Goal: Task Accomplishment & Management: Complete application form

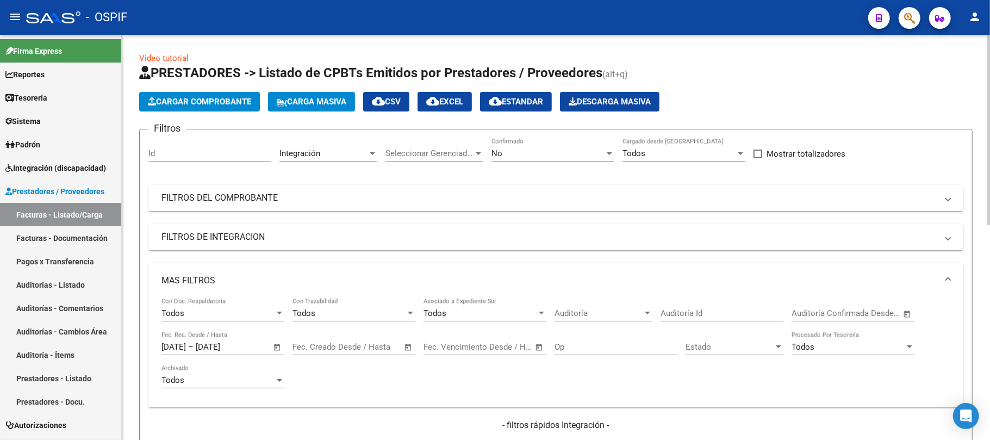
scroll to position [458, 0]
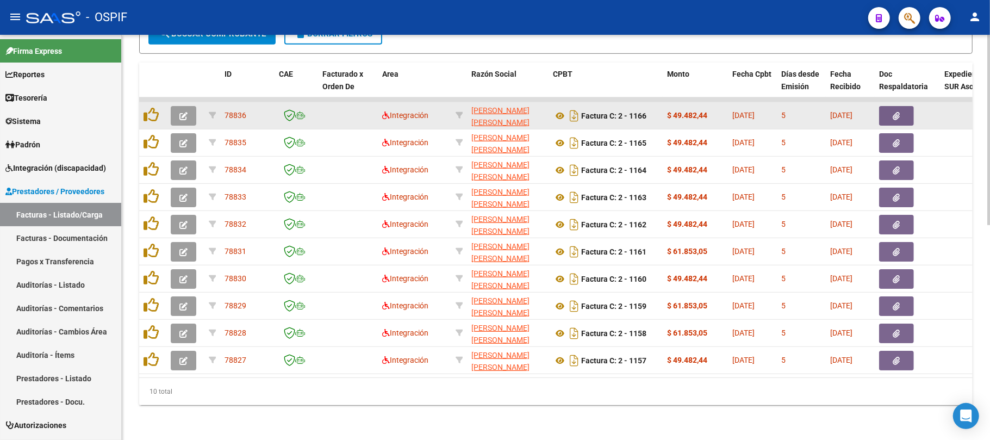
click at [183, 112] on icon "button" at bounding box center [183, 116] width 8 height 8
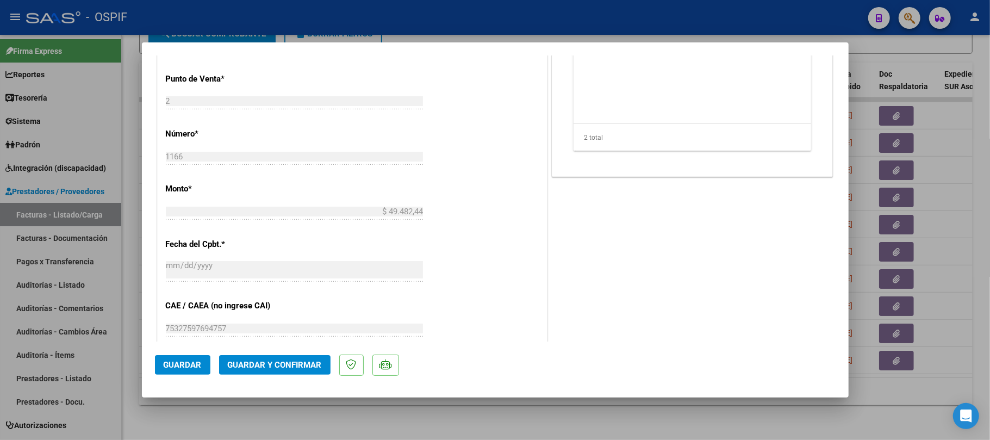
scroll to position [218, 0]
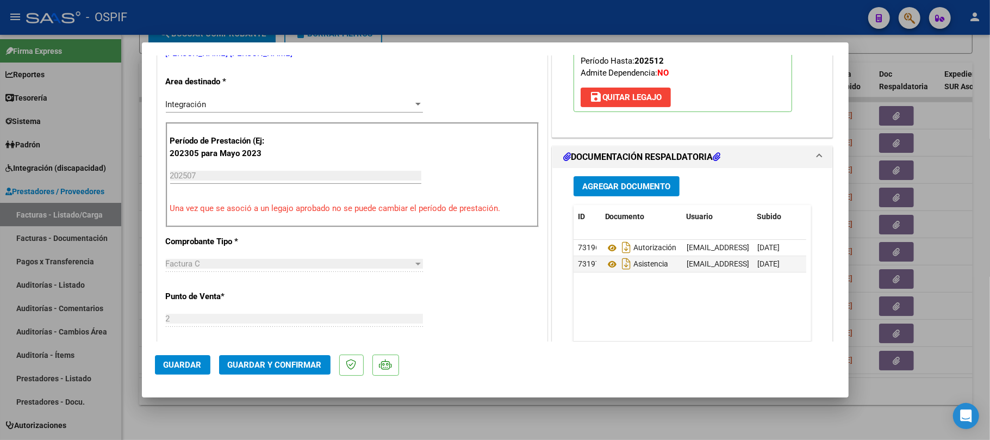
click at [262, 364] on span "Guardar y Confirmar" at bounding box center [275, 365] width 94 height 10
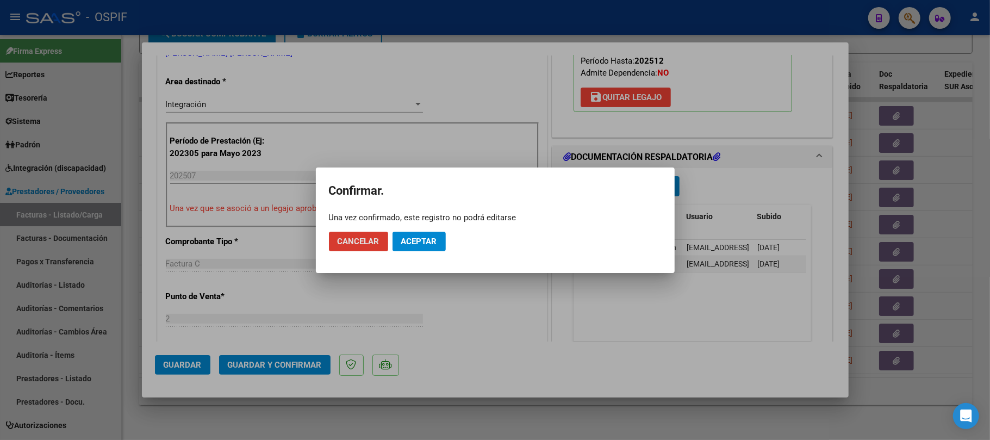
click at [414, 240] on span "Aceptar" at bounding box center [419, 242] width 36 height 10
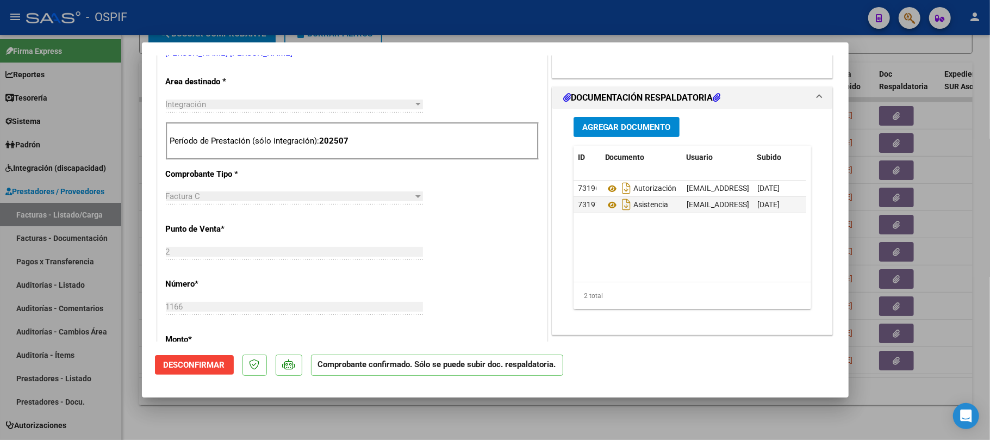
click at [306, 428] on div at bounding box center [495, 220] width 990 height 440
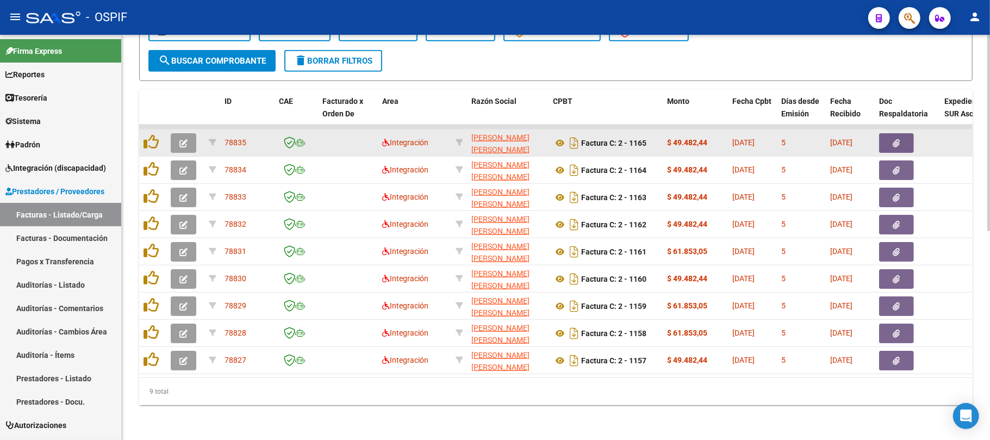
scroll to position [431, 0]
click at [188, 133] on button "button" at bounding box center [184, 143] width 26 height 20
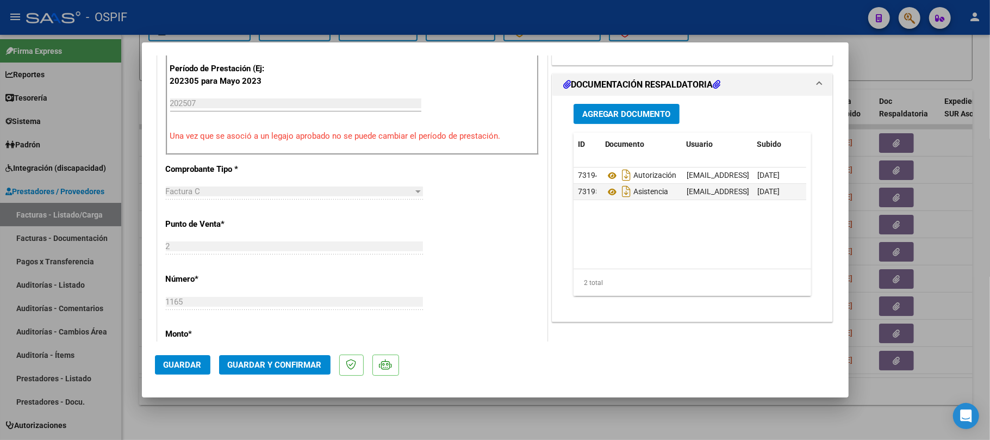
scroll to position [0, 0]
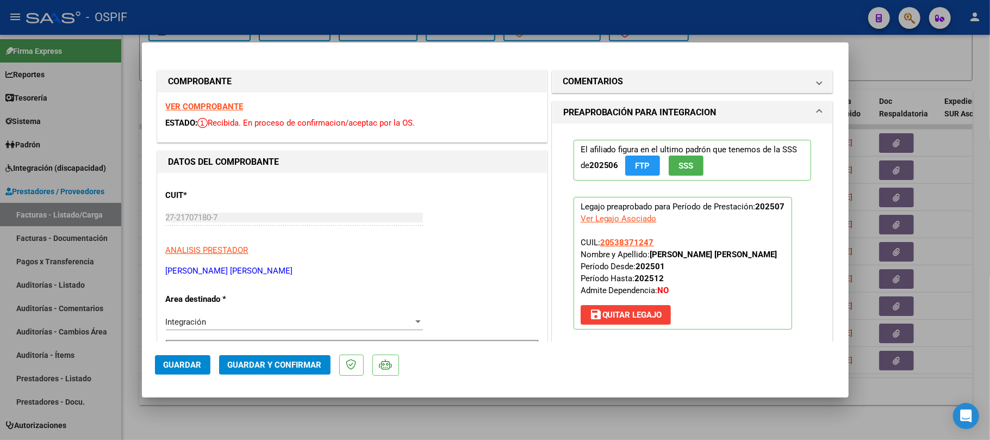
click at [288, 364] on span "Guardar y Confirmar" at bounding box center [275, 365] width 94 height 10
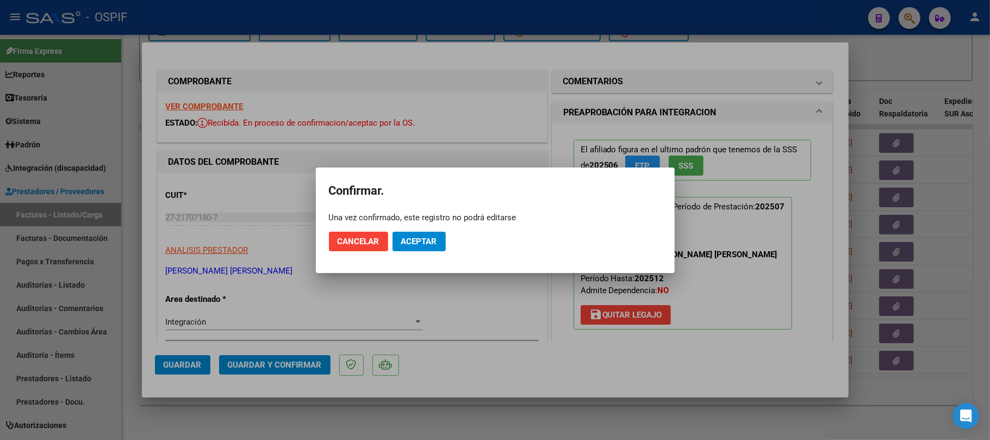
click at [417, 244] on span "Aceptar" at bounding box center [419, 242] width 36 height 10
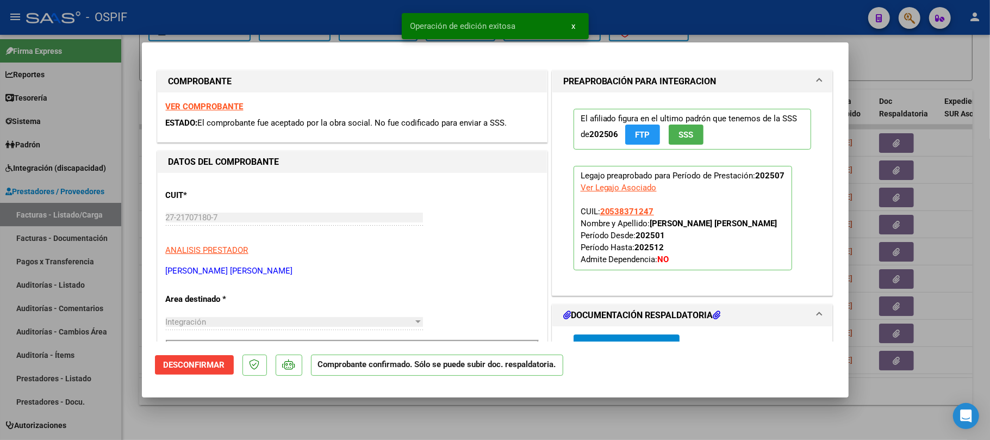
drag, startPoint x: 278, startPoint y: 418, endPoint x: 235, endPoint y: 303, distance: 122.0
click at [278, 416] on div at bounding box center [495, 220] width 990 height 440
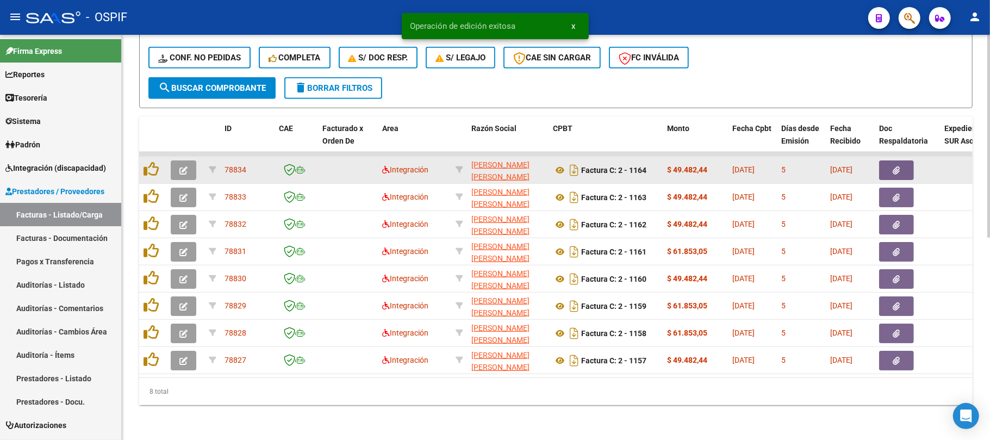
click at [178, 162] on button "button" at bounding box center [184, 170] width 26 height 20
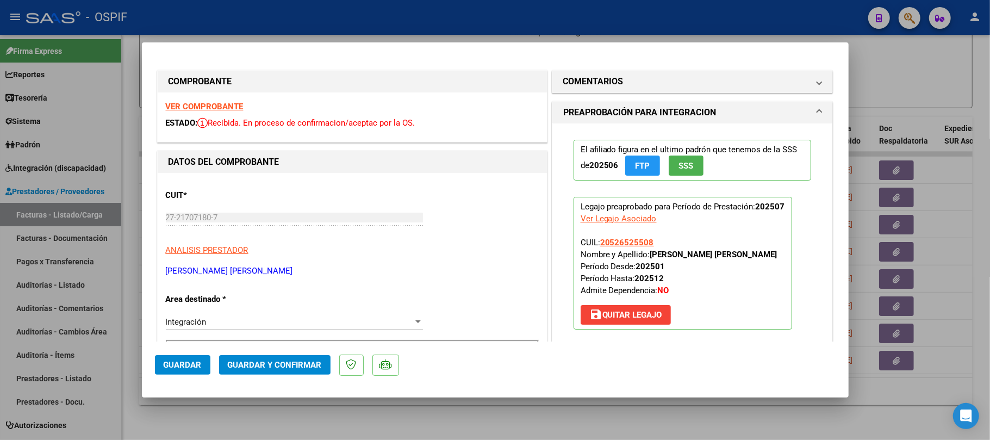
click at [259, 362] on span "Guardar y Confirmar" at bounding box center [275, 365] width 94 height 10
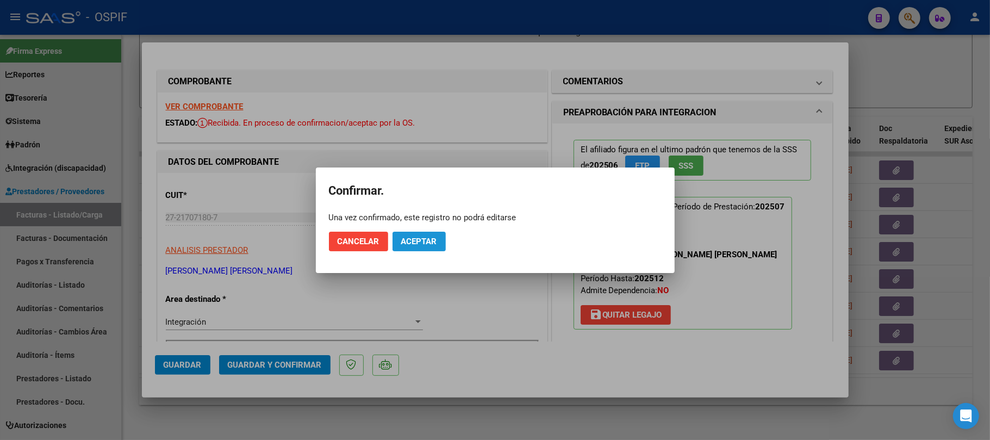
click at [418, 240] on span "Aceptar" at bounding box center [419, 242] width 36 height 10
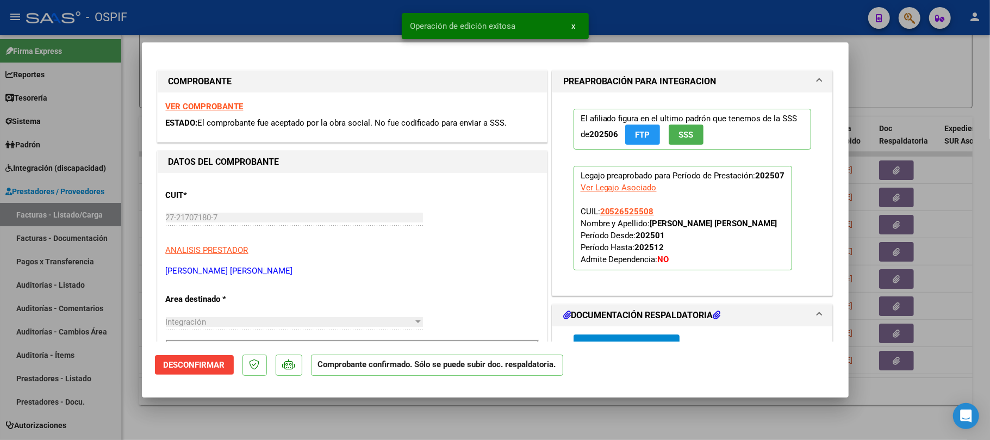
click at [433, 423] on div at bounding box center [495, 220] width 990 height 440
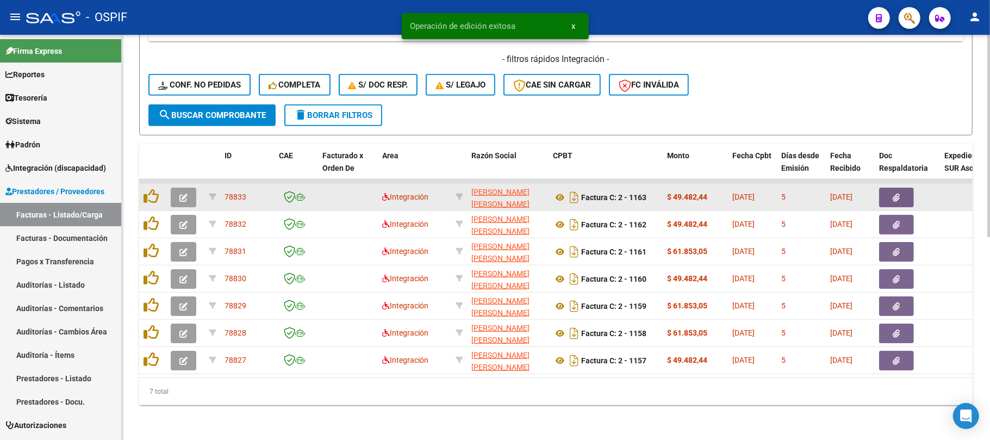
scroll to position [376, 0]
click at [185, 194] on icon "button" at bounding box center [183, 198] width 8 height 8
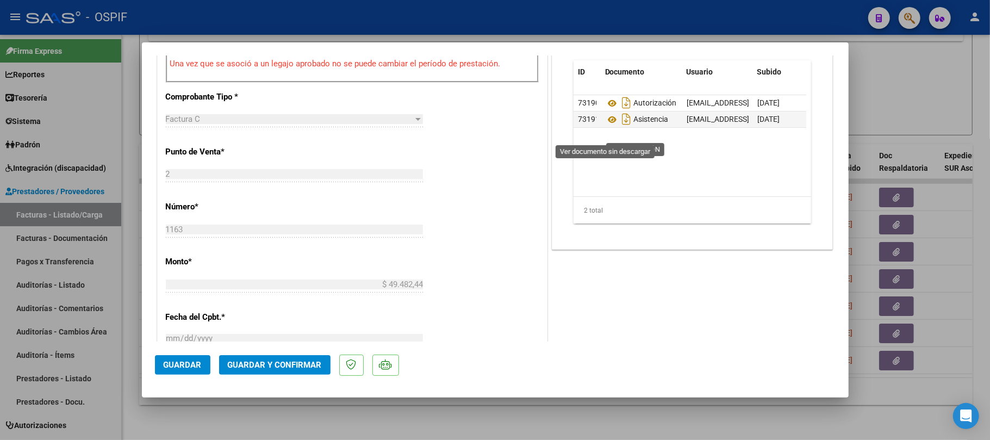
scroll to position [0, 0]
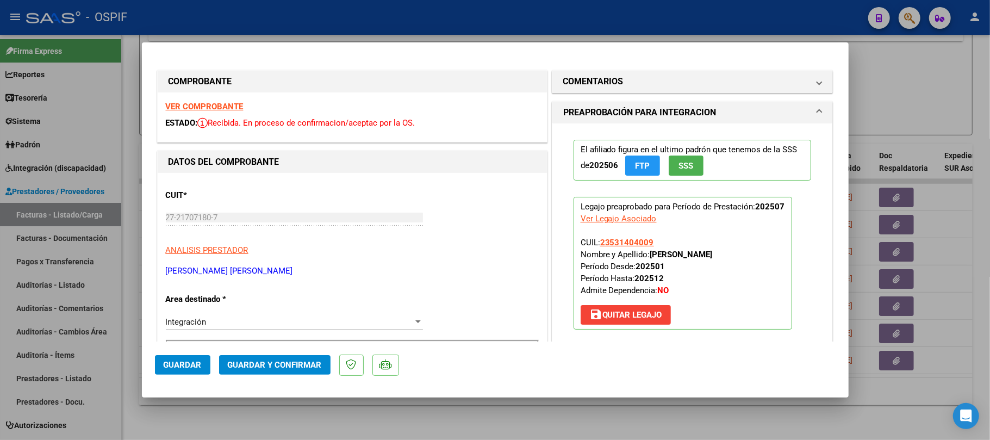
click at [281, 352] on mat-dialog-actions "Guardar Guardar y Confirmar" at bounding box center [495, 362] width 681 height 43
click at [281, 355] on mat-dialog-actions "Guardar Guardar y Confirmar" at bounding box center [495, 362] width 681 height 43
click at [294, 370] on span "Guardar y Confirmar" at bounding box center [275, 365] width 94 height 10
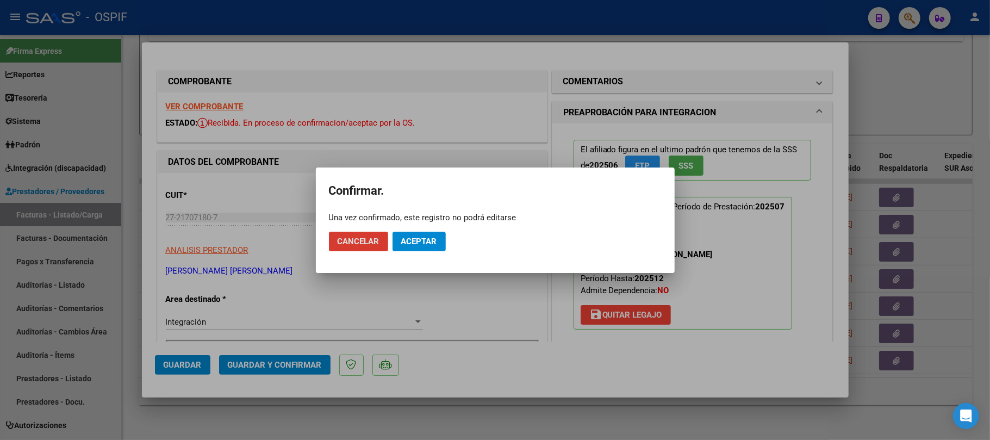
click at [400, 240] on button "Aceptar" at bounding box center [419, 242] width 53 height 20
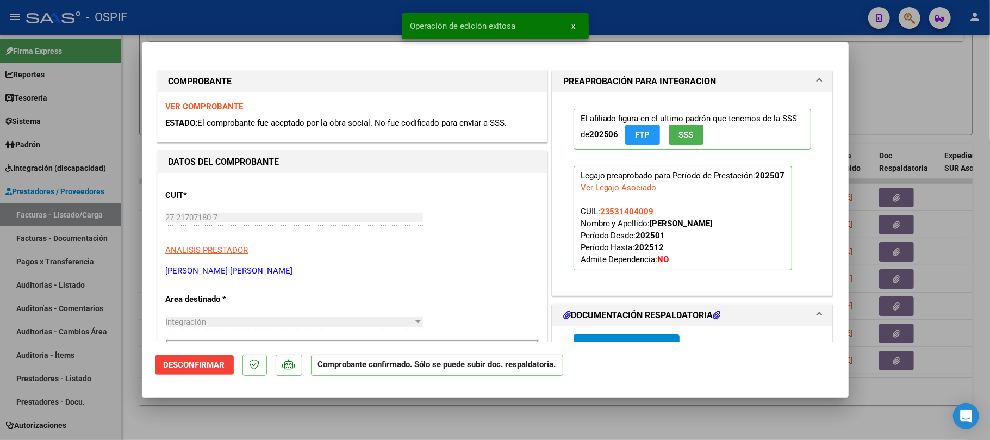
click at [228, 416] on div at bounding box center [495, 220] width 990 height 440
type input "$ 0,00"
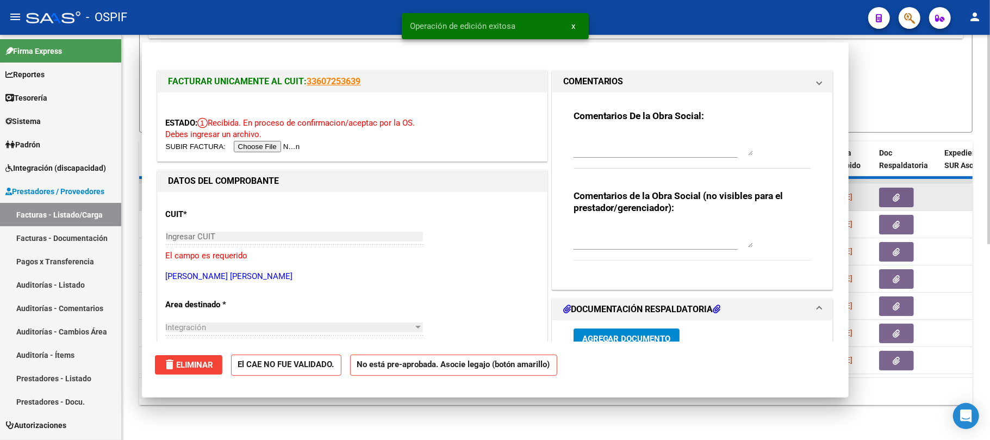
click at [185, 199] on datatable-body-cell at bounding box center [185, 197] width 38 height 27
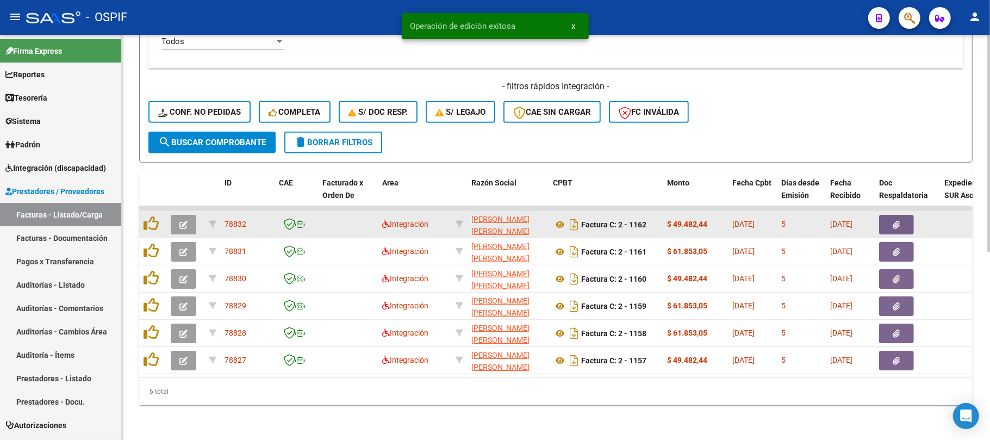
scroll to position [349, 0]
click at [185, 221] on icon "button" at bounding box center [183, 225] width 8 height 8
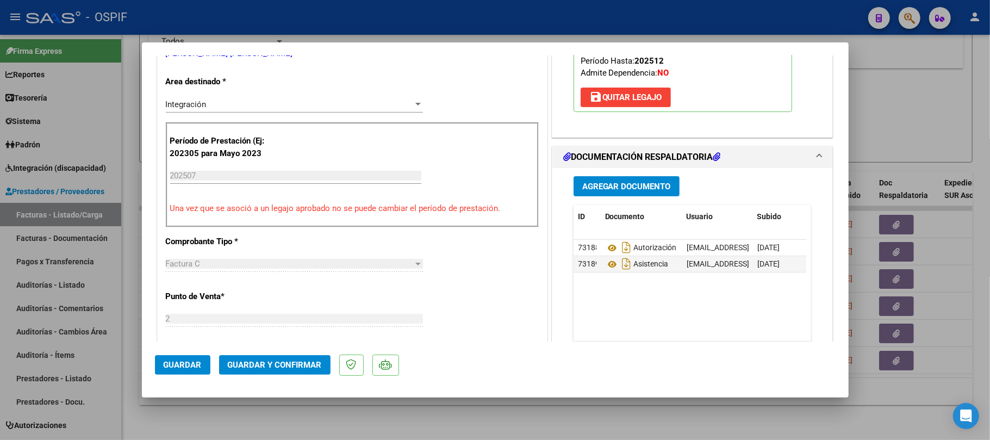
scroll to position [0, 0]
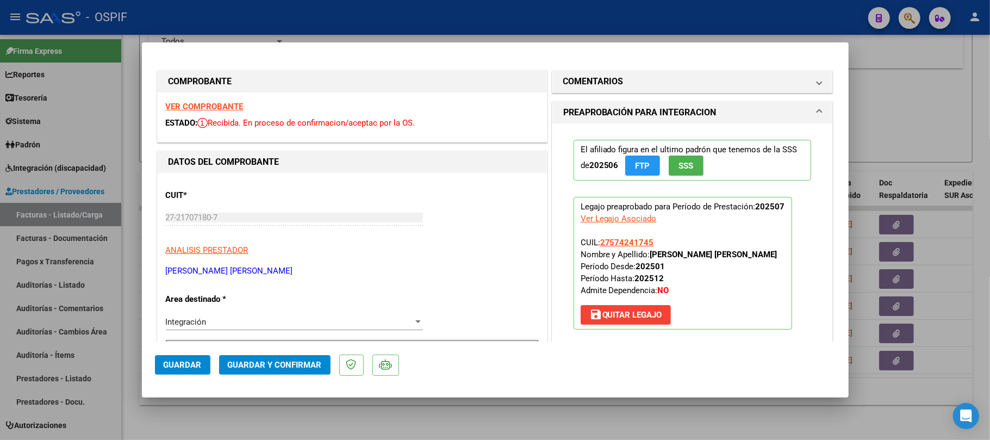
click at [280, 358] on button "Guardar y Confirmar" at bounding box center [274, 365] width 111 height 20
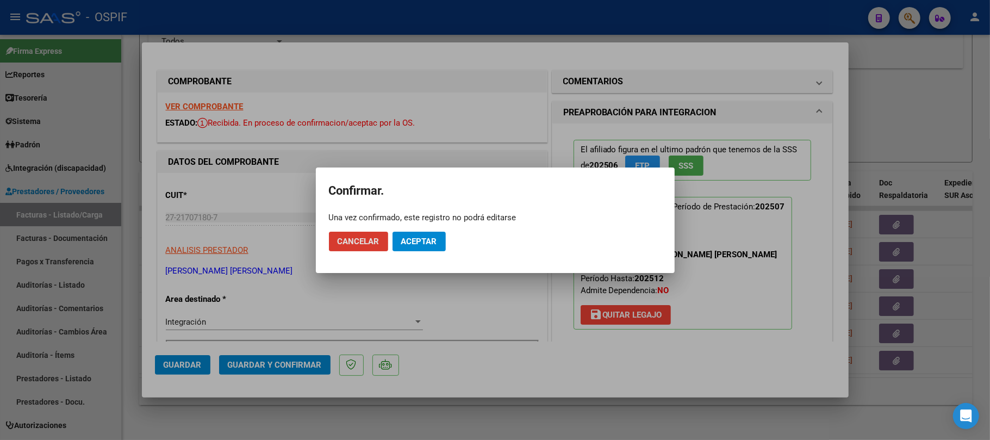
click at [416, 233] on button "Aceptar" at bounding box center [419, 242] width 53 height 20
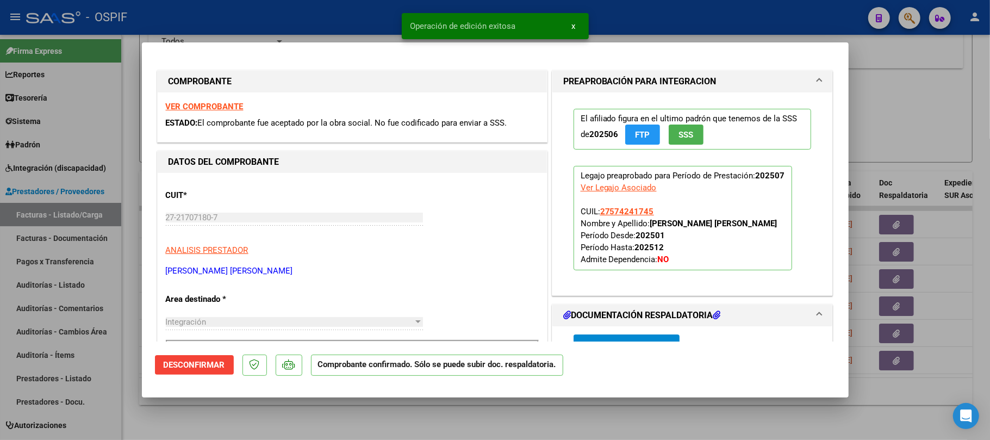
click at [337, 423] on div at bounding box center [495, 220] width 990 height 440
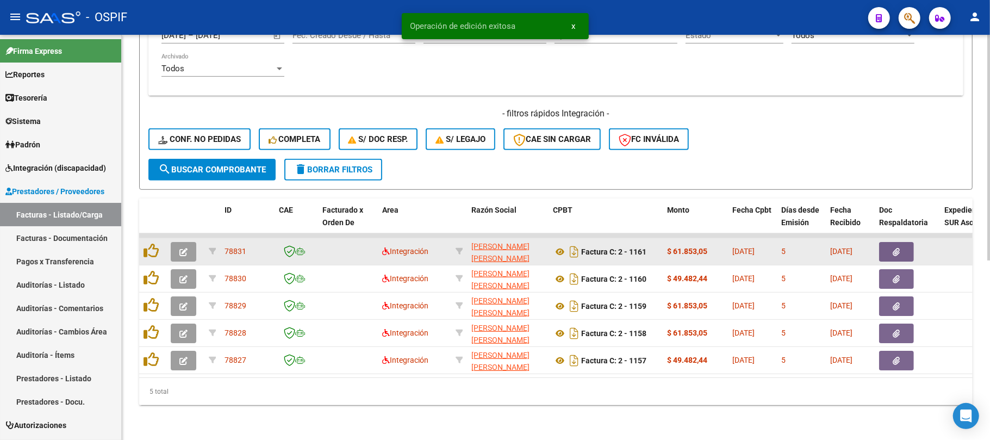
scroll to position [322, 0]
click at [182, 248] on icon "button" at bounding box center [183, 252] width 8 height 8
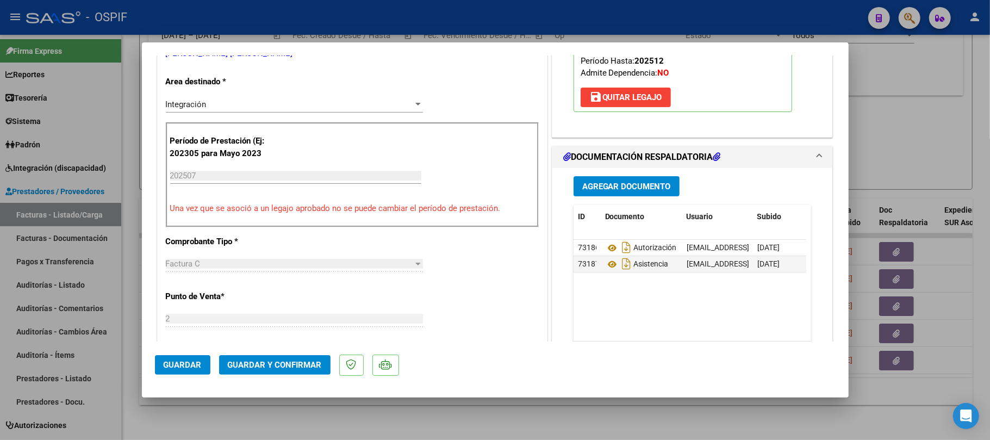
scroll to position [0, 0]
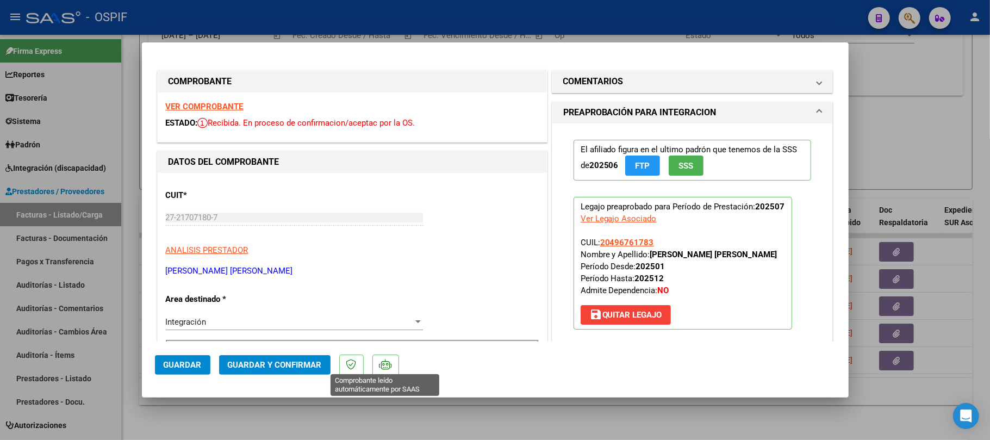
click at [309, 368] on span "Guardar y Confirmar" at bounding box center [275, 365] width 94 height 10
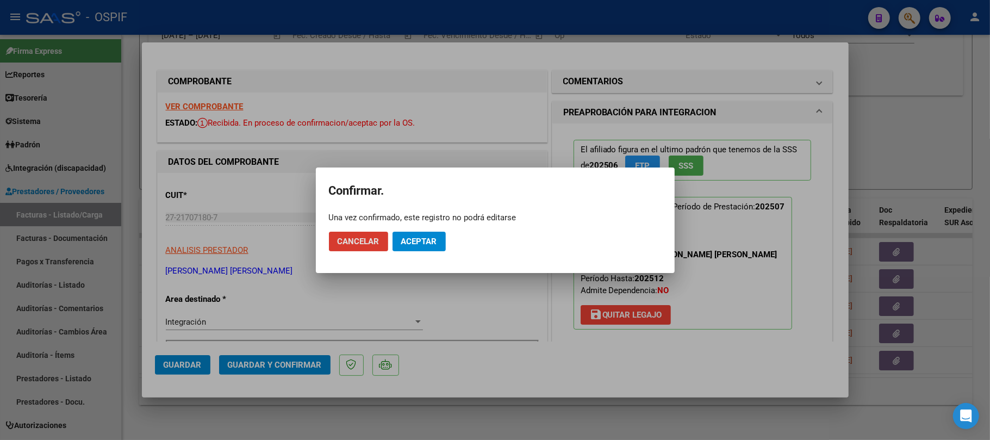
click at [431, 234] on button "Aceptar" at bounding box center [419, 242] width 53 height 20
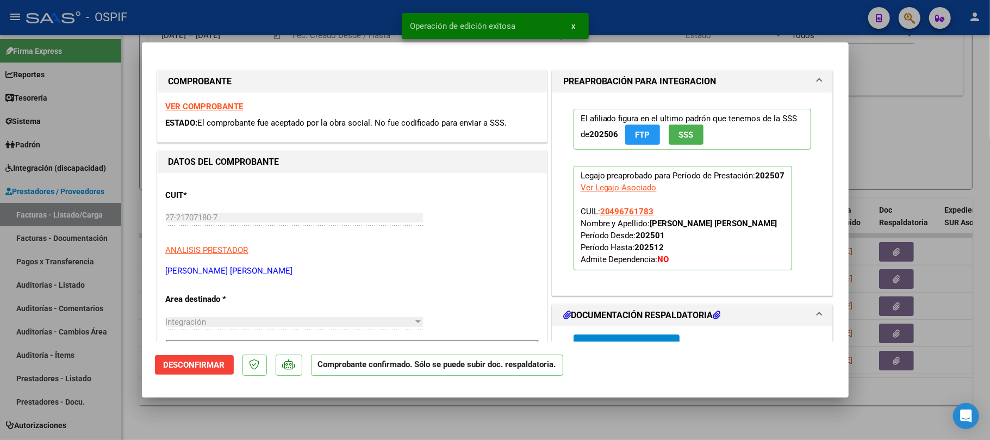
click at [405, 409] on div at bounding box center [495, 220] width 990 height 440
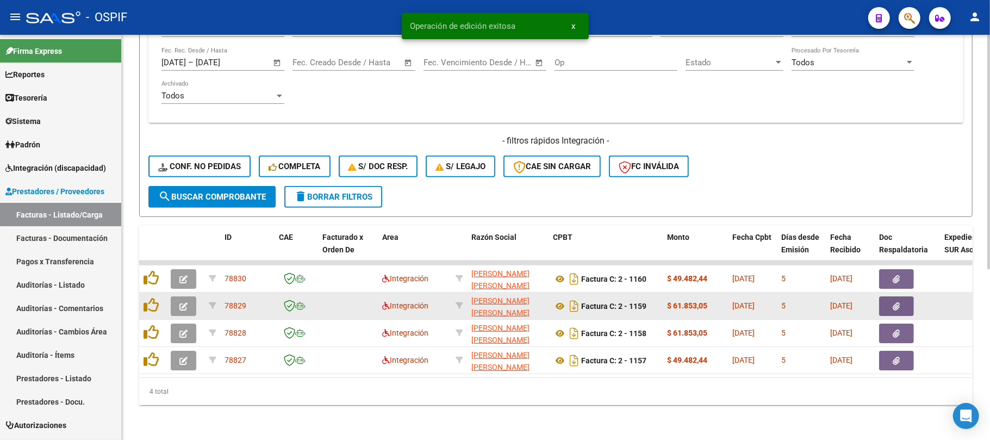
scroll to position [295, 0]
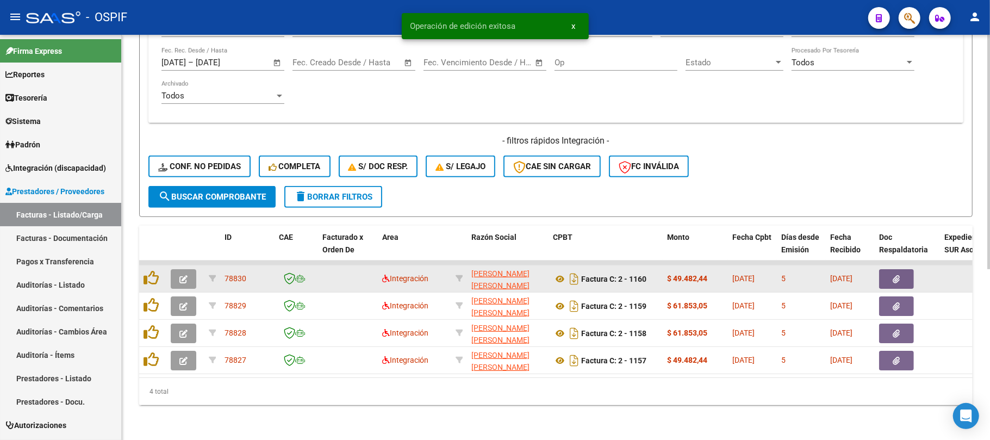
click at [183, 275] on icon "button" at bounding box center [183, 279] width 8 height 8
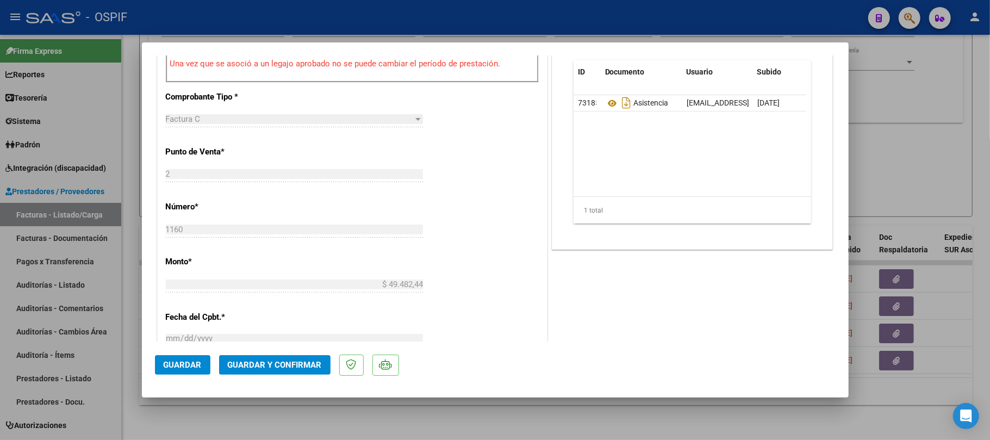
scroll to position [0, 0]
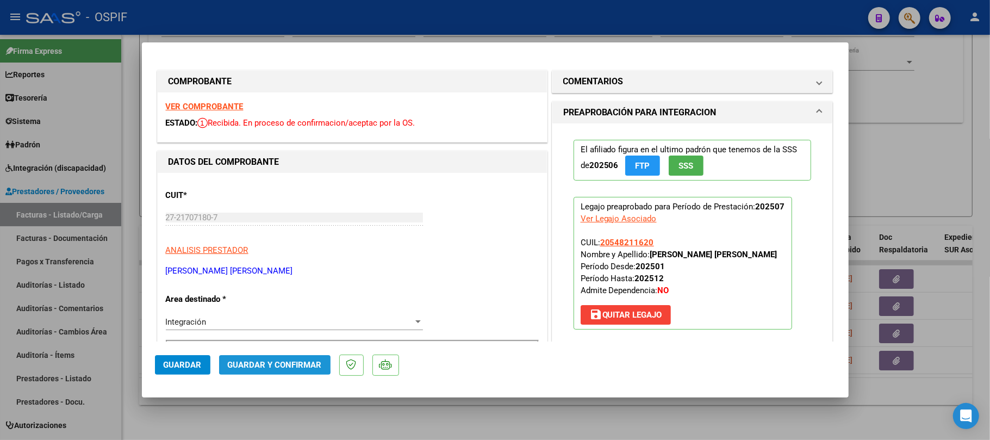
click at [254, 360] on span "Guardar y Confirmar" at bounding box center [275, 365] width 94 height 10
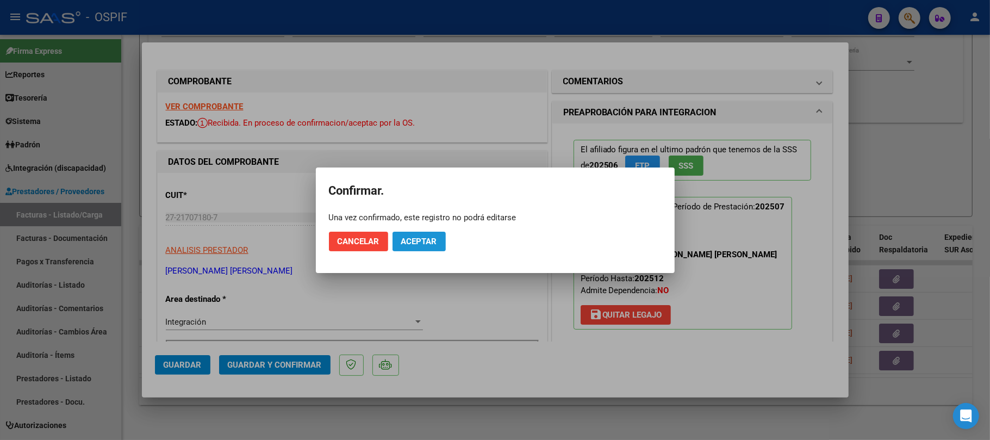
click at [398, 240] on button "Aceptar" at bounding box center [419, 242] width 53 height 20
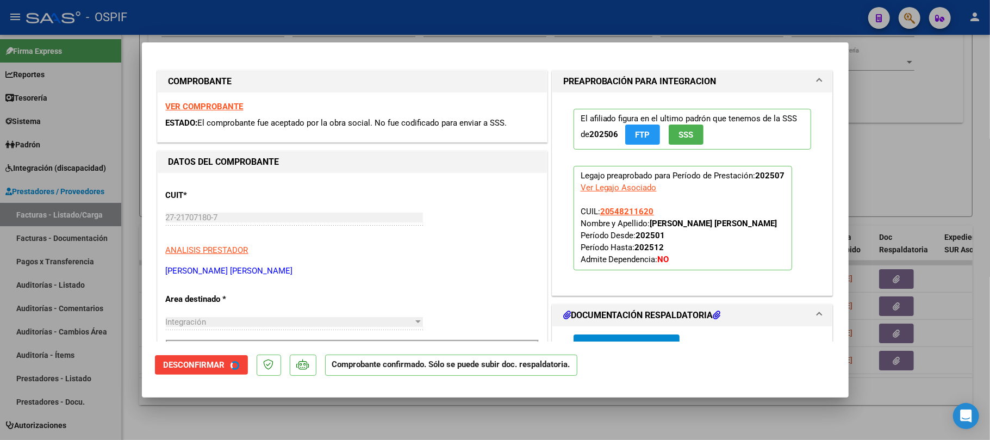
click at [296, 420] on div at bounding box center [495, 220] width 990 height 440
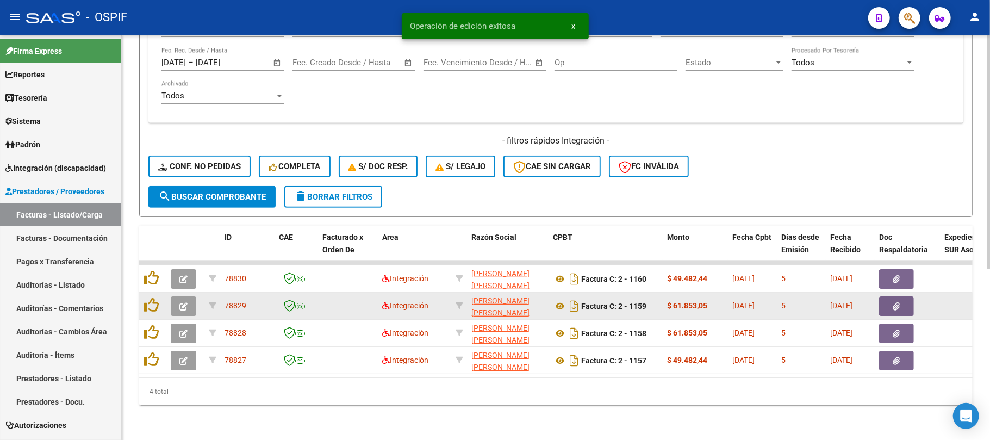
click at [185, 307] on datatable-body-cell at bounding box center [185, 306] width 38 height 27
click at [188, 300] on button "button" at bounding box center [184, 306] width 26 height 20
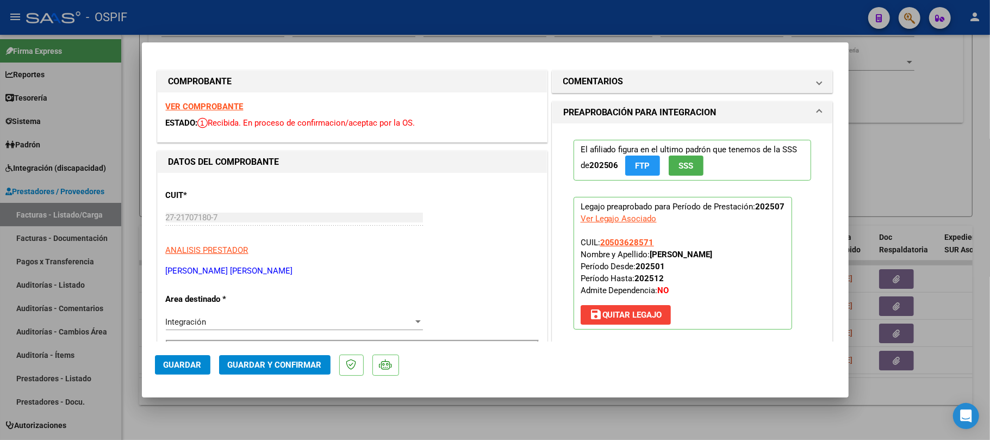
click at [294, 367] on span "Guardar y Confirmar" at bounding box center [275, 365] width 94 height 10
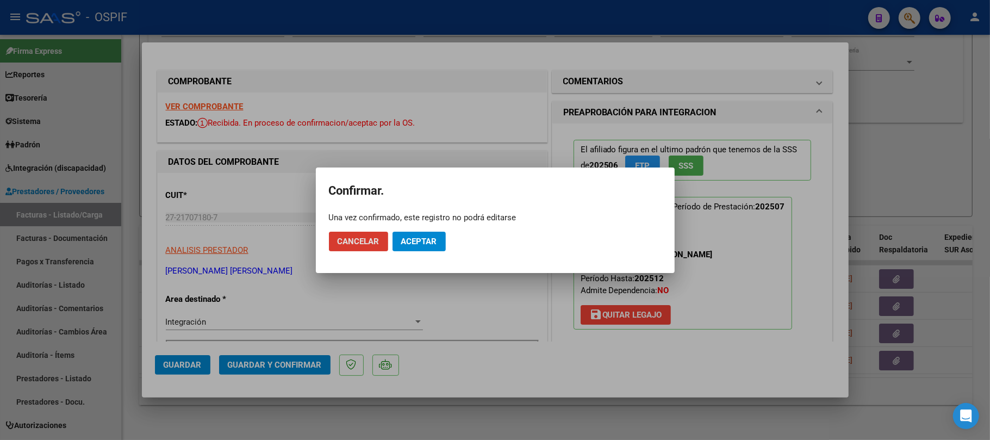
click at [440, 232] on button "Aceptar" at bounding box center [419, 242] width 53 height 20
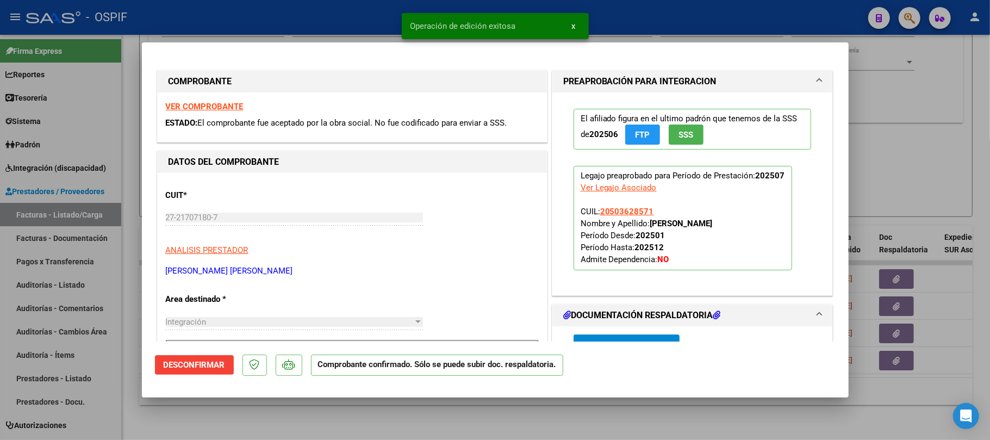
click at [832, 270] on mat-dialog-content "COMPROBANTE VER COMPROBANTE ESTADO: El comprobante fue aceptado por la obra soc…" at bounding box center [495, 198] width 707 height 286
click at [882, 260] on div at bounding box center [495, 220] width 990 height 440
type input "$ 0,00"
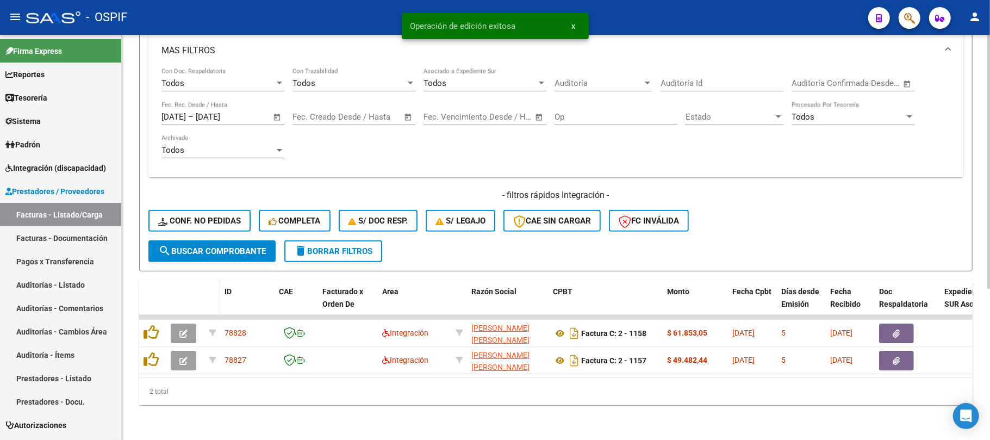
scroll to position [240, 0]
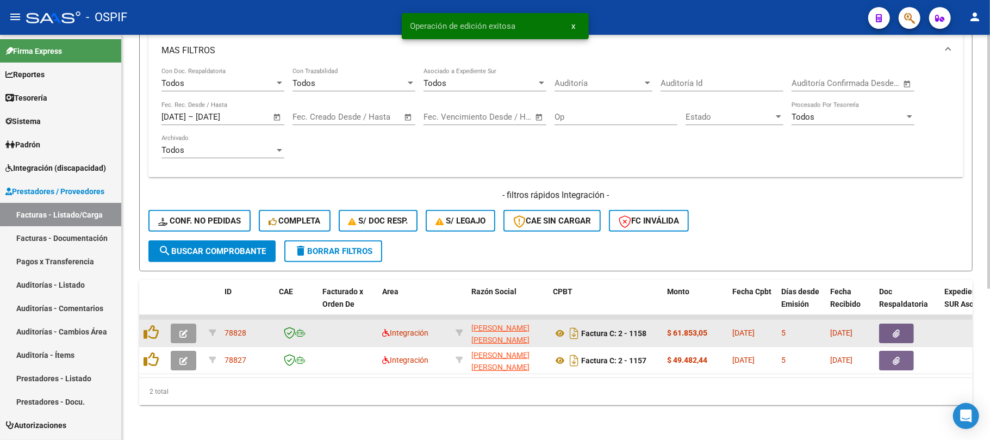
click at [192, 327] on button "button" at bounding box center [184, 334] width 26 height 20
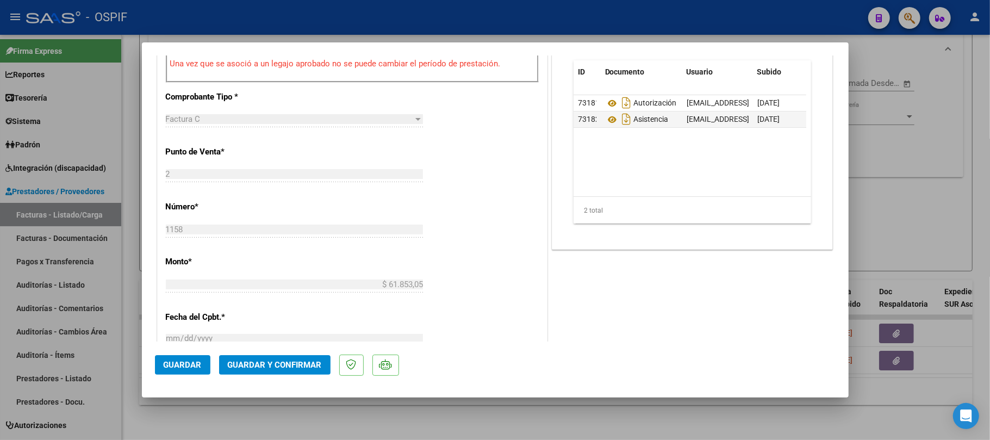
scroll to position [0, 0]
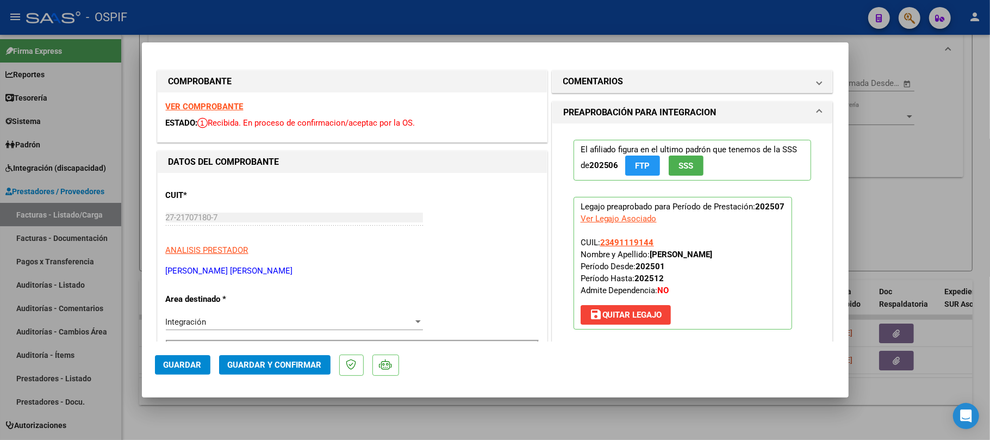
click at [275, 370] on span "Guardar y Confirmar" at bounding box center [275, 365] width 94 height 10
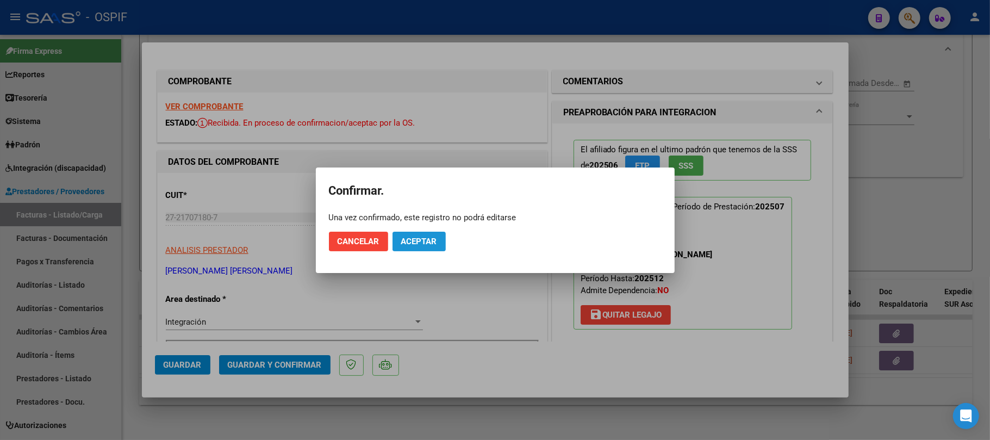
click at [416, 233] on button "Aceptar" at bounding box center [419, 242] width 53 height 20
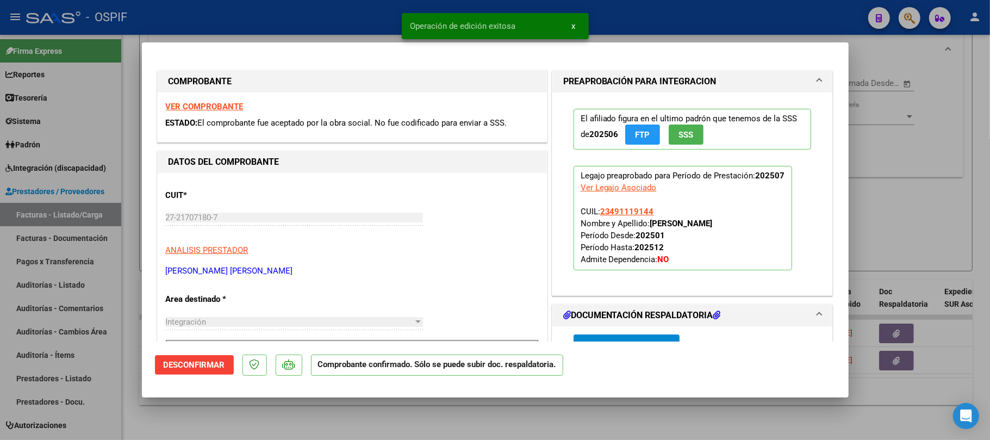
click at [504, 409] on div at bounding box center [495, 220] width 990 height 440
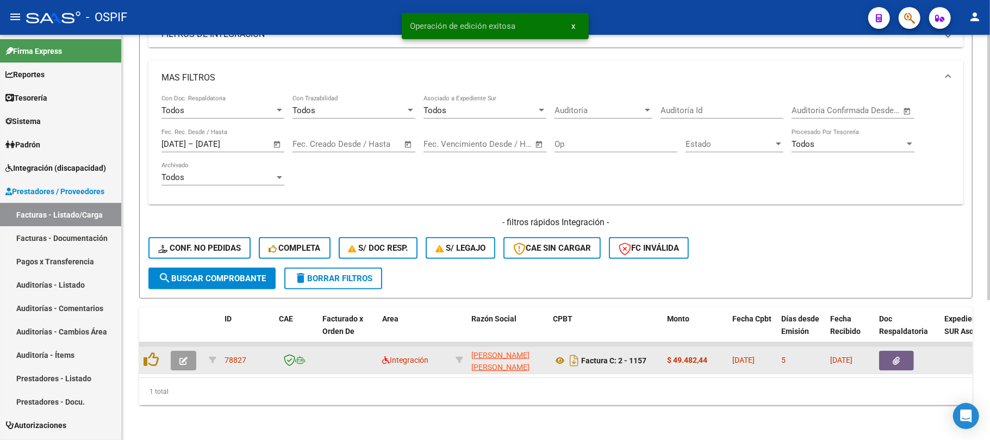
scroll to position [213, 0]
click at [183, 351] on button "button" at bounding box center [184, 361] width 26 height 20
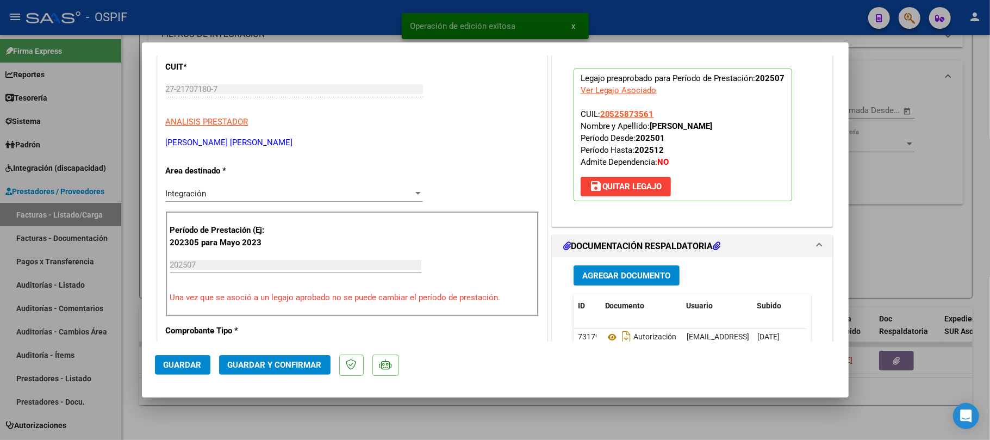
scroll to position [218, 0]
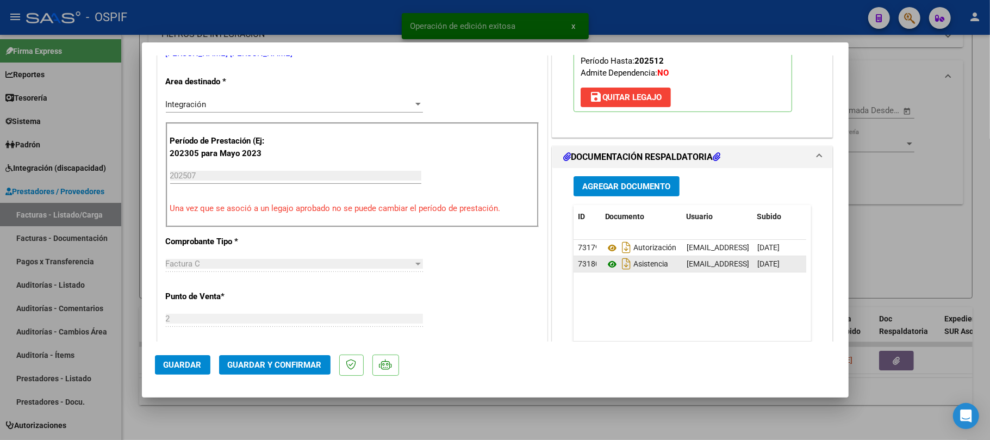
drag, startPoint x: 597, startPoint y: 270, endPoint x: 601, endPoint y: 264, distance: 7.7
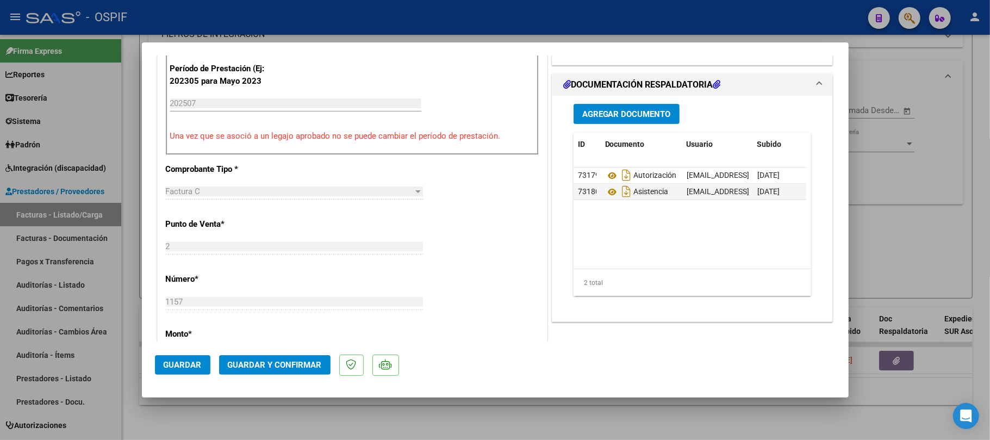
scroll to position [0, 0]
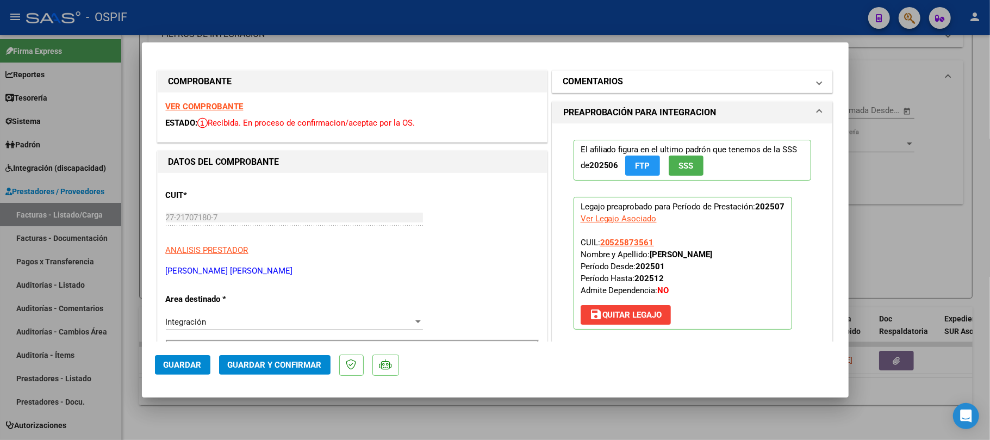
click at [642, 88] on mat-expansion-panel-header "COMENTARIOS" at bounding box center [692, 82] width 281 height 22
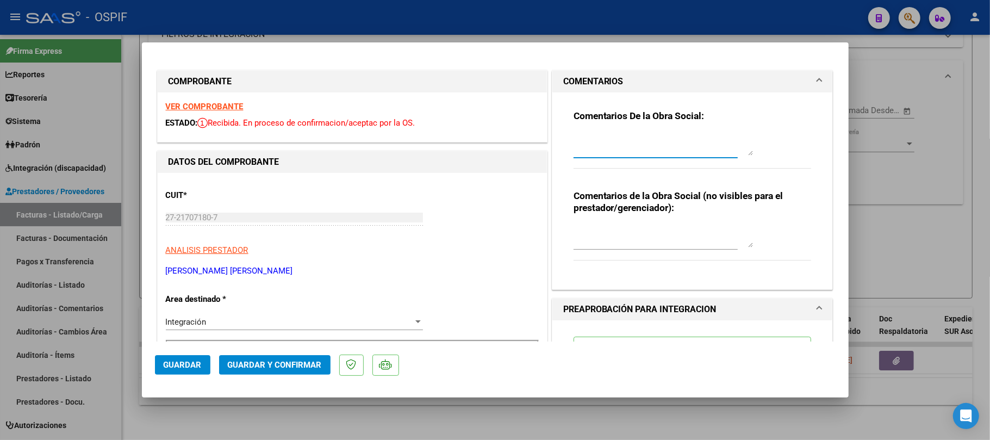
click at [628, 136] on textarea at bounding box center [663, 145] width 179 height 22
type textarea "cargar planilla de asistencia nuevamente, no se permite abrir archivo"
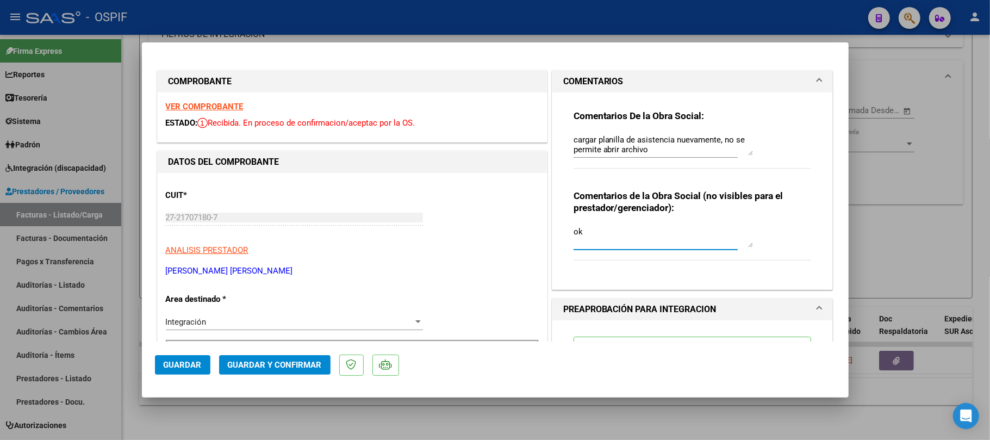
type textarea "ok"
click at [187, 365] on span "Guardar" at bounding box center [183, 365] width 38 height 10
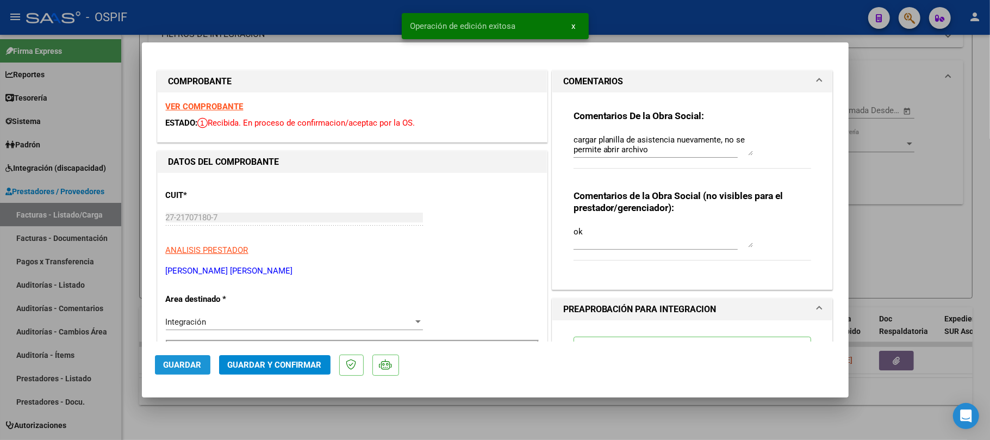
click at [207, 366] on button "Guardar" at bounding box center [182, 365] width 55 height 20
drag, startPoint x: 196, startPoint y: 351, endPoint x: 189, endPoint y: 368, distance: 17.8
click at [192, 362] on mat-dialog-actions "Guardar Guardar y Confirmar" at bounding box center [495, 362] width 681 height 43
click at [189, 368] on span "Guardar" at bounding box center [183, 365] width 38 height 10
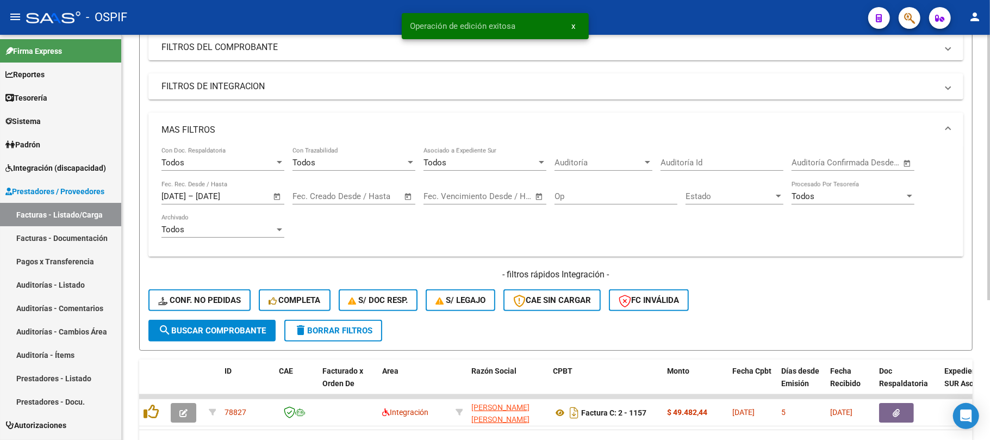
scroll to position [68, 0]
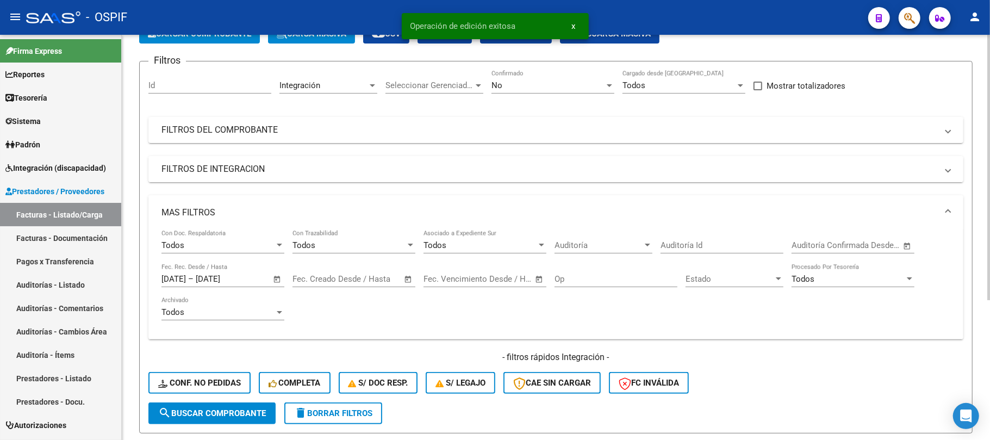
click at [533, 197] on mat-expansion-panel-header "MAS FILTROS" at bounding box center [555, 212] width 815 height 35
click at [562, 145] on div "Filtros Id Integración Area Seleccionar Gerenciador Seleccionar Gerenciador No …" at bounding box center [555, 236] width 815 height 332
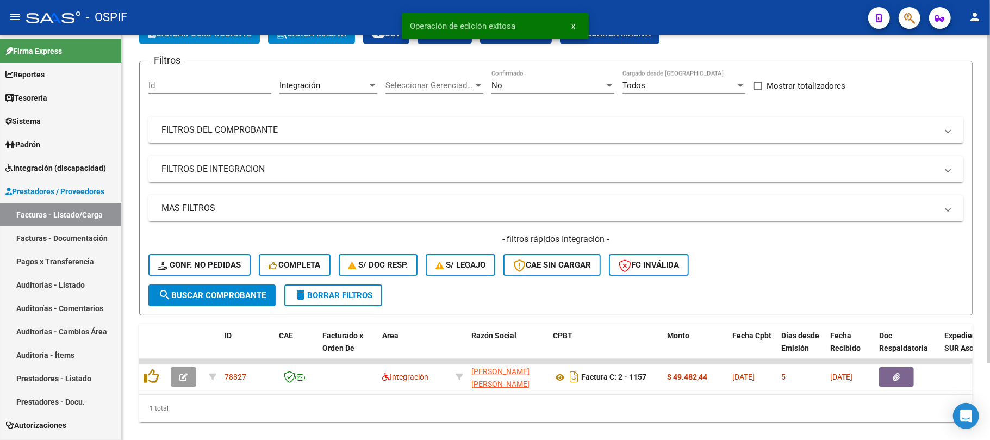
click at [579, 136] on mat-expansion-panel-header "FILTROS DEL COMPROBANTE" at bounding box center [555, 130] width 815 height 26
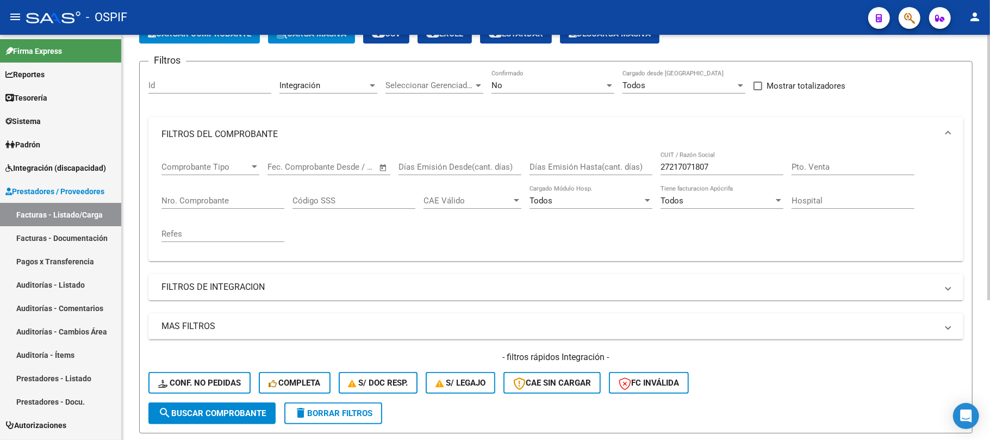
click at [727, 163] on input "27217071807" at bounding box center [722, 167] width 123 height 10
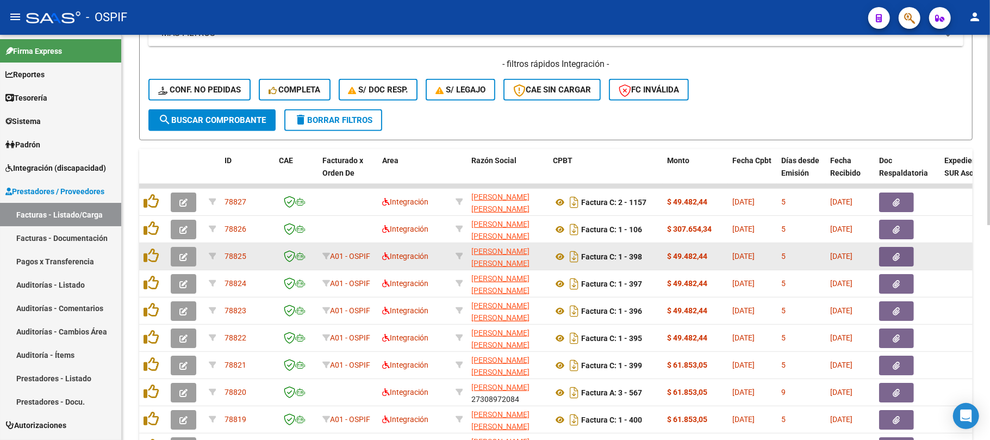
scroll to position [458, 0]
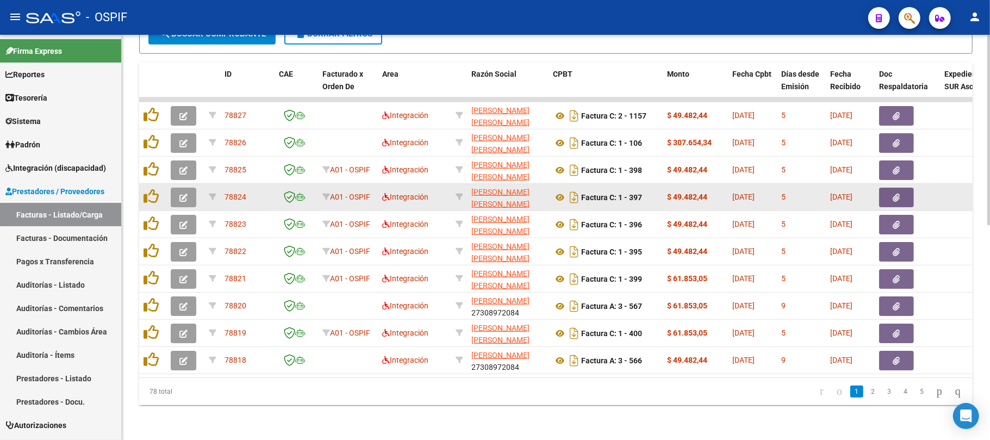
click at [458, 193] on icon at bounding box center [460, 197] width 8 height 8
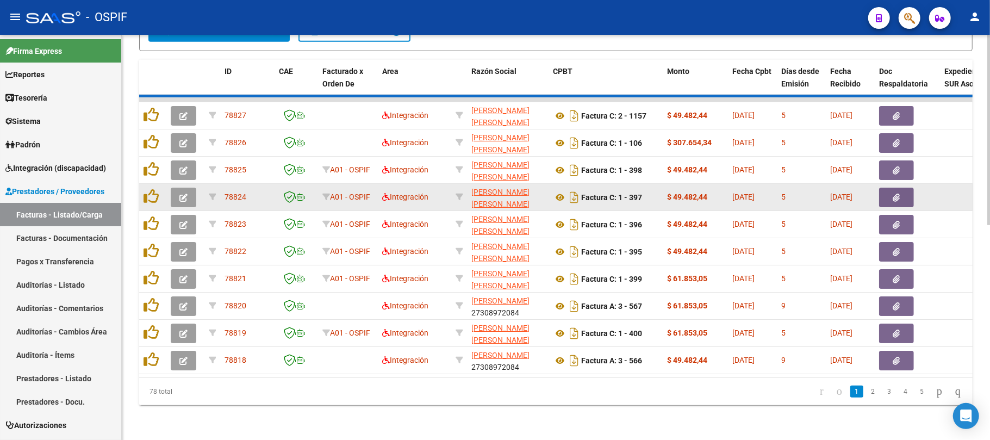
type input "27948452184"
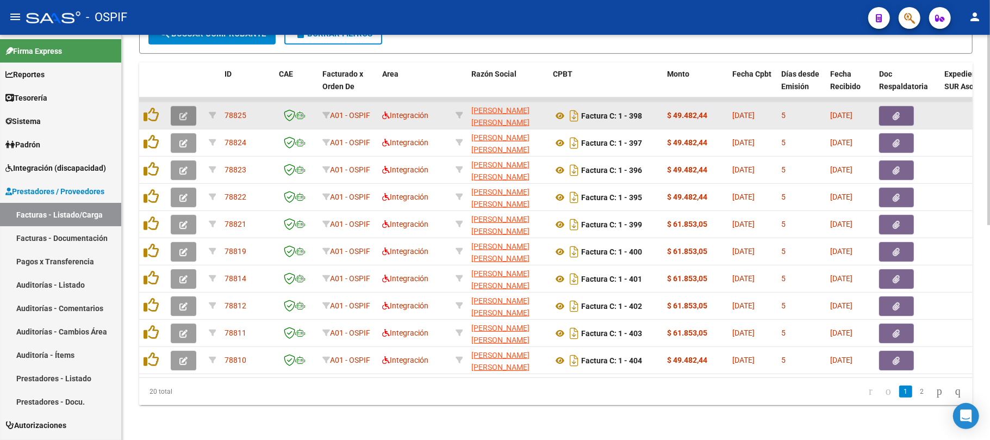
click at [188, 106] on button "button" at bounding box center [184, 116] width 26 height 20
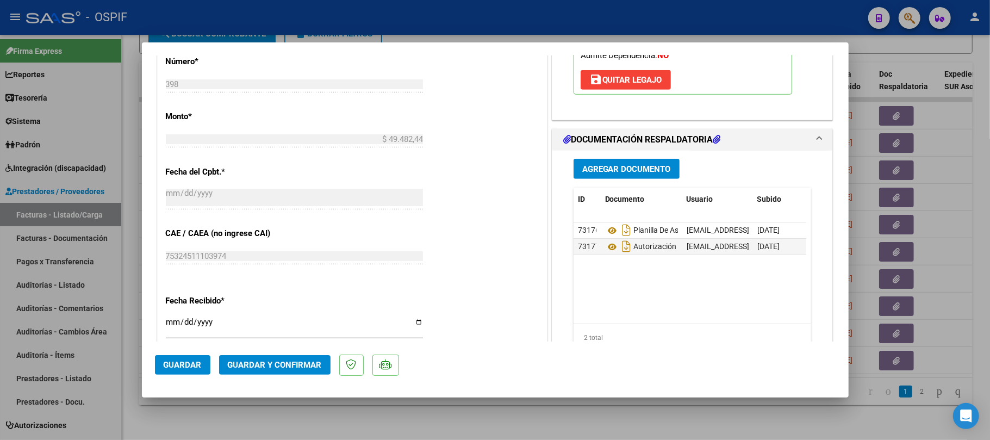
scroll to position [0, 0]
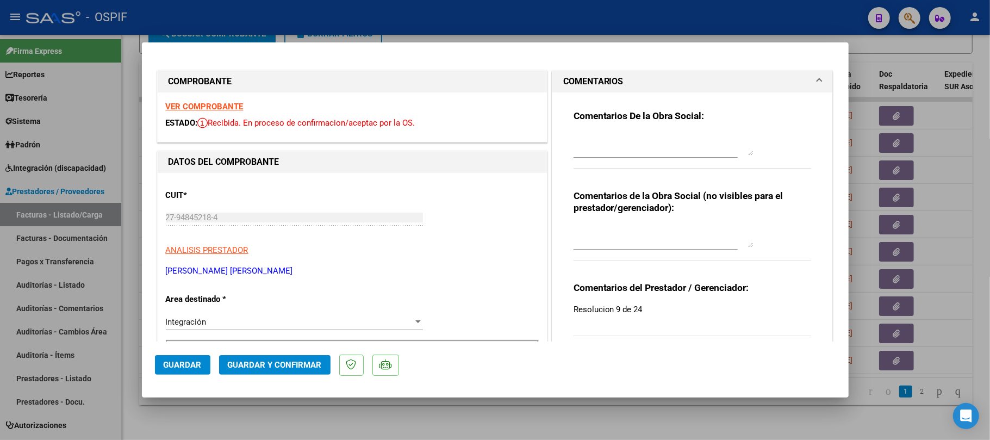
click at [295, 357] on button "Guardar y Confirmar" at bounding box center [274, 365] width 111 height 20
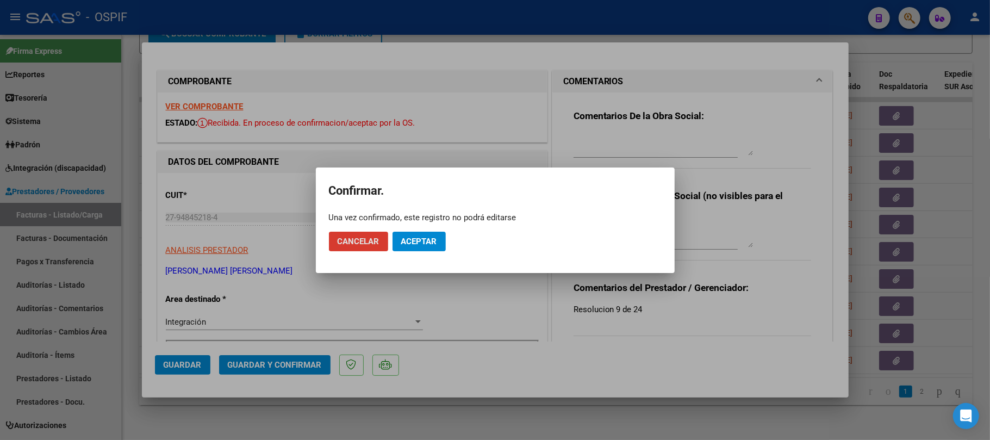
click at [412, 238] on span "Aceptar" at bounding box center [419, 242] width 36 height 10
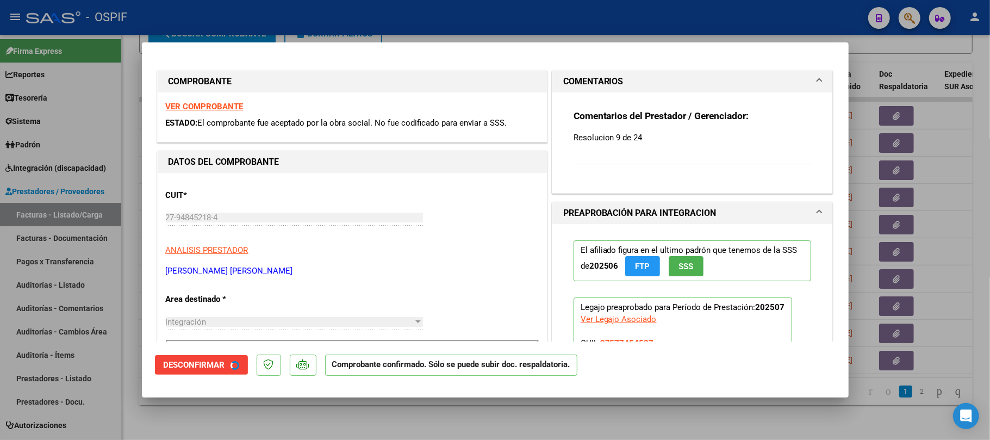
click at [425, 403] on div at bounding box center [495, 220] width 990 height 440
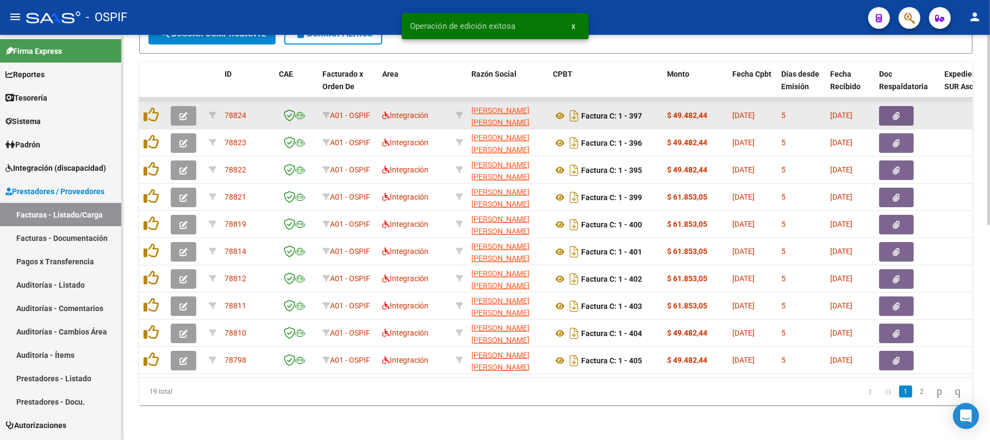
click at [185, 112] on icon "button" at bounding box center [183, 116] width 8 height 8
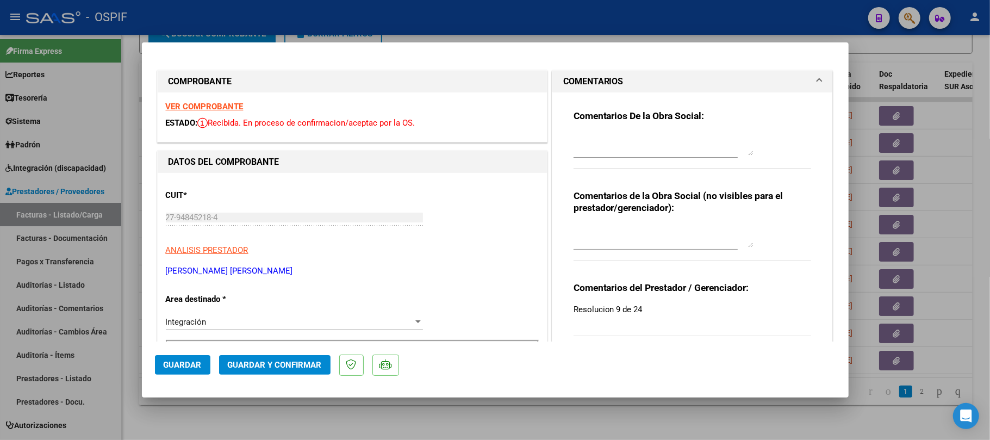
click at [293, 361] on span "Guardar y Confirmar" at bounding box center [275, 365] width 94 height 10
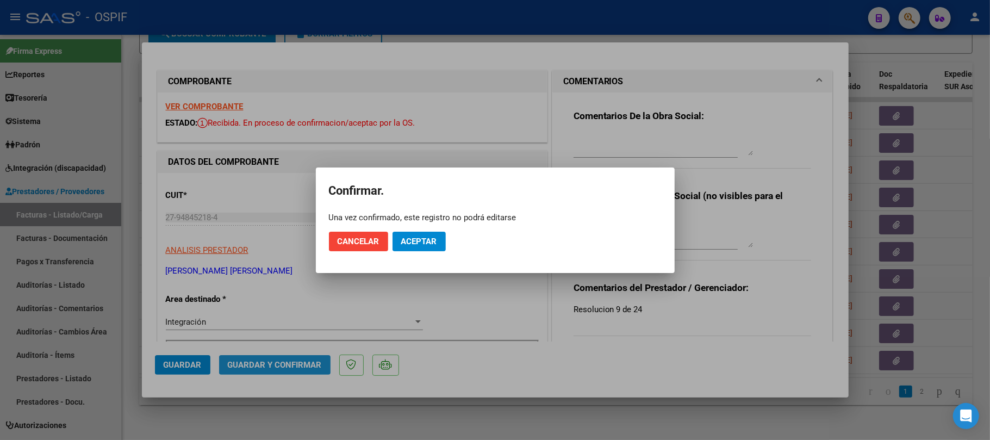
click at [418, 251] on button "Aceptar" at bounding box center [419, 242] width 53 height 20
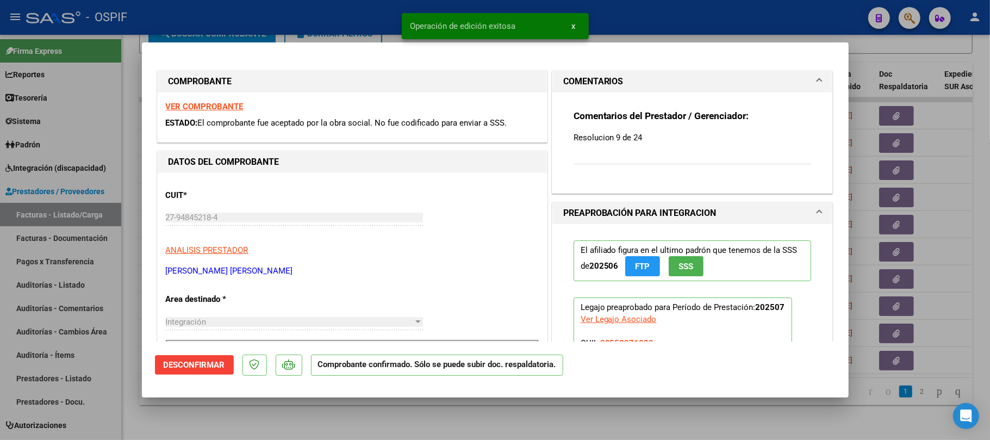
click at [288, 402] on div at bounding box center [495, 220] width 990 height 440
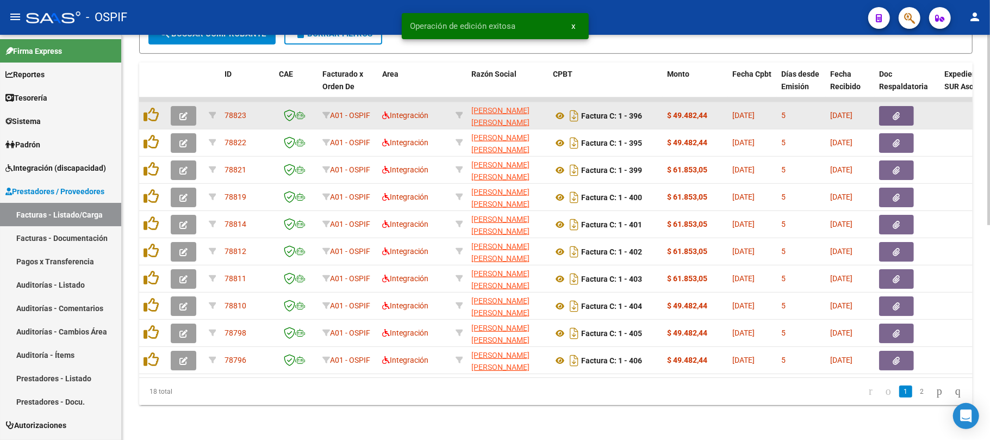
click at [190, 111] on button "button" at bounding box center [184, 116] width 26 height 20
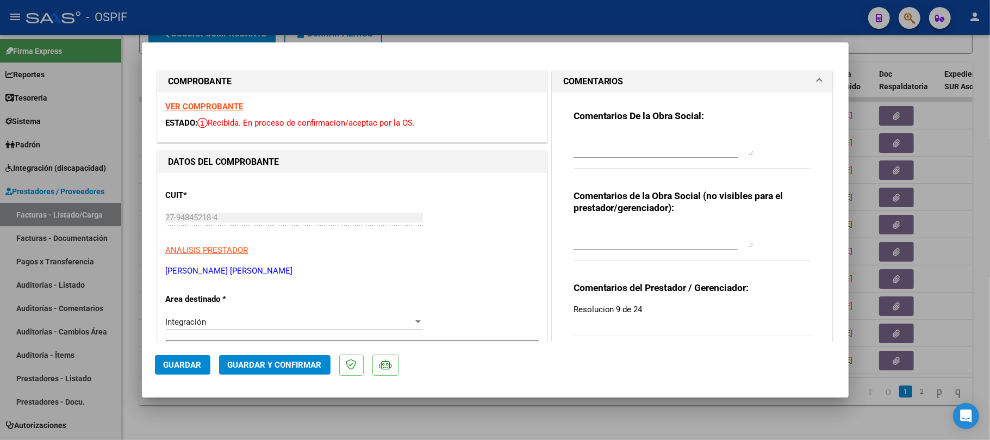
click at [266, 372] on button "Guardar y Confirmar" at bounding box center [274, 365] width 111 height 20
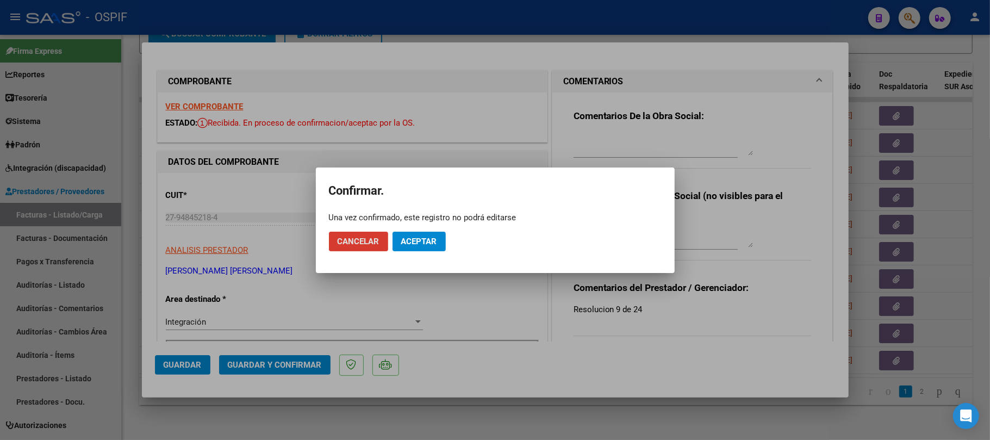
click at [420, 246] on span "Aceptar" at bounding box center [419, 242] width 36 height 10
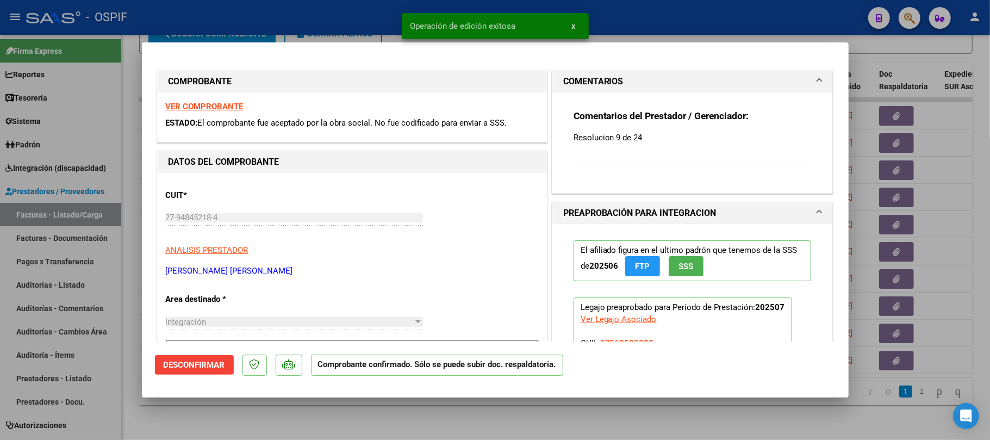
click at [344, 413] on div at bounding box center [495, 220] width 990 height 440
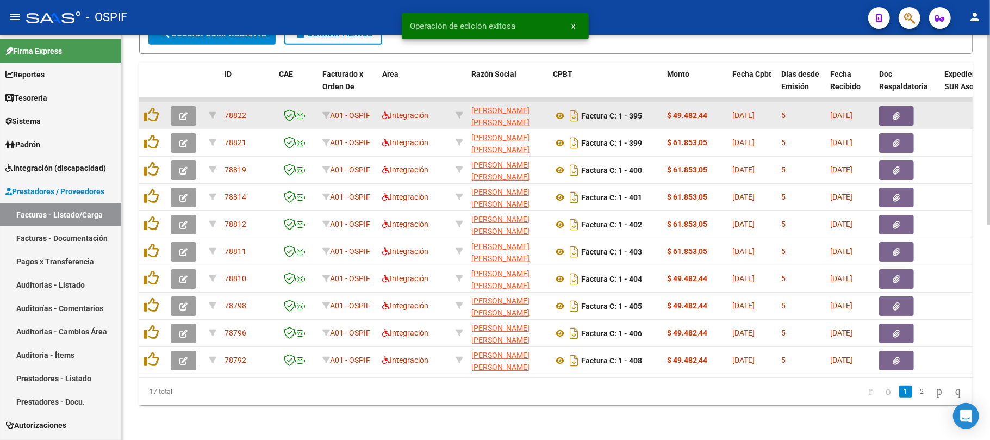
click at [185, 109] on button "button" at bounding box center [184, 116] width 26 height 20
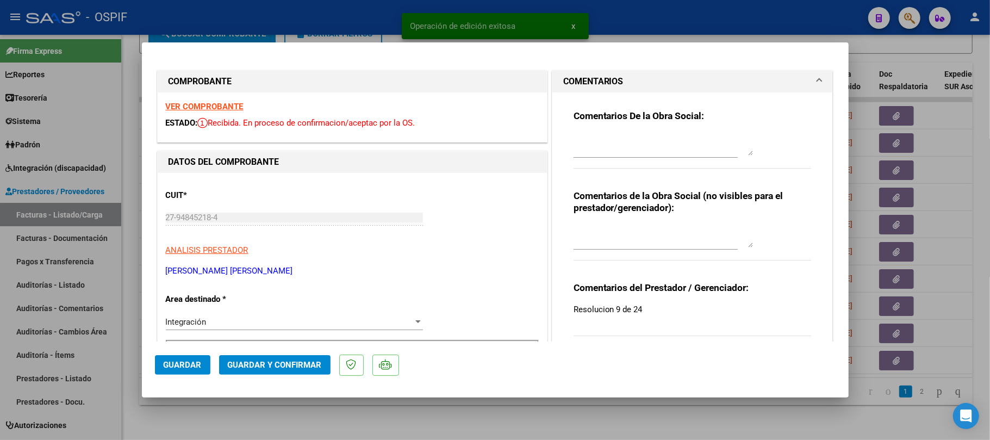
drag, startPoint x: 187, startPoint y: 109, endPoint x: 203, endPoint y: 120, distance: 18.9
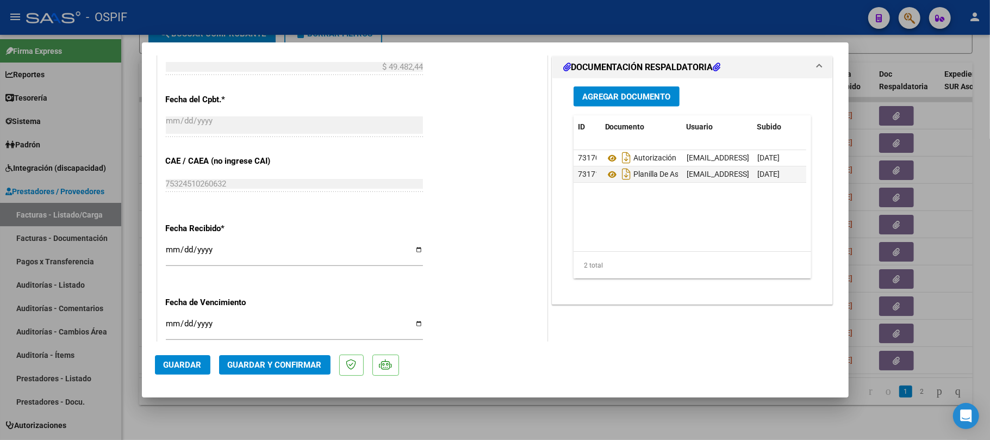
scroll to position [72, 0]
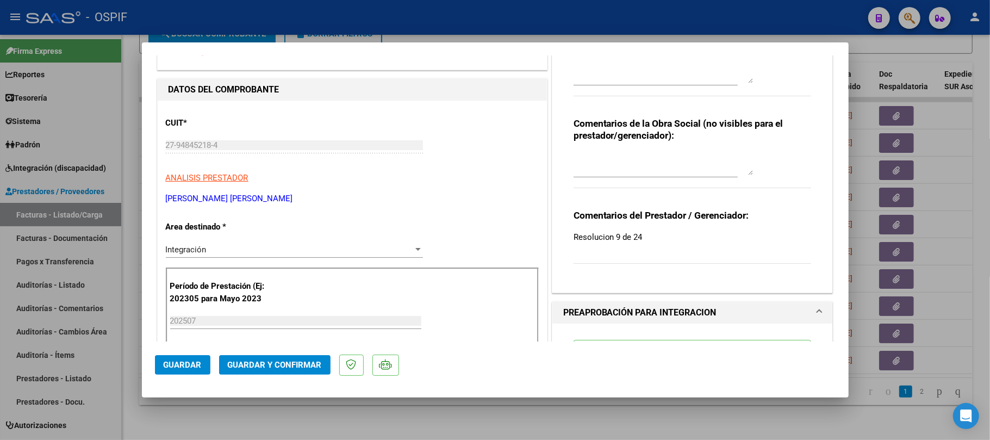
click at [296, 360] on span "Guardar y Confirmar" at bounding box center [275, 365] width 94 height 10
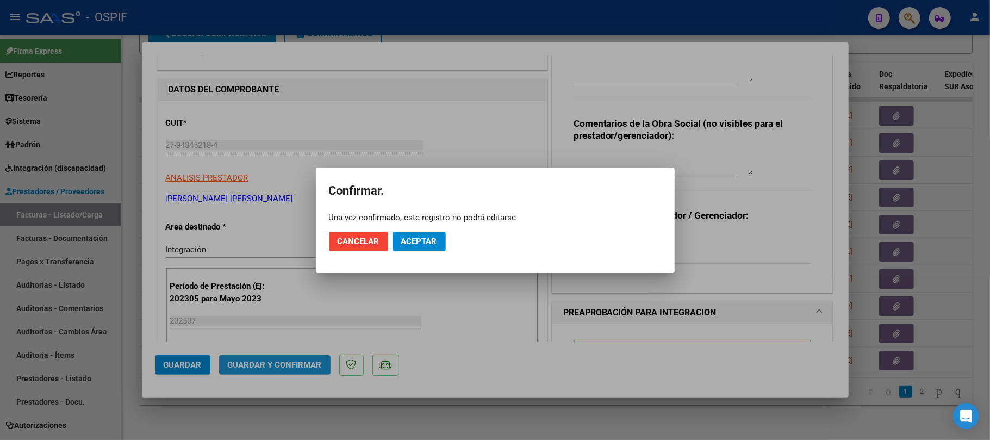
click at [409, 237] on span "Aceptar" at bounding box center [419, 242] width 36 height 10
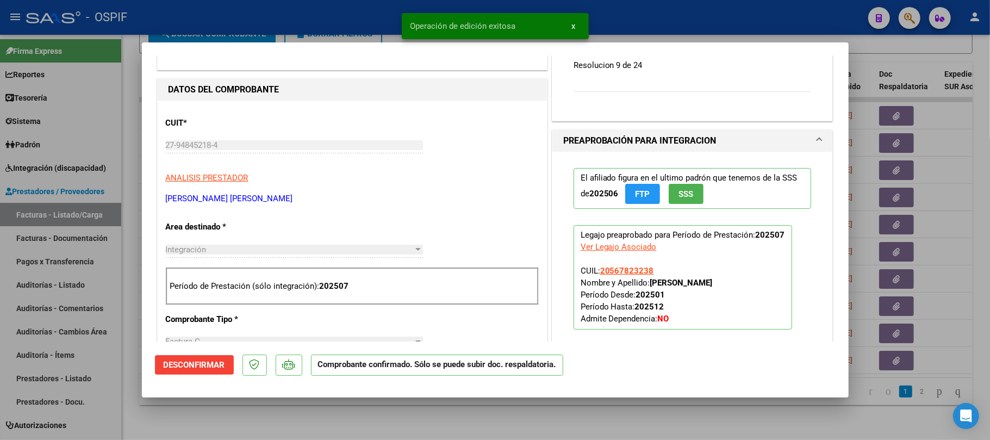
click at [490, 414] on div at bounding box center [495, 220] width 990 height 440
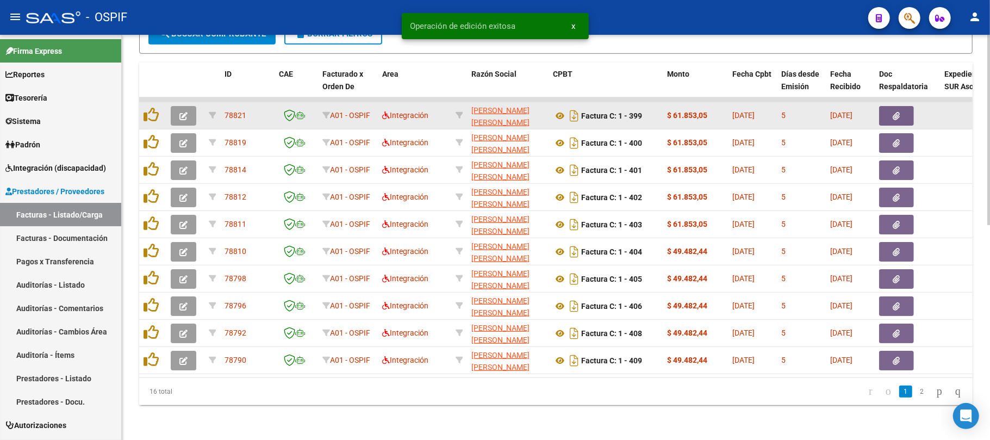
click at [187, 112] on icon "button" at bounding box center [183, 116] width 8 height 8
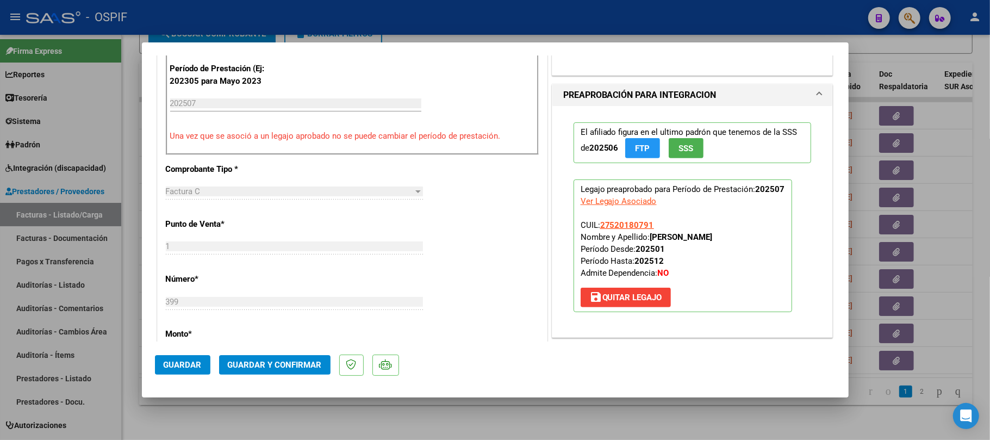
scroll to position [0, 0]
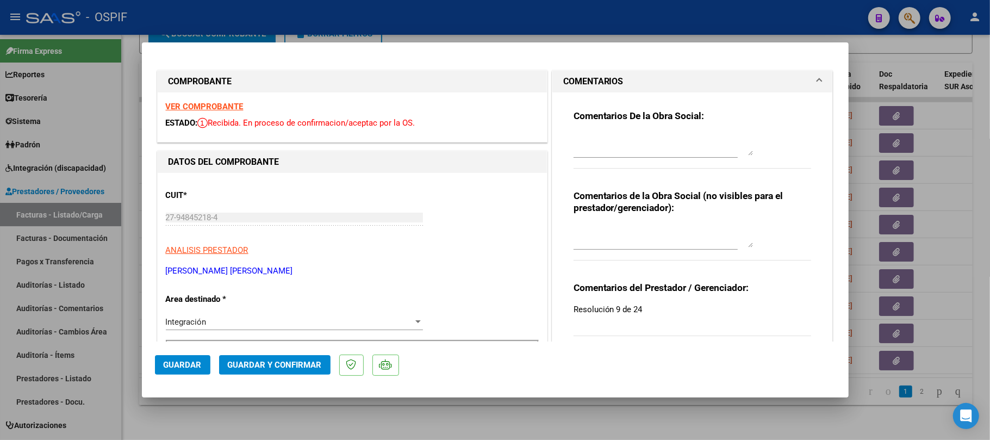
click at [278, 365] on span "Guardar y Confirmar" at bounding box center [275, 365] width 94 height 10
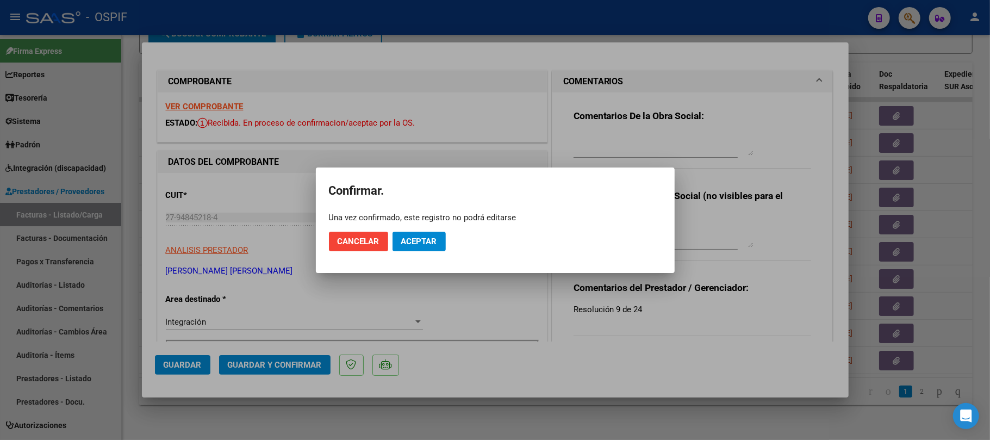
click at [401, 237] on span "Aceptar" at bounding box center [419, 242] width 36 height 10
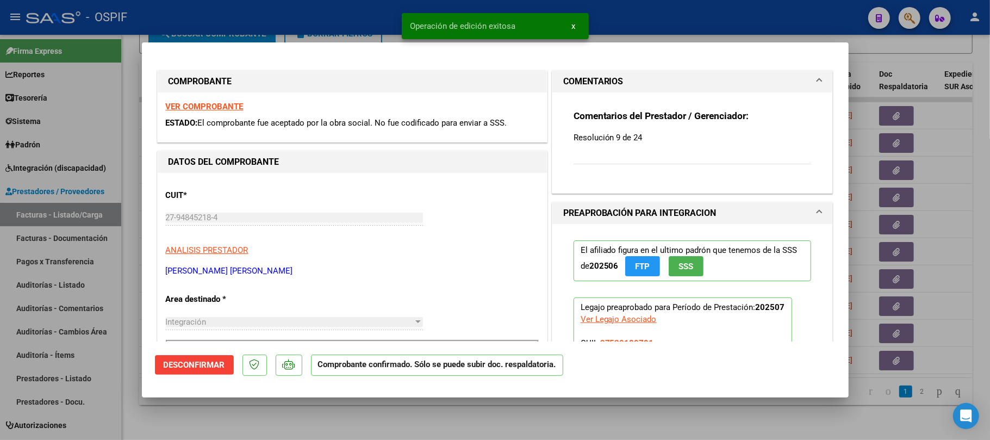
click at [493, 410] on div at bounding box center [495, 220] width 990 height 440
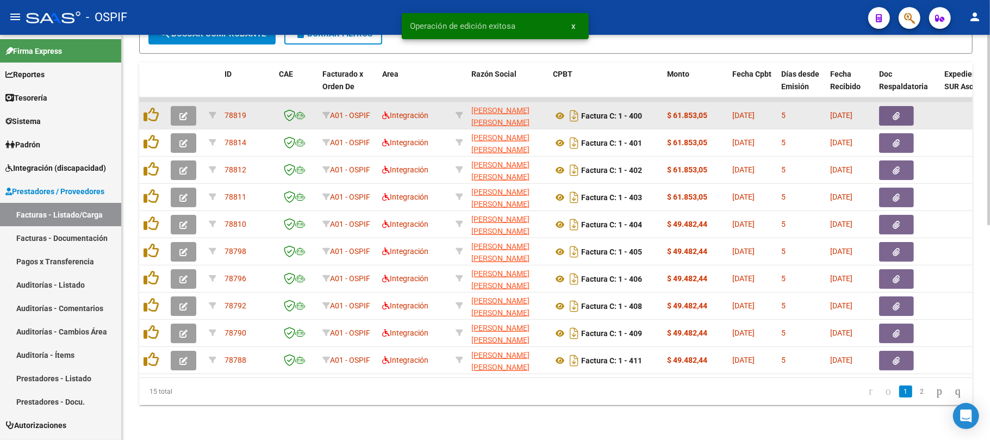
click at [178, 106] on button "button" at bounding box center [184, 116] width 26 height 20
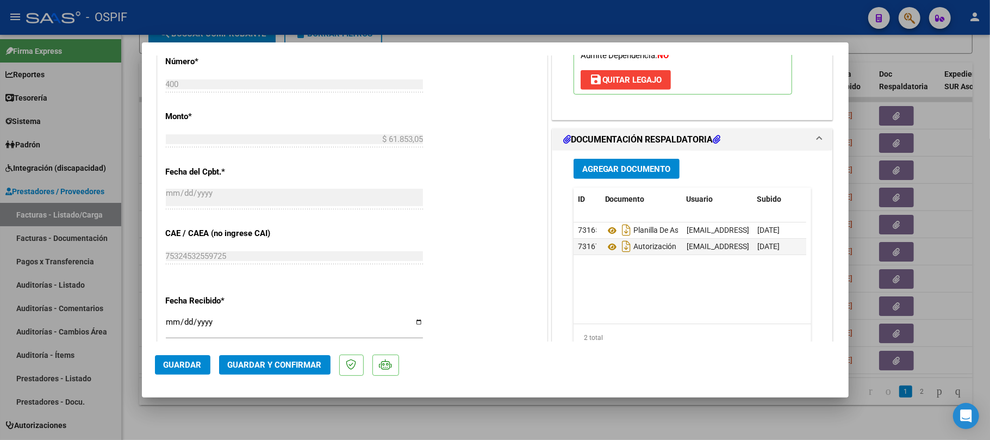
scroll to position [72, 0]
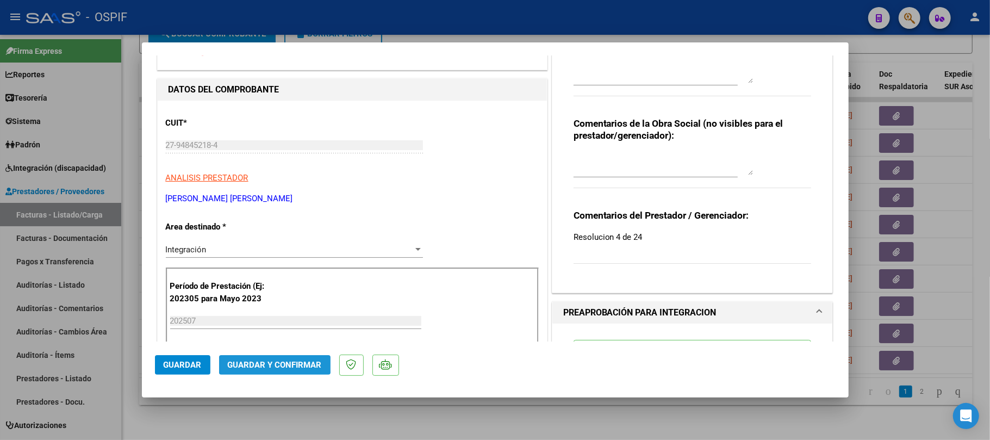
click at [250, 357] on button "Guardar y Confirmar" at bounding box center [274, 365] width 111 height 20
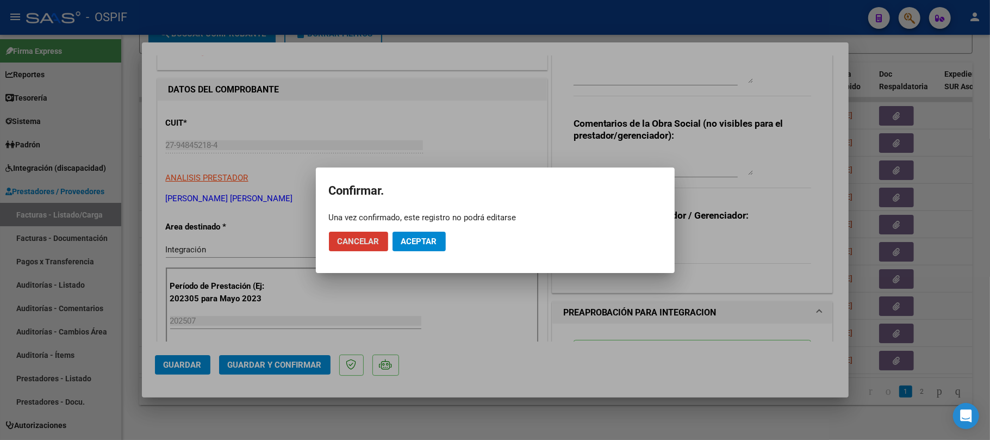
click at [394, 245] on mat-dialog-actions "Cancelar Aceptar" at bounding box center [495, 241] width 333 height 37
click at [429, 235] on button "Aceptar" at bounding box center [419, 242] width 53 height 20
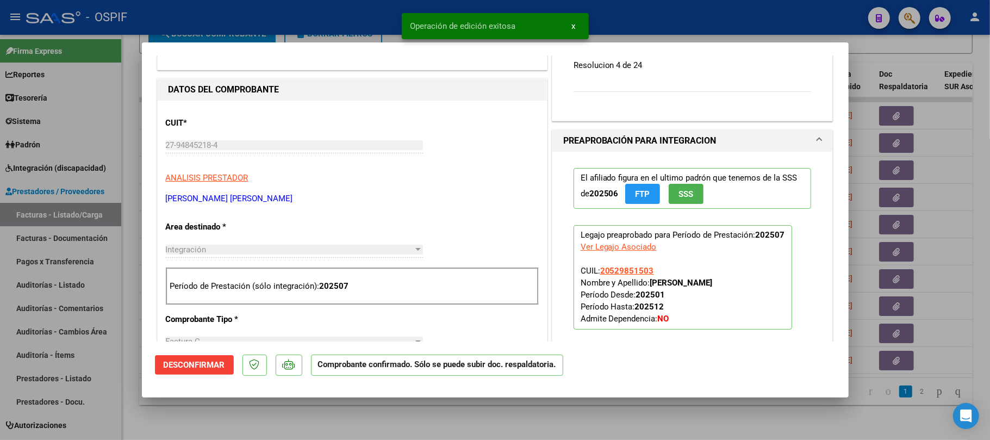
click at [470, 420] on div at bounding box center [495, 220] width 990 height 440
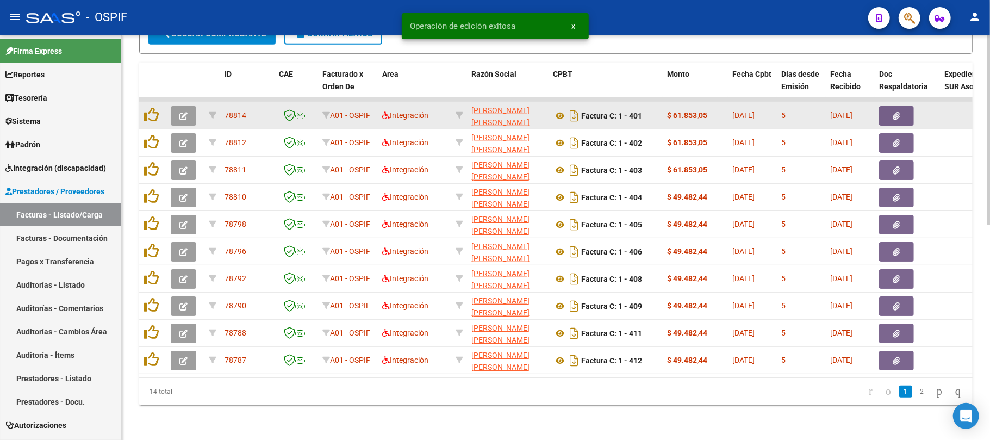
click at [186, 112] on icon "button" at bounding box center [183, 116] width 8 height 8
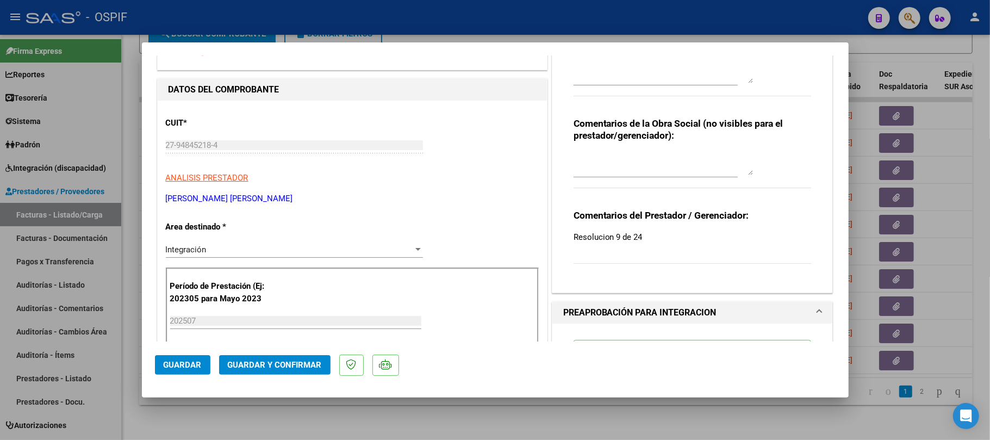
scroll to position [0, 0]
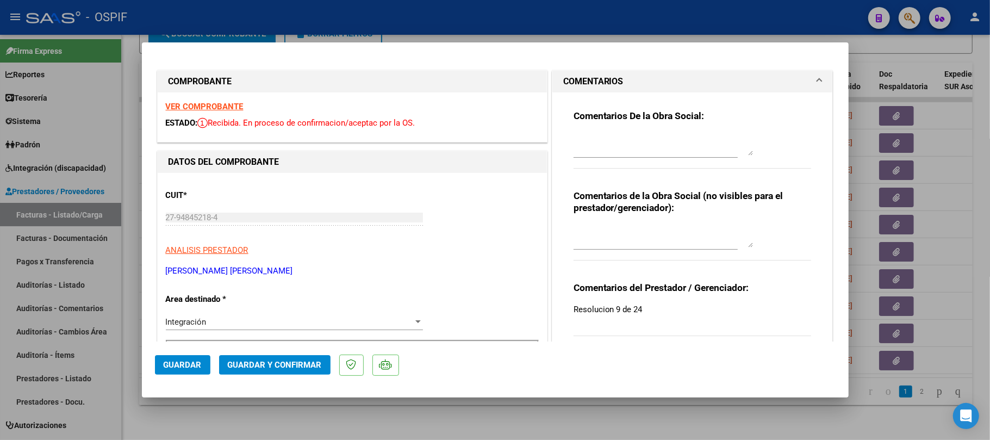
click at [245, 361] on span "Guardar y Confirmar" at bounding box center [275, 365] width 94 height 10
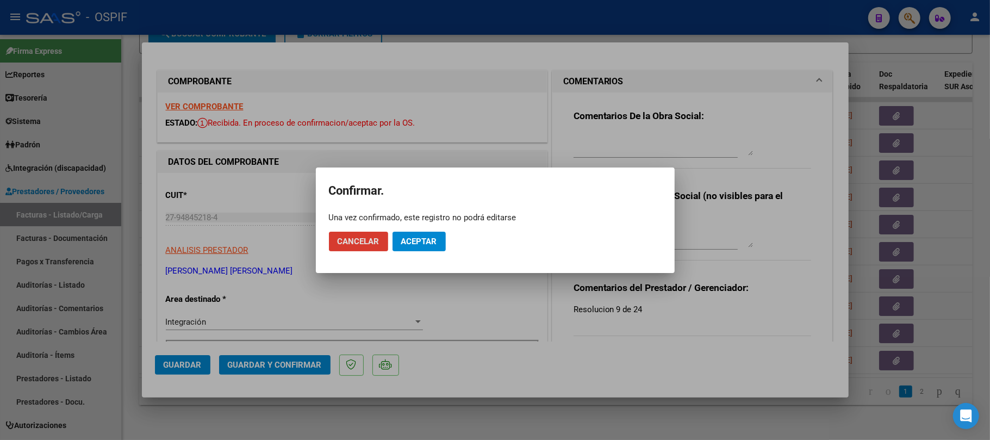
click at [415, 239] on span "Aceptar" at bounding box center [419, 242] width 36 height 10
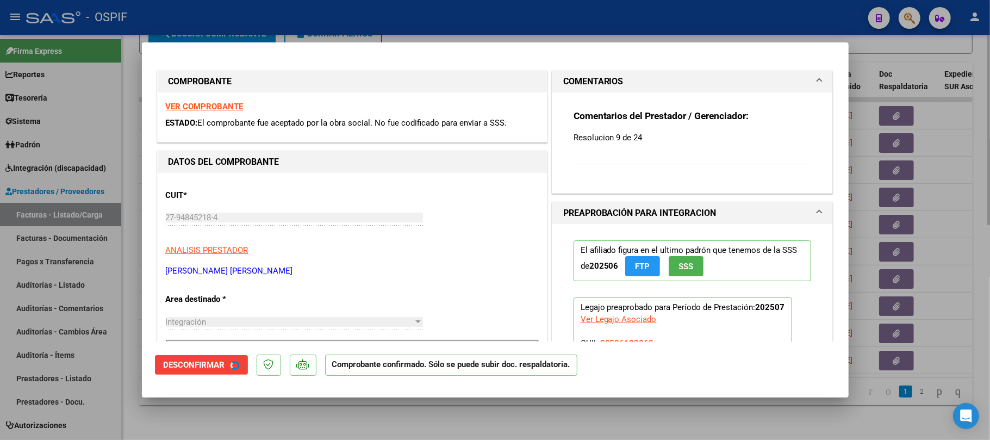
drag, startPoint x: 508, startPoint y: 423, endPoint x: 487, endPoint y: 403, distance: 28.5
click at [508, 421] on div at bounding box center [495, 220] width 990 height 440
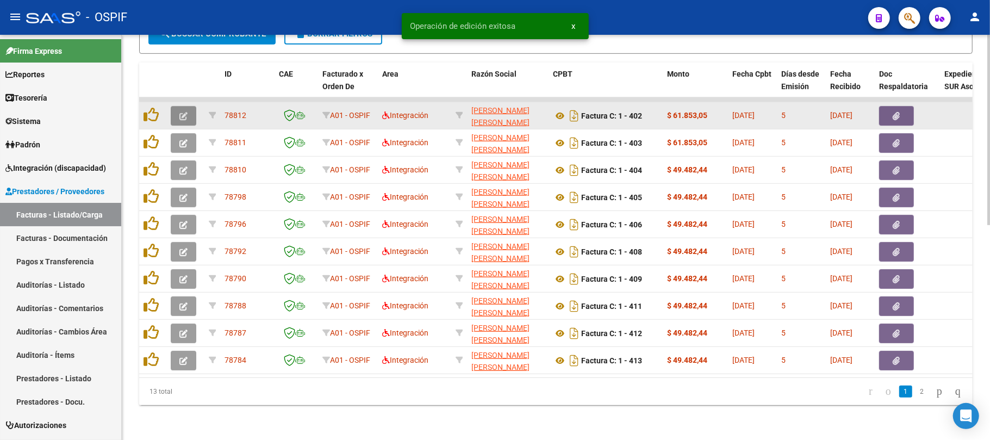
click at [183, 112] on icon "button" at bounding box center [183, 116] width 8 height 8
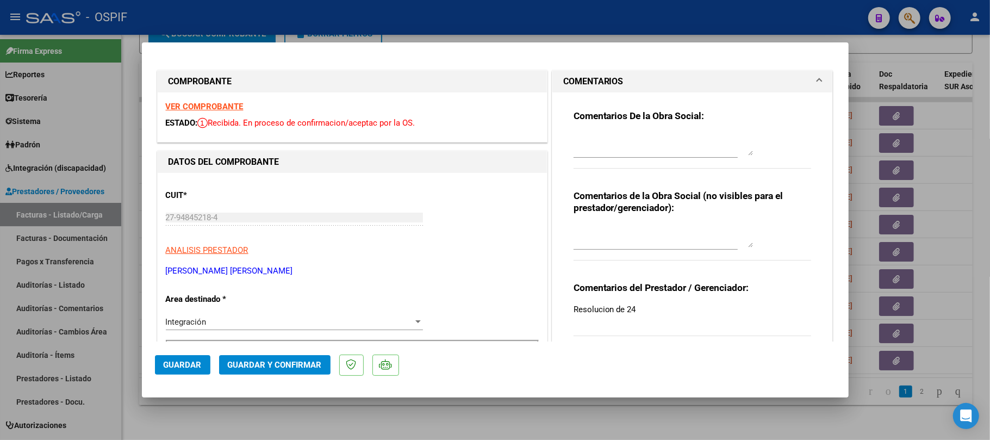
click at [286, 358] on button "Guardar y Confirmar" at bounding box center [274, 365] width 111 height 20
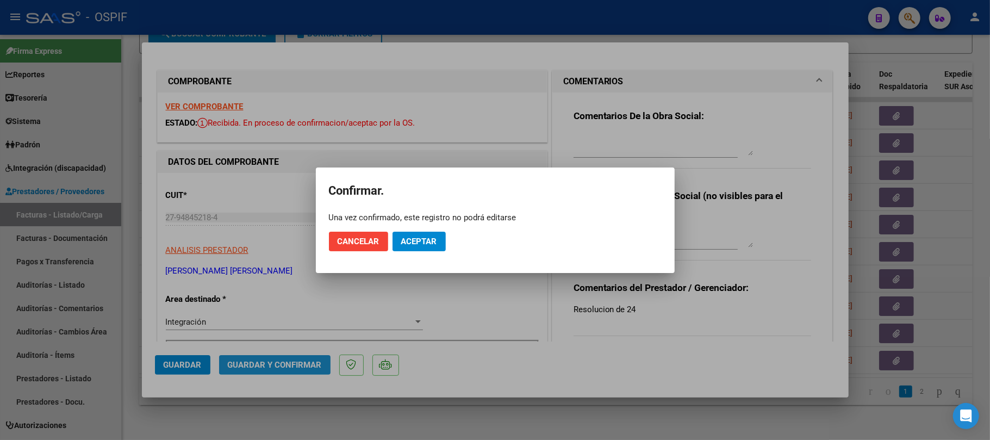
click at [459, 239] on mat-dialog-actions "Cancelar Aceptar" at bounding box center [495, 241] width 333 height 37
click at [420, 237] on span "Aceptar" at bounding box center [419, 242] width 36 height 10
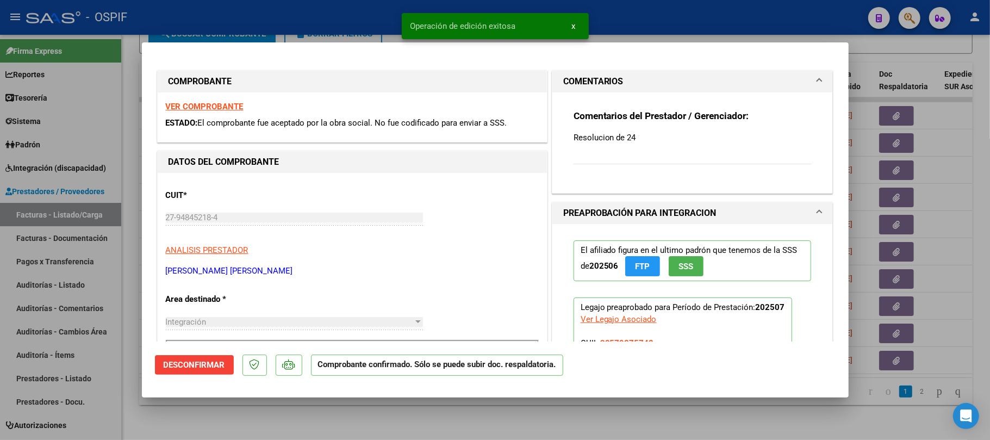
click at [346, 423] on div at bounding box center [495, 220] width 990 height 440
type input "$ 0,00"
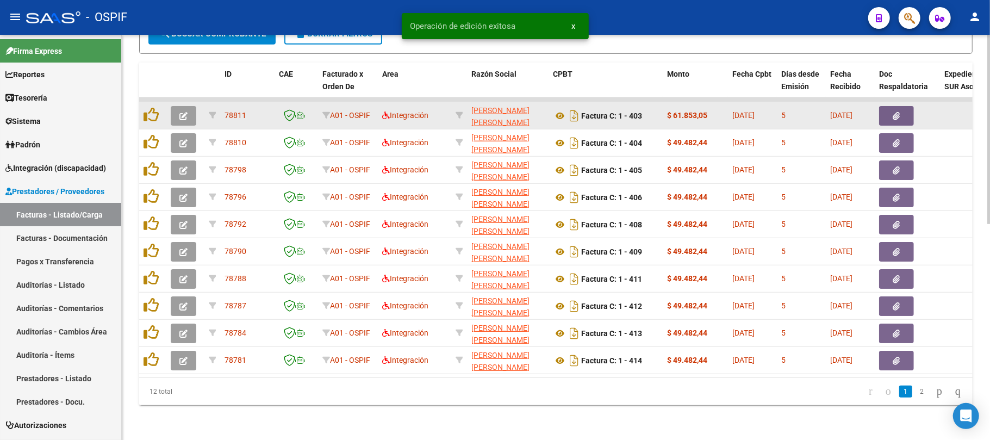
click at [183, 109] on button "button" at bounding box center [184, 116] width 26 height 20
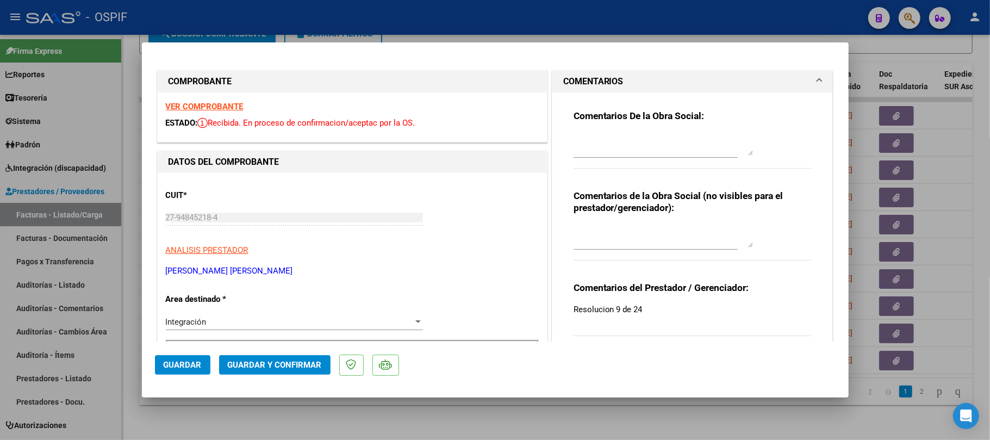
click at [285, 366] on span "Guardar y Confirmar" at bounding box center [275, 365] width 94 height 10
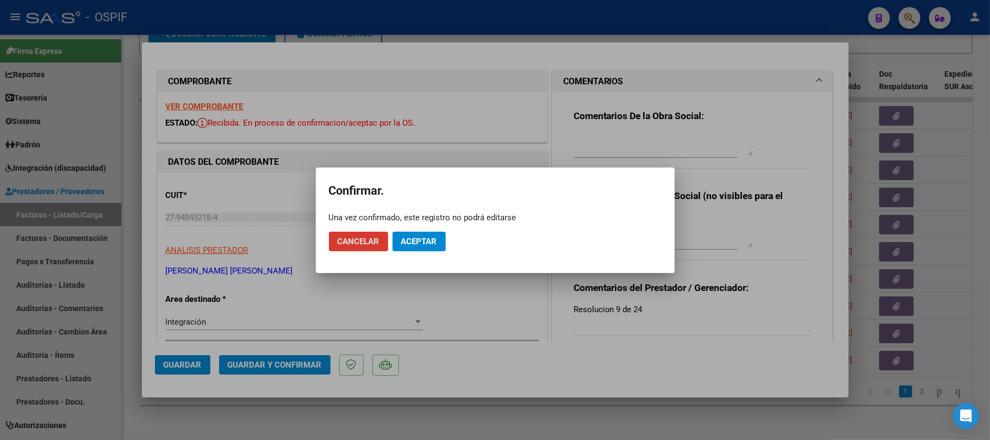
click at [430, 249] on button "Aceptar" at bounding box center [419, 242] width 53 height 20
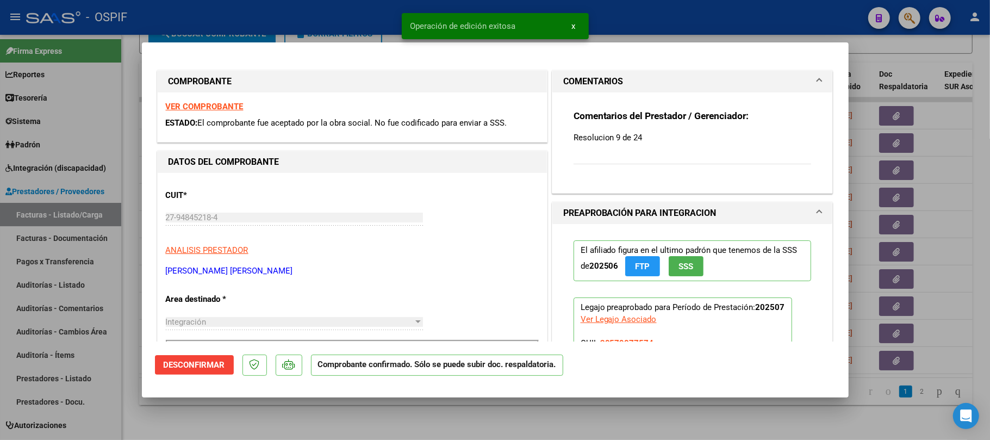
click at [614, 414] on div at bounding box center [495, 220] width 990 height 440
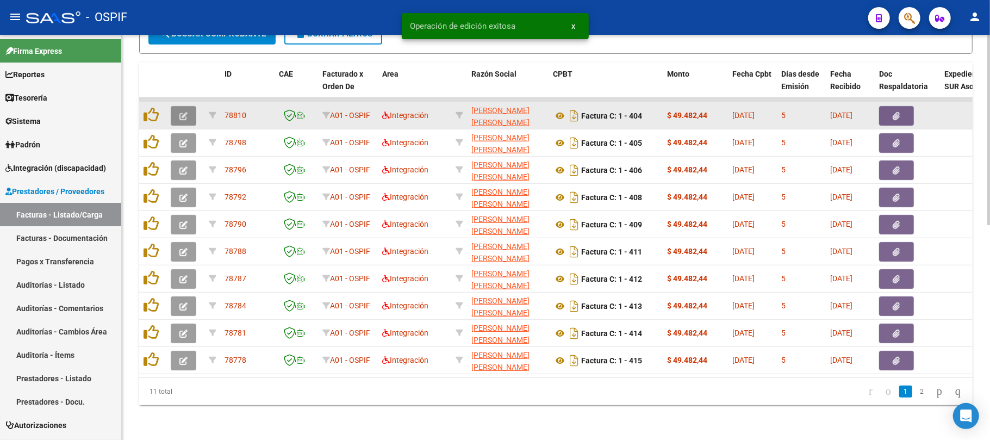
click at [183, 112] on icon "button" at bounding box center [183, 116] width 8 height 8
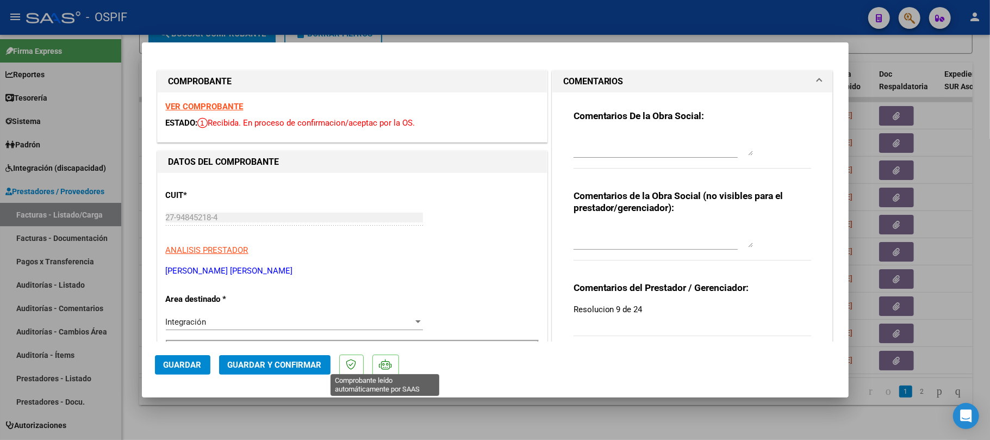
click at [291, 353] on mat-dialog-actions "Guardar Guardar y Confirmar" at bounding box center [495, 362] width 681 height 43
click at [306, 352] on mat-dialog-actions "Guardar Guardar y Confirmar" at bounding box center [495, 362] width 681 height 43
click at [303, 359] on mat-dialog-actions "Guardar Guardar y Confirmar" at bounding box center [495, 362] width 681 height 43
click at [303, 359] on button "Guardar y Confirmar" at bounding box center [274, 365] width 111 height 20
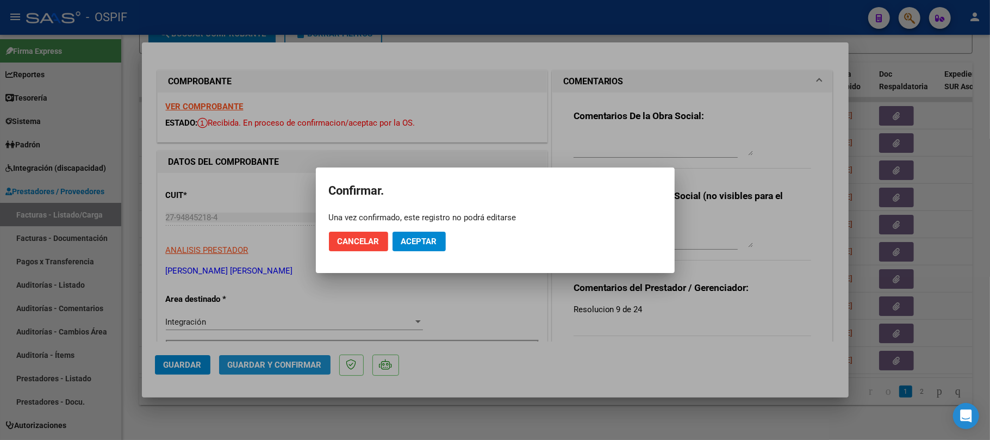
click at [402, 253] on mat-dialog-actions "Cancelar Aceptar" at bounding box center [495, 241] width 333 height 37
drag, startPoint x: 412, startPoint y: 242, endPoint x: 521, endPoint y: 268, distance: 112.4
click at [413, 244] on span "Aceptar" at bounding box center [419, 242] width 36 height 10
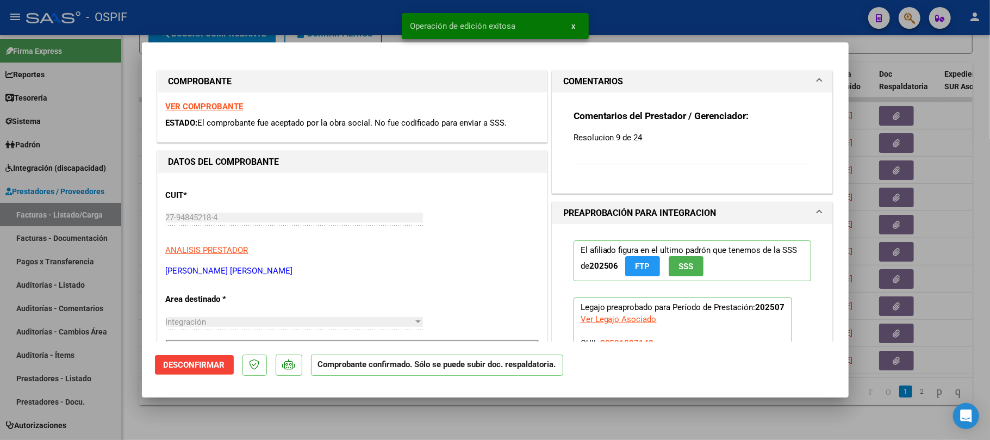
scroll to position [250, 0]
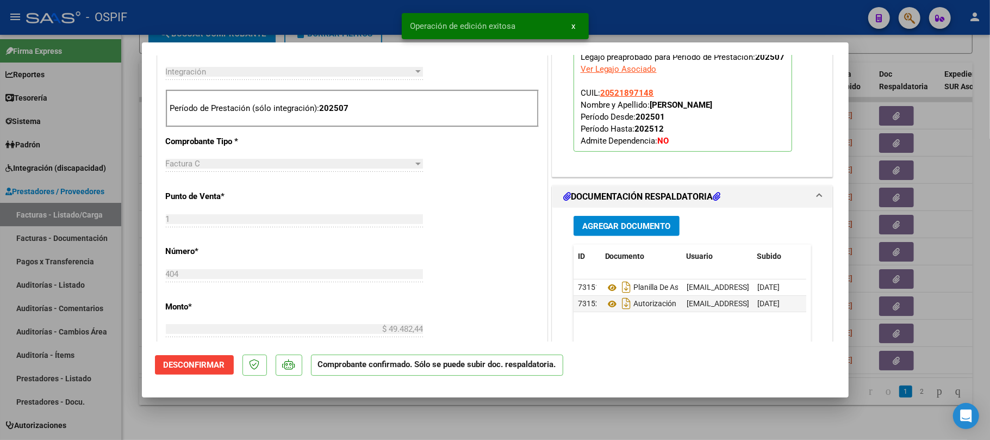
drag, startPoint x: 917, startPoint y: 165, endPoint x: 246, endPoint y: 142, distance: 670.9
click at [917, 165] on div at bounding box center [495, 220] width 990 height 440
type input "$ 0,00"
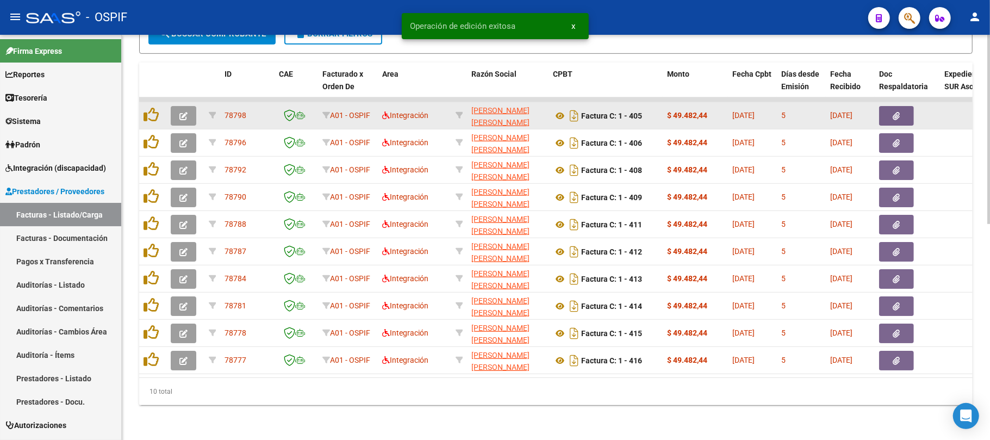
click at [183, 109] on button "button" at bounding box center [184, 116] width 26 height 20
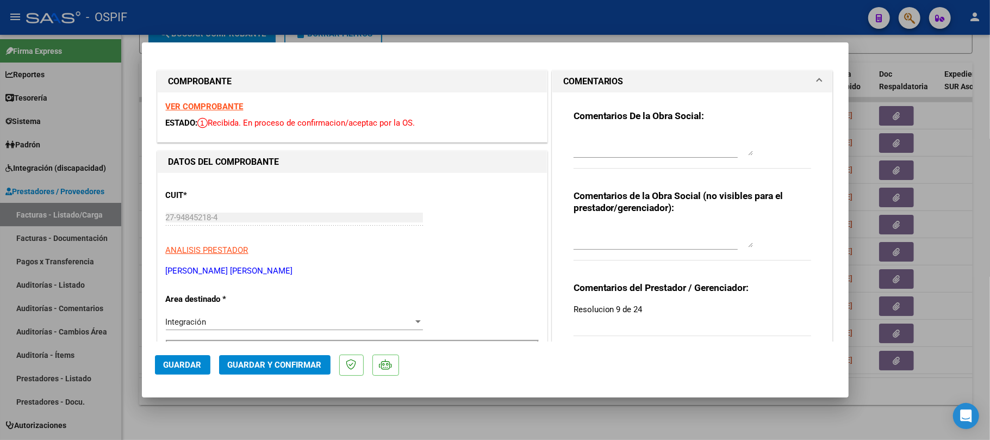
drag, startPoint x: 225, startPoint y: 112, endPoint x: 233, endPoint y: 108, distance: 9.2
drag, startPoint x: 233, startPoint y: 108, endPoint x: 488, endPoint y: 120, distance: 255.3
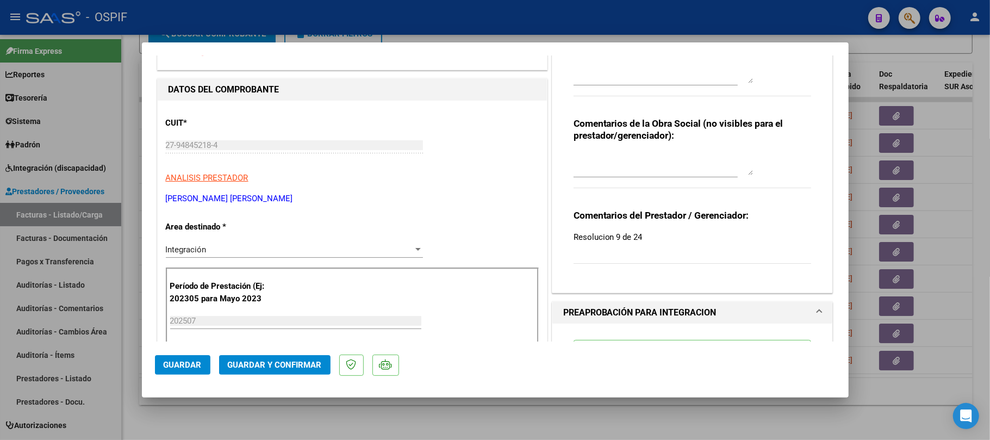
scroll to position [0, 0]
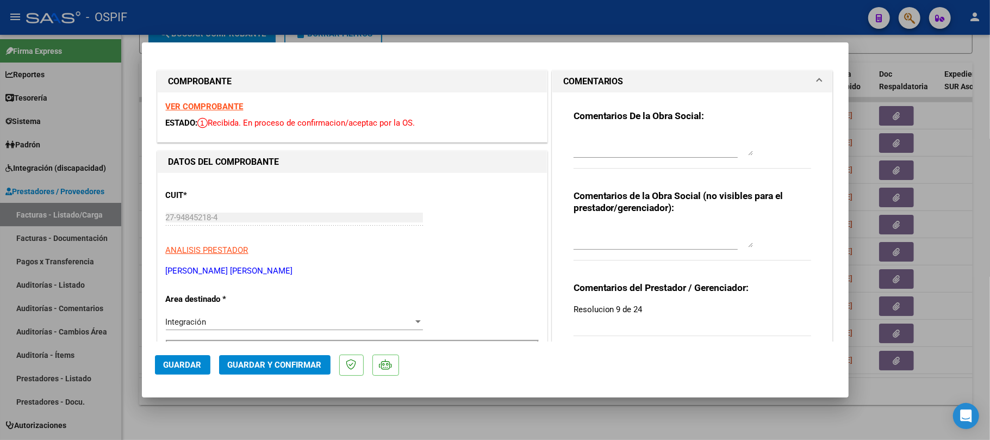
click at [288, 360] on span "Guardar y Confirmar" at bounding box center [275, 365] width 94 height 10
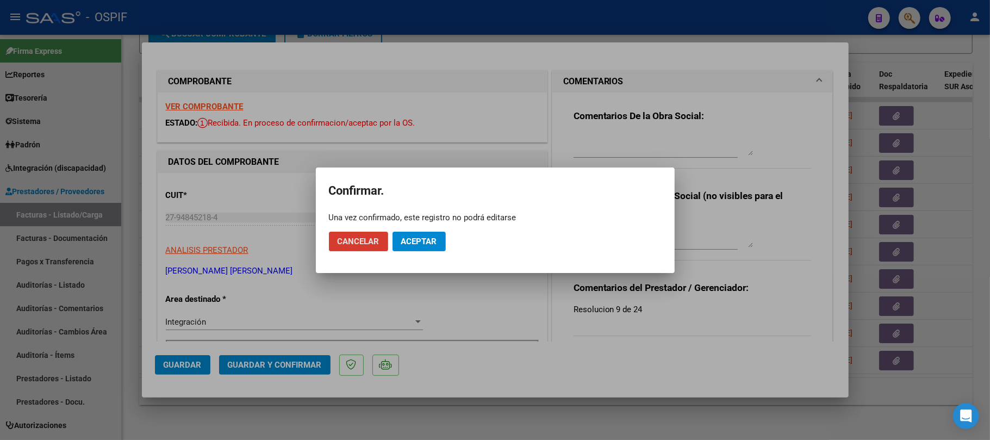
click at [417, 238] on span "Aceptar" at bounding box center [419, 242] width 36 height 10
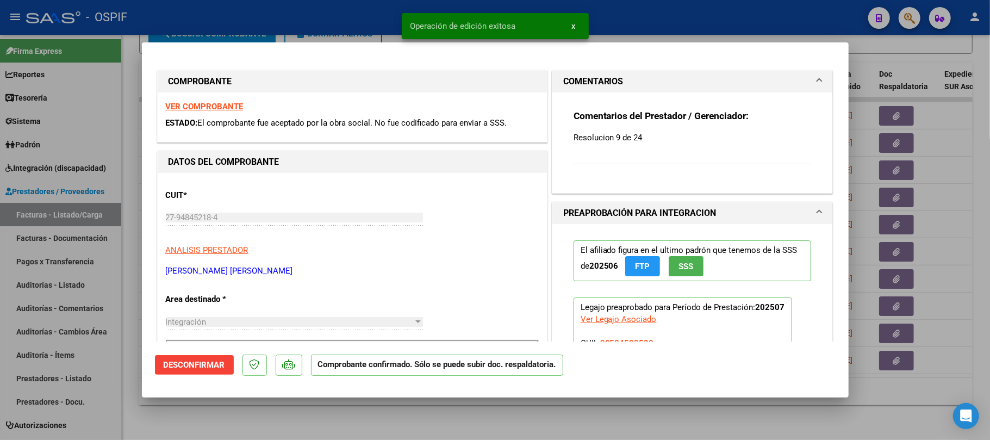
click at [600, 413] on div at bounding box center [495, 220] width 990 height 440
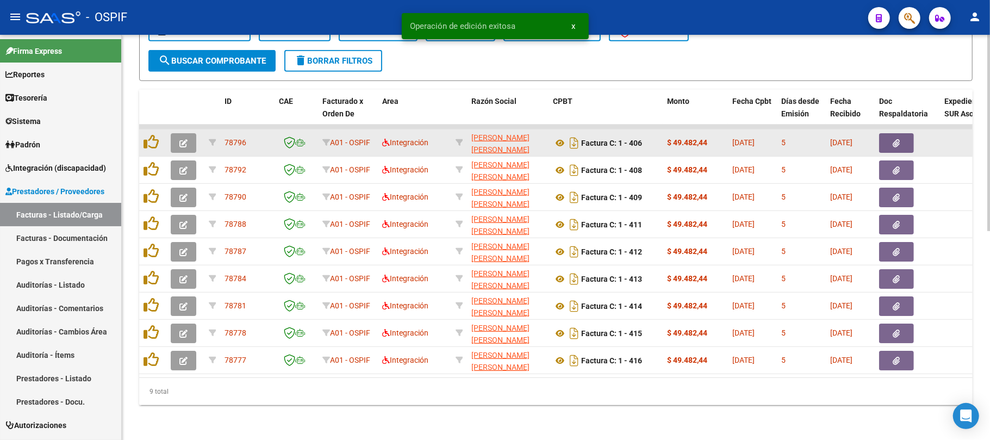
scroll to position [431, 0]
click at [185, 133] on button "button" at bounding box center [184, 143] width 26 height 20
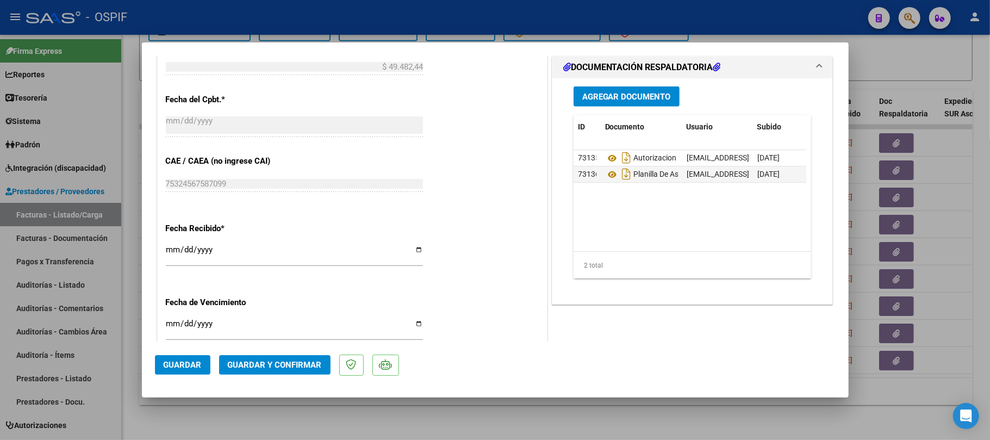
scroll to position [72, 0]
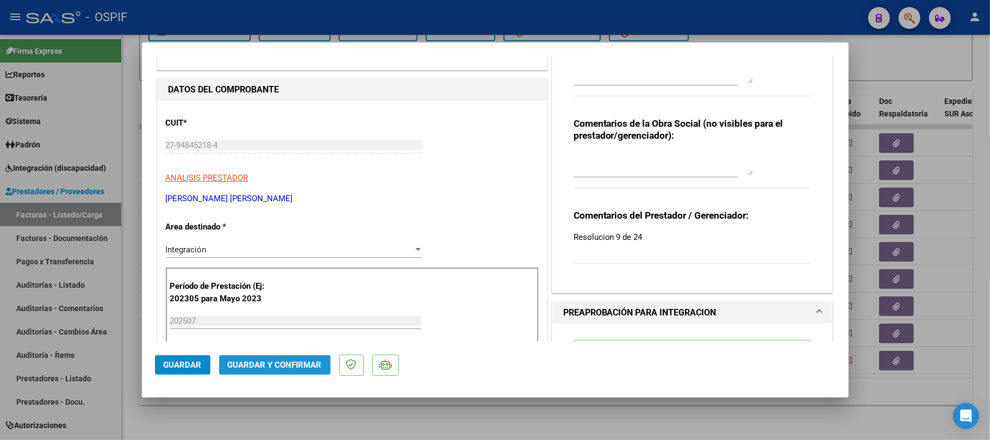
click at [312, 357] on button "Guardar y Confirmar" at bounding box center [274, 365] width 111 height 20
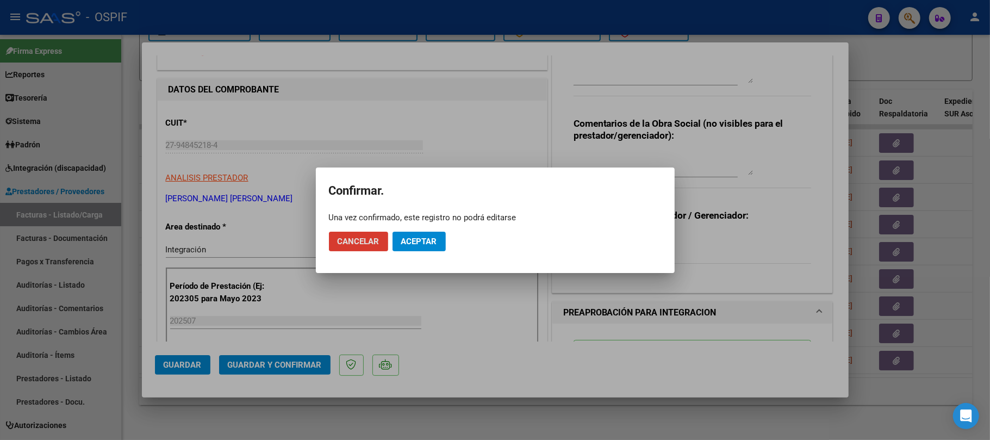
click at [440, 235] on mat-dialog-actions "Cancelar Aceptar" at bounding box center [495, 241] width 333 height 37
click at [438, 238] on button "Aceptar" at bounding box center [419, 242] width 53 height 20
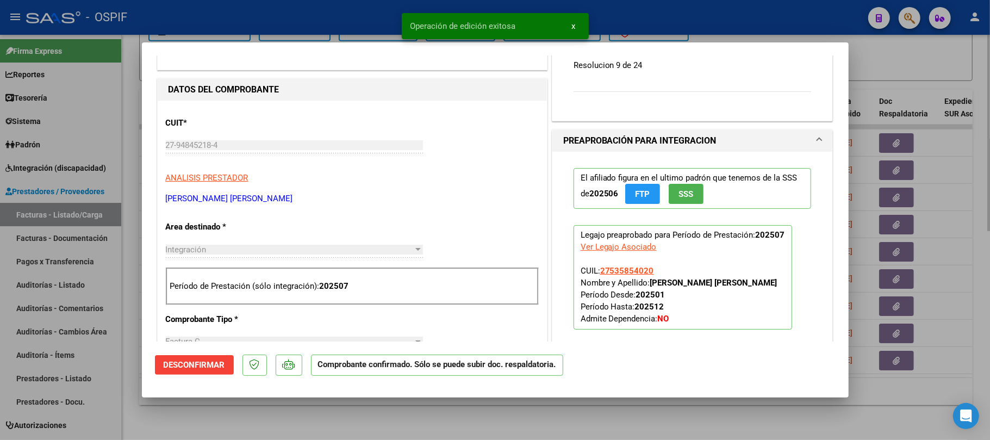
drag, startPoint x: 290, startPoint y: 416, endPoint x: 299, endPoint y: 410, distance: 10.6
click at [290, 416] on div at bounding box center [495, 220] width 990 height 440
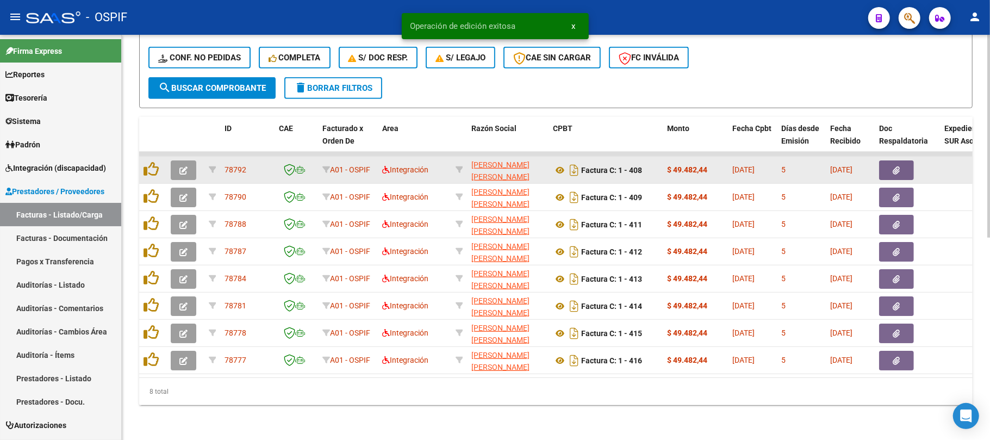
scroll to position [403, 0]
click at [172, 164] on button "button" at bounding box center [184, 170] width 26 height 20
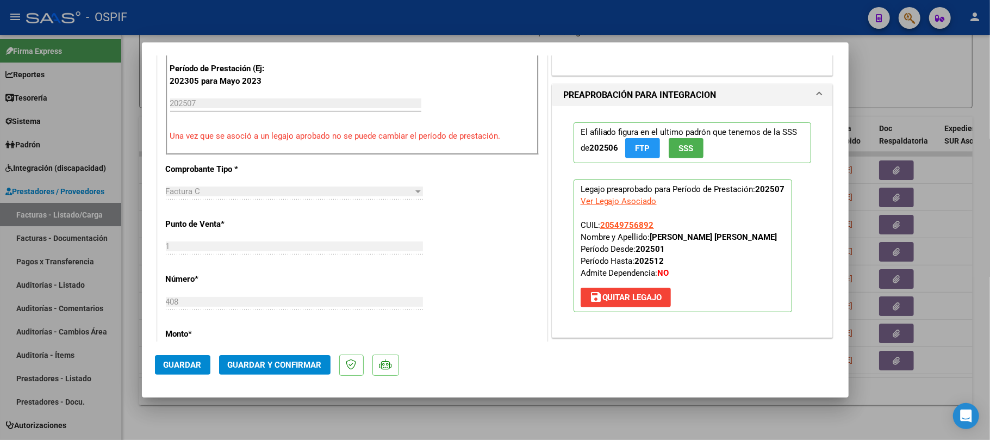
scroll to position [0, 0]
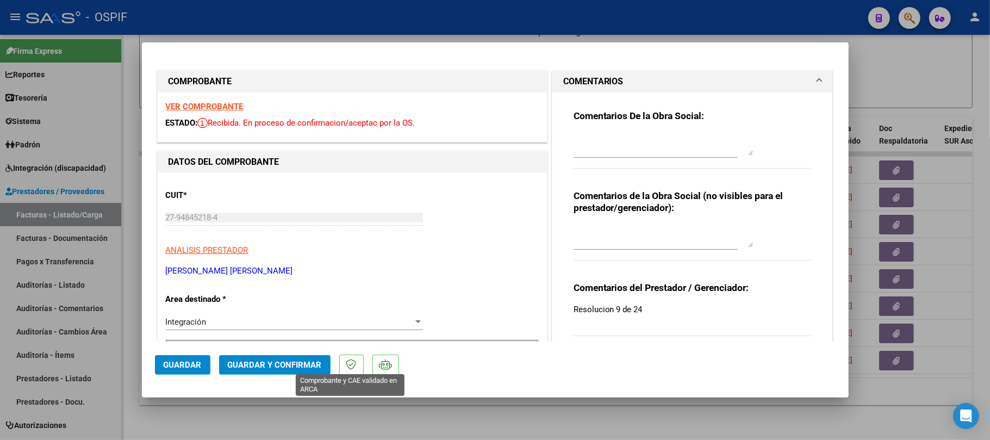
click at [285, 367] on span "Guardar y Confirmar" at bounding box center [275, 365] width 94 height 10
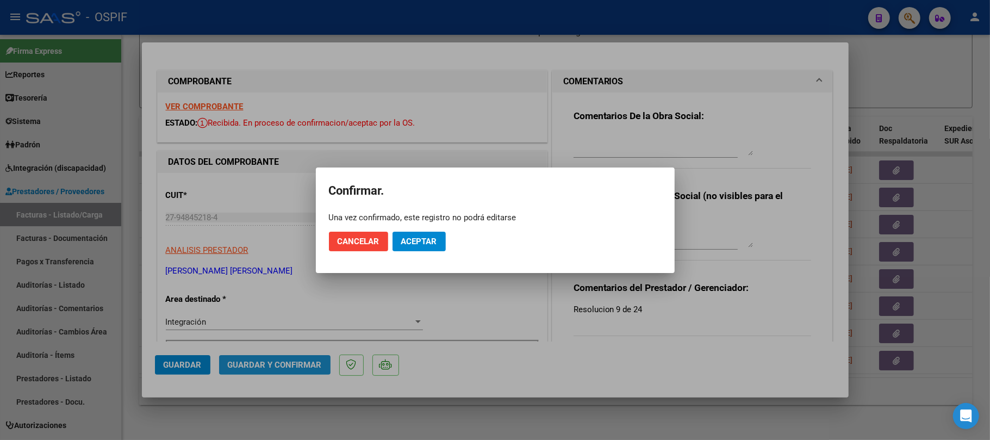
click at [425, 240] on span "Aceptar" at bounding box center [419, 242] width 36 height 10
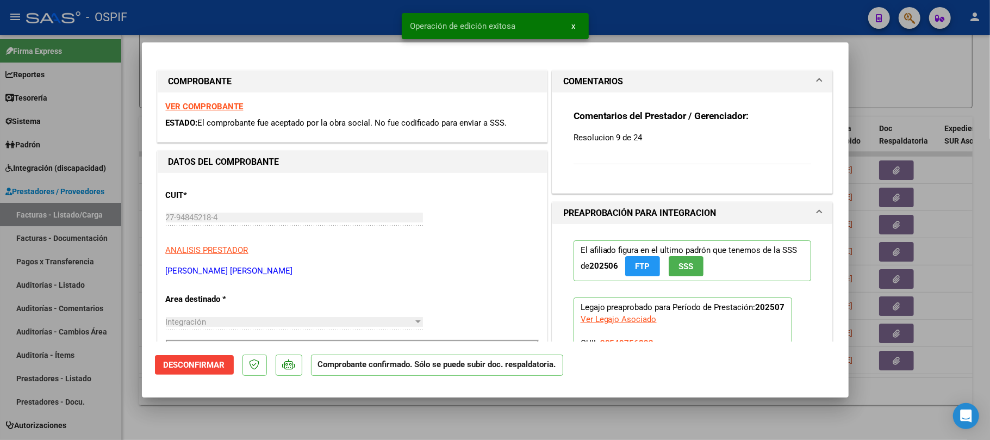
click at [577, 413] on div at bounding box center [495, 220] width 990 height 440
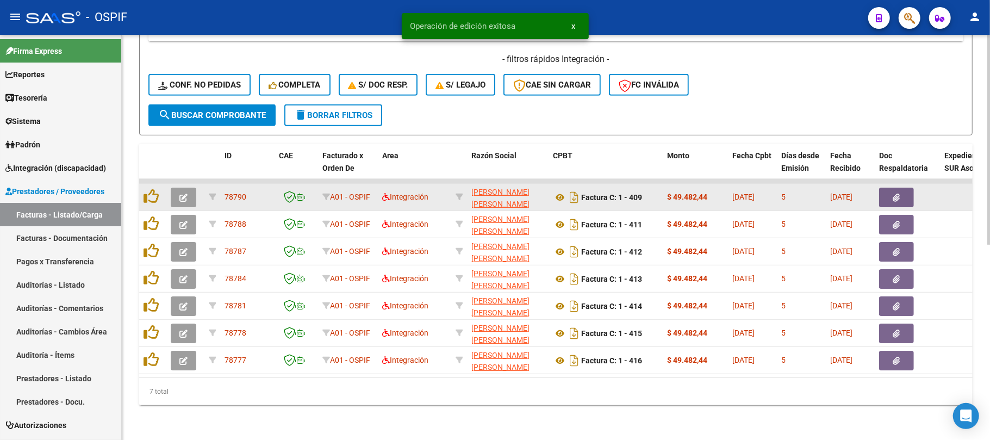
scroll to position [376, 0]
click at [179, 192] on button "button" at bounding box center [184, 198] width 26 height 20
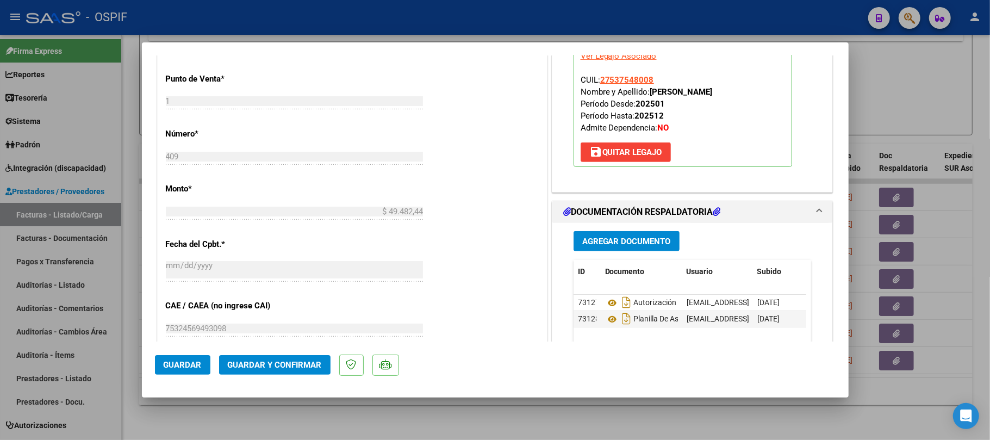
scroll to position [0, 0]
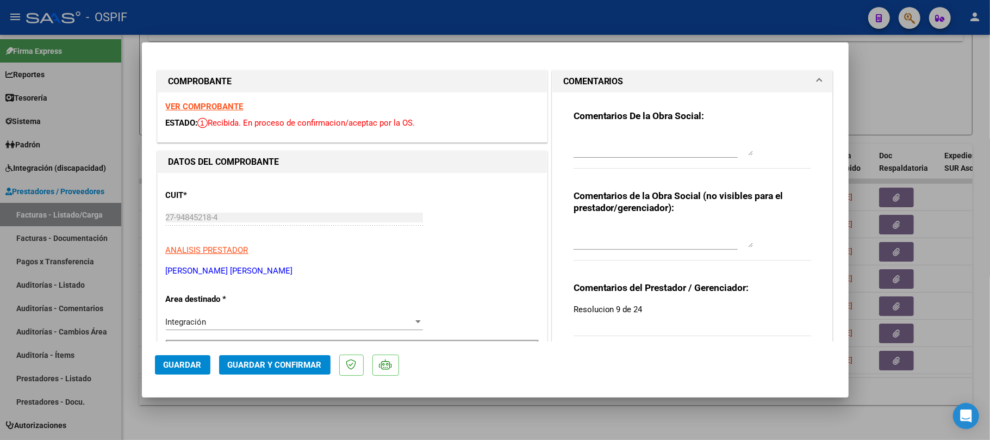
click at [307, 364] on span "Guardar y Confirmar" at bounding box center [275, 365] width 94 height 10
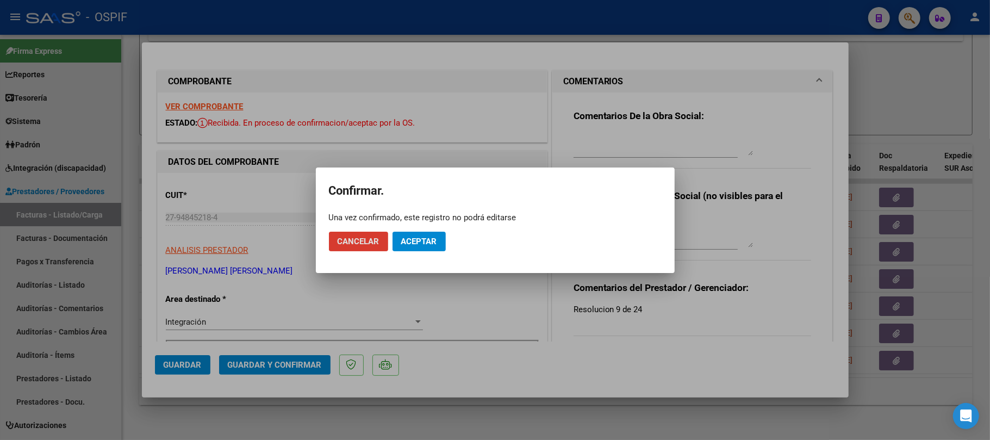
click at [431, 255] on mat-dialog-actions "Cancelar Aceptar" at bounding box center [495, 241] width 333 height 37
click at [438, 244] on button "Aceptar" at bounding box center [419, 242] width 53 height 20
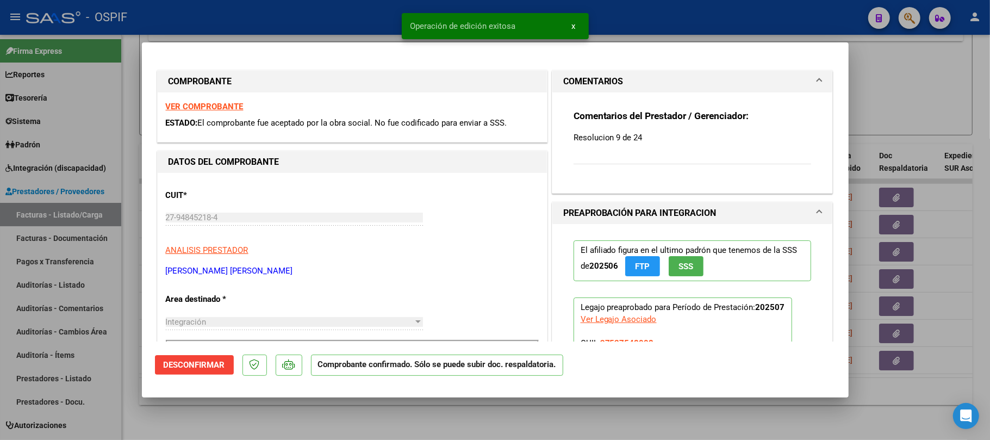
click at [864, 249] on div at bounding box center [495, 220] width 990 height 440
type input "$ 0,00"
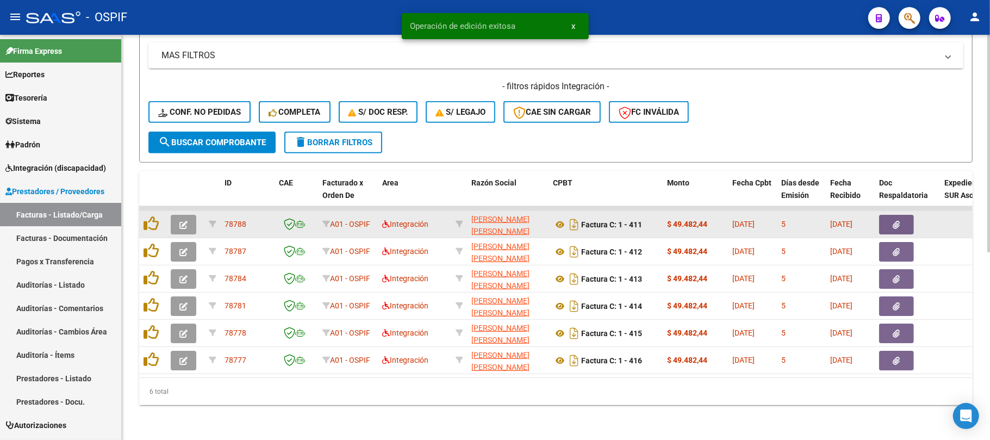
scroll to position [349, 0]
click at [183, 221] on icon "button" at bounding box center [183, 225] width 8 height 8
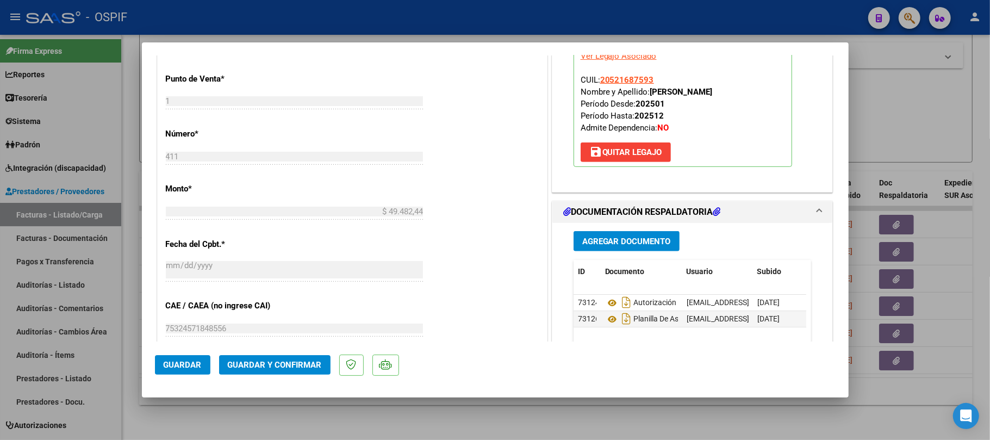
scroll to position [0, 0]
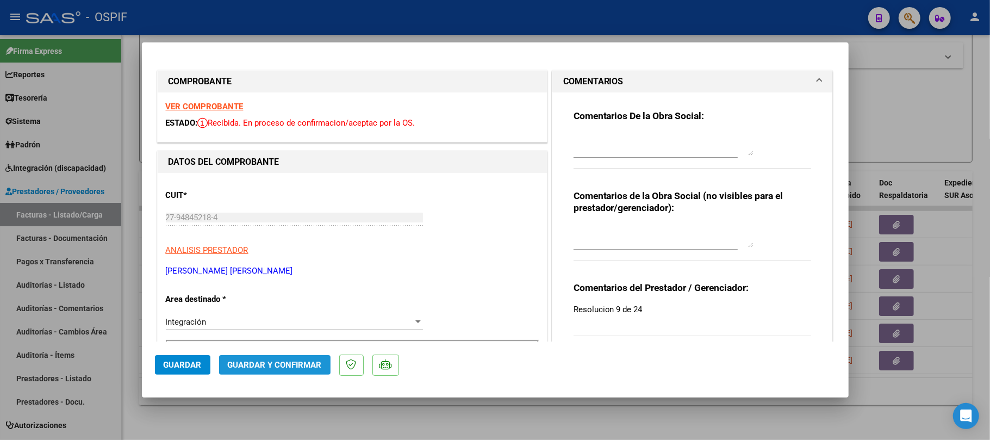
click at [277, 364] on span "Guardar y Confirmar" at bounding box center [275, 365] width 94 height 10
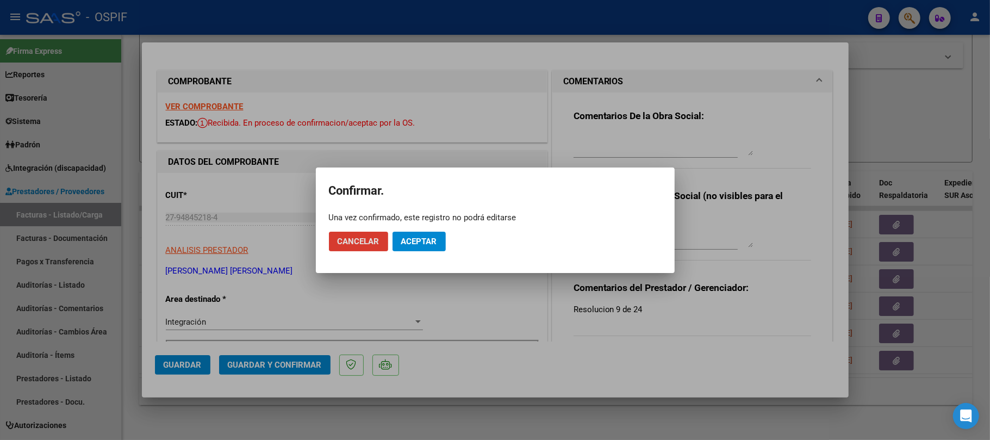
click at [436, 233] on button "Aceptar" at bounding box center [419, 242] width 53 height 20
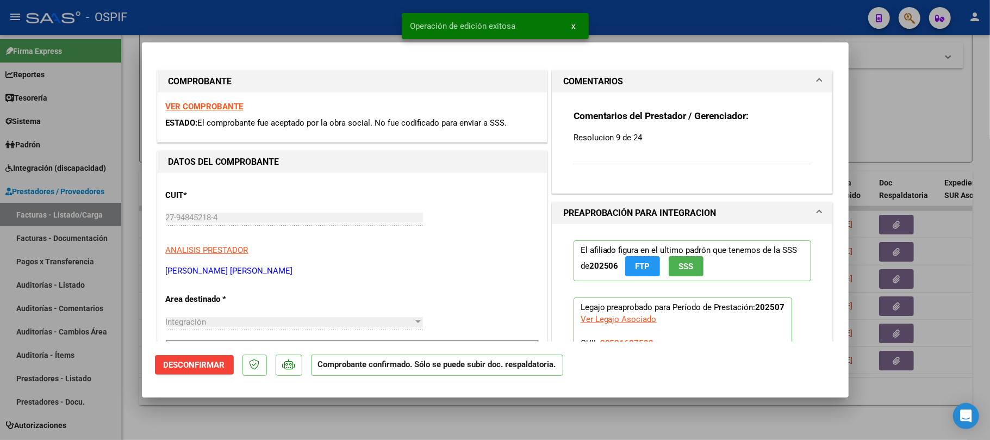
click at [371, 405] on div at bounding box center [495, 220] width 990 height 440
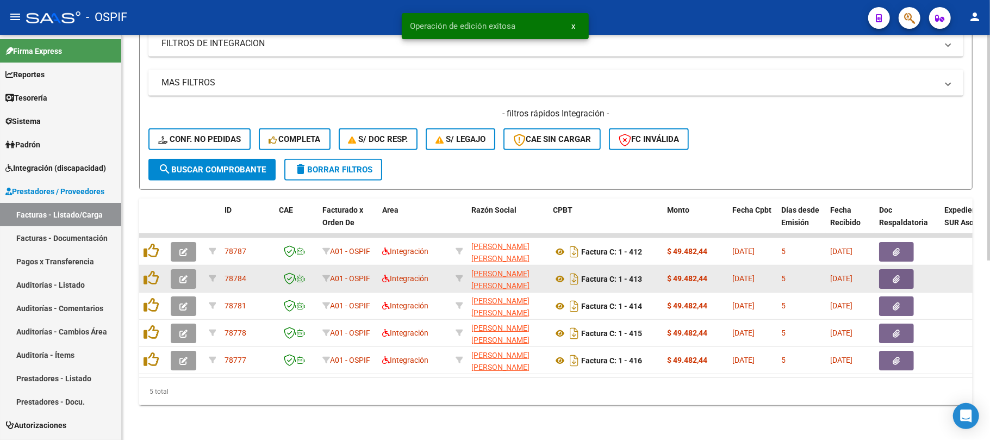
scroll to position [322, 0]
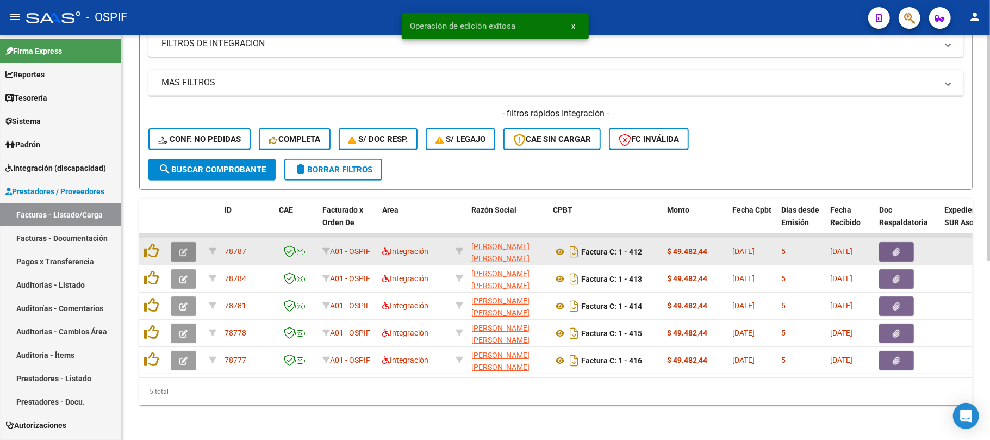
click at [184, 248] on button "button" at bounding box center [184, 252] width 26 height 20
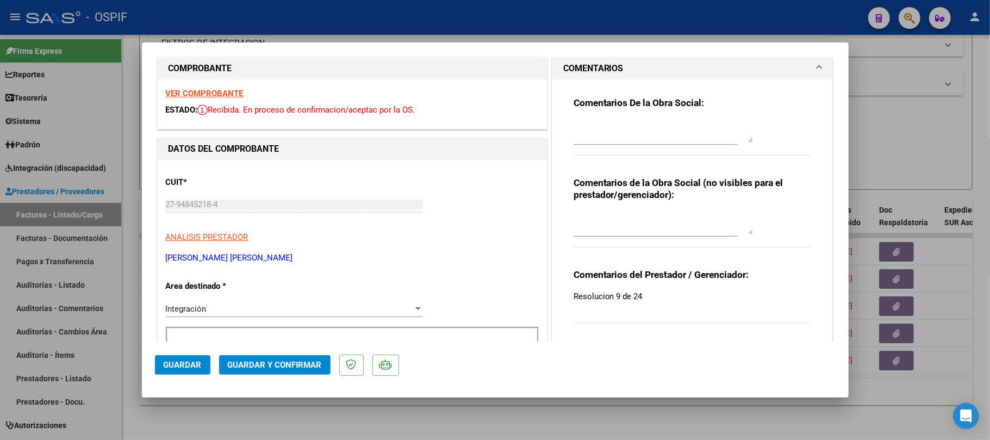
scroll to position [0, 0]
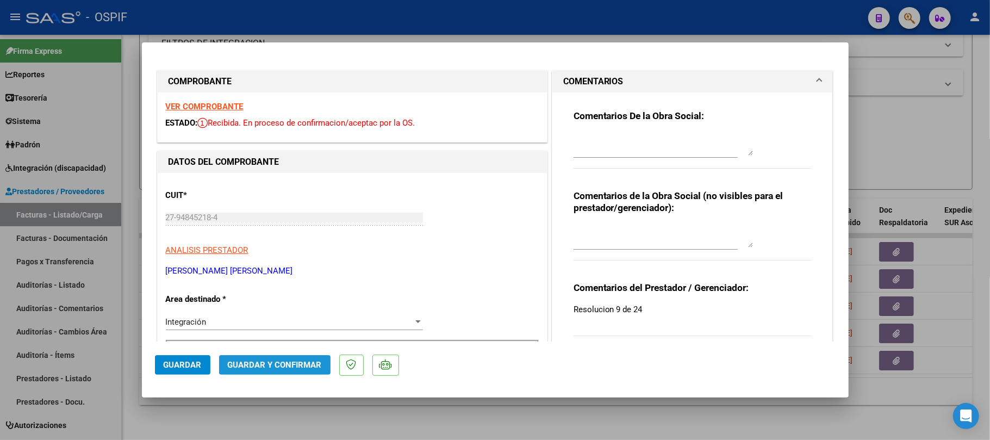
click at [296, 366] on span "Guardar y Confirmar" at bounding box center [275, 365] width 94 height 10
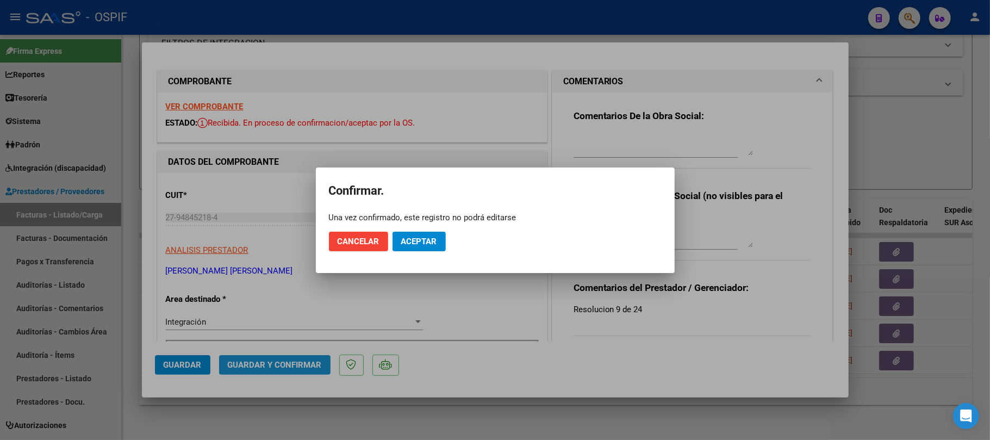
click at [432, 237] on span "Aceptar" at bounding box center [419, 242] width 36 height 10
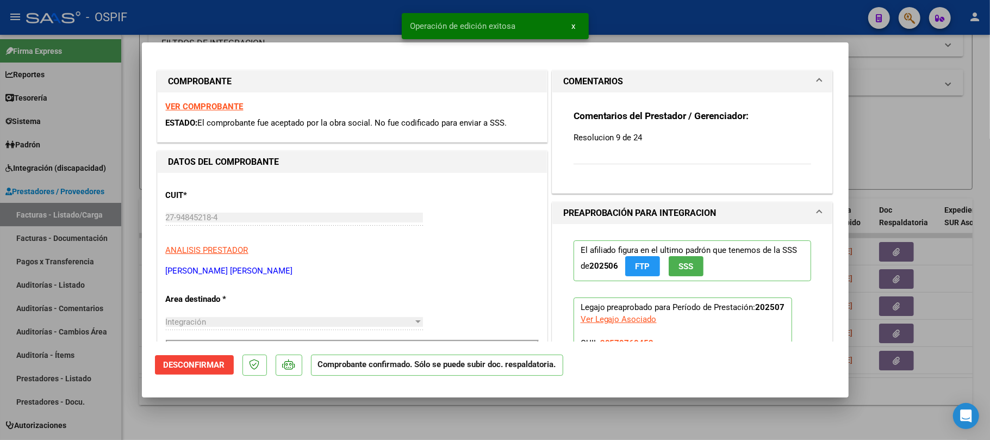
click at [256, 424] on div at bounding box center [495, 220] width 990 height 440
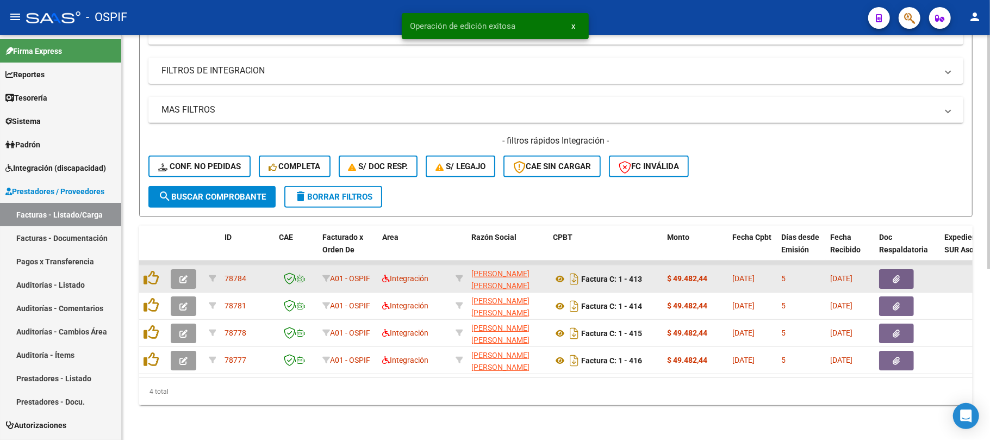
scroll to position [295, 0]
click at [186, 275] on icon "button" at bounding box center [183, 279] width 8 height 8
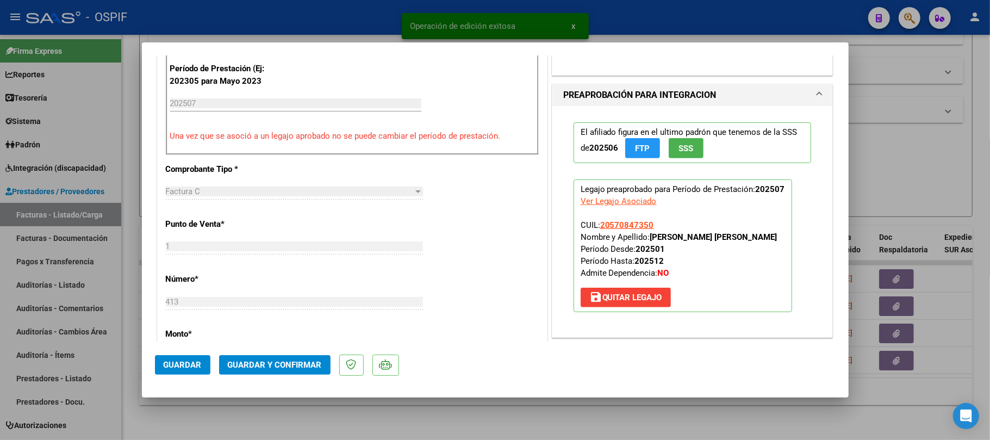
scroll to position [507, 0]
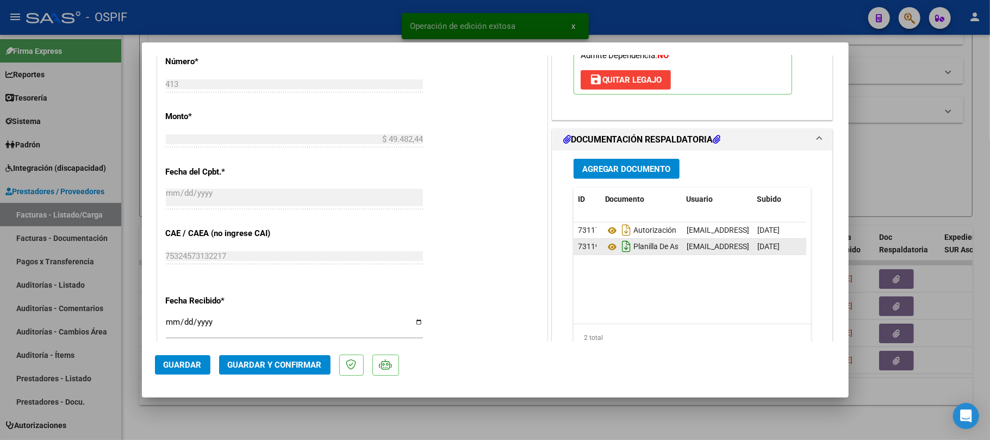
drag, startPoint x: 595, startPoint y: 251, endPoint x: 612, endPoint y: 244, distance: 18.6
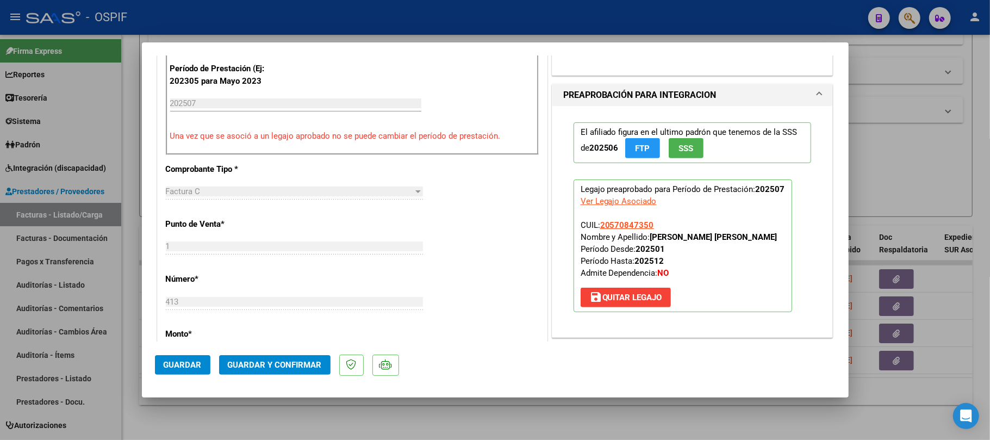
scroll to position [0, 0]
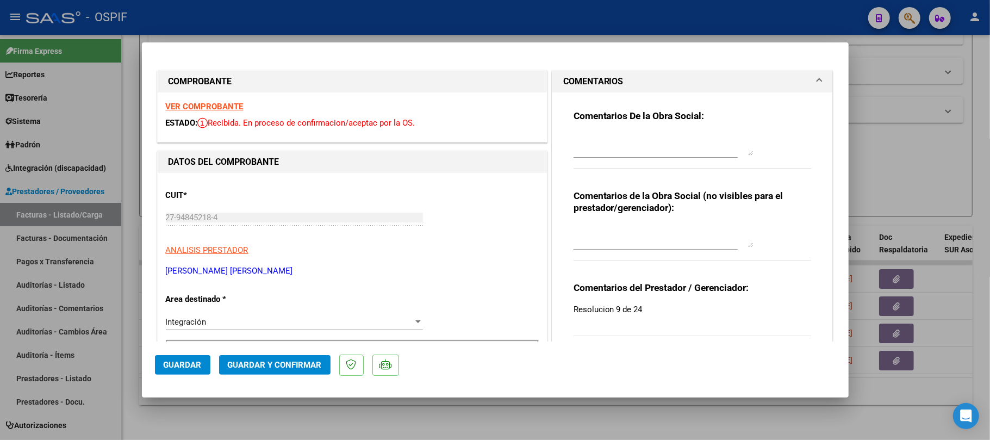
click at [290, 375] on mat-dialog-actions "Guardar Guardar y Confirmar" at bounding box center [495, 362] width 681 height 43
click at [290, 371] on button "Guardar y Confirmar" at bounding box center [274, 365] width 111 height 20
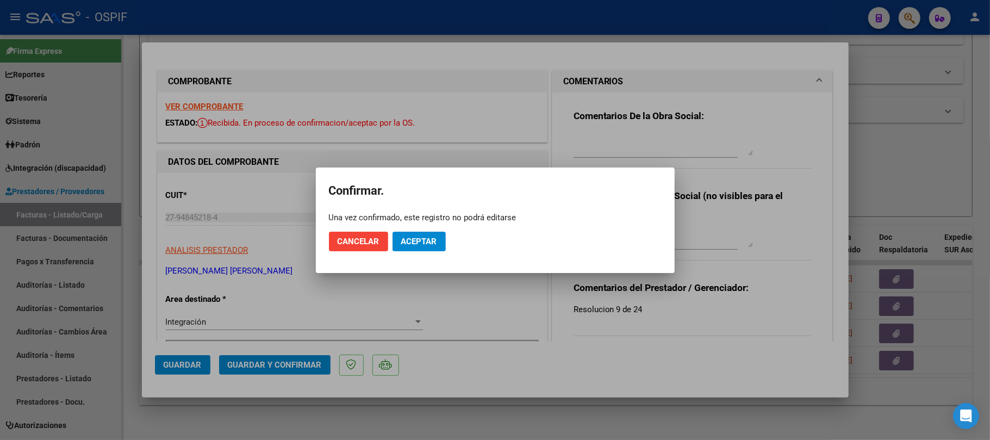
click at [412, 233] on mat-dialog-actions "Cancelar Aceptar" at bounding box center [495, 241] width 333 height 37
click at [430, 235] on button "Aceptar" at bounding box center [419, 242] width 53 height 20
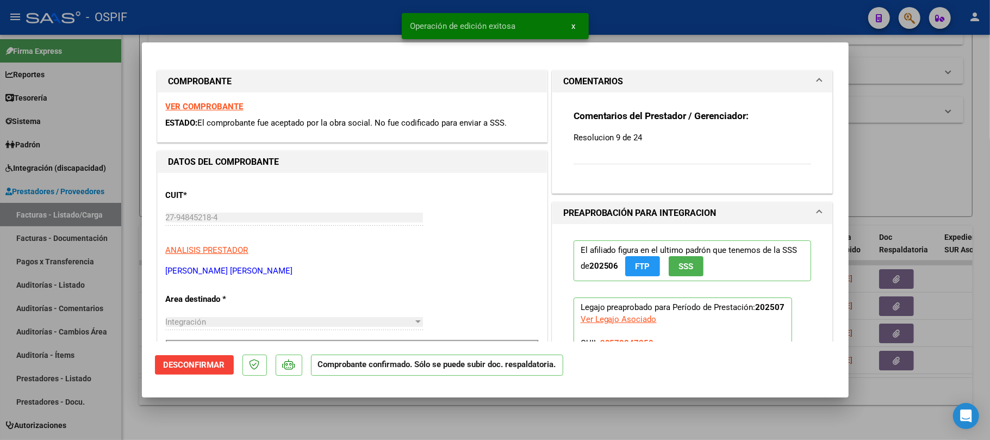
click at [319, 425] on div at bounding box center [495, 220] width 990 height 440
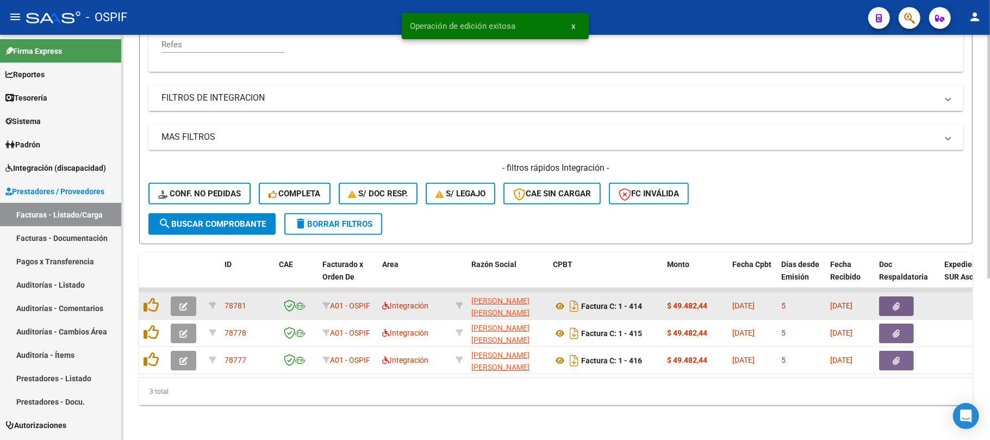
scroll to position [268, 0]
click at [192, 301] on button "button" at bounding box center [184, 306] width 26 height 20
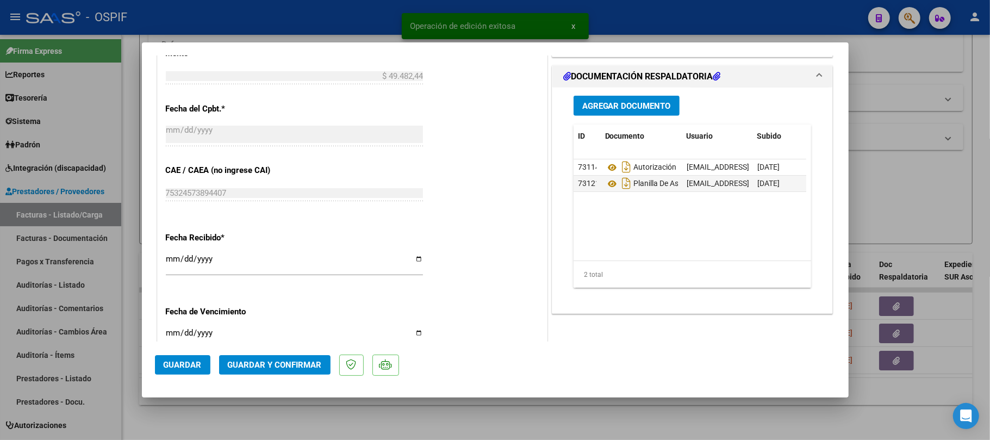
scroll to position [580, 0]
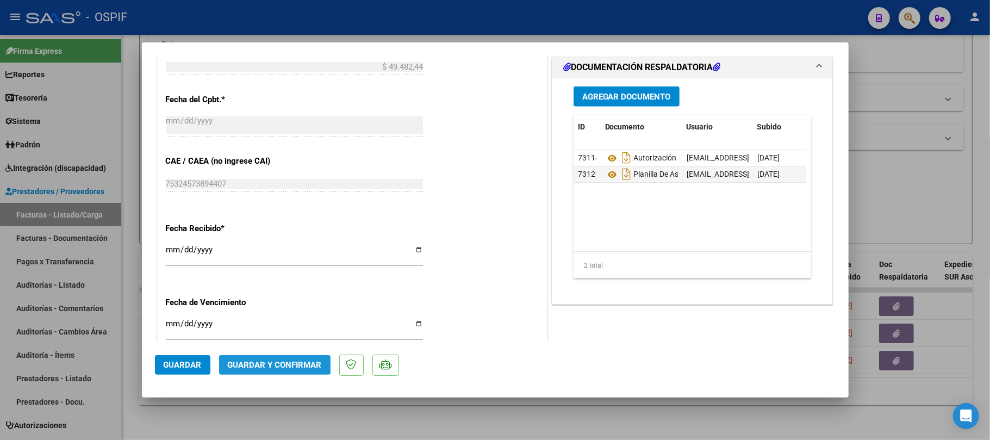
drag, startPoint x: 302, startPoint y: 372, endPoint x: 303, endPoint y: 367, distance: 5.5
click at [303, 367] on button "Guardar y Confirmar" at bounding box center [274, 365] width 111 height 20
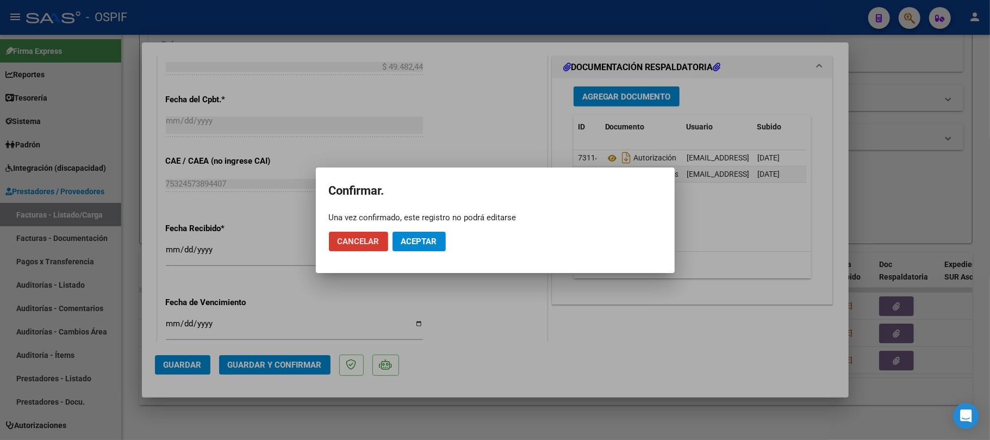
click at [418, 240] on span "Aceptar" at bounding box center [419, 242] width 36 height 10
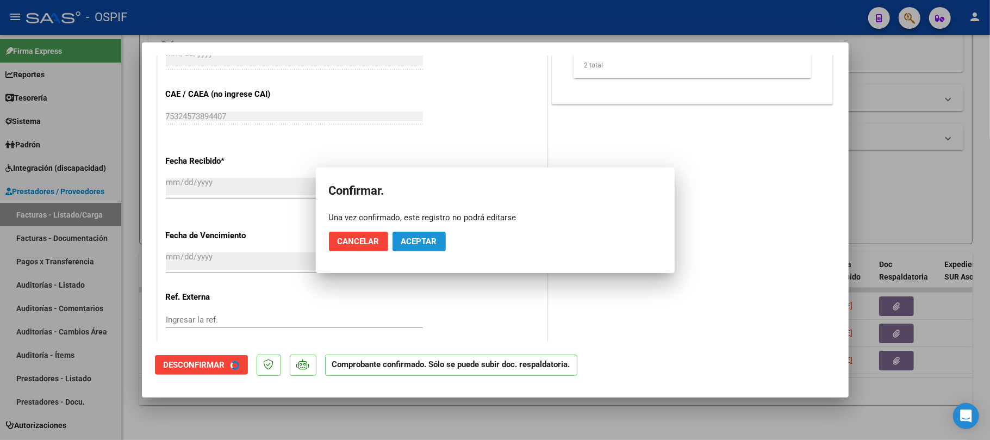
scroll to position [512, 0]
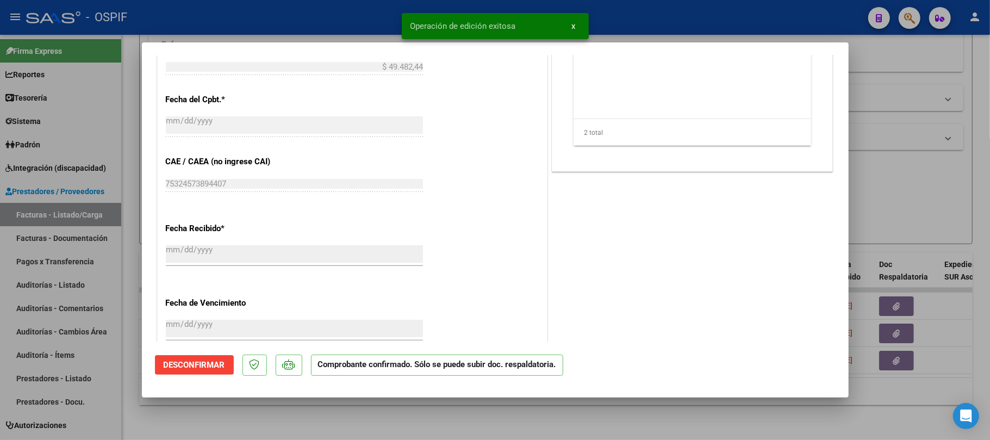
click at [272, 412] on div at bounding box center [495, 220] width 990 height 440
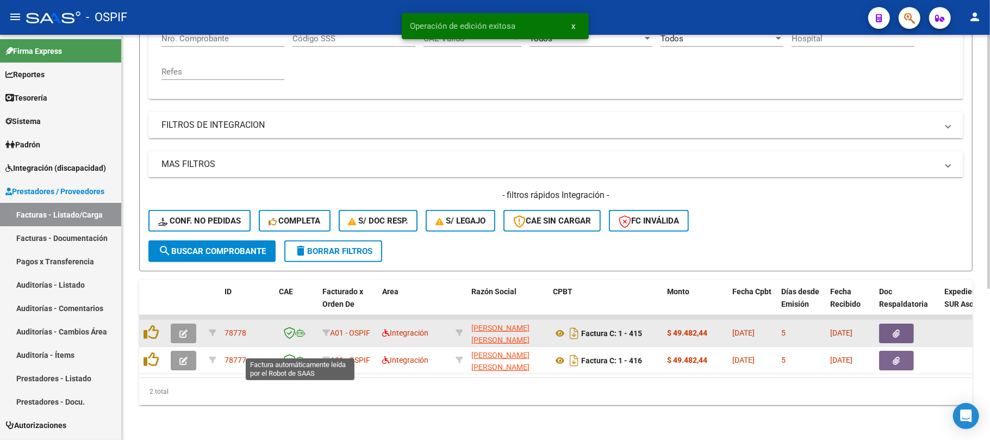
scroll to position [240, 0]
click at [175, 325] on button "button" at bounding box center [184, 334] width 26 height 20
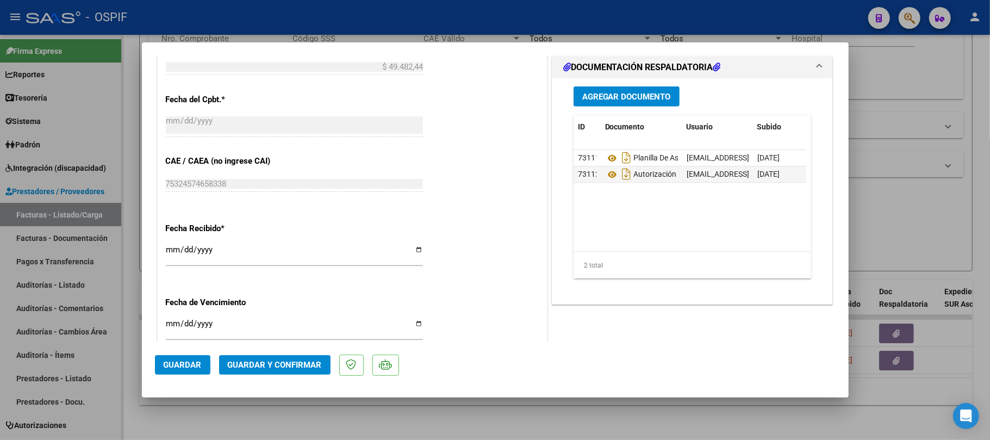
scroll to position [145, 0]
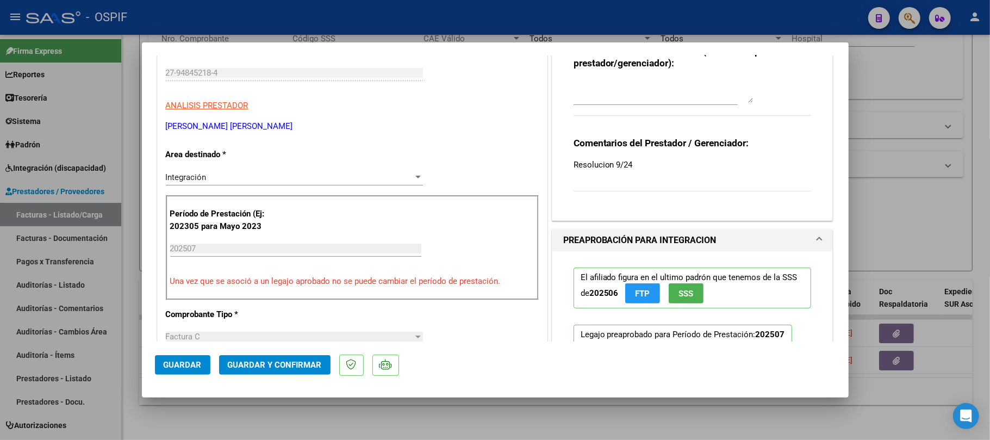
click at [303, 353] on mat-dialog-actions "Guardar Guardar y Confirmar" at bounding box center [495, 362] width 681 height 43
click at [299, 363] on span "Guardar y Confirmar" at bounding box center [275, 365] width 94 height 10
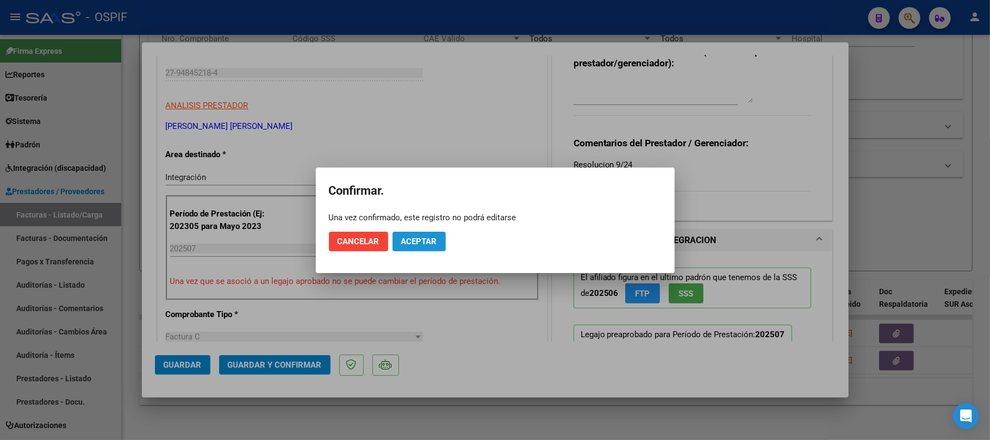
click at [414, 240] on span "Aceptar" at bounding box center [419, 242] width 36 height 10
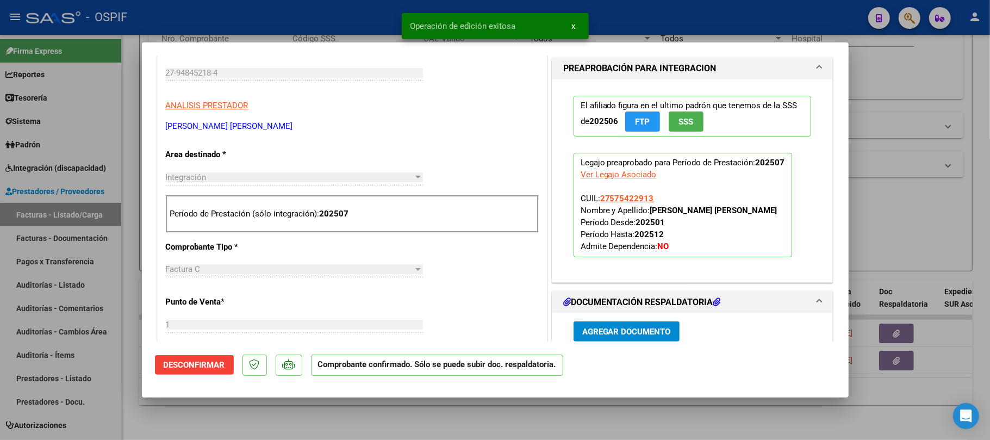
click at [610, 416] on div at bounding box center [495, 220] width 990 height 440
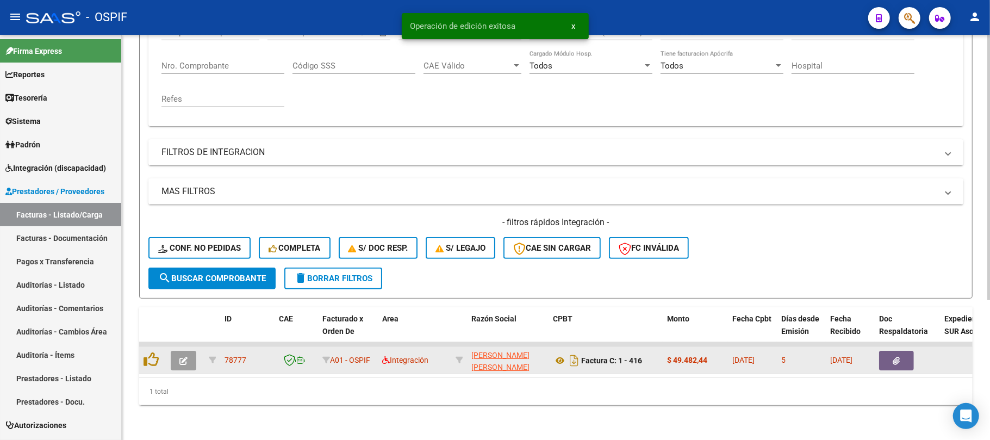
scroll to position [213, 0]
click at [192, 352] on button "button" at bounding box center [184, 361] width 26 height 20
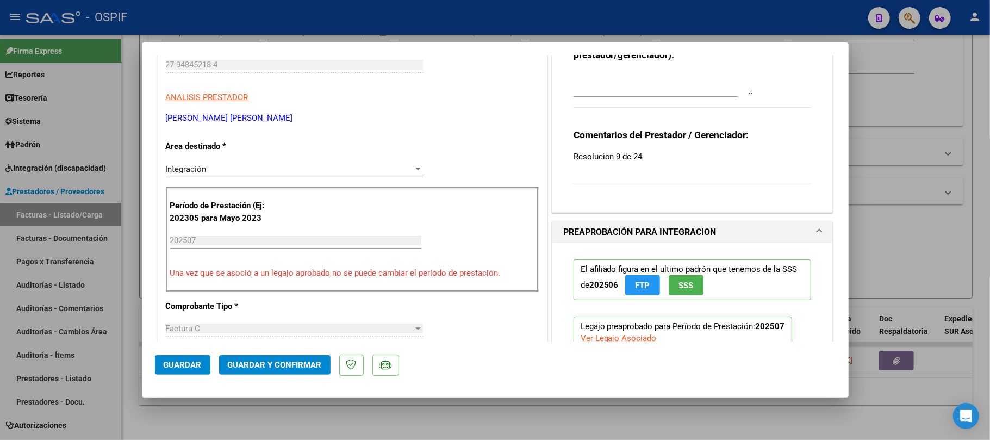
scroll to position [0, 0]
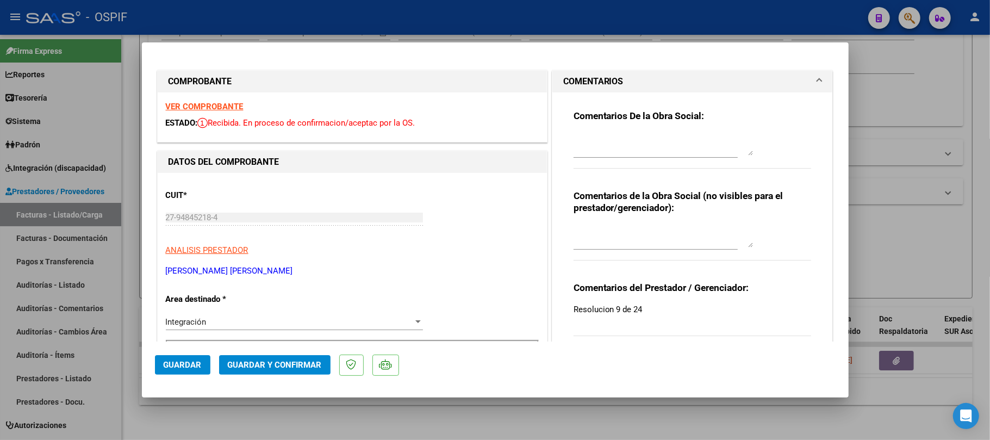
click at [257, 375] on mat-dialog-actions "Guardar Guardar y Confirmar" at bounding box center [495, 362] width 681 height 43
click at [263, 363] on span "Guardar y Confirmar" at bounding box center [275, 365] width 94 height 10
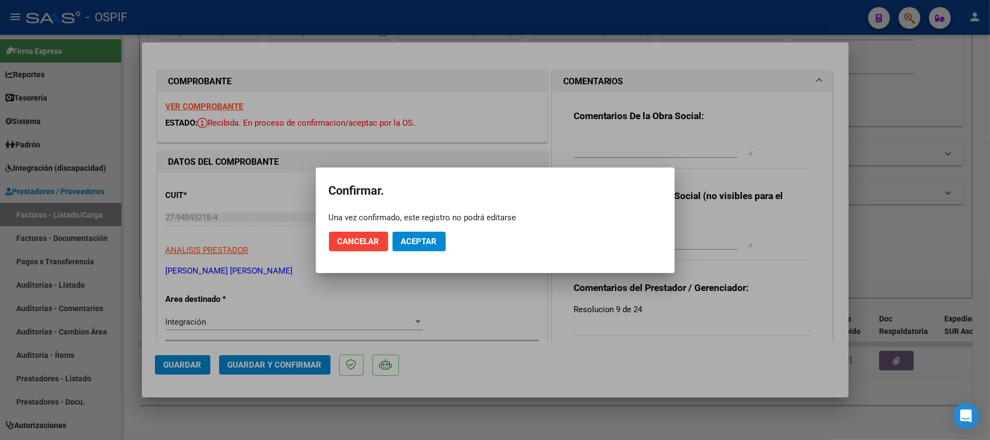
drag, startPoint x: 418, startPoint y: 214, endPoint x: 415, endPoint y: 234, distance: 19.7
click at [418, 222] on div "Una vez confirmado, este registro no podrá editarse" at bounding box center [495, 217] width 333 height 11
click at [415, 234] on button "Aceptar" at bounding box center [419, 242] width 53 height 20
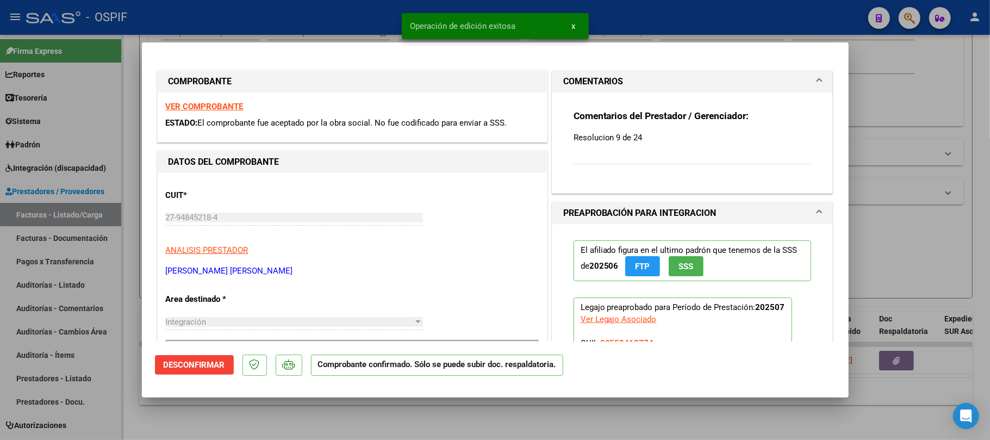
click at [484, 431] on div at bounding box center [495, 220] width 990 height 440
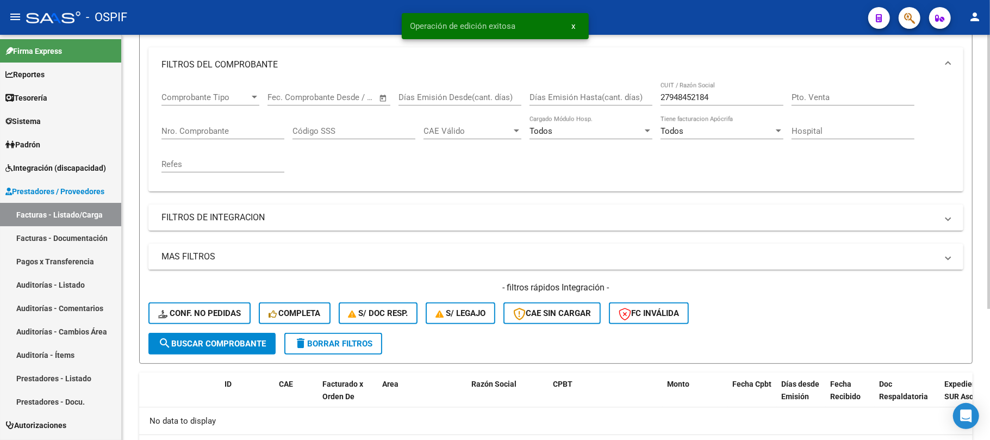
scroll to position [49, 0]
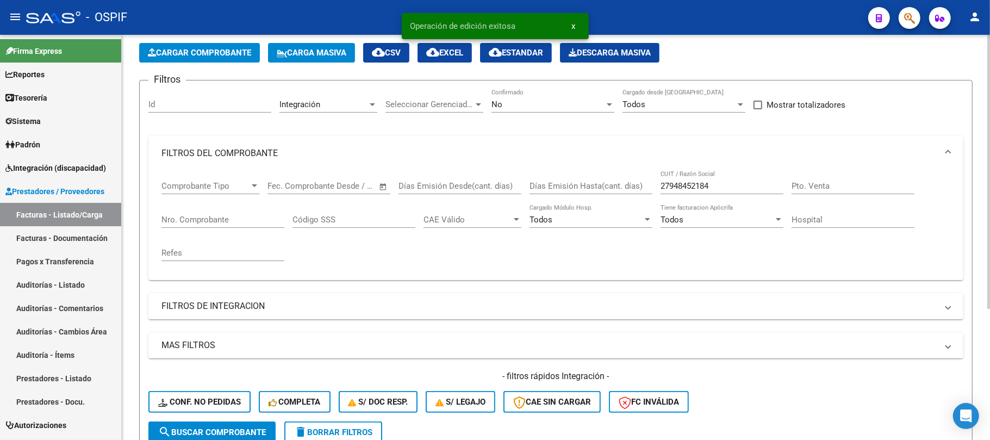
click at [737, 187] on input "27948452184" at bounding box center [722, 186] width 123 height 10
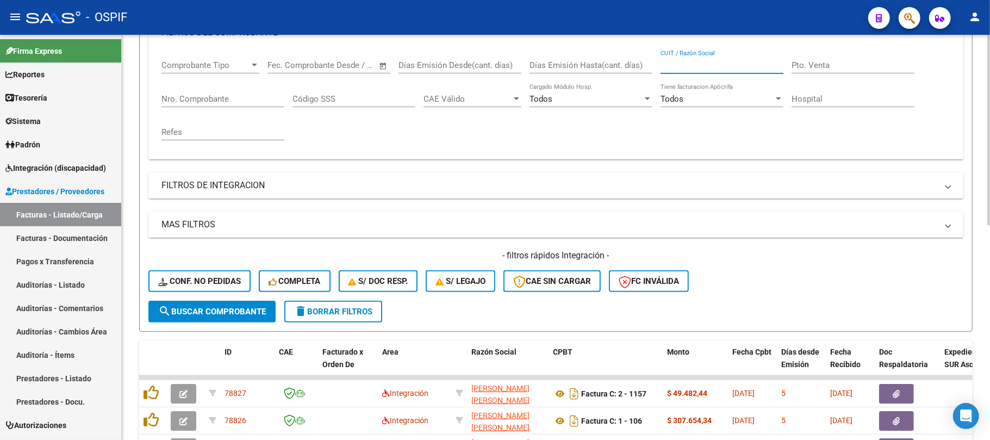
scroll to position [458, 0]
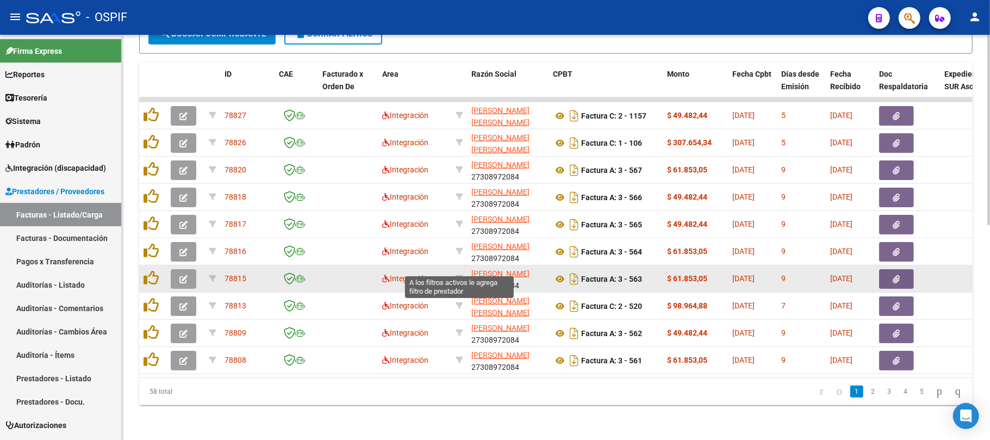
click at [463, 265] on datatable-body-cell at bounding box center [459, 278] width 16 height 27
click at [461, 272] on div at bounding box center [459, 278] width 7 height 13
click at [458, 275] on icon at bounding box center [460, 279] width 8 height 8
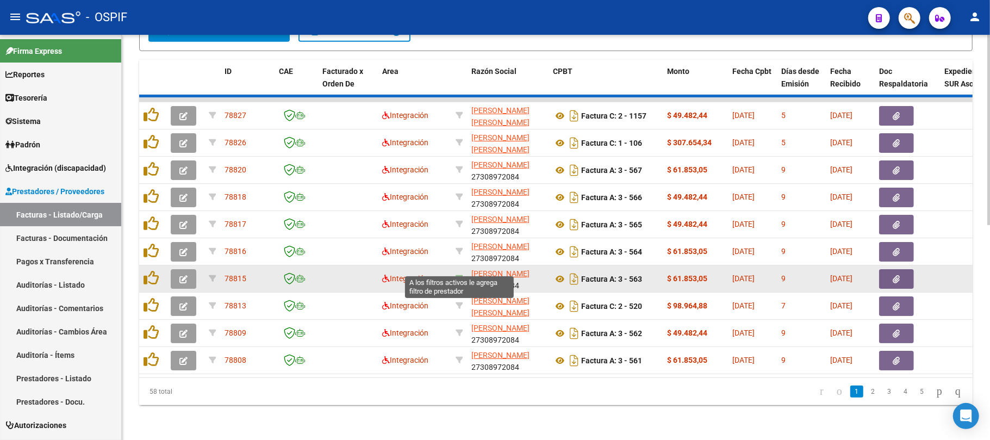
type input "27308972084"
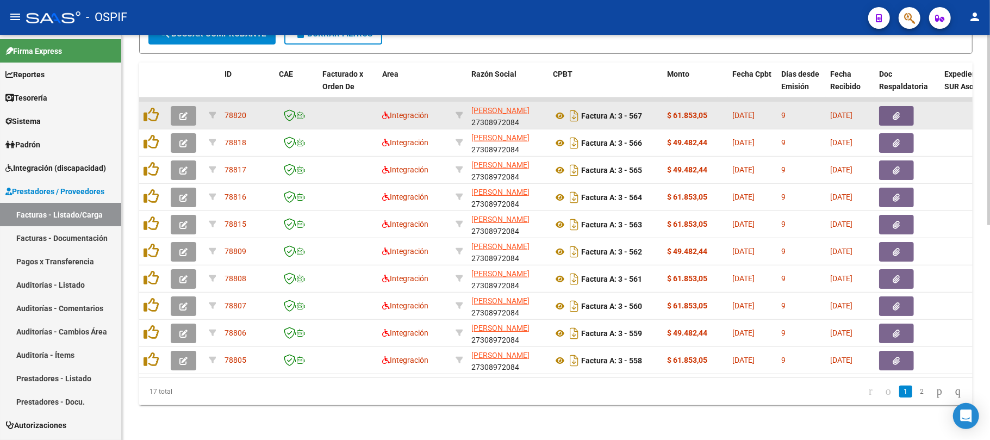
click at [183, 112] on icon "button" at bounding box center [183, 116] width 8 height 8
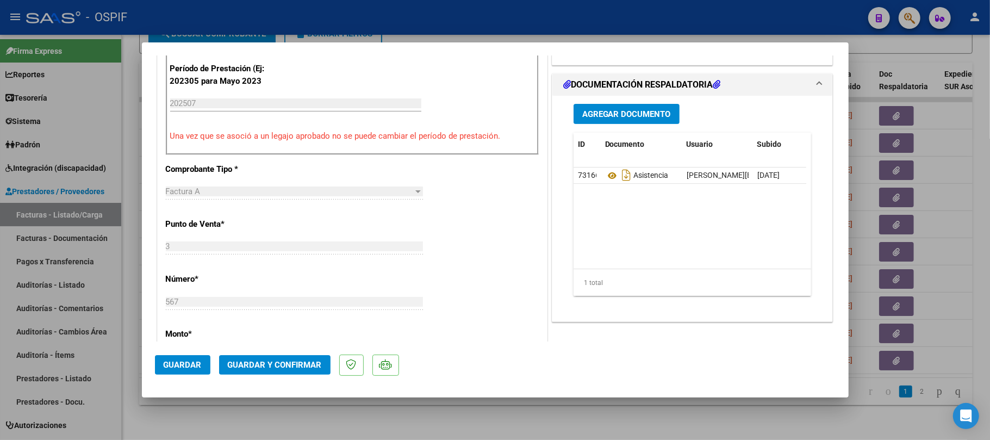
scroll to position [0, 0]
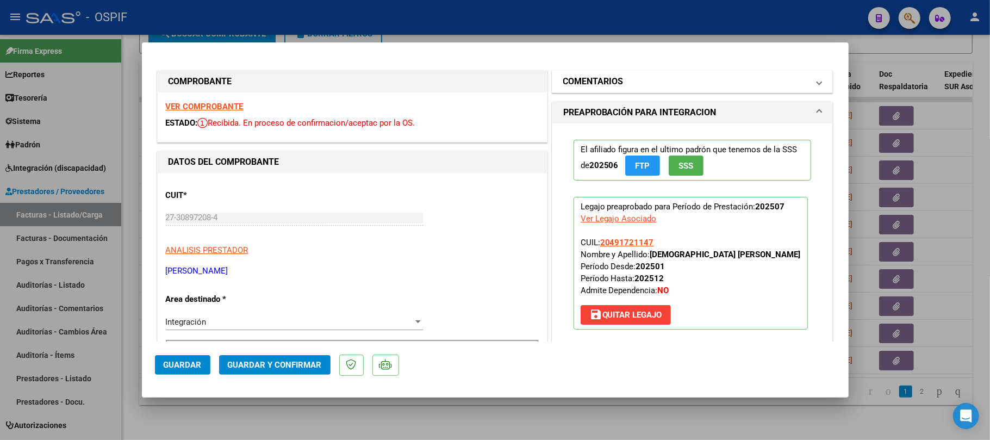
click at [687, 81] on mat-panel-title "COMENTARIOS" at bounding box center [686, 81] width 246 height 13
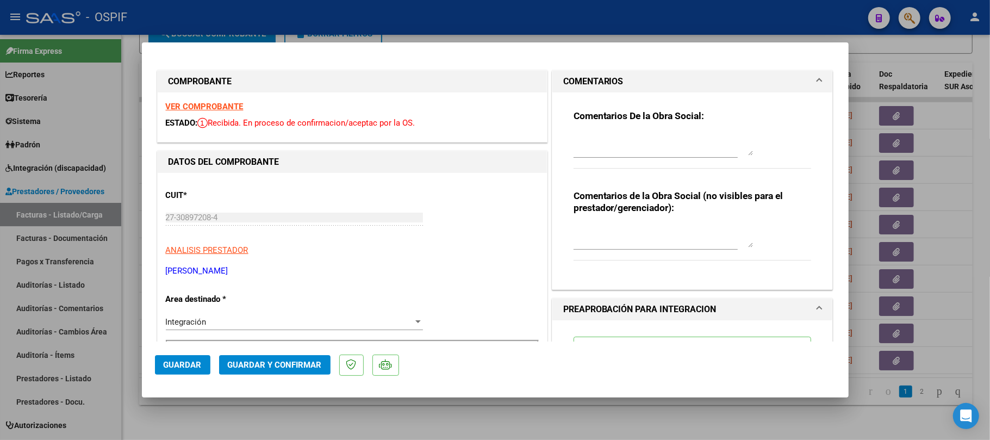
click at [645, 239] on textarea at bounding box center [663, 237] width 179 height 22
type textarea "ver auto - ok"
click at [190, 370] on button "Guardar" at bounding box center [182, 365] width 55 height 20
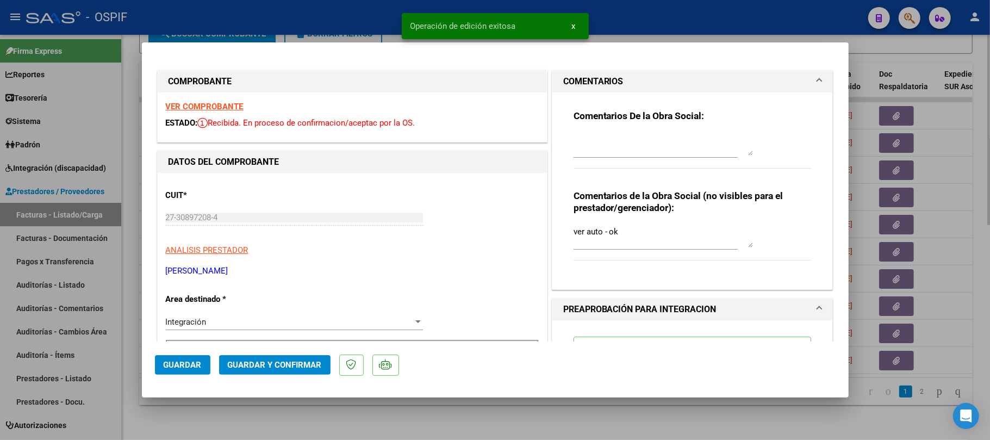
drag, startPoint x: 170, startPoint y: 425, endPoint x: 154, endPoint y: 438, distance: 20.4
click at [166, 428] on div at bounding box center [495, 220] width 990 height 440
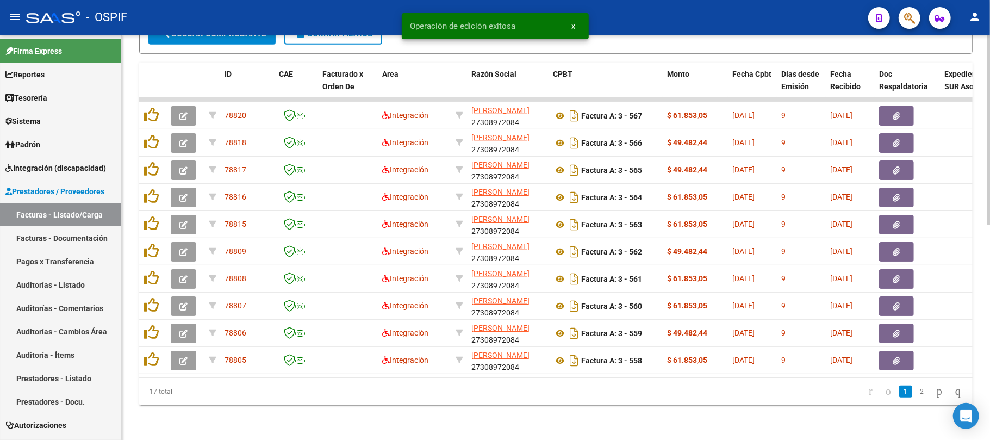
drag, startPoint x: 533, startPoint y: 410, endPoint x: 531, endPoint y: 392, distance: 18.1
click at [536, 397] on div "Video tutorial PRESTADORES -> Listado de CPBTs Emitidos por Prestadores / Prove…" at bounding box center [556, 13] width 868 height 853
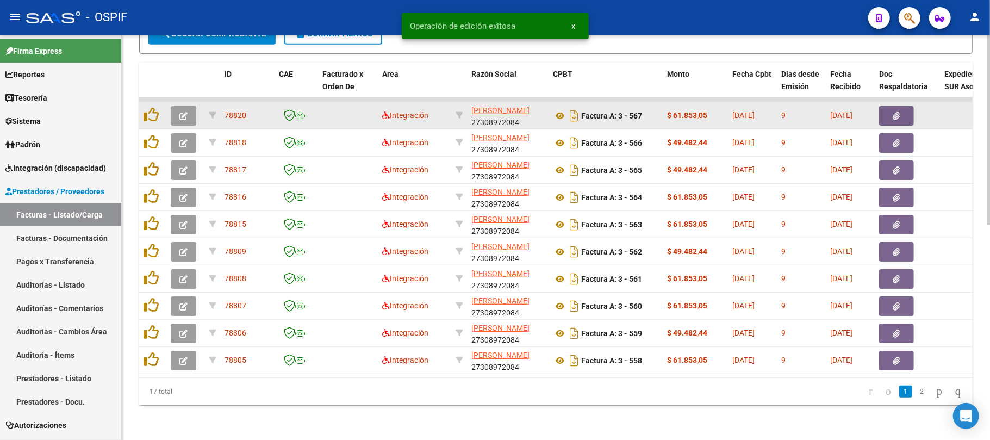
click at [181, 112] on icon "button" at bounding box center [183, 116] width 8 height 8
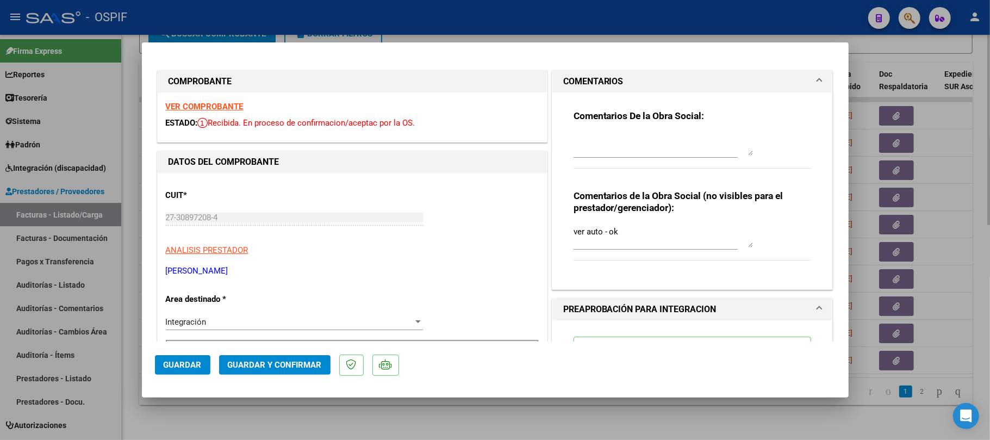
drag, startPoint x: 413, startPoint y: 422, endPoint x: 415, endPoint y: 405, distance: 17.0
click at [414, 420] on div at bounding box center [495, 220] width 990 height 440
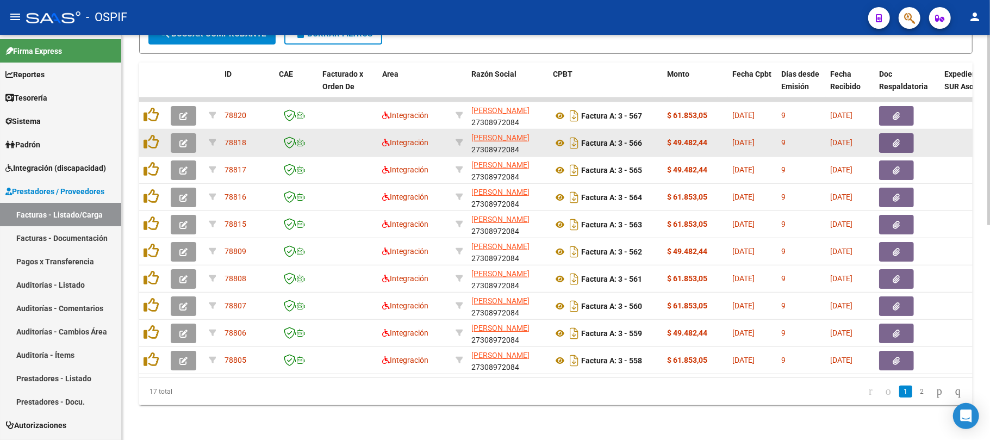
click at [182, 138] on span "button" at bounding box center [183, 143] width 8 height 10
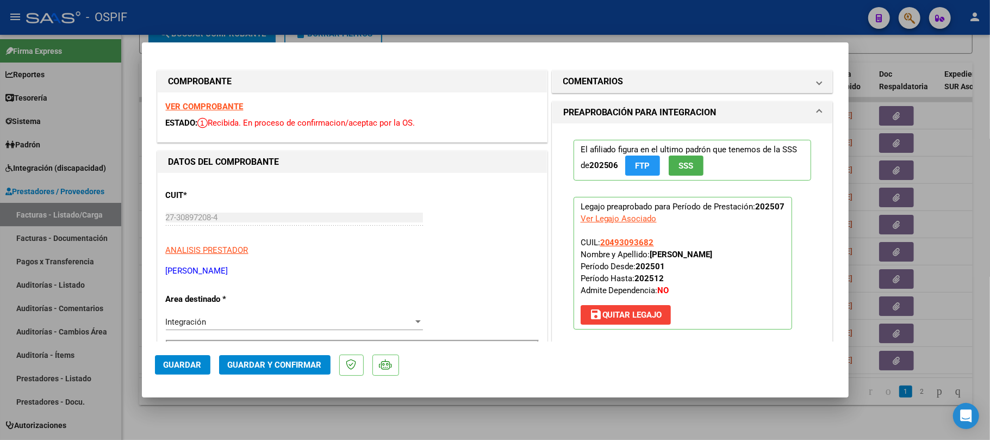
scroll to position [362, 0]
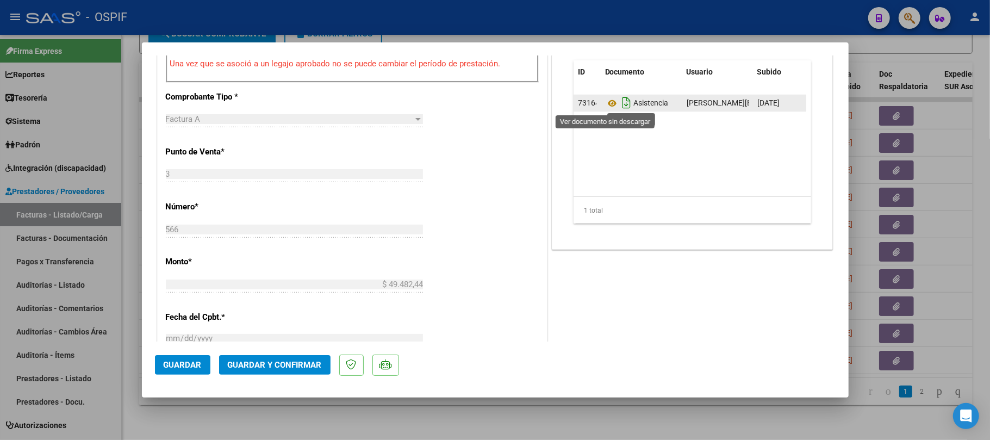
drag, startPoint x: 608, startPoint y: 101, endPoint x: 616, endPoint y: 108, distance: 10.0
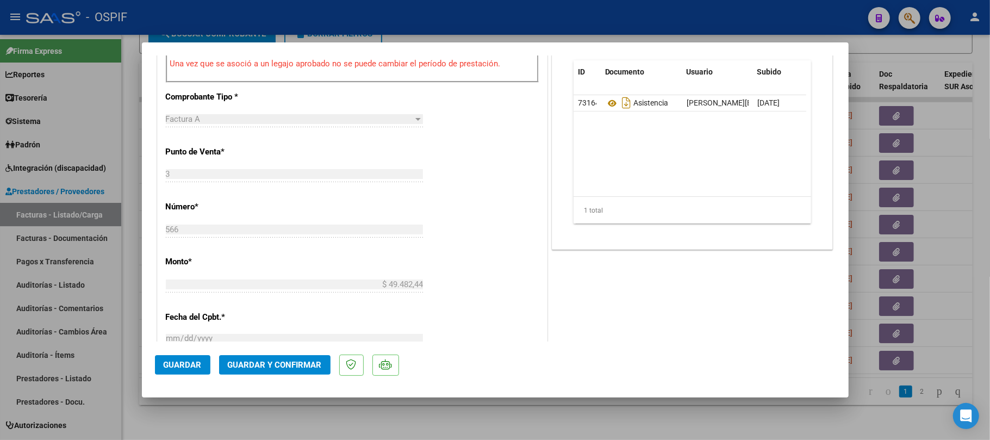
scroll to position [0, 0]
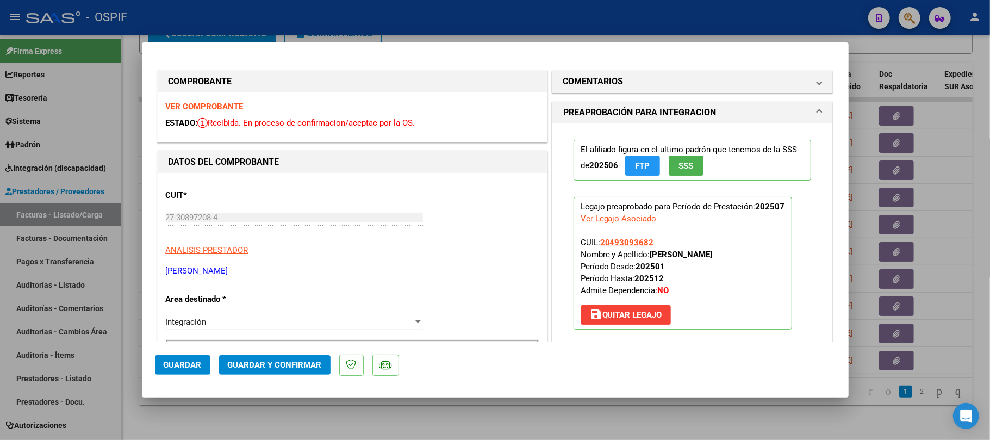
click at [274, 360] on span "Guardar y Confirmar" at bounding box center [275, 365] width 94 height 10
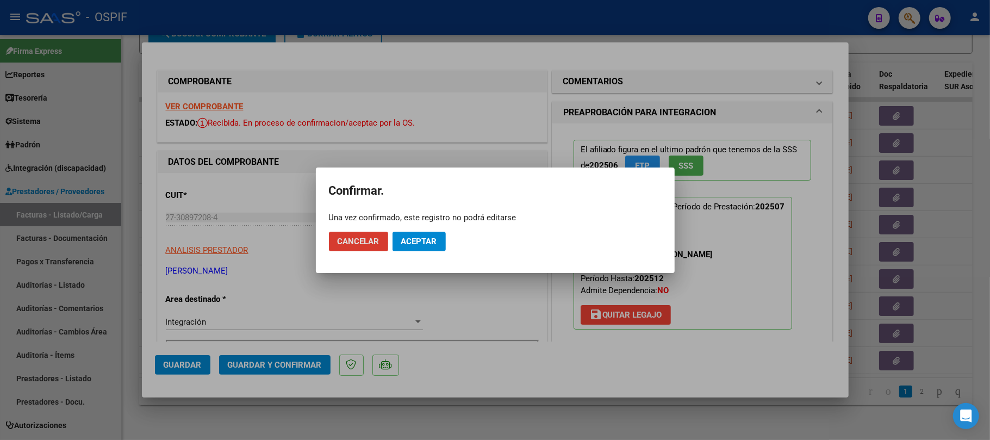
click at [413, 240] on span "Aceptar" at bounding box center [419, 242] width 36 height 10
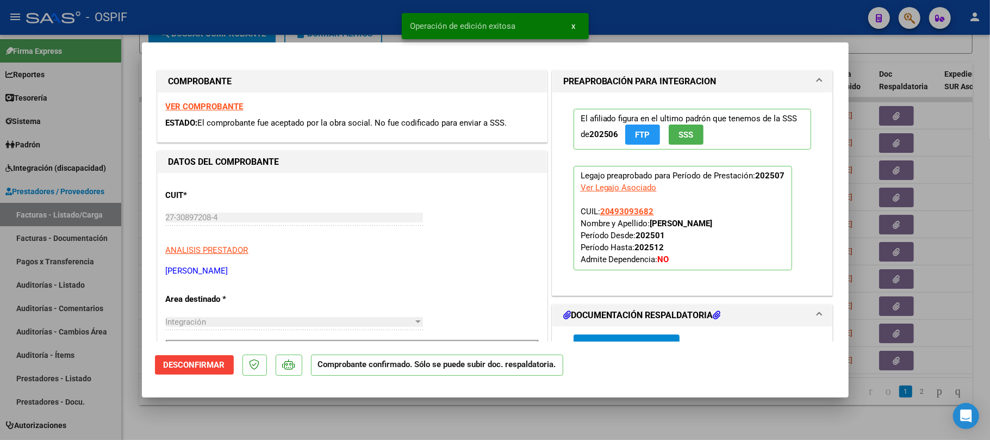
click at [392, 425] on div at bounding box center [495, 220] width 990 height 440
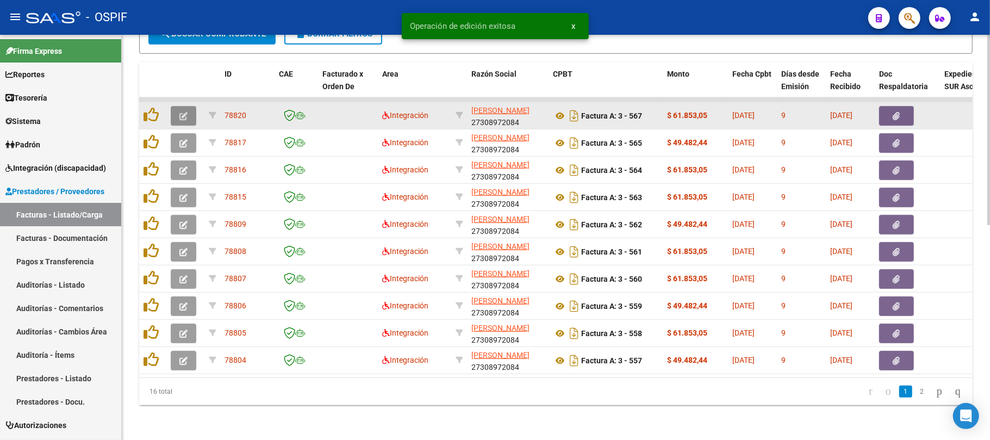
click at [178, 107] on button "button" at bounding box center [184, 116] width 26 height 20
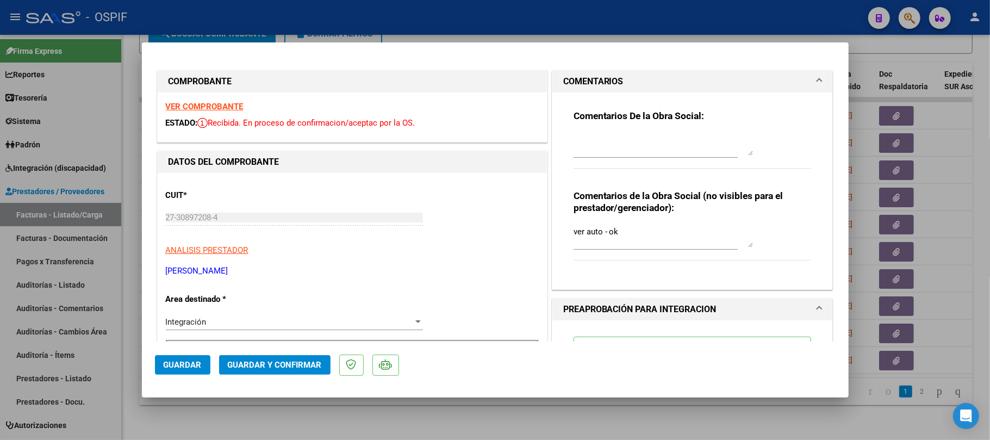
click at [263, 415] on div at bounding box center [495, 220] width 990 height 440
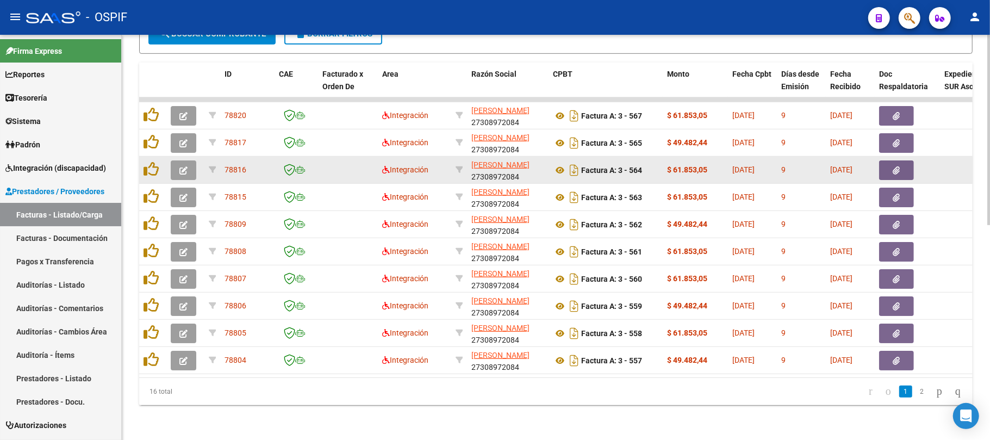
click at [185, 166] on icon "button" at bounding box center [183, 170] width 8 height 8
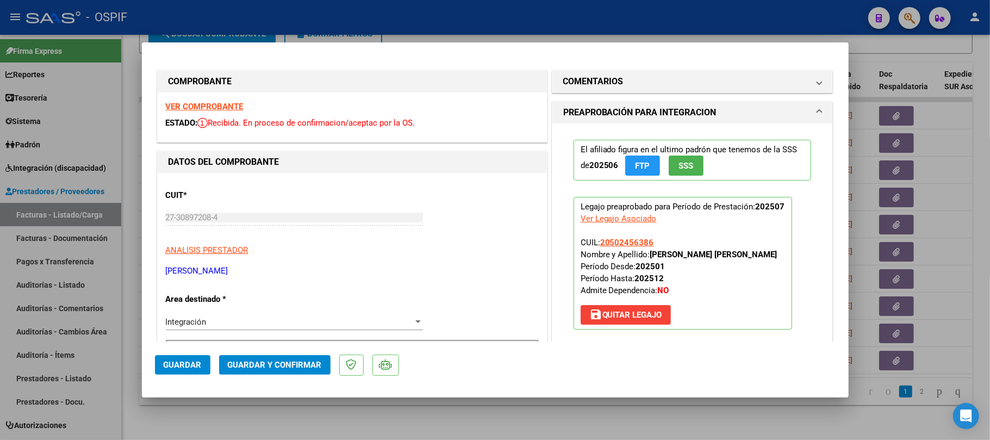
click at [270, 370] on button "Guardar y Confirmar" at bounding box center [274, 365] width 111 height 20
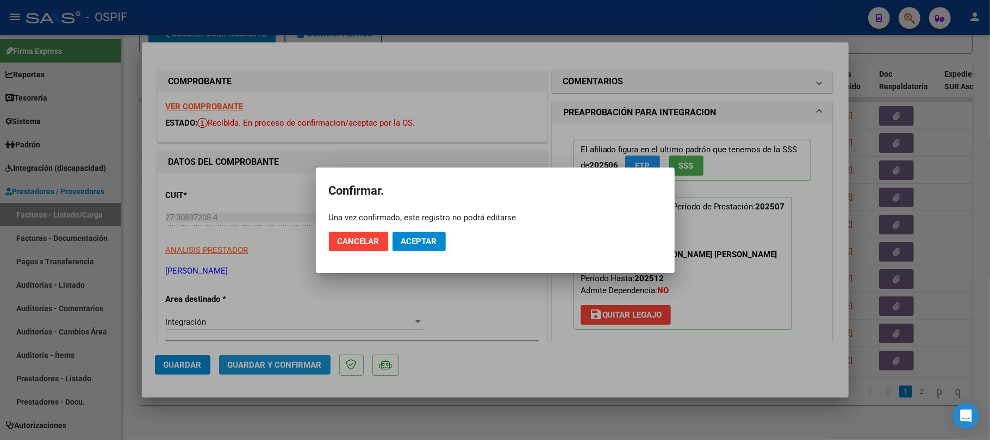
click at [417, 249] on button "Aceptar" at bounding box center [419, 242] width 53 height 20
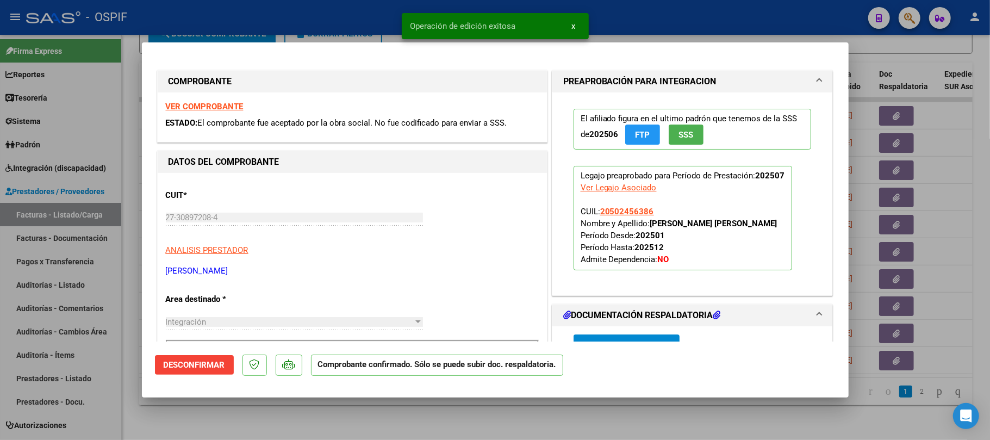
click at [294, 406] on div at bounding box center [495, 220] width 990 height 440
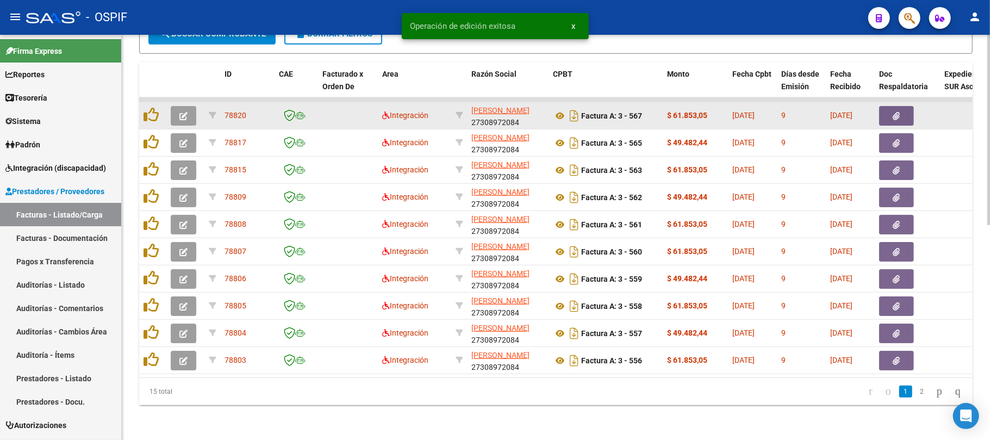
click at [185, 112] on icon "button" at bounding box center [183, 116] width 8 height 8
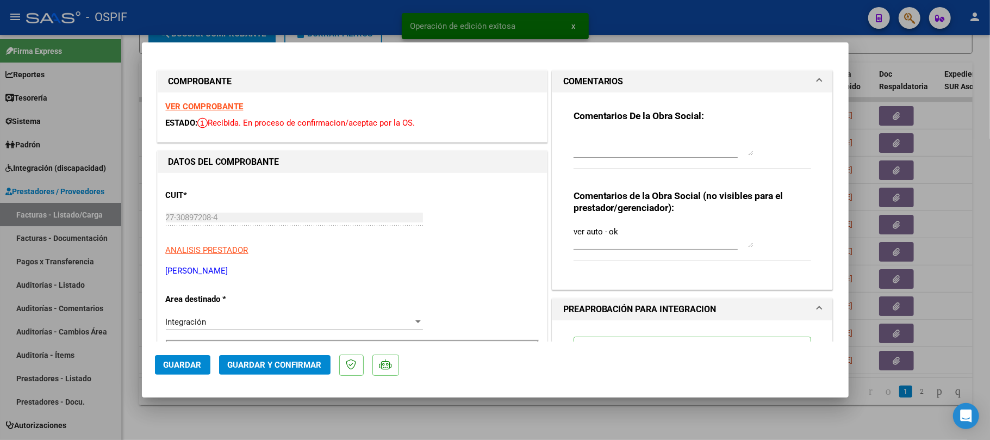
click at [468, 418] on div at bounding box center [495, 220] width 990 height 440
type input "$ 0,00"
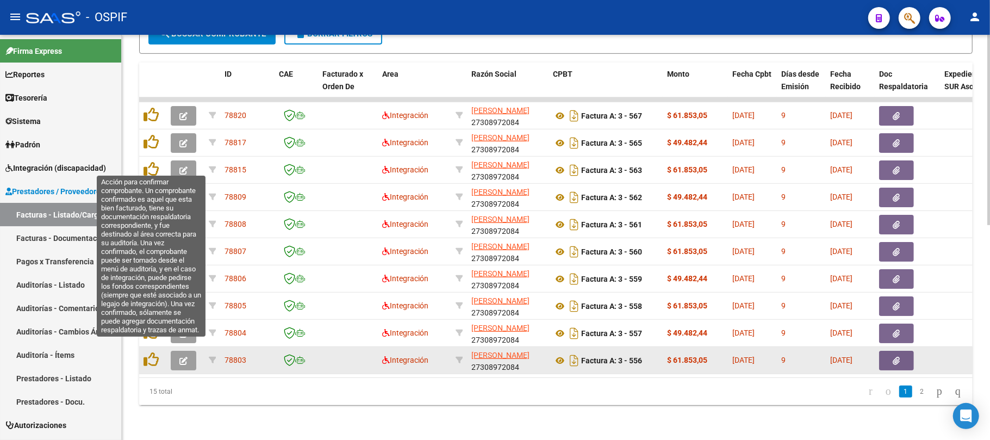
click at [179, 357] on icon "button" at bounding box center [183, 361] width 8 height 8
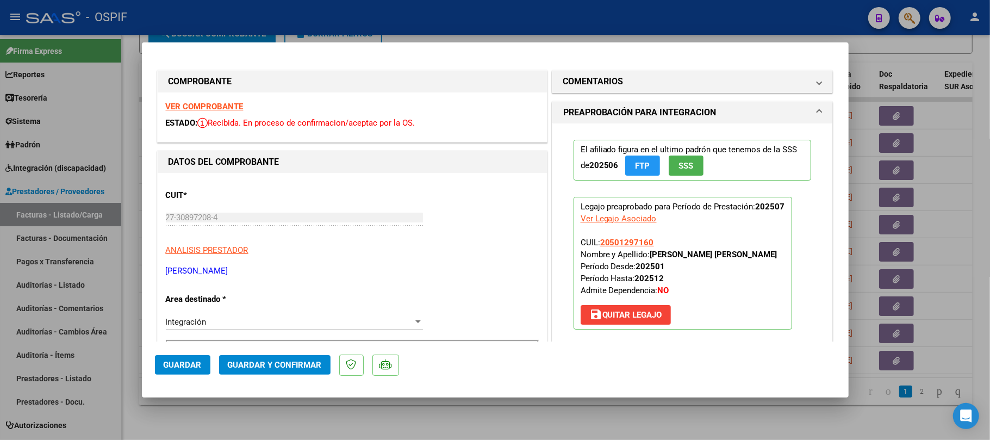
click at [286, 372] on button "Guardar y Confirmar" at bounding box center [274, 365] width 111 height 20
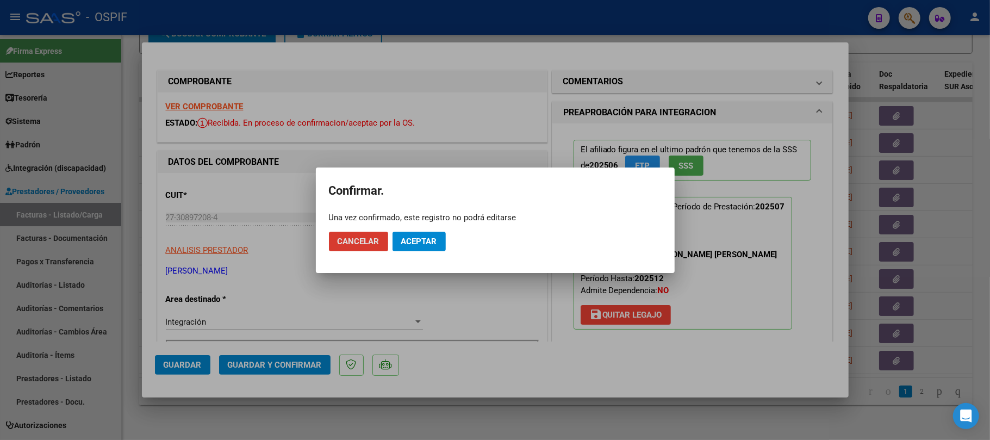
click at [424, 237] on span "Aceptar" at bounding box center [419, 242] width 36 height 10
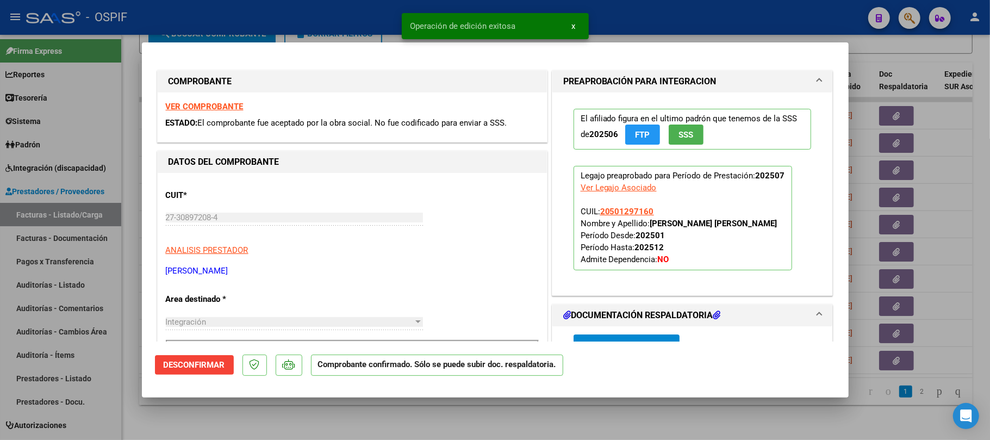
click at [473, 405] on div at bounding box center [495, 220] width 990 height 440
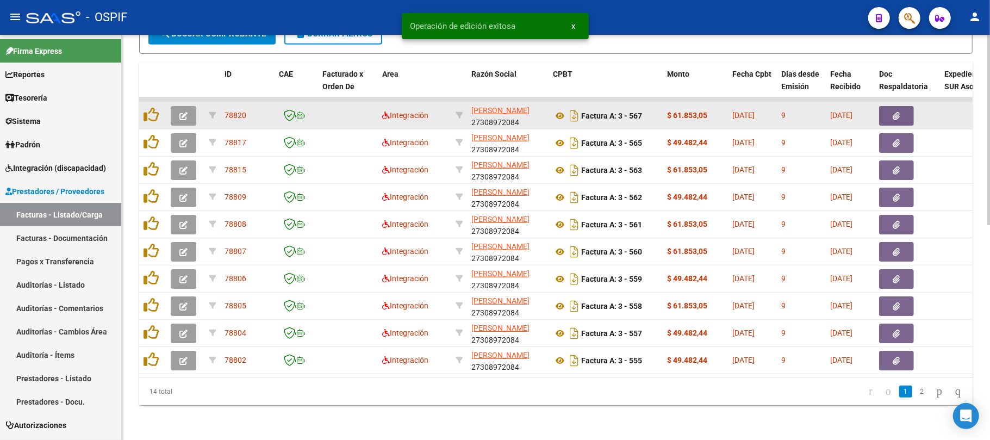
click at [185, 136] on button "button" at bounding box center [184, 143] width 26 height 20
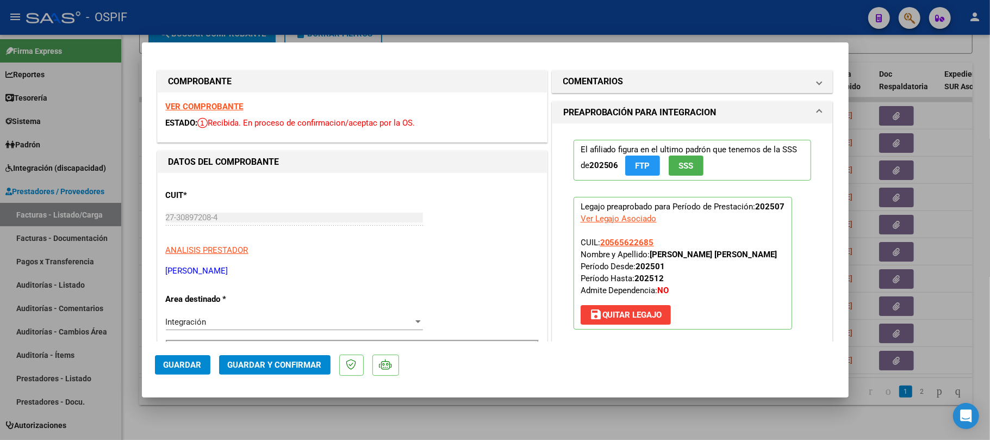
click at [272, 369] on span "Guardar y Confirmar" at bounding box center [275, 365] width 94 height 10
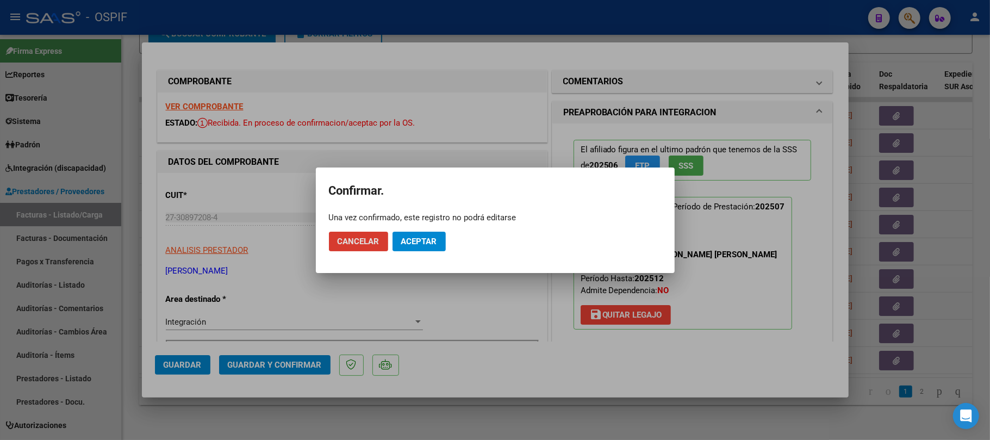
click at [415, 243] on span "Aceptar" at bounding box center [419, 242] width 36 height 10
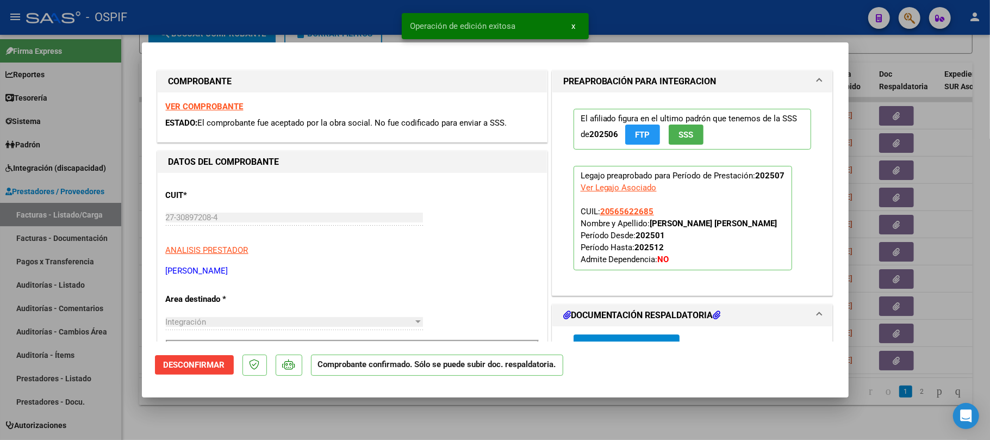
click at [275, 426] on div at bounding box center [495, 220] width 990 height 440
type input "$ 0,00"
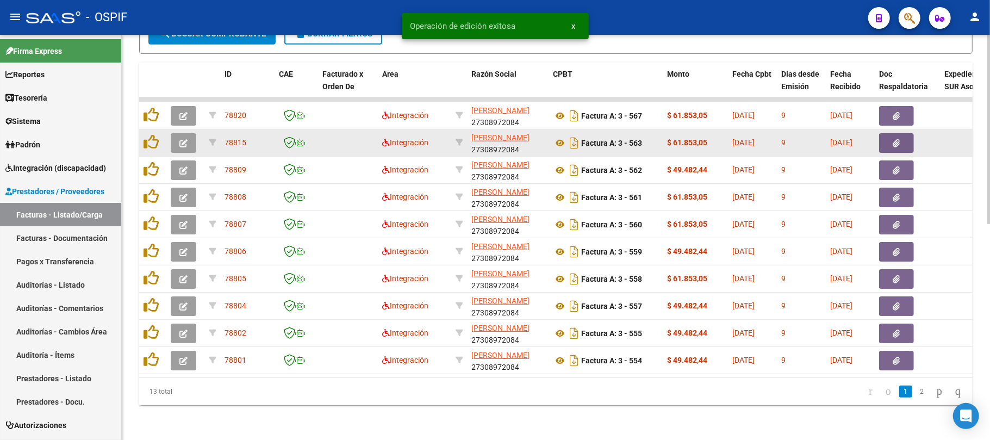
click at [182, 139] on icon "button" at bounding box center [183, 143] width 8 height 8
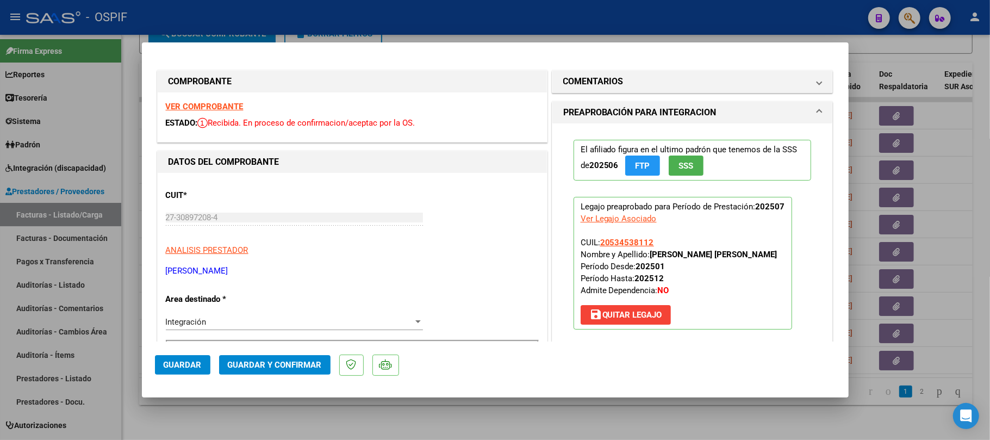
click at [314, 373] on button "Guardar y Confirmar" at bounding box center [274, 365] width 111 height 20
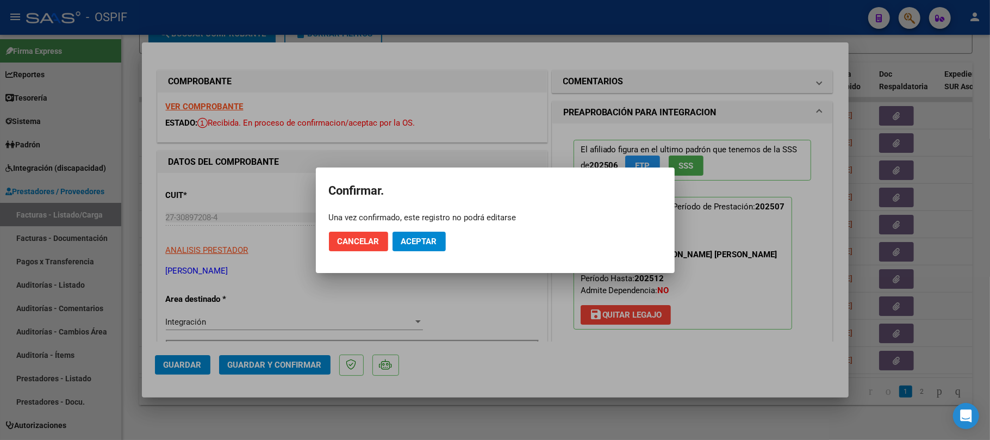
click at [415, 256] on mat-dialog-actions "Cancelar Aceptar" at bounding box center [495, 241] width 333 height 37
click at [419, 255] on mat-dialog-actions "Cancelar Aceptar" at bounding box center [495, 241] width 333 height 37
click at [432, 241] on span "Aceptar" at bounding box center [419, 242] width 36 height 10
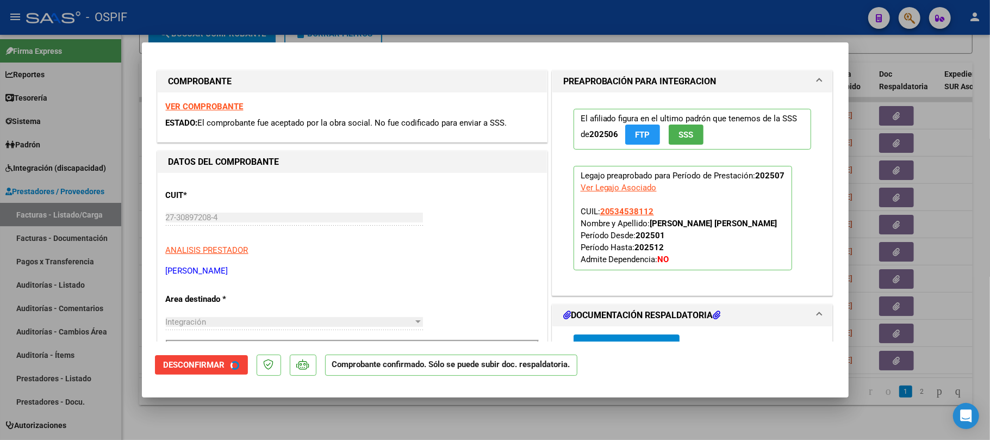
click at [438, 416] on div at bounding box center [495, 220] width 990 height 440
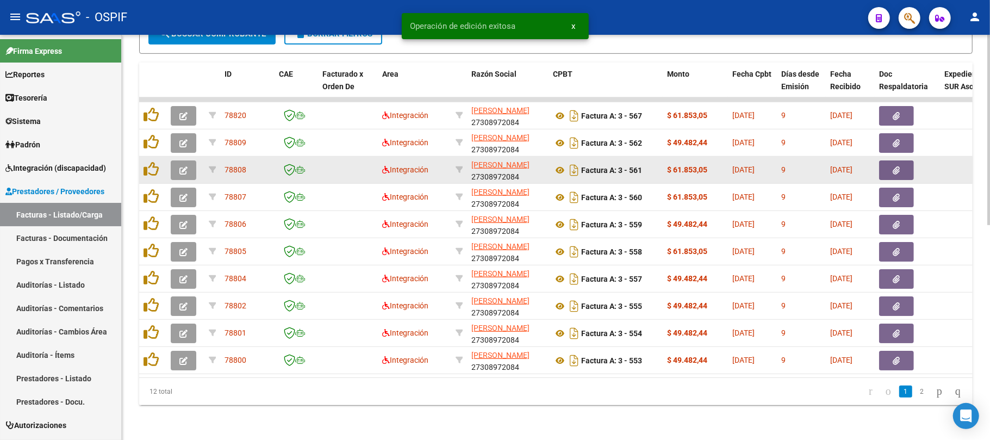
click at [177, 164] on button "button" at bounding box center [184, 170] width 26 height 20
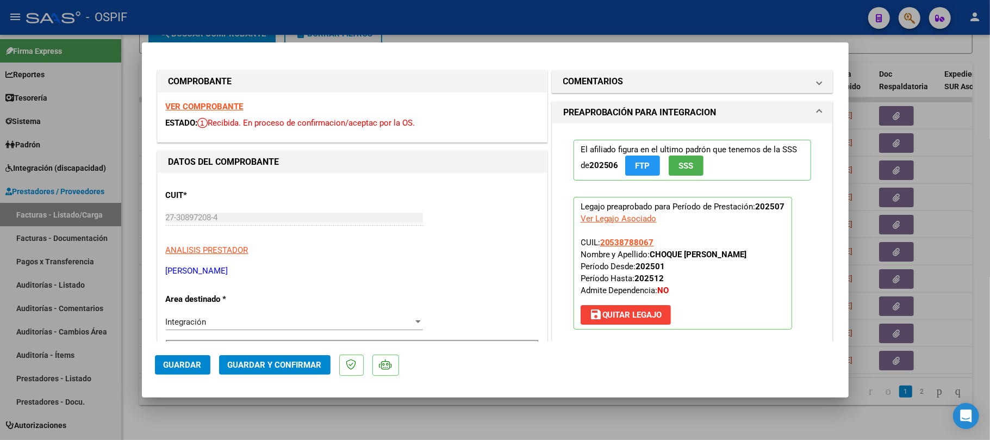
click at [270, 406] on div at bounding box center [495, 220] width 990 height 440
type input "$ 0,00"
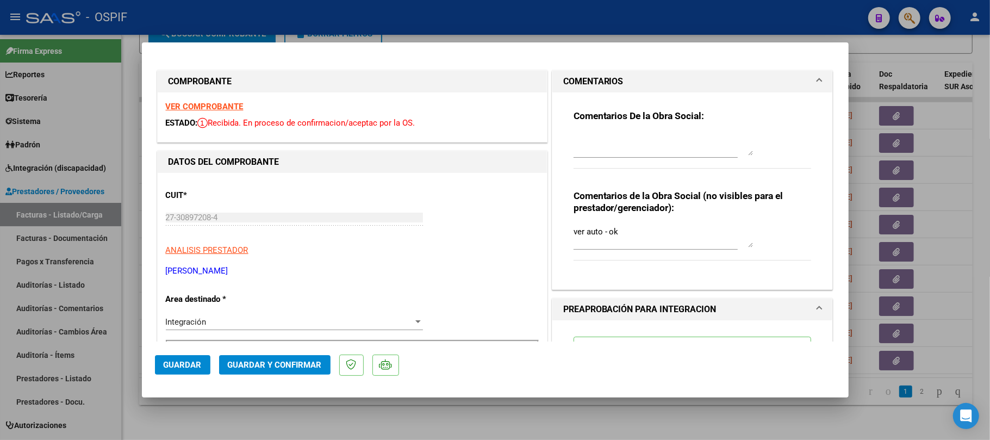
drag, startPoint x: 636, startPoint y: 237, endPoint x: 498, endPoint y: 220, distance: 139.1
click at [288, 371] on button "Guardar y Confirmar" at bounding box center [274, 365] width 111 height 20
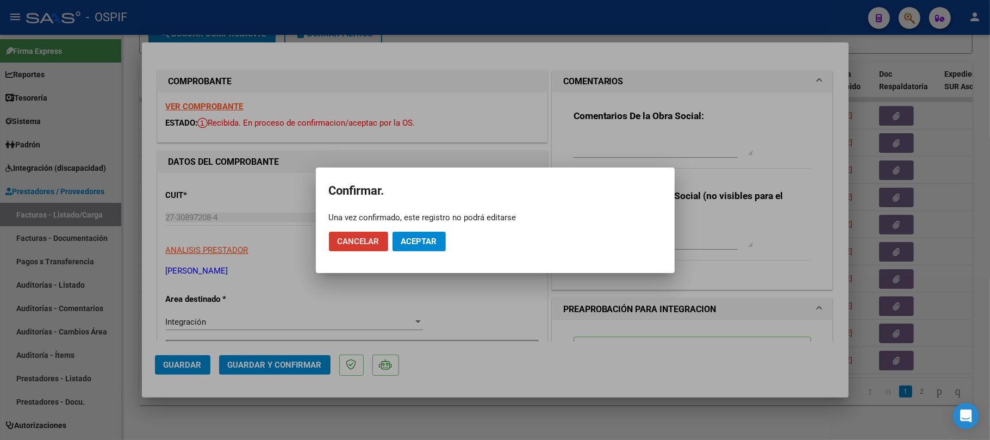
click at [423, 244] on span "Aceptar" at bounding box center [419, 242] width 36 height 10
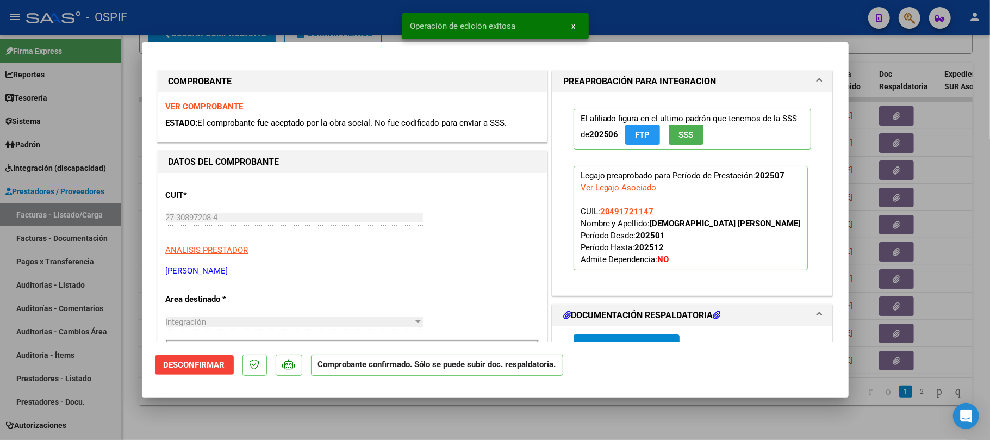
click at [492, 426] on div at bounding box center [495, 220] width 990 height 440
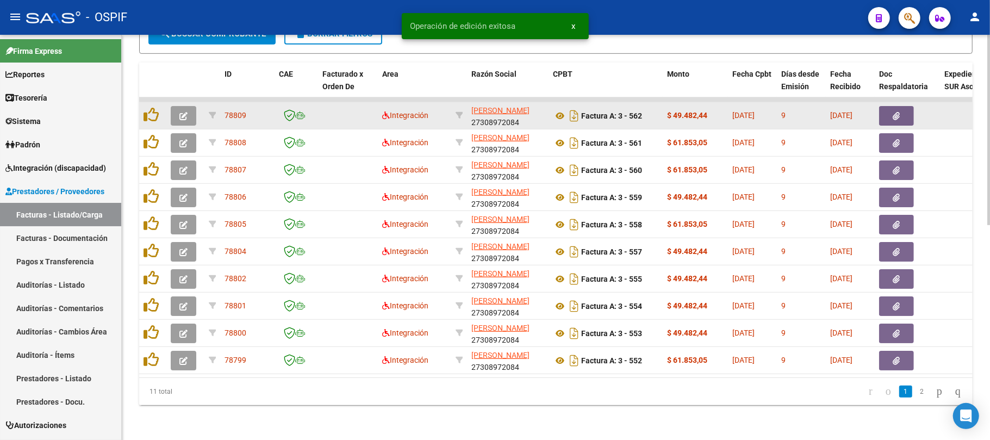
click at [183, 112] on icon "button" at bounding box center [183, 116] width 8 height 8
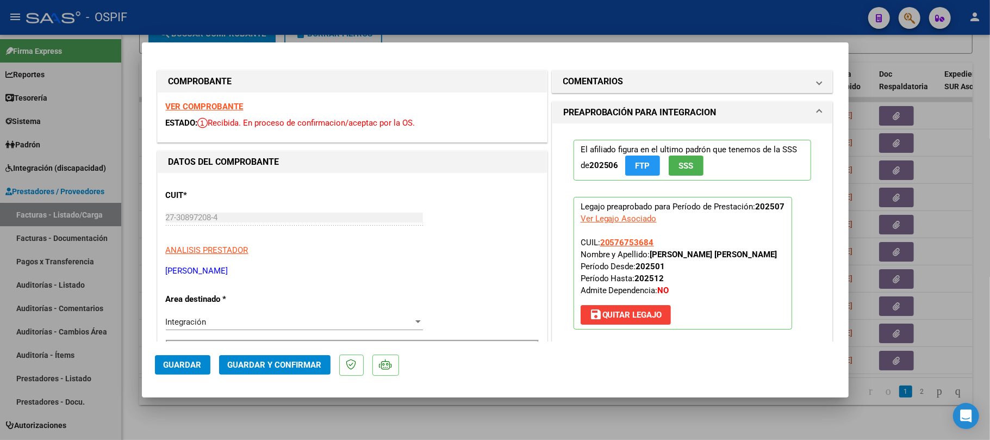
click at [298, 367] on span "Guardar y Confirmar" at bounding box center [275, 365] width 94 height 10
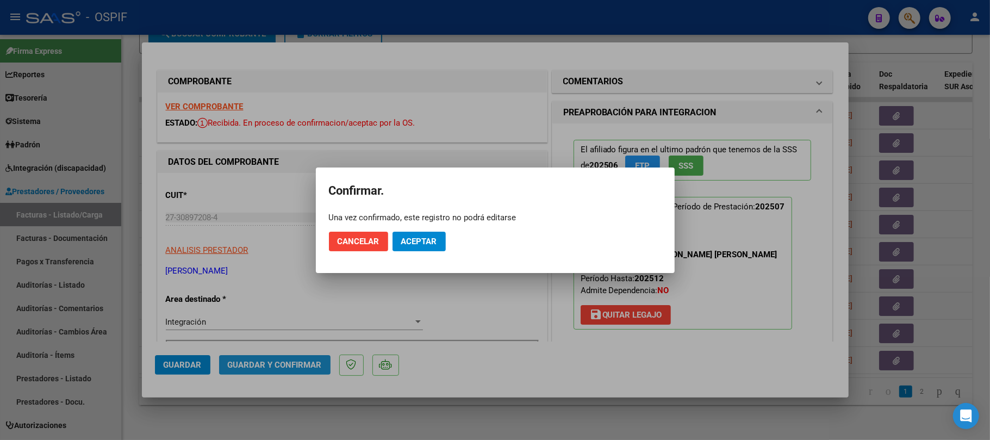
click at [413, 243] on span "Aceptar" at bounding box center [419, 242] width 36 height 10
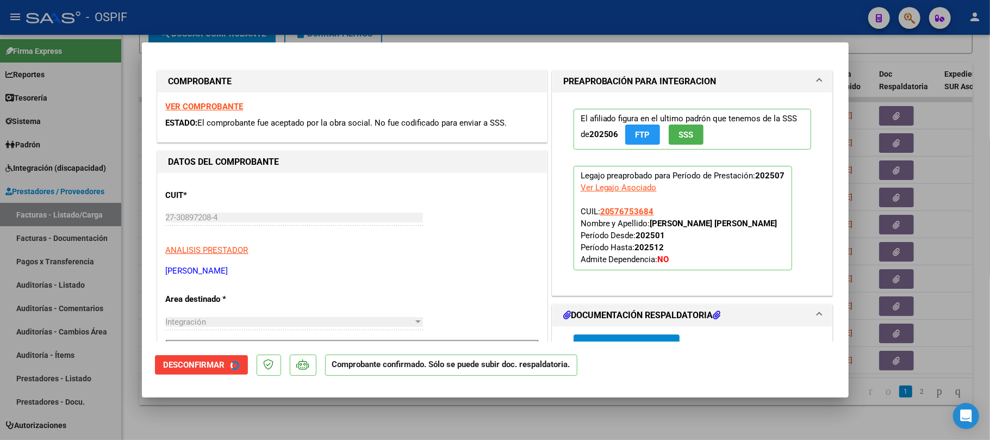
click at [504, 412] on div at bounding box center [495, 220] width 990 height 440
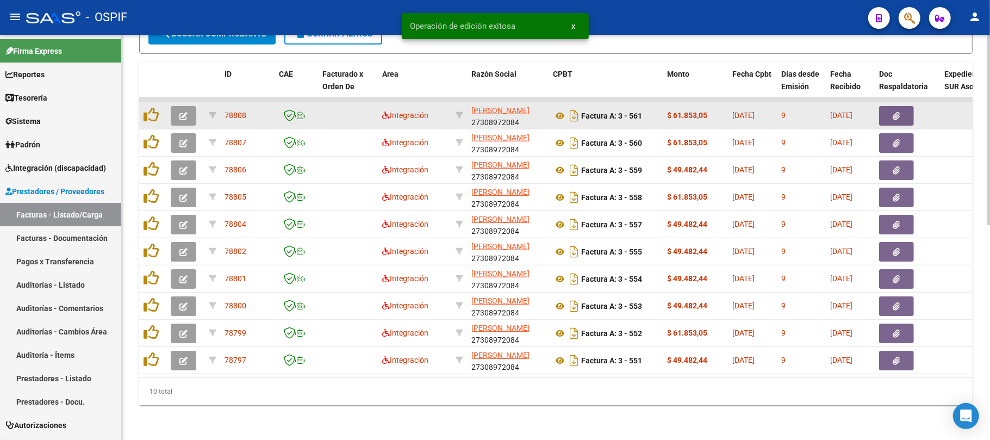
click at [185, 112] on icon "button" at bounding box center [183, 116] width 8 height 8
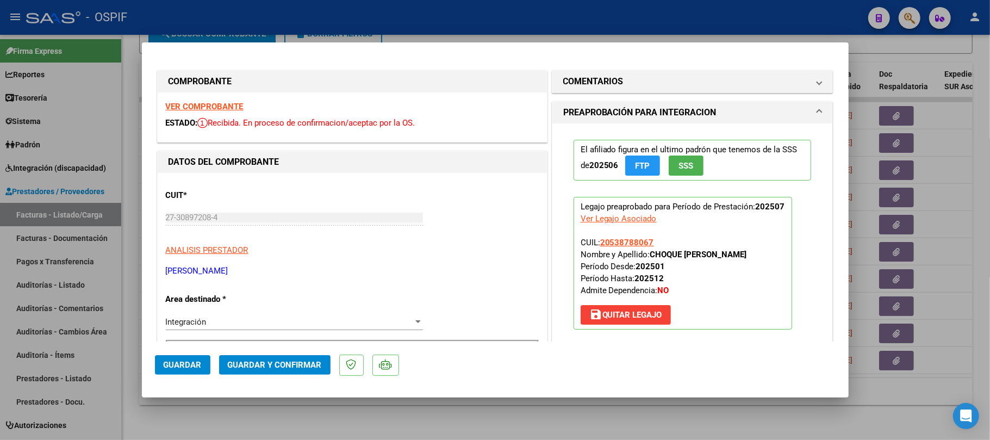
click at [308, 364] on span "Guardar y Confirmar" at bounding box center [275, 365] width 94 height 10
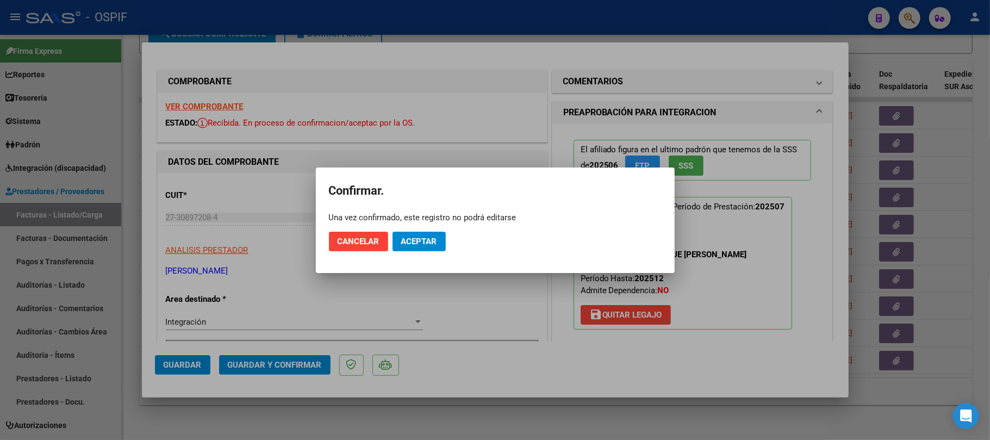
click at [438, 233] on mat-dialog-actions "Cancelar Aceptar" at bounding box center [495, 241] width 333 height 37
click at [433, 237] on span "Aceptar" at bounding box center [419, 242] width 36 height 10
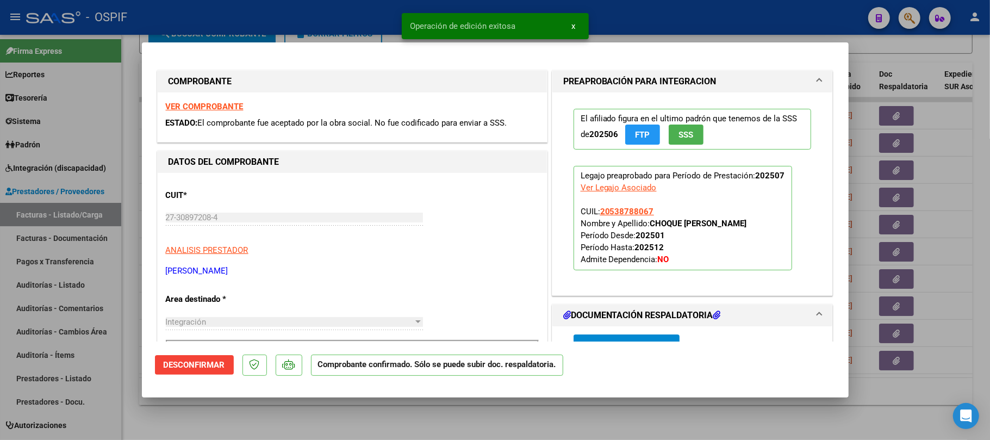
drag, startPoint x: 503, startPoint y: 429, endPoint x: 295, endPoint y: 348, distance: 223.5
click at [502, 428] on div at bounding box center [495, 220] width 990 height 440
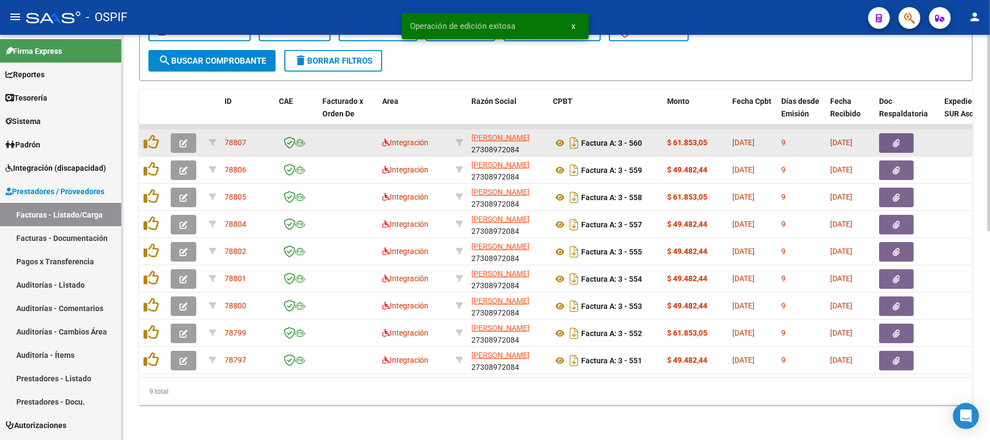
scroll to position [431, 0]
click at [182, 137] on button "button" at bounding box center [184, 143] width 26 height 20
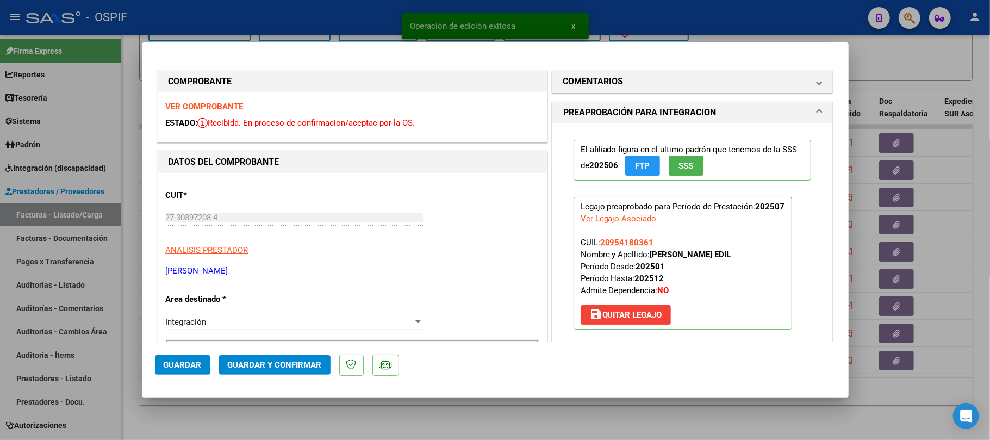
scroll to position [290, 0]
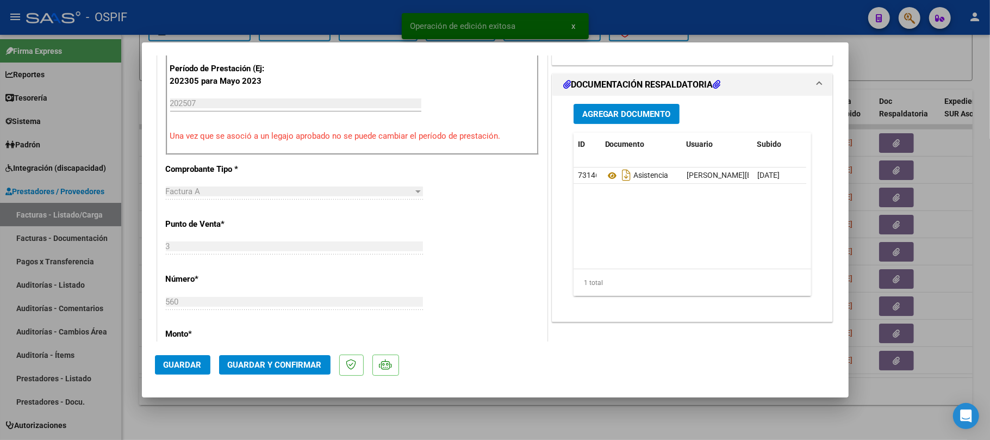
click at [308, 377] on mat-dialog-actions "Guardar Guardar y Confirmar" at bounding box center [495, 362] width 681 height 43
click at [308, 375] on mat-dialog-actions "Guardar Guardar y Confirmar" at bounding box center [495, 362] width 681 height 43
click at [308, 370] on span "Guardar y Confirmar" at bounding box center [275, 365] width 94 height 10
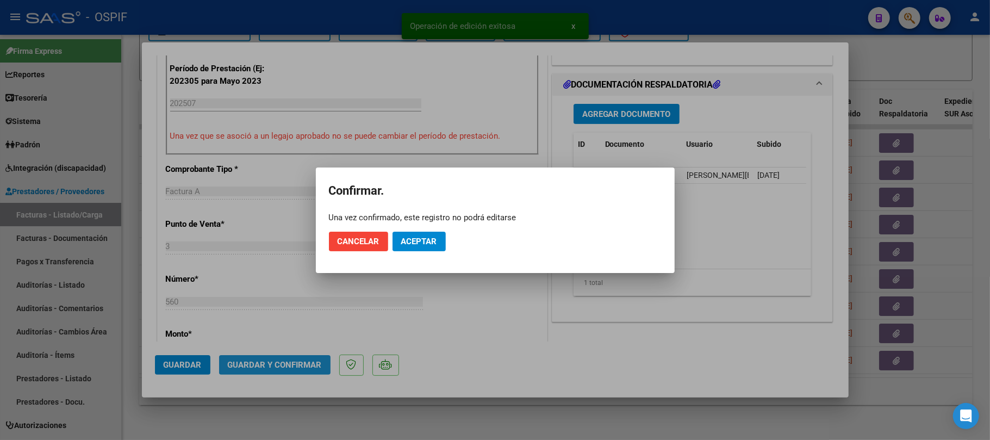
click at [427, 227] on mat-dialog-actions "Cancelar Aceptar" at bounding box center [495, 241] width 333 height 37
click at [425, 242] on span "Aceptar" at bounding box center [419, 242] width 36 height 10
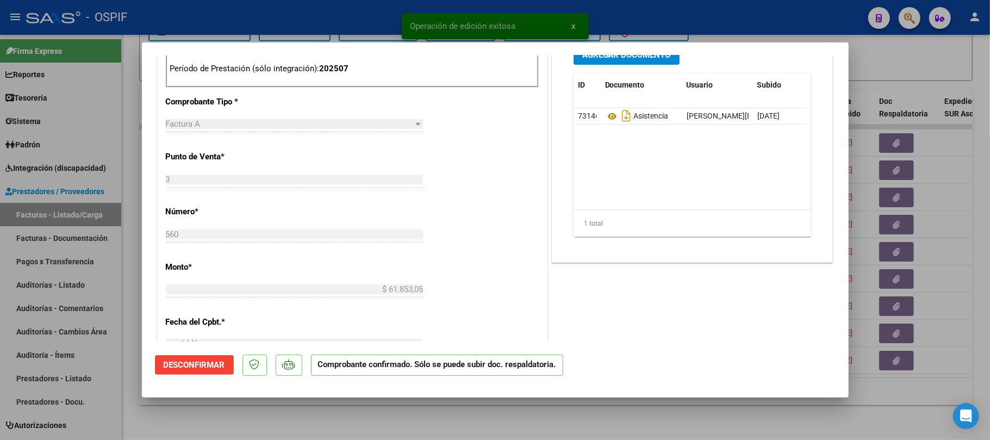
click at [470, 422] on div at bounding box center [495, 220] width 990 height 440
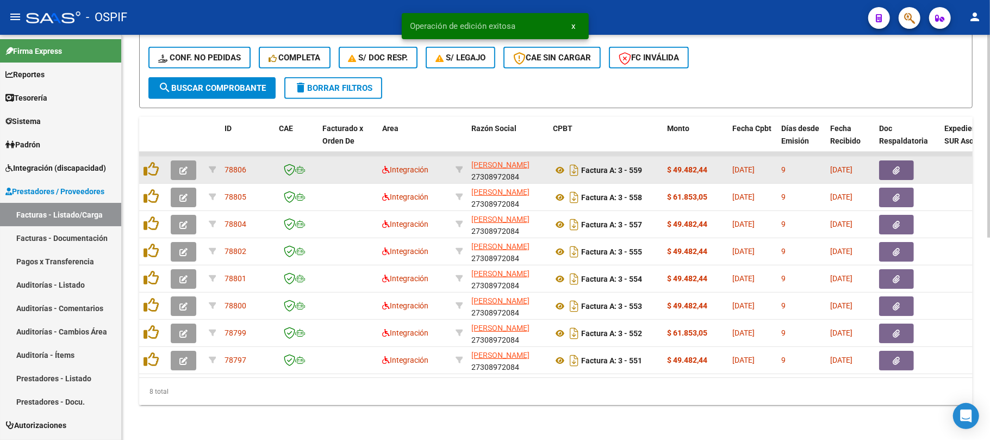
scroll to position [403, 0]
click at [185, 166] on icon "button" at bounding box center [183, 170] width 8 height 8
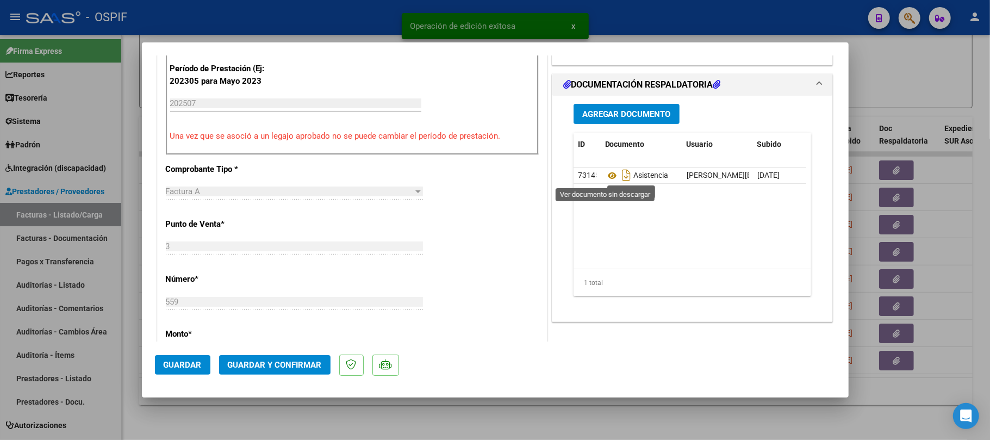
scroll to position [0, 0]
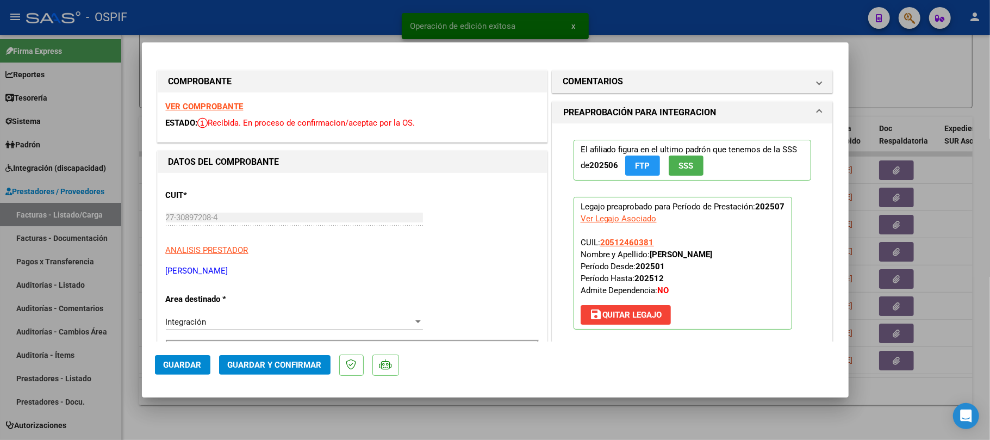
click at [289, 362] on span "Guardar y Confirmar" at bounding box center [275, 365] width 94 height 10
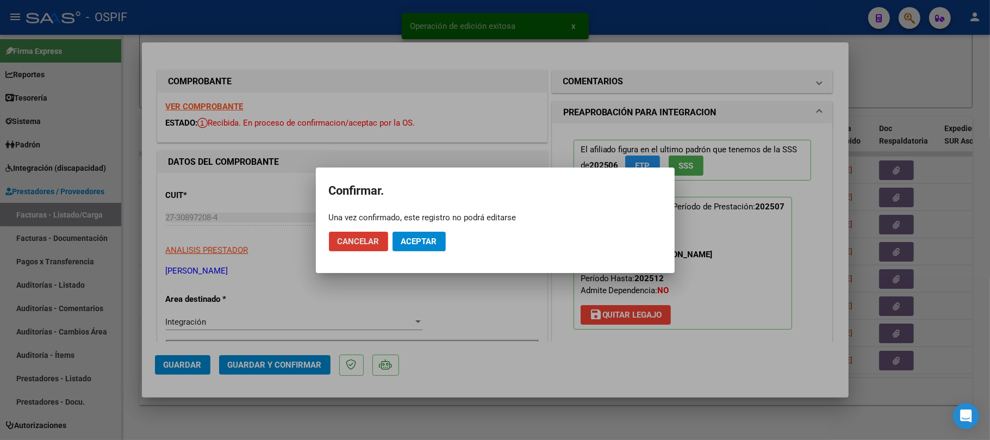
click at [431, 240] on mat-dialog-actions "Cancelar Aceptar" at bounding box center [495, 241] width 333 height 37
click at [431, 245] on span "Aceptar" at bounding box center [419, 242] width 36 height 10
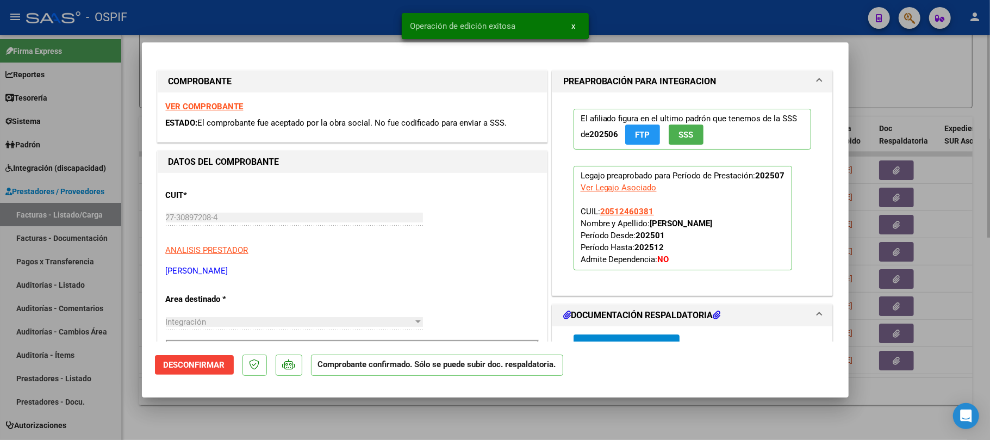
drag, startPoint x: 256, startPoint y: 411, endPoint x: 168, endPoint y: 438, distance: 91.5
click at [255, 411] on div at bounding box center [495, 220] width 990 height 440
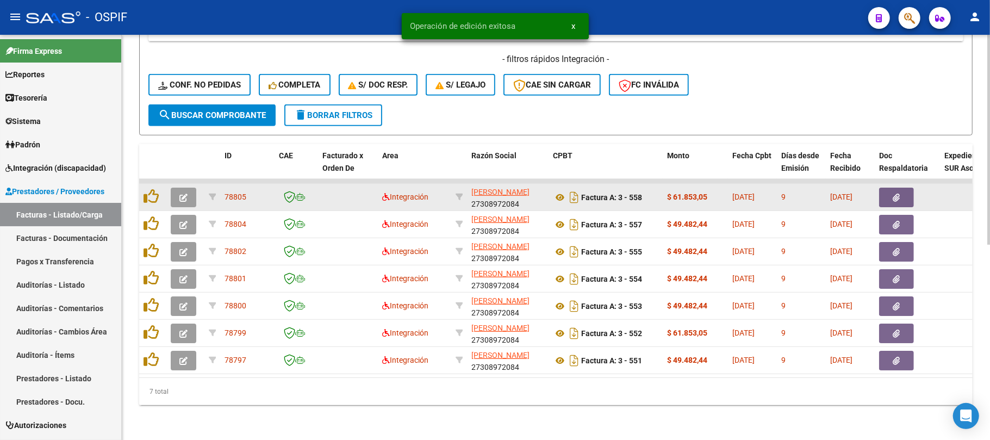
scroll to position [376, 0]
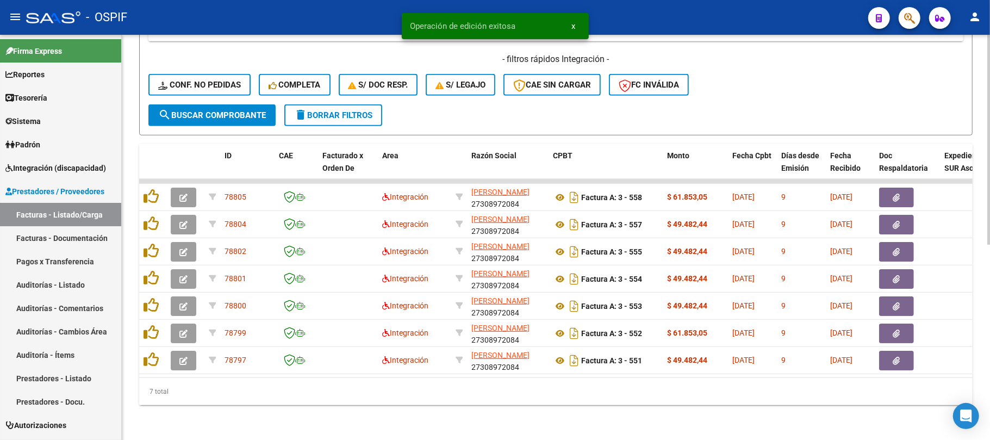
click at [427, 397] on div "7 total" at bounding box center [556, 391] width 834 height 27
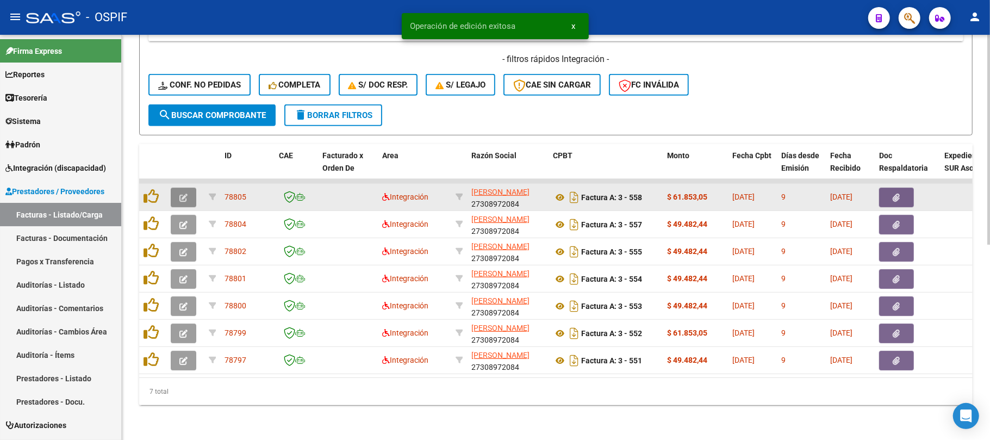
click at [179, 188] on button "button" at bounding box center [184, 198] width 26 height 20
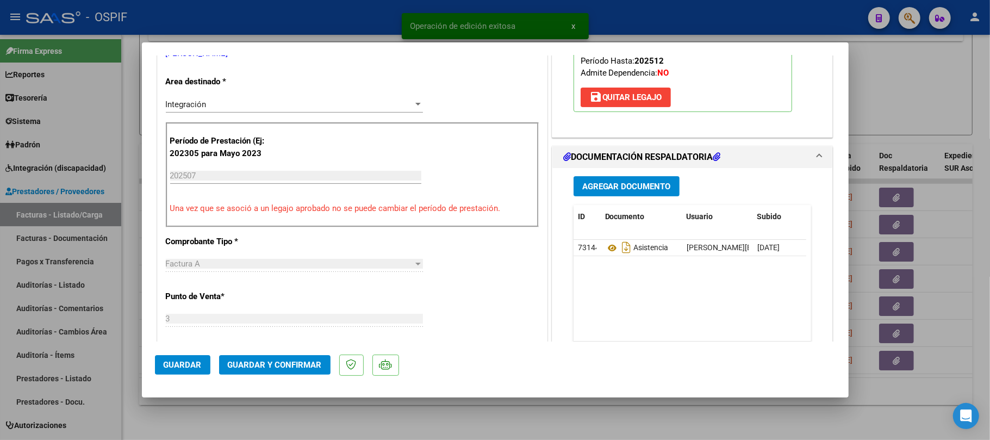
scroll to position [0, 0]
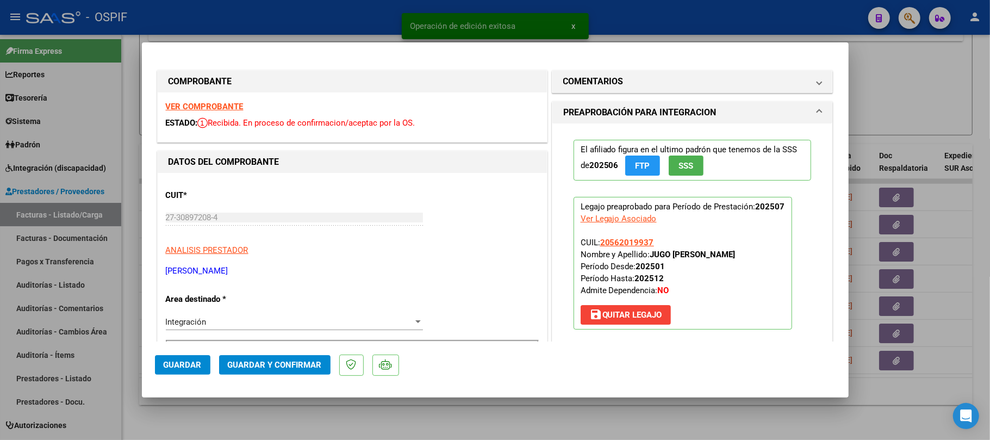
click at [285, 355] on mat-dialog-actions "Guardar Guardar y Confirmar" at bounding box center [495, 362] width 681 height 43
click at [309, 364] on span "Guardar y Confirmar" at bounding box center [275, 365] width 94 height 10
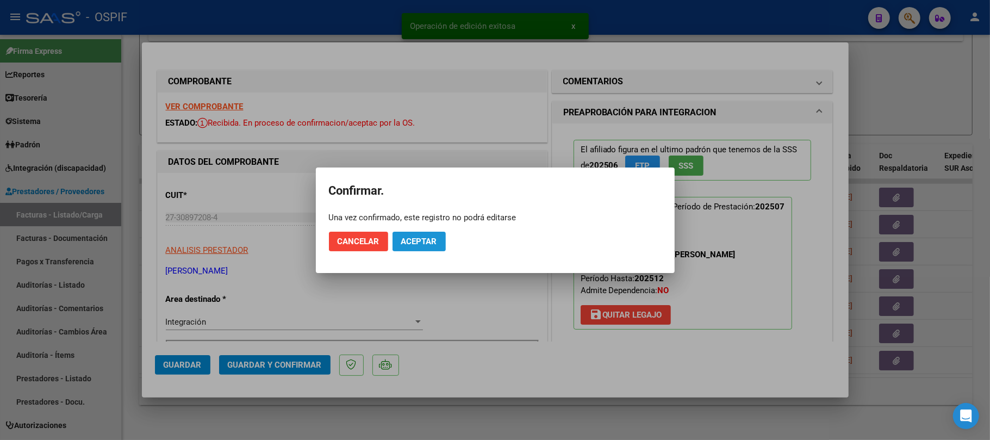
click at [424, 239] on span "Aceptar" at bounding box center [419, 242] width 36 height 10
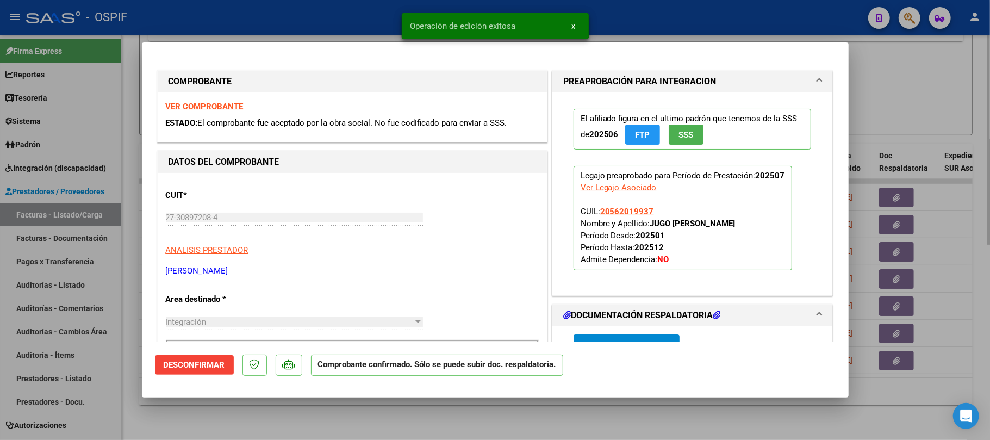
drag, startPoint x: 708, startPoint y: 402, endPoint x: 701, endPoint y: 407, distance: 8.2
click at [707, 405] on div at bounding box center [495, 220] width 990 height 440
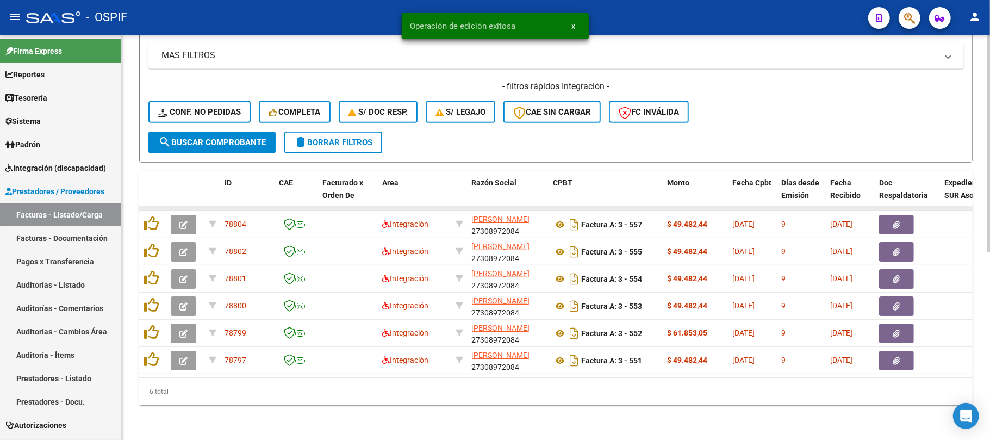
scroll to position [349, 0]
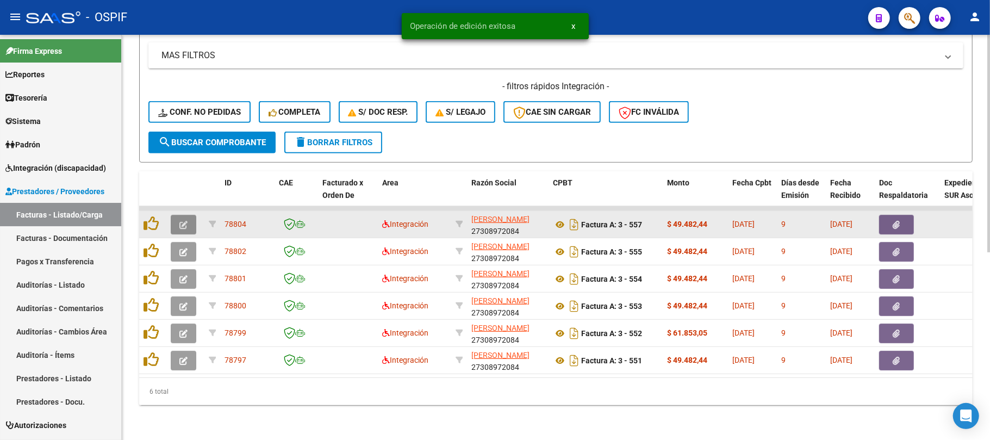
click at [183, 221] on icon "button" at bounding box center [183, 225] width 8 height 8
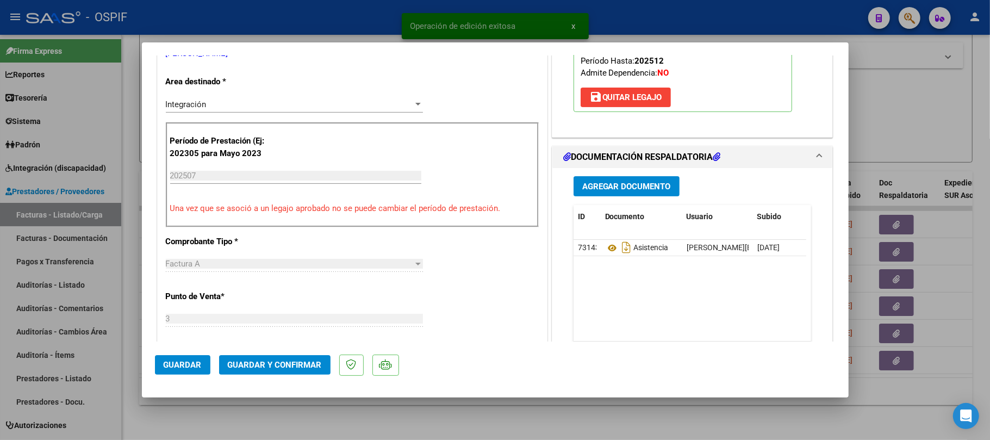
scroll to position [0, 0]
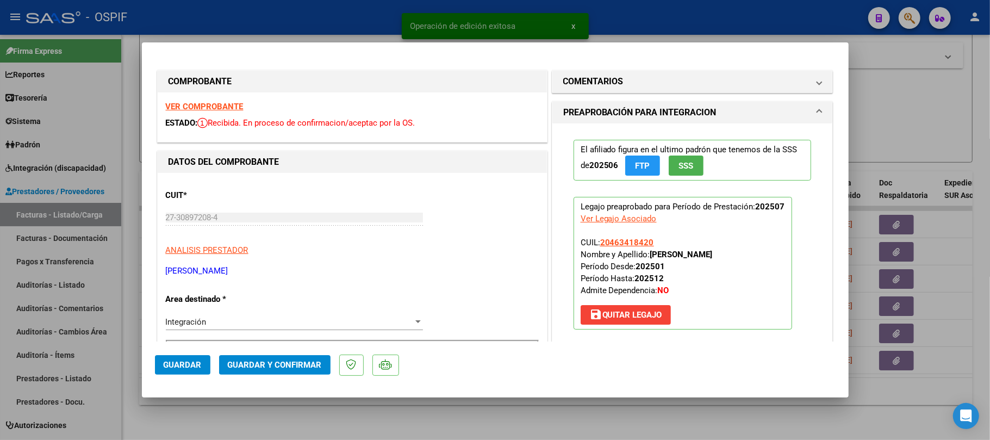
click at [251, 366] on span "Guardar y Confirmar" at bounding box center [275, 365] width 94 height 10
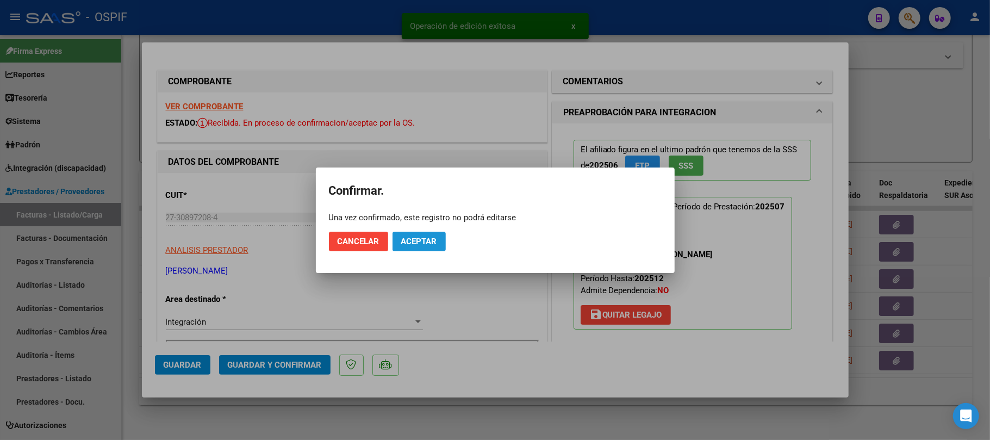
click at [430, 245] on span "Aceptar" at bounding box center [419, 242] width 36 height 10
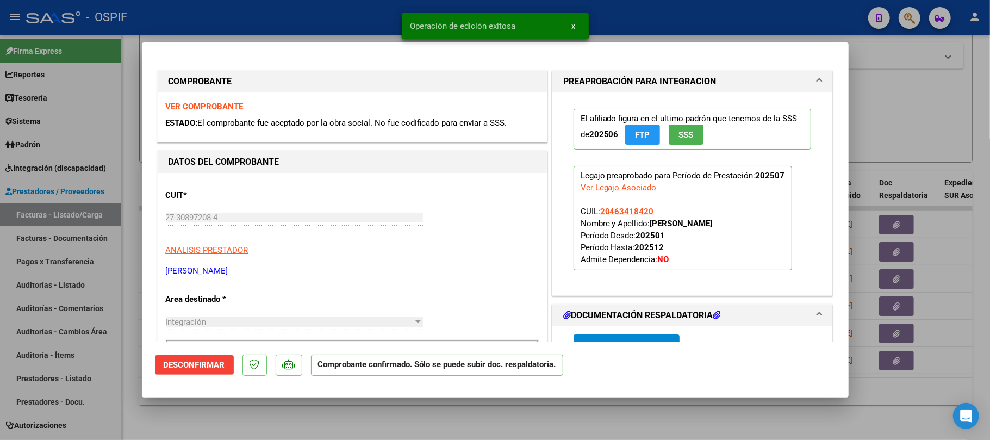
click at [509, 409] on div at bounding box center [495, 220] width 990 height 440
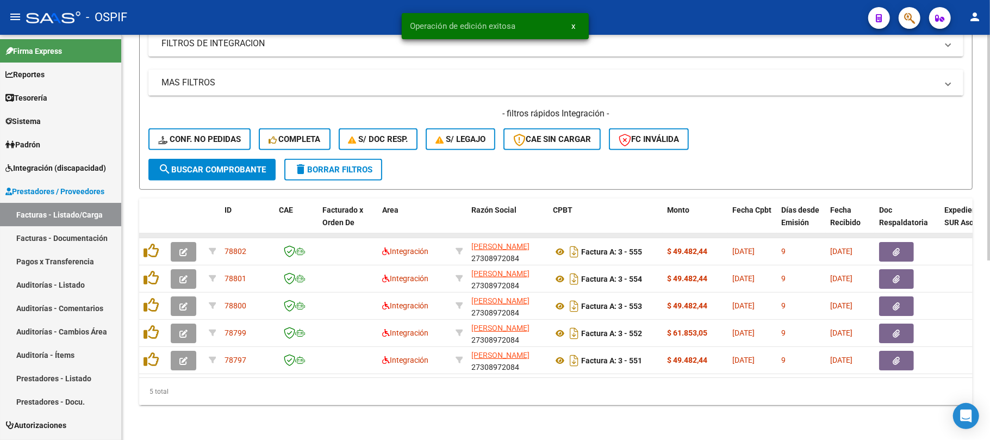
scroll to position [322, 0]
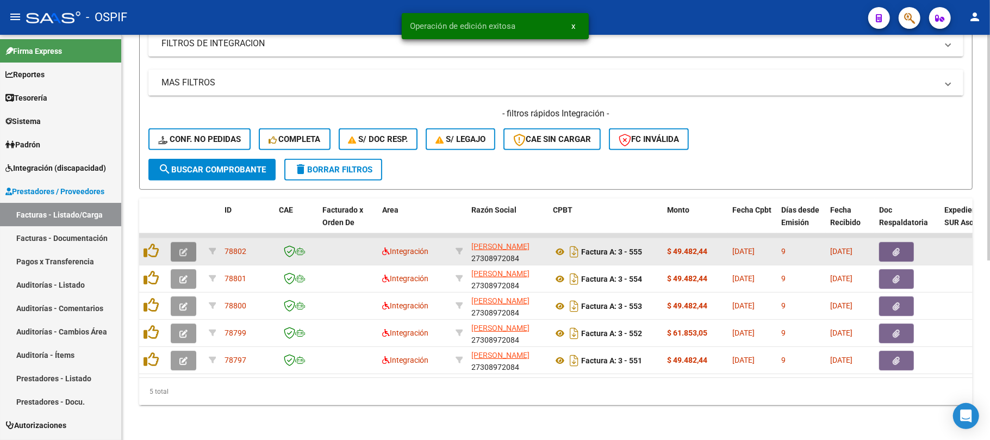
click at [185, 249] on button "button" at bounding box center [184, 252] width 26 height 20
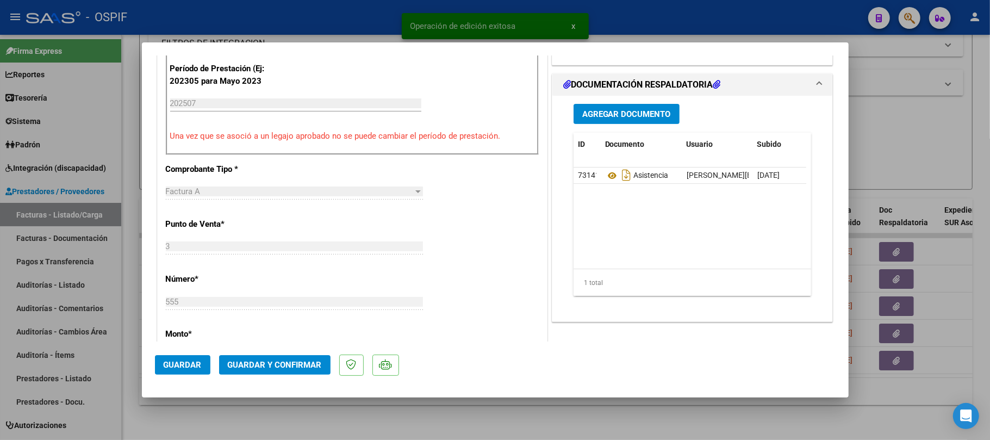
scroll to position [0, 0]
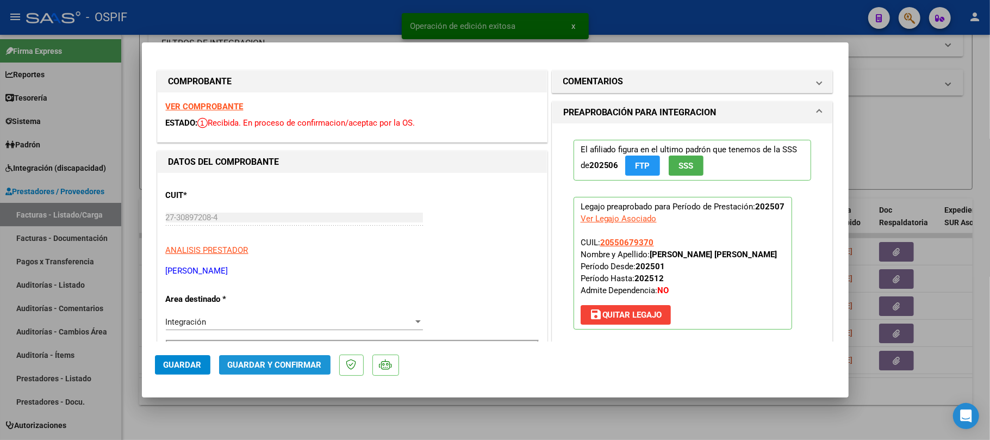
click at [294, 364] on span "Guardar y Confirmar" at bounding box center [275, 365] width 94 height 10
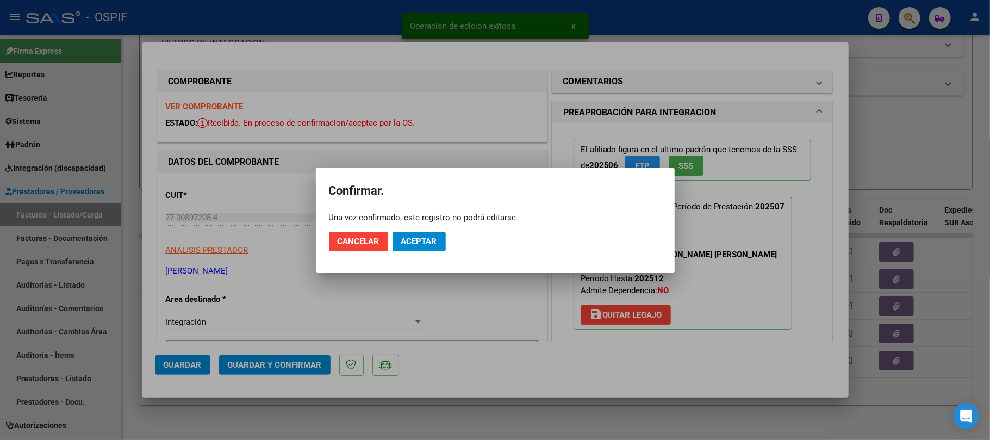
click at [446, 238] on mat-dialog-actions "Cancelar Aceptar" at bounding box center [495, 241] width 333 height 37
click at [430, 246] on button "Aceptar" at bounding box center [419, 242] width 53 height 20
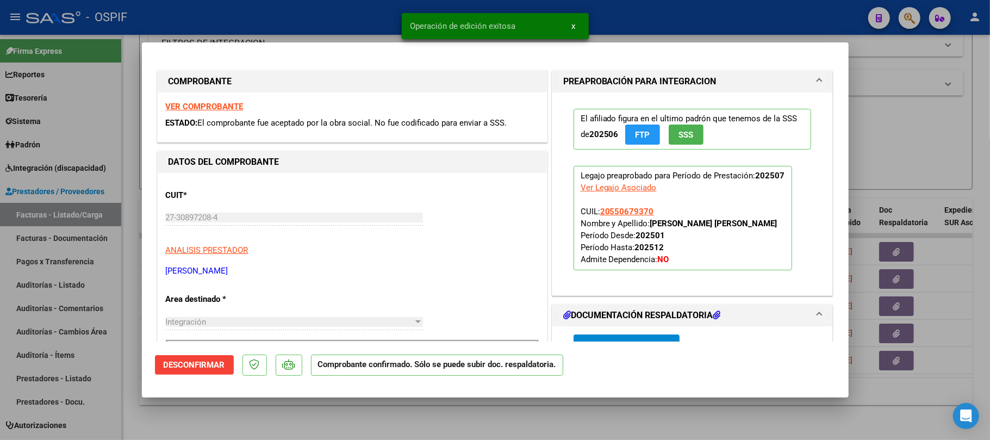
click at [559, 412] on div at bounding box center [495, 220] width 990 height 440
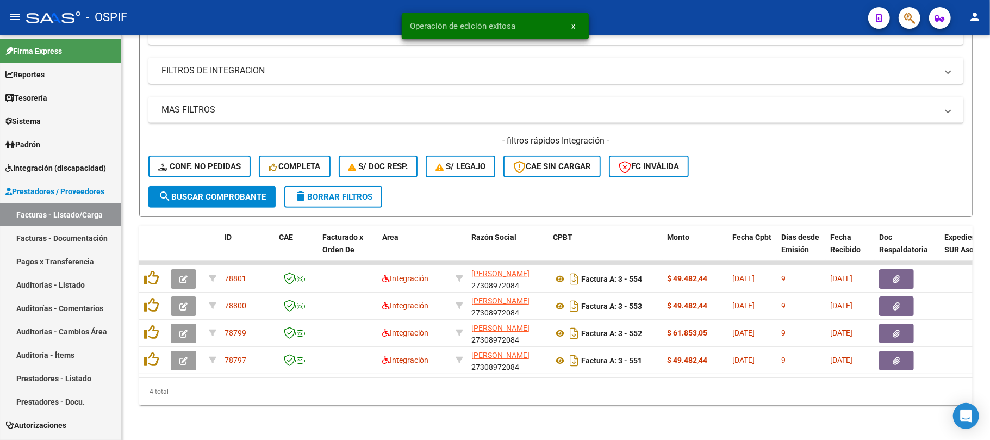
scroll to position [295, 0]
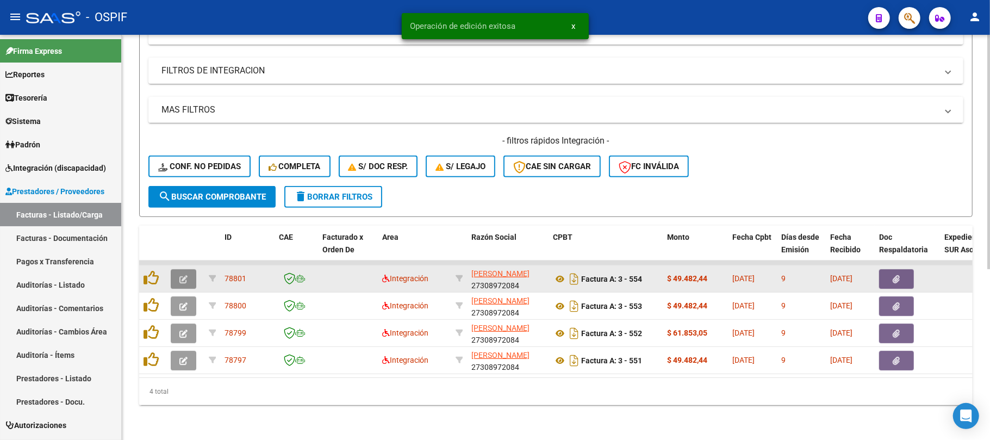
click at [192, 275] on button "button" at bounding box center [184, 279] width 26 height 20
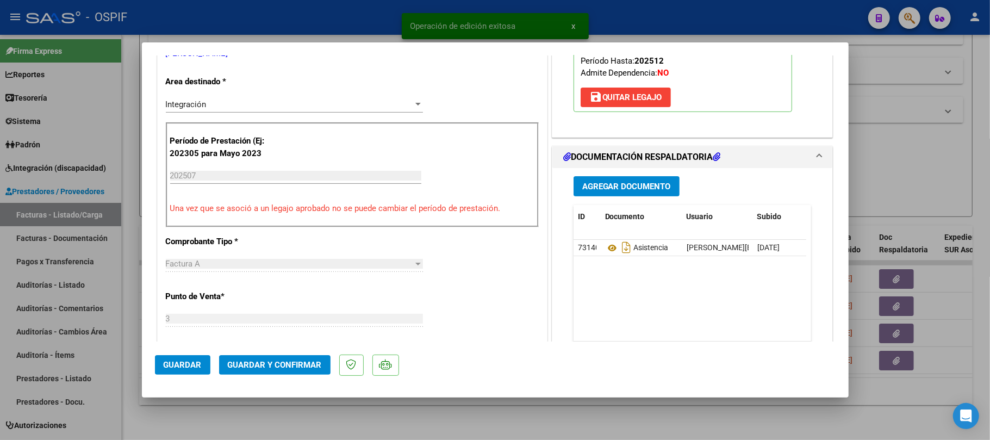
scroll to position [0, 0]
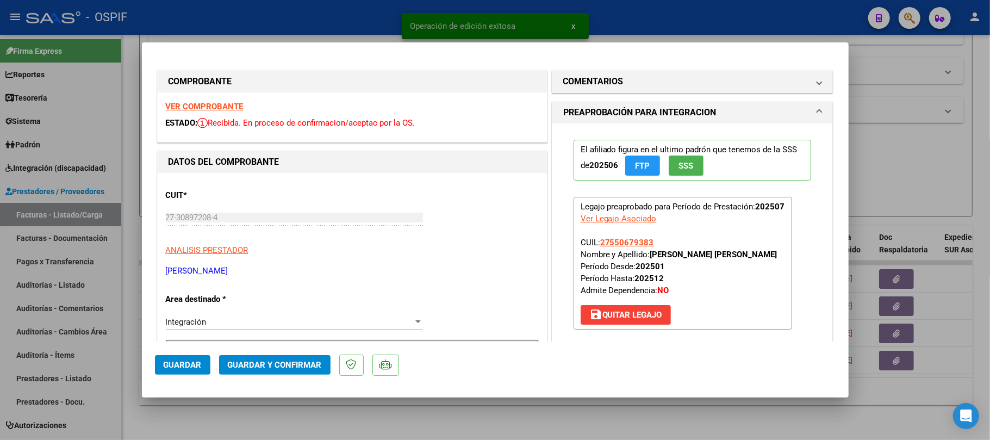
click at [296, 357] on button "Guardar y Confirmar" at bounding box center [274, 365] width 111 height 20
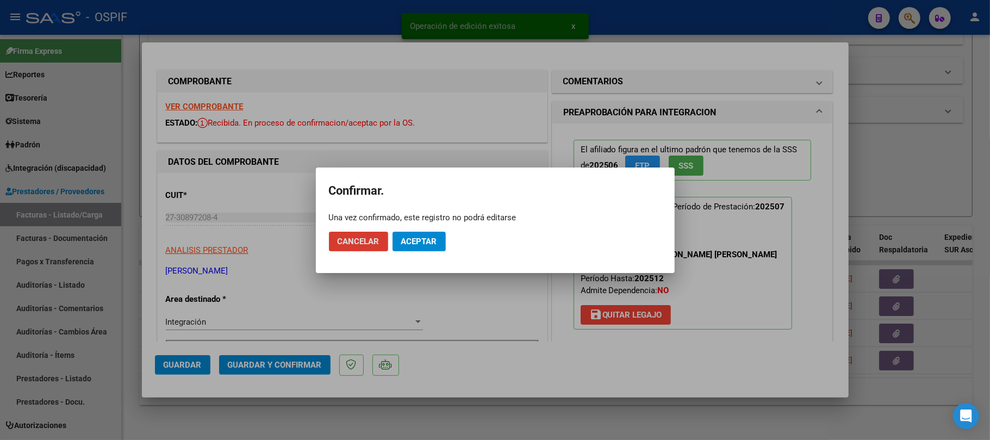
click at [449, 248] on mat-dialog-actions "Cancelar Aceptar" at bounding box center [495, 241] width 333 height 37
click at [432, 238] on span "Aceptar" at bounding box center [419, 242] width 36 height 10
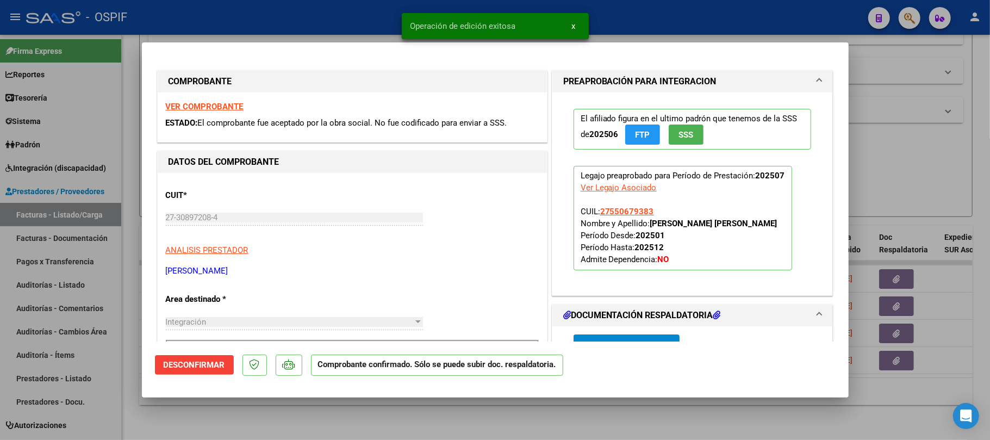
click at [555, 422] on div at bounding box center [495, 220] width 990 height 440
type input "$ 0,00"
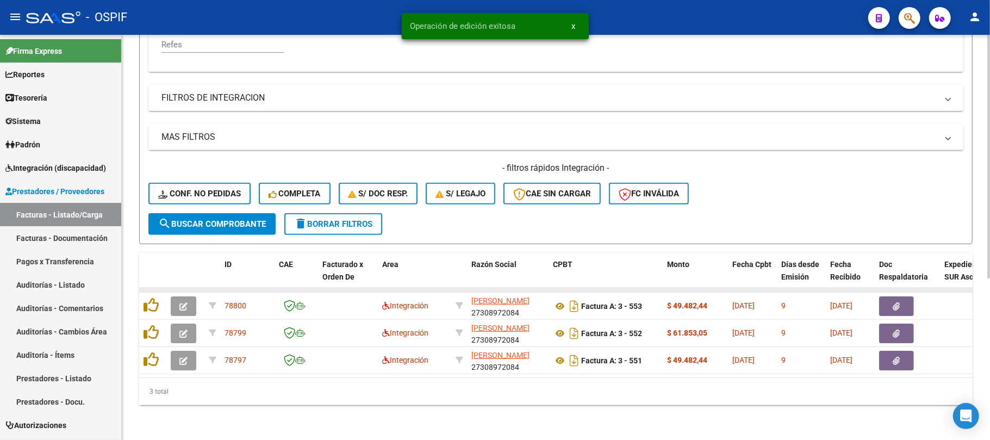
scroll to position [268, 0]
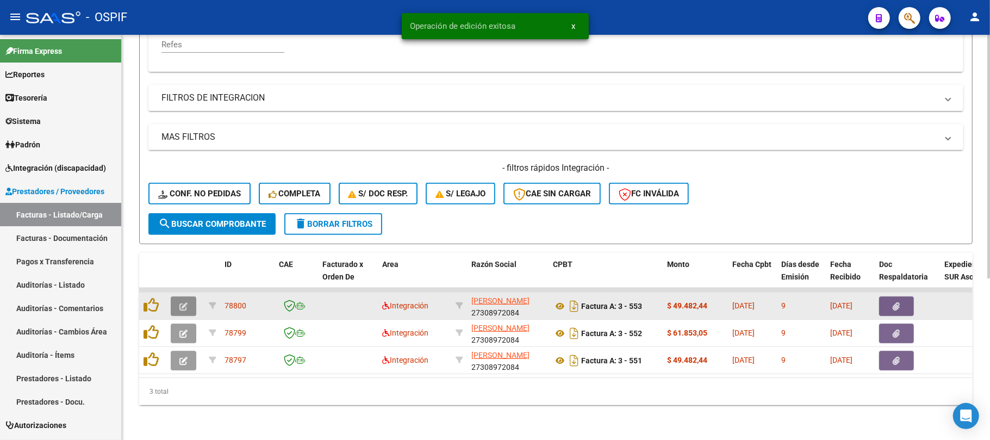
click at [182, 305] on button "button" at bounding box center [184, 306] width 26 height 20
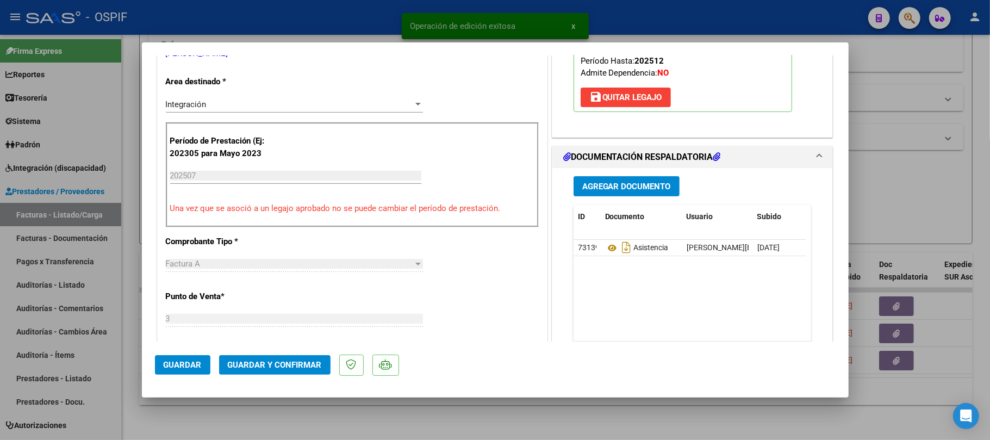
scroll to position [0, 0]
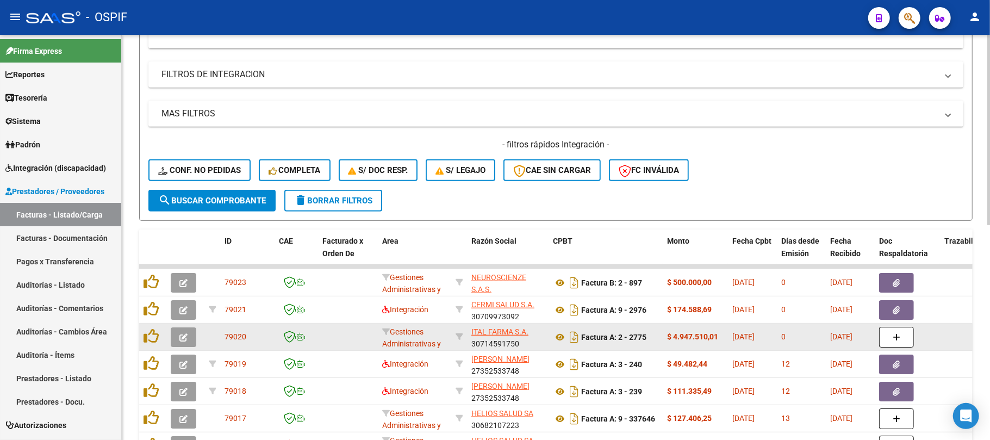
scroll to position [290, 0]
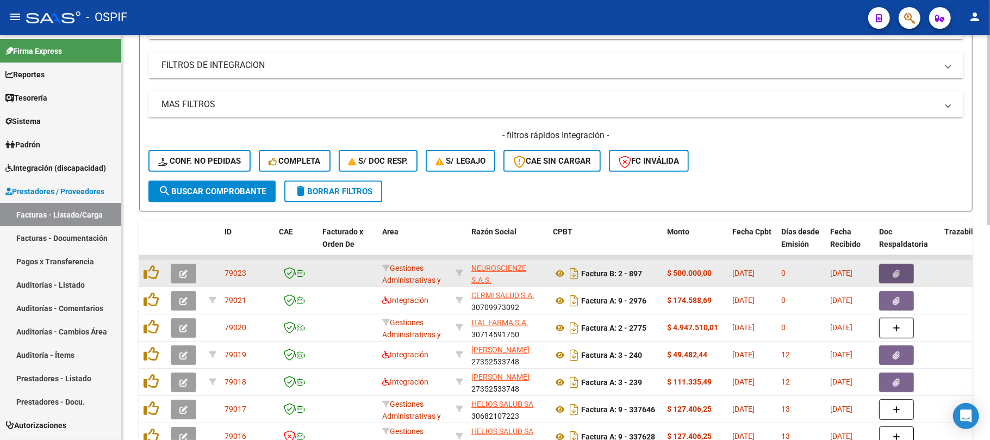
click at [895, 279] on button "button" at bounding box center [896, 274] width 35 height 20
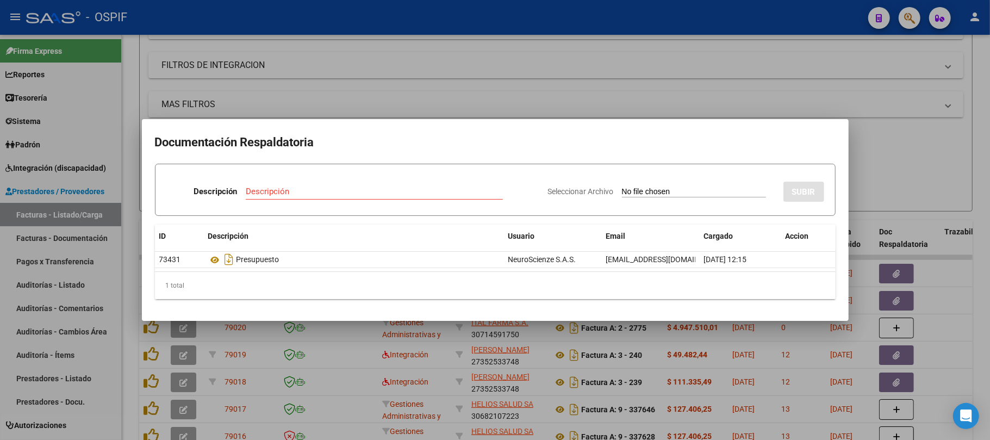
click at [238, 338] on div at bounding box center [495, 220] width 990 height 440
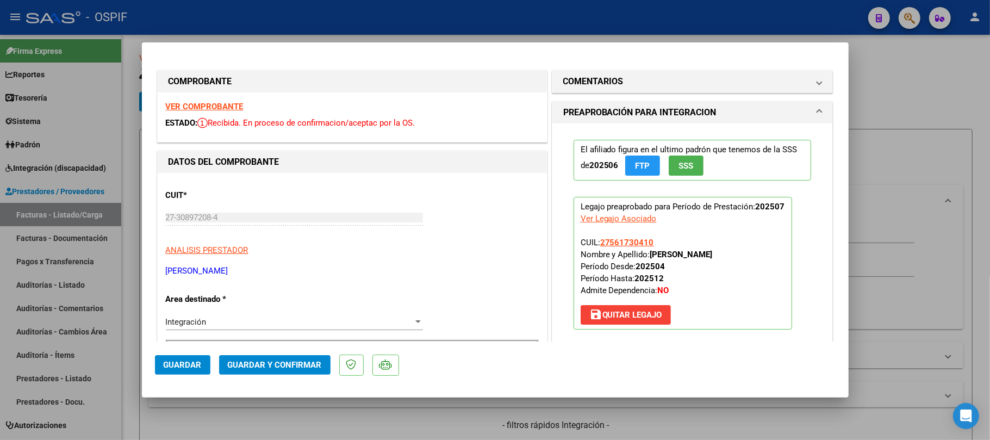
scroll to position [268, 0]
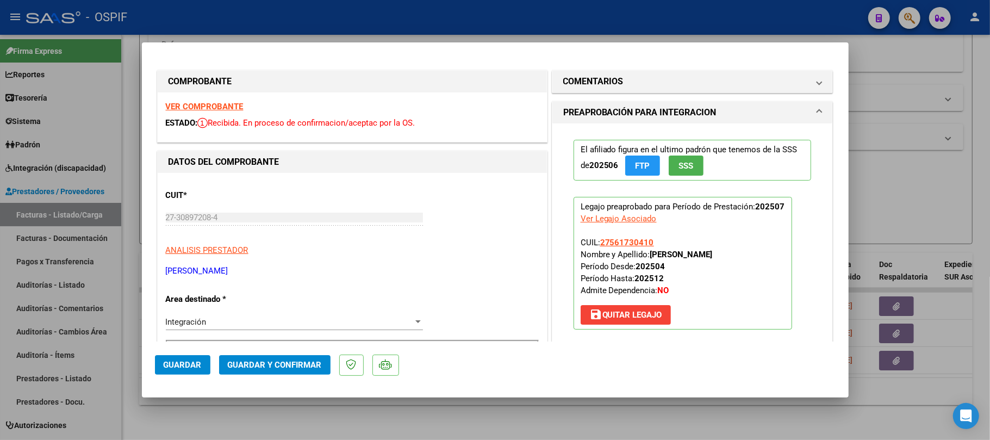
click at [274, 370] on span "Guardar y Confirmar" at bounding box center [275, 365] width 94 height 10
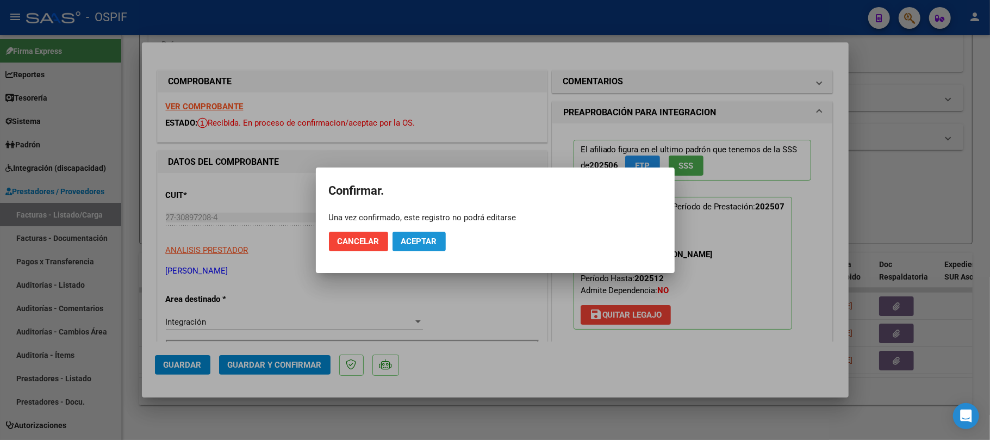
click at [426, 242] on span "Aceptar" at bounding box center [419, 242] width 36 height 10
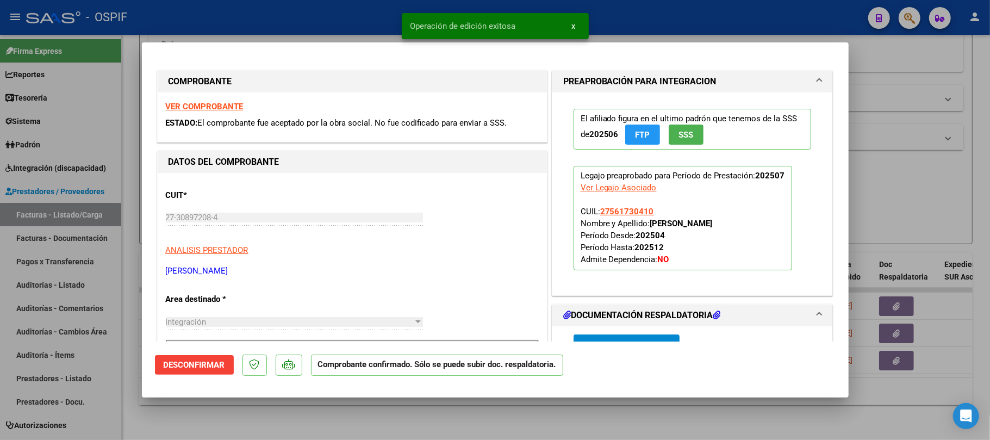
click at [527, 425] on div at bounding box center [495, 220] width 990 height 440
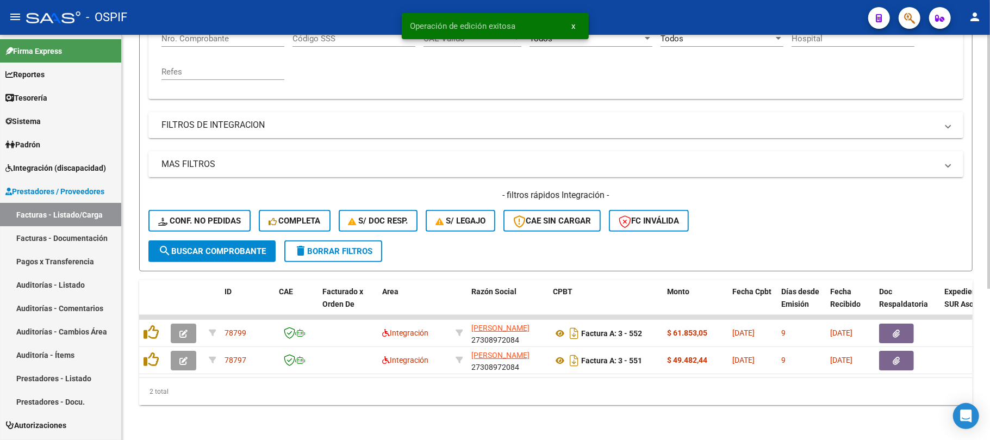
scroll to position [240, 0]
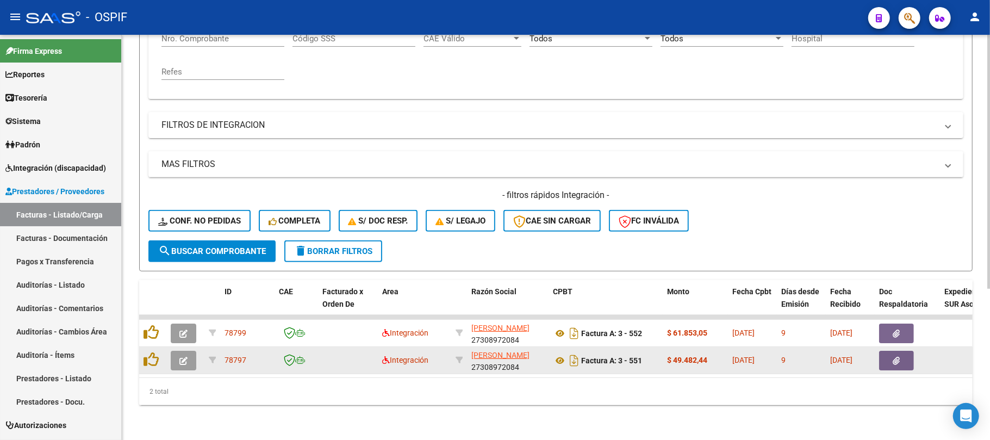
drag, startPoint x: 186, startPoint y: 330, endPoint x: 178, endPoint y: 343, distance: 15.1
click at [181, 336] on datatable-scroller "78799 Integración PEREYRA ROSANA ANALIA 27308972084 Factura A: 3 - 552 $ 61.853…" at bounding box center [556, 344] width 834 height 59
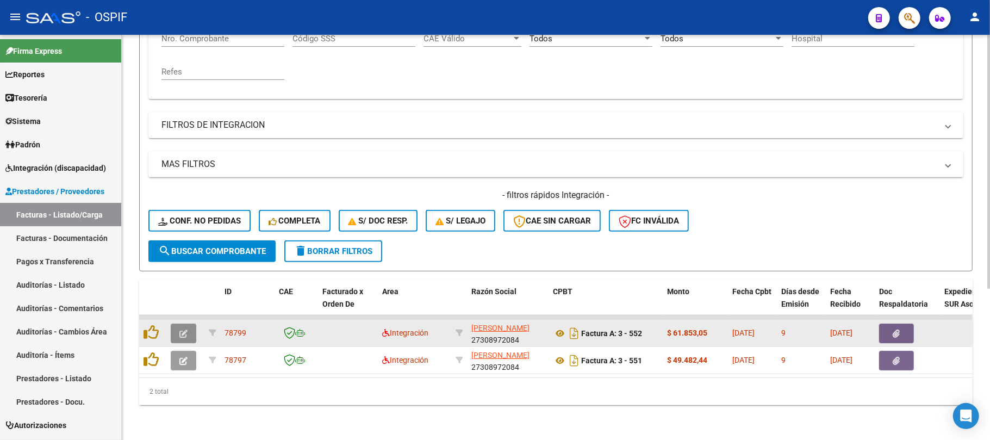
click at [183, 330] on icon "button" at bounding box center [183, 334] width 8 height 8
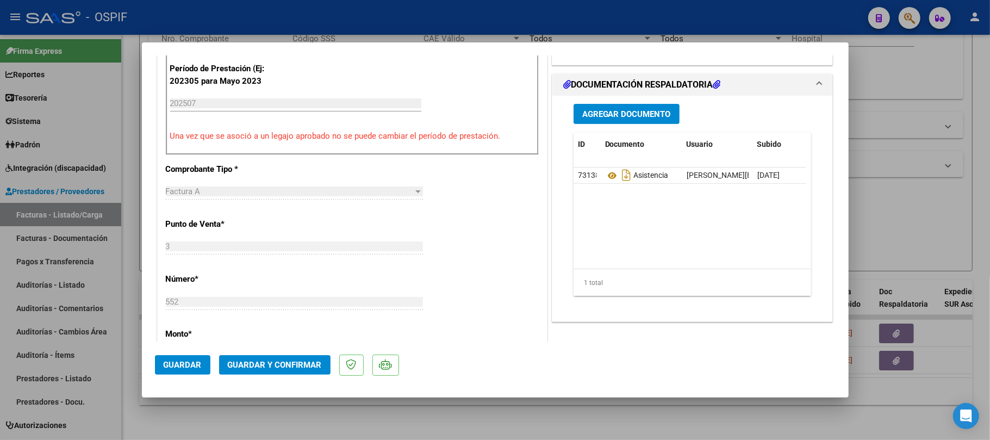
scroll to position [0, 0]
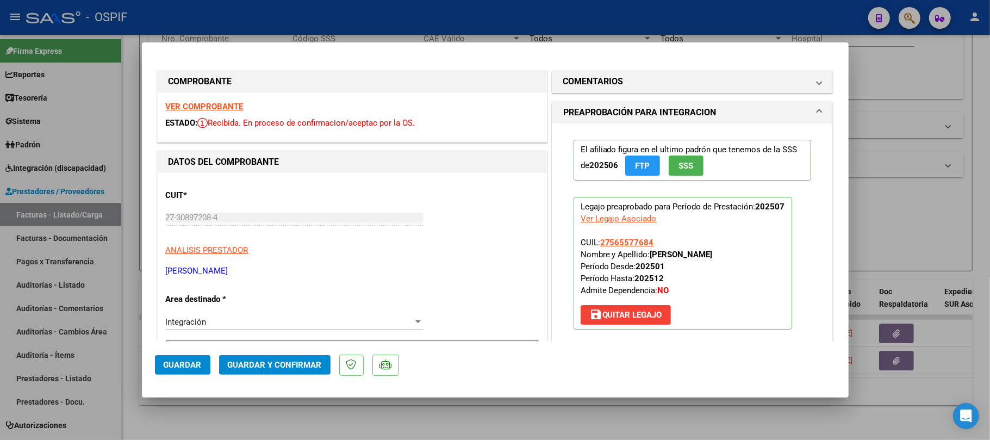
click at [274, 356] on button "Guardar y Confirmar" at bounding box center [274, 365] width 111 height 20
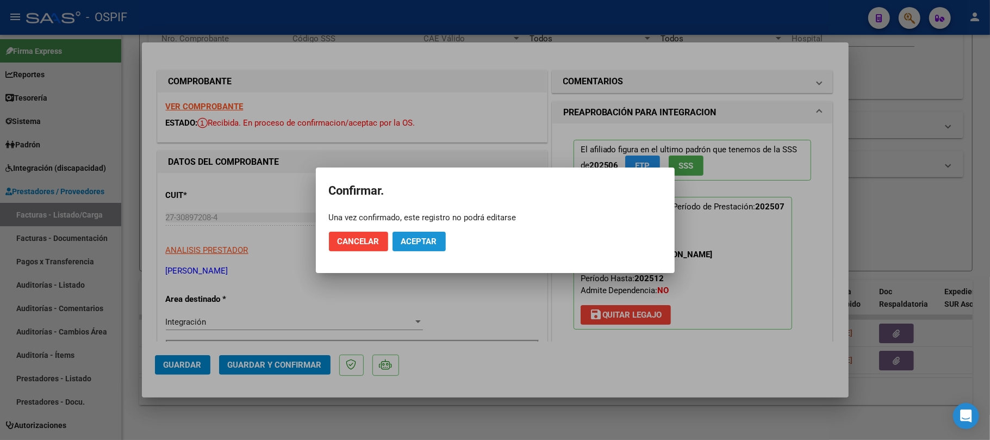
click at [433, 246] on span "Aceptar" at bounding box center [419, 242] width 36 height 10
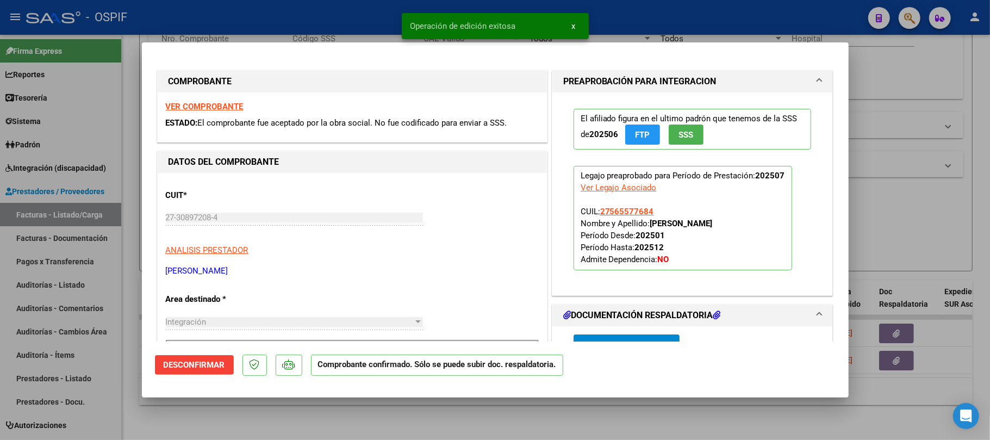
drag, startPoint x: 517, startPoint y: 421, endPoint x: 177, endPoint y: 342, distance: 348.4
click at [516, 420] on div at bounding box center [495, 220] width 990 height 440
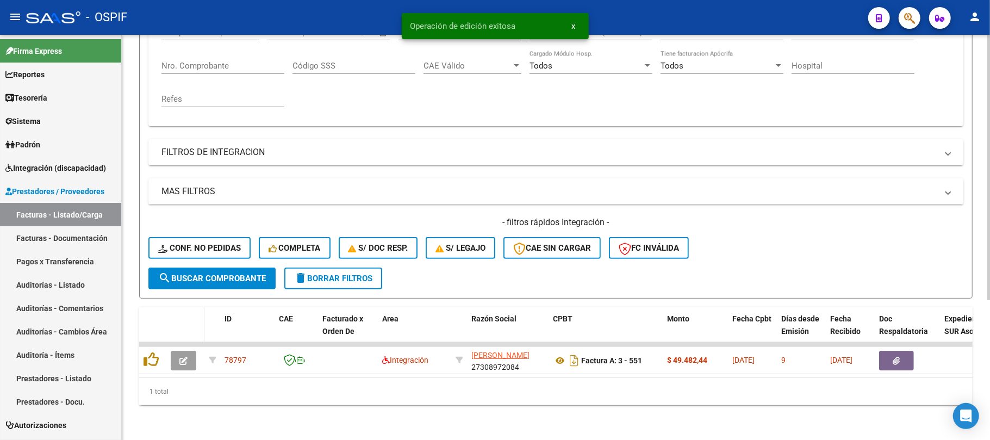
scroll to position [213, 0]
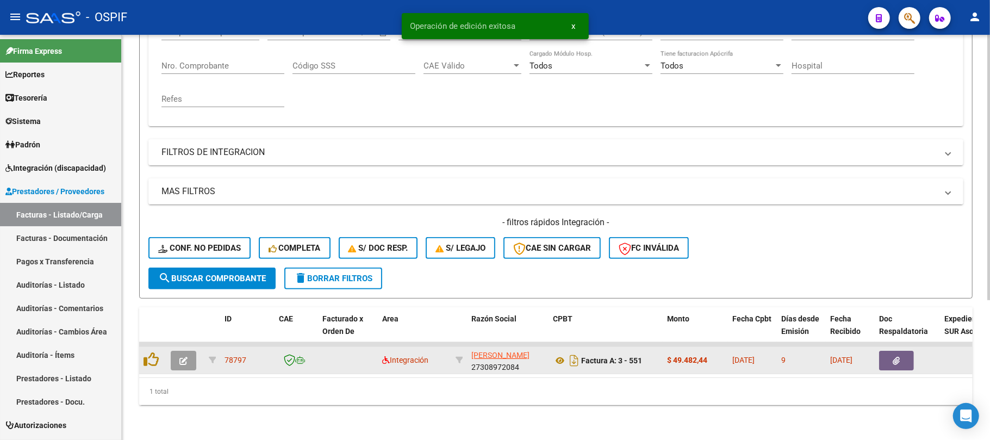
click at [184, 357] on icon "button" at bounding box center [183, 361] width 8 height 8
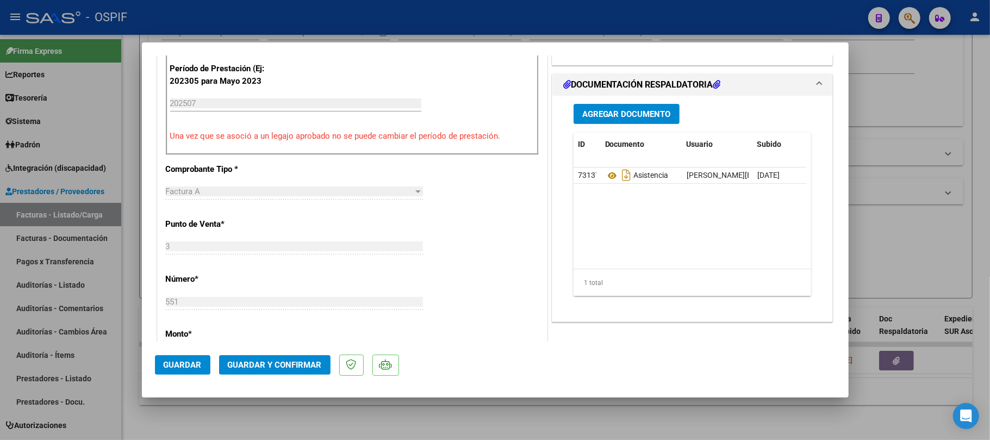
scroll to position [0, 0]
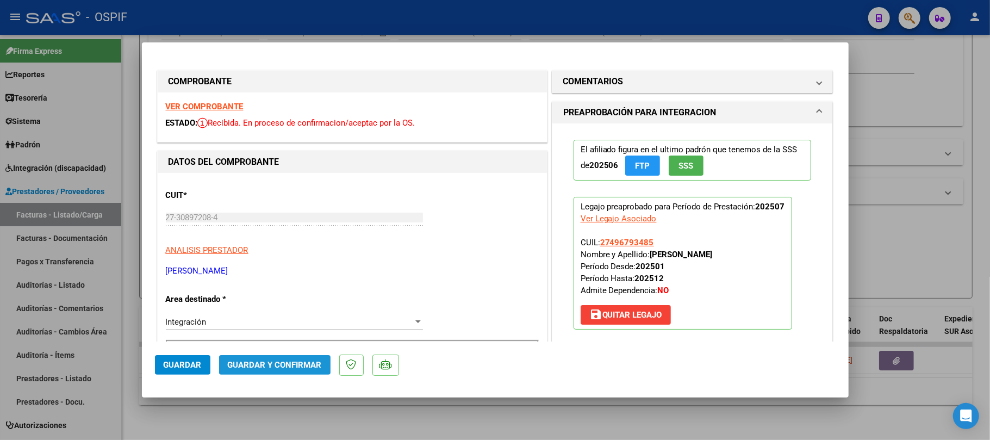
click at [284, 363] on span "Guardar y Confirmar" at bounding box center [275, 365] width 94 height 10
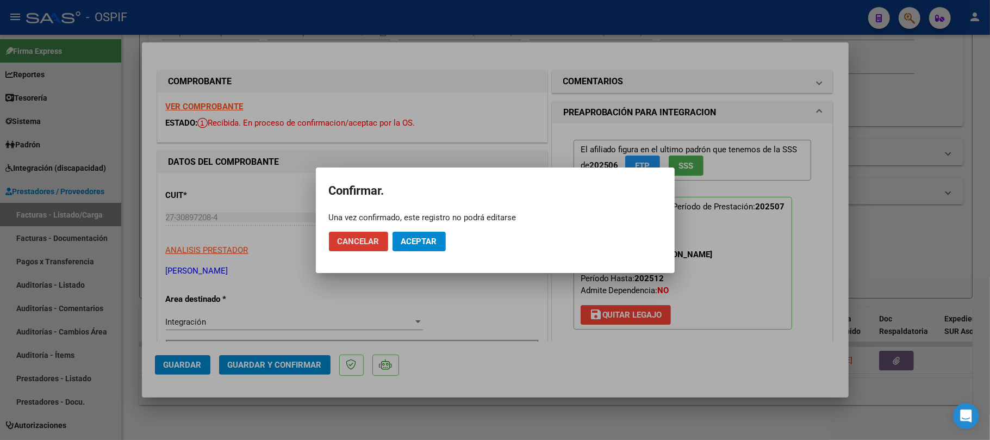
click at [421, 231] on mat-dialog-actions "Cancelar Aceptar" at bounding box center [495, 241] width 333 height 37
click at [421, 247] on button "Aceptar" at bounding box center [419, 242] width 53 height 20
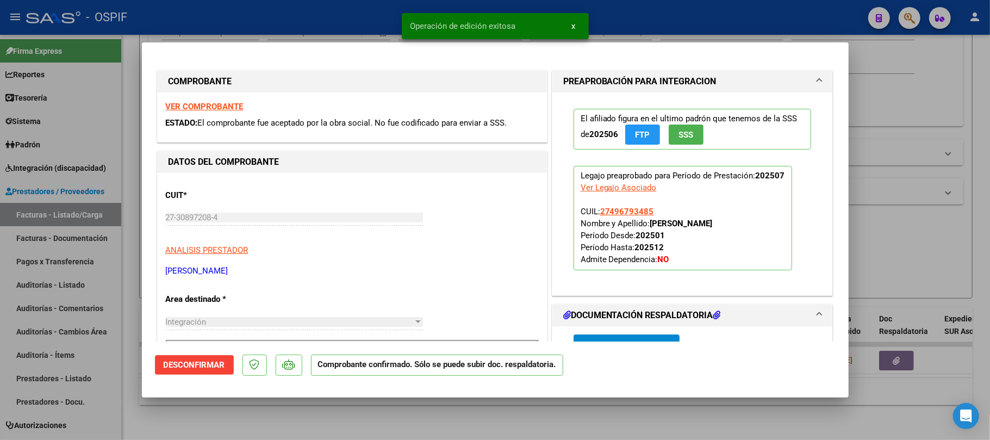
click at [466, 410] on div at bounding box center [495, 220] width 990 height 440
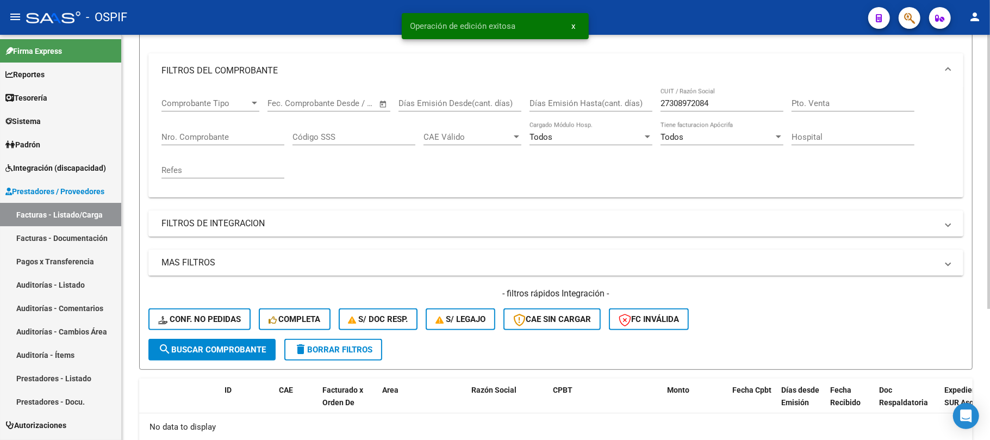
scroll to position [49, 0]
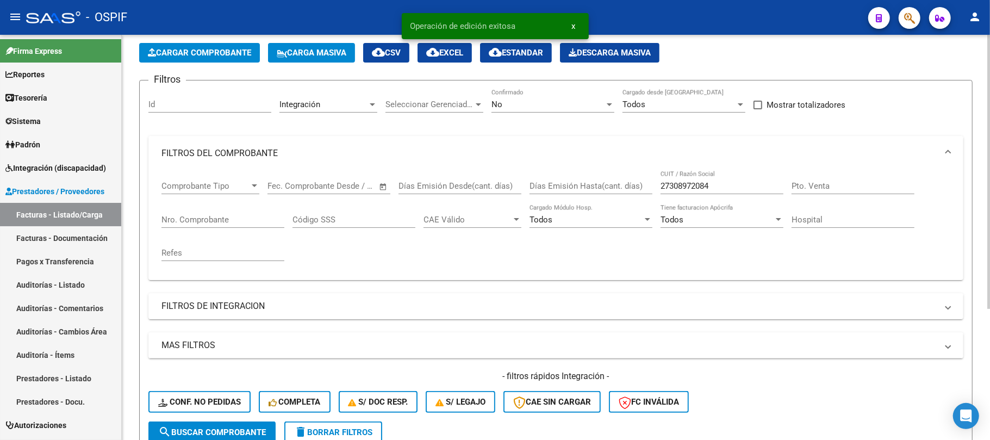
click at [703, 172] on div "27308972084 CUIT / Razón Social" at bounding box center [722, 182] width 123 height 23
click at [696, 192] on div "27308972084 CUIT / Razón Social" at bounding box center [722, 182] width 123 height 23
click at [699, 188] on input "27308972084" at bounding box center [722, 186] width 123 height 10
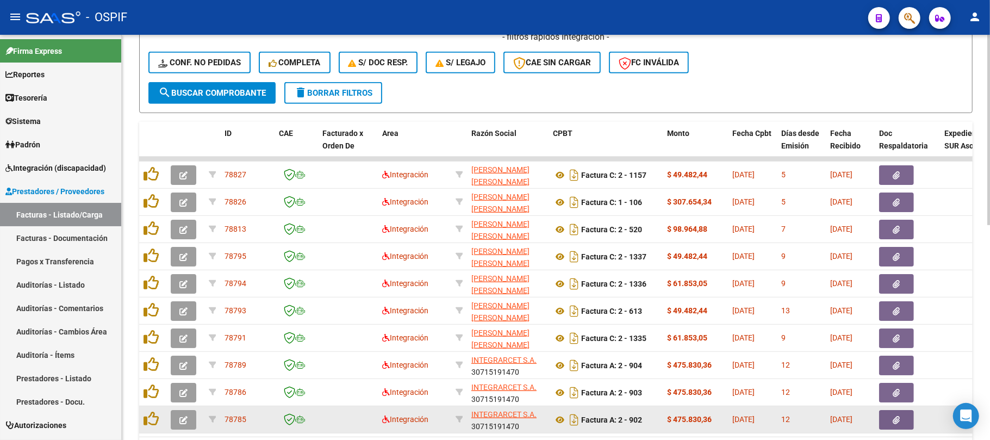
scroll to position [458, 0]
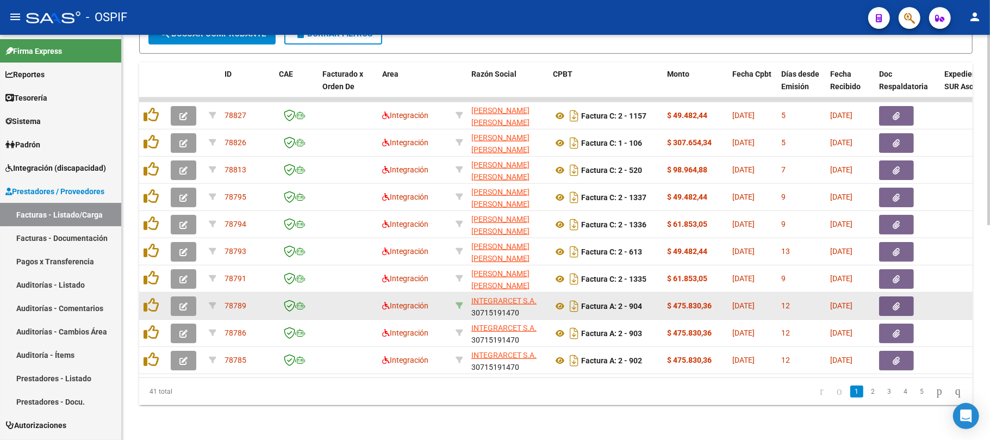
click at [457, 302] on icon at bounding box center [460, 306] width 8 height 8
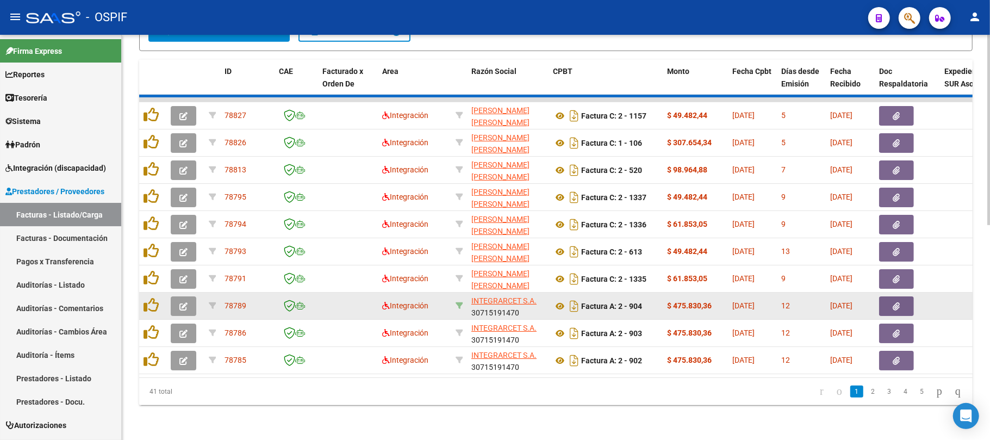
type input "30715191470"
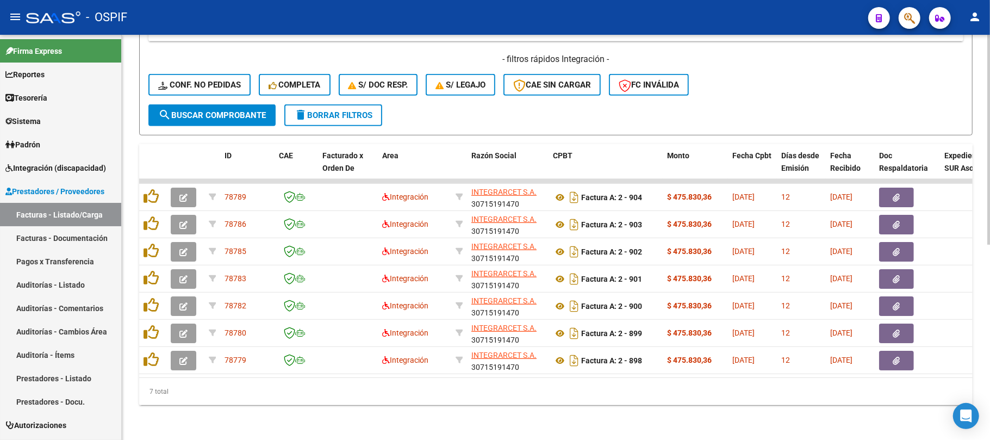
scroll to position [376, 0]
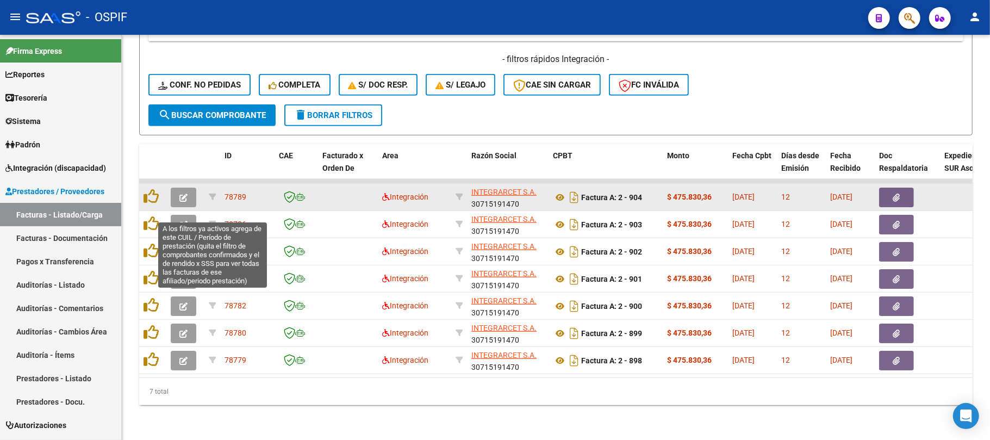
click at [192, 190] on button "button" at bounding box center [184, 198] width 26 height 20
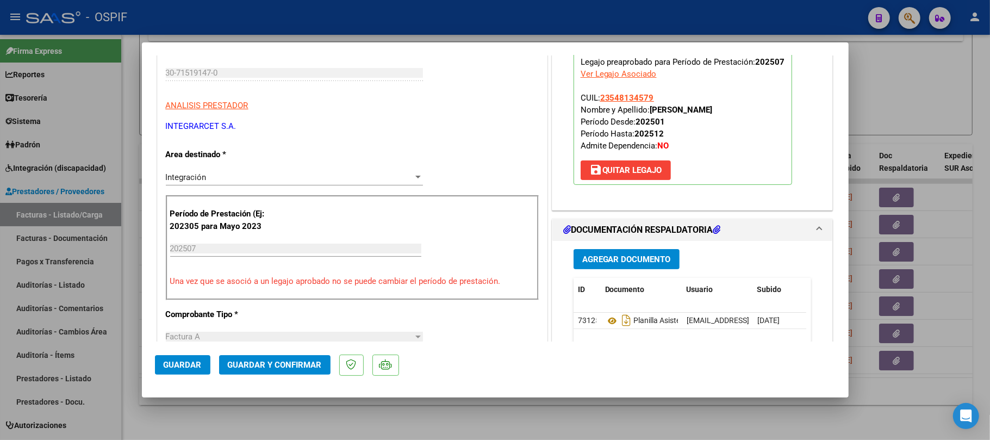
scroll to position [0, 0]
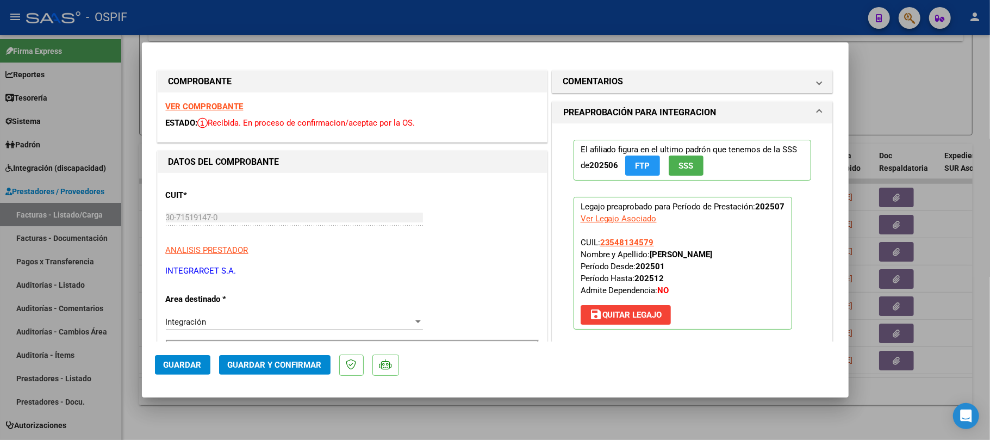
click at [281, 379] on mat-dialog-actions "Guardar Guardar y Confirmar" at bounding box center [495, 362] width 681 height 43
click at [288, 371] on button "Guardar y Confirmar" at bounding box center [274, 365] width 111 height 20
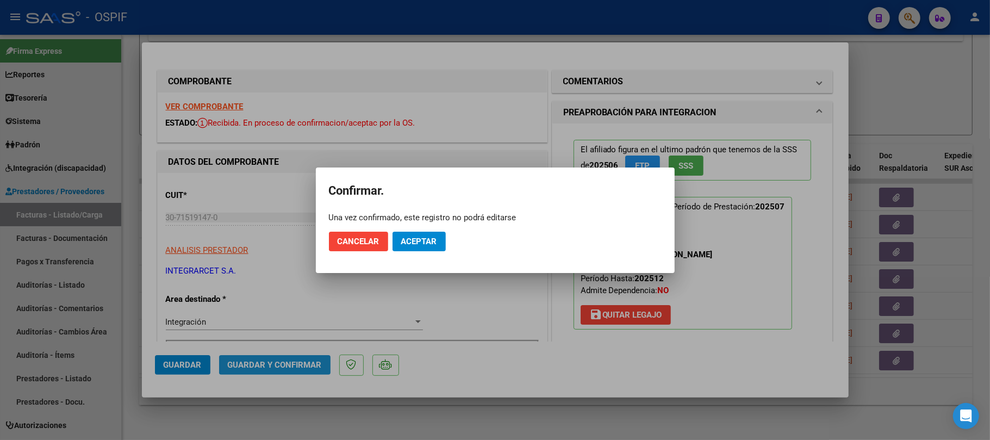
click at [423, 238] on span "Aceptar" at bounding box center [419, 242] width 36 height 10
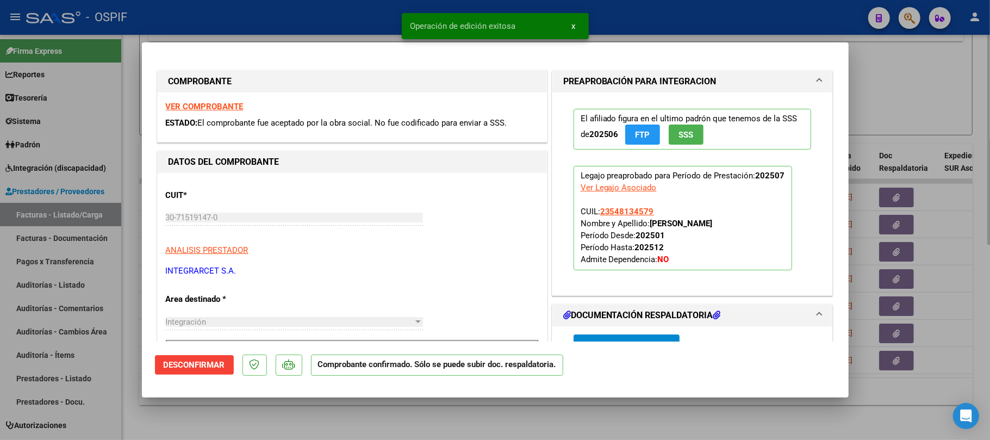
drag, startPoint x: 655, startPoint y: 423, endPoint x: 669, endPoint y: 437, distance: 20.4
click at [655, 422] on div at bounding box center [495, 220] width 990 height 440
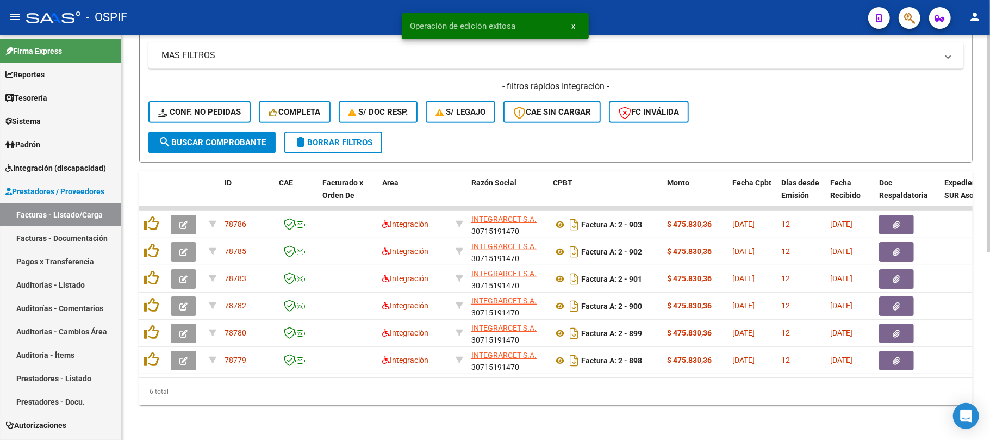
scroll to position [349, 0]
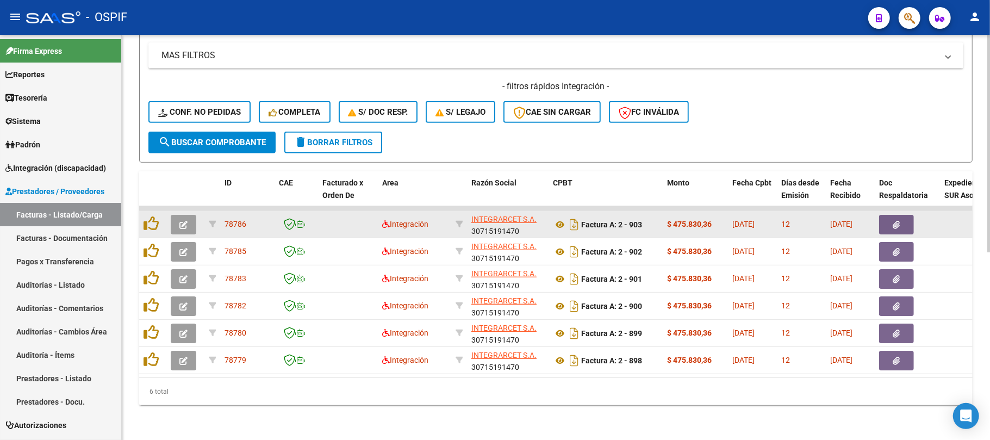
click at [188, 215] on button "button" at bounding box center [184, 225] width 26 height 20
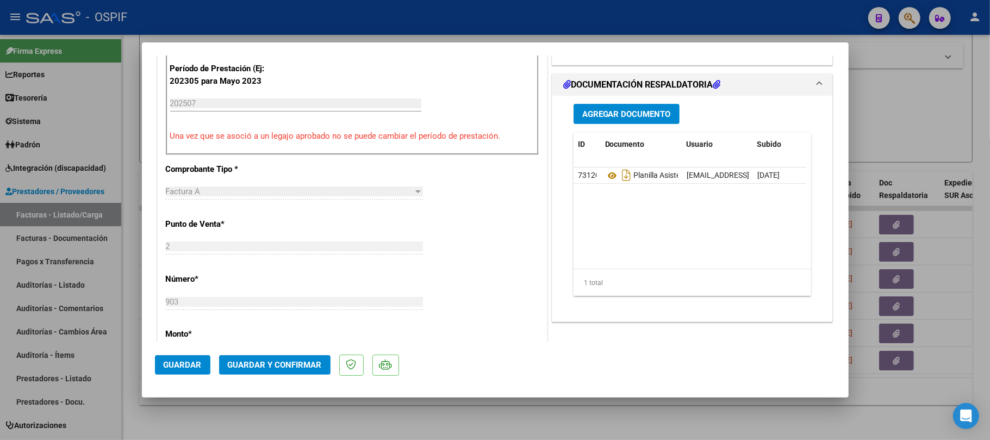
scroll to position [0, 0]
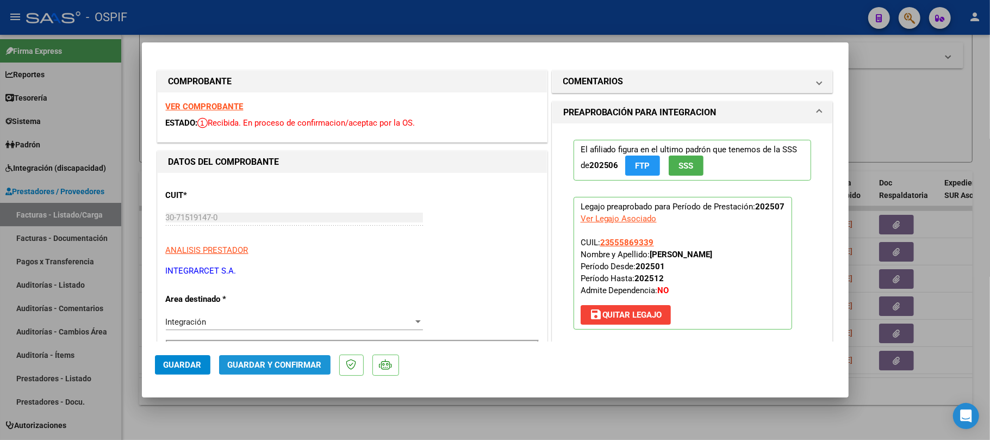
click at [307, 364] on span "Guardar y Confirmar" at bounding box center [275, 365] width 94 height 10
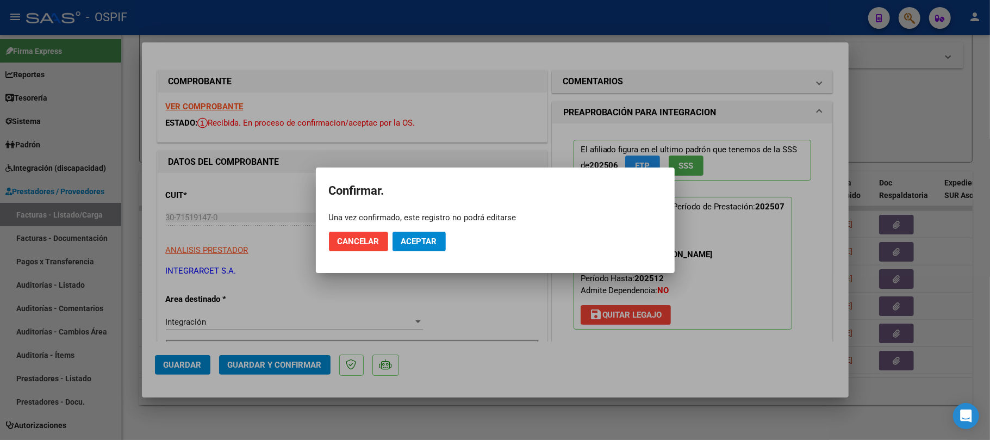
click at [414, 255] on mat-dialog-actions "Cancelar Aceptar" at bounding box center [495, 241] width 333 height 37
click at [431, 238] on span "Aceptar" at bounding box center [419, 242] width 36 height 10
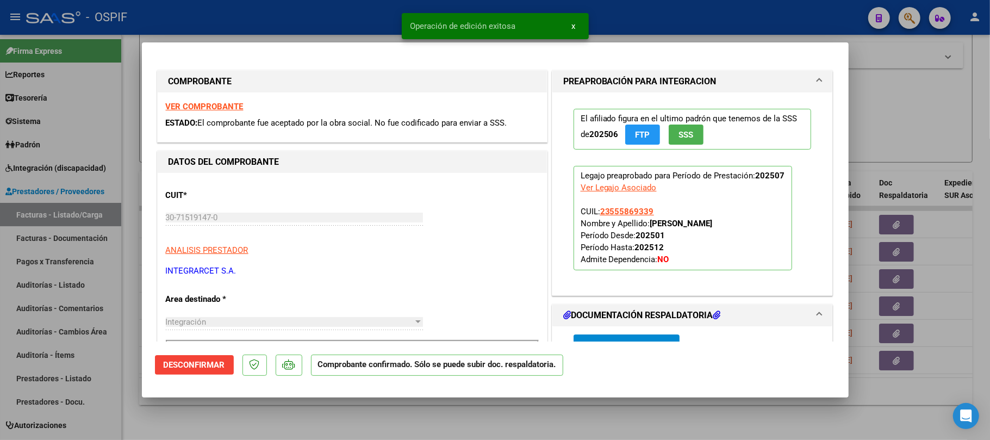
click at [188, 418] on div at bounding box center [495, 220] width 990 height 440
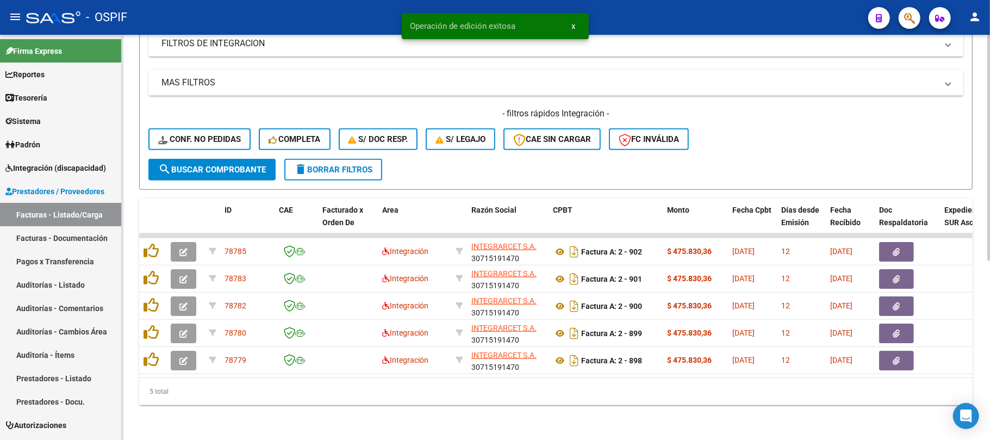
scroll to position [322, 0]
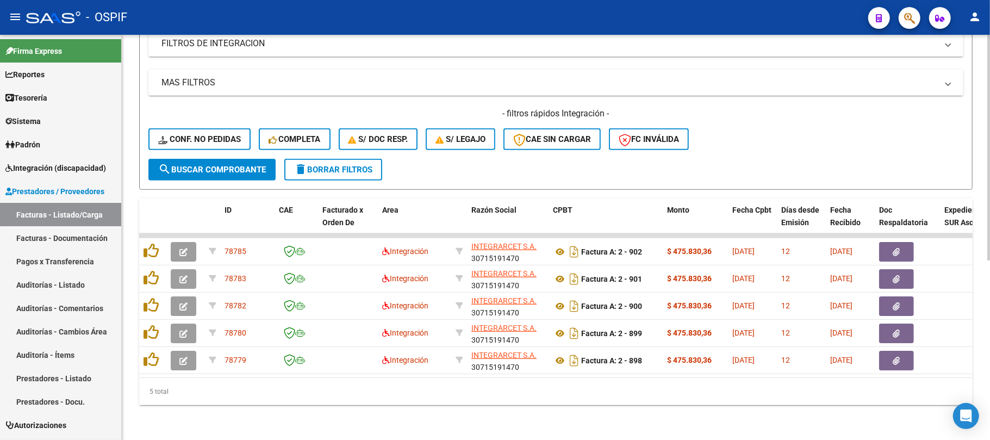
click at [720, 414] on div "Video tutorial PRESTADORES -> Listado de CPBTs Emitidos por Prestadores / Prove…" at bounding box center [556, 81] width 868 height 717
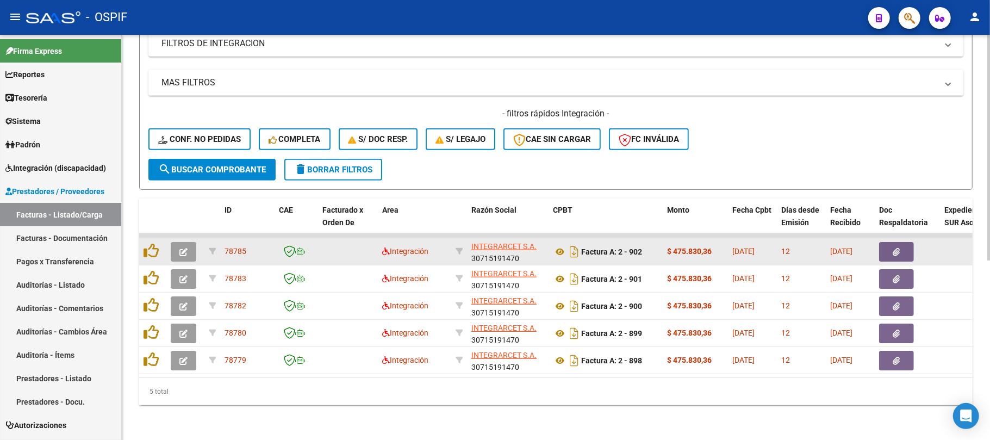
click at [175, 245] on button "button" at bounding box center [184, 252] width 26 height 20
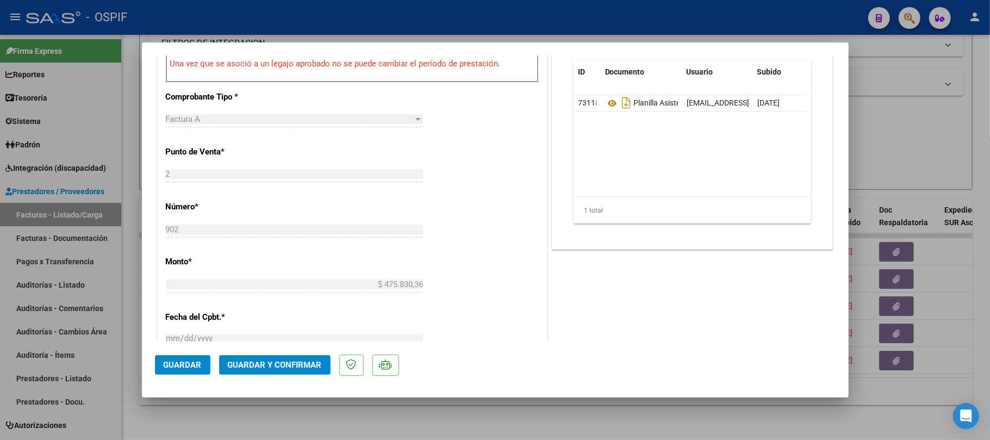
scroll to position [0, 0]
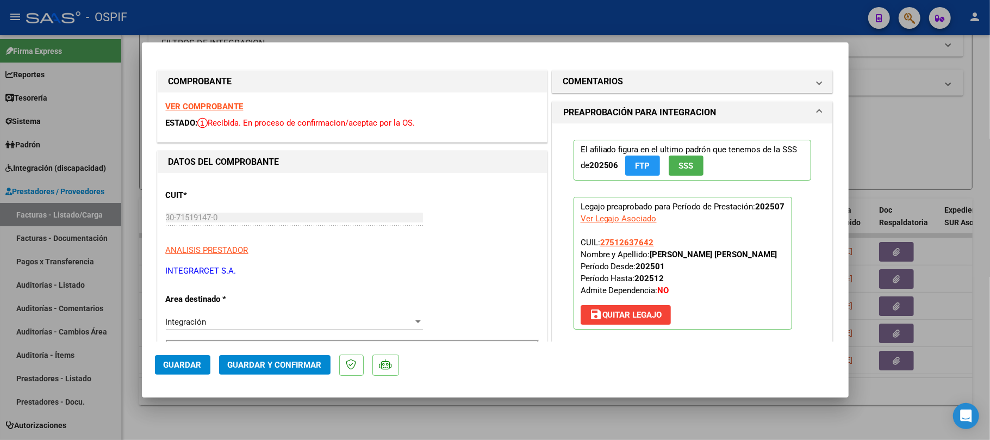
click at [266, 376] on mat-dialog-actions "Guardar Guardar y Confirmar" at bounding box center [495, 362] width 681 height 43
click at [275, 360] on span "Guardar y Confirmar" at bounding box center [275, 365] width 94 height 10
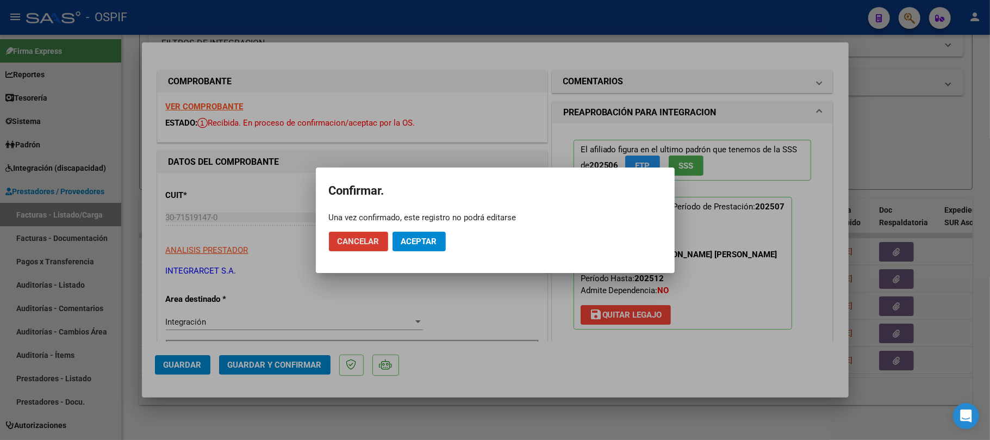
click at [431, 248] on mat-dialog-actions "Cancelar Aceptar" at bounding box center [495, 241] width 333 height 37
drag, startPoint x: 431, startPoint y: 243, endPoint x: 447, endPoint y: 261, distance: 24.3
click at [432, 243] on span "Aceptar" at bounding box center [419, 242] width 36 height 10
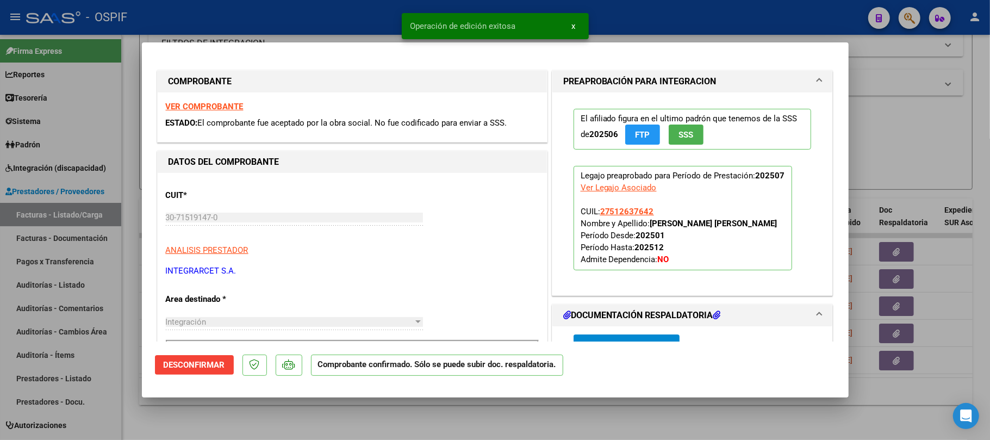
drag, startPoint x: 462, startPoint y: 416, endPoint x: 245, endPoint y: 294, distance: 249.6
click at [461, 416] on div at bounding box center [495, 220] width 990 height 440
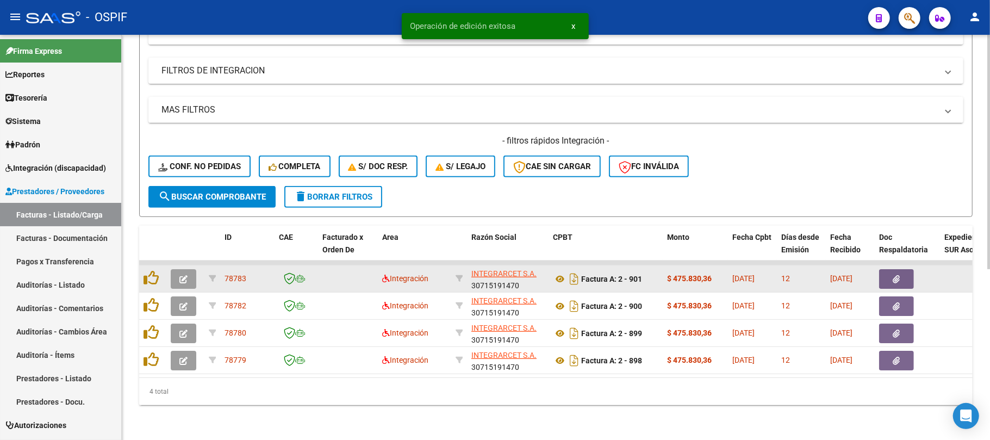
scroll to position [295, 0]
click at [185, 269] on button "button" at bounding box center [184, 279] width 26 height 20
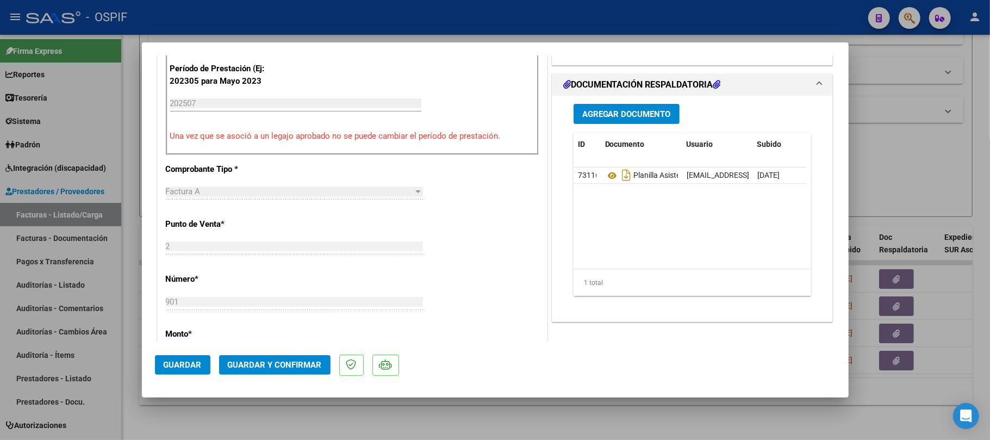
scroll to position [0, 0]
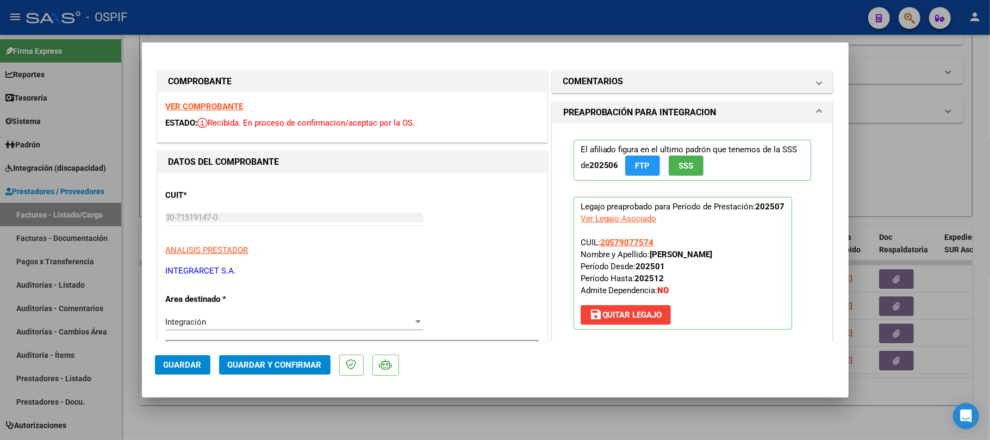
click at [291, 362] on span "Guardar y Confirmar" at bounding box center [275, 365] width 94 height 10
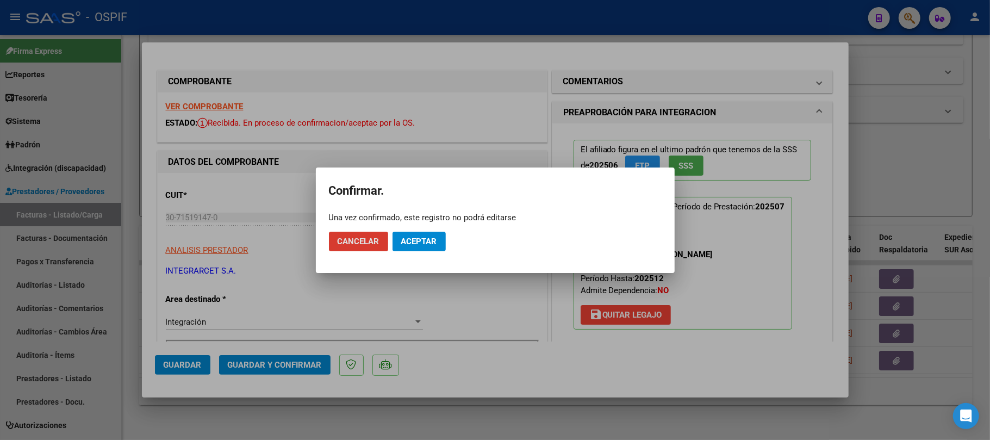
click at [405, 241] on span "Aceptar" at bounding box center [419, 242] width 36 height 10
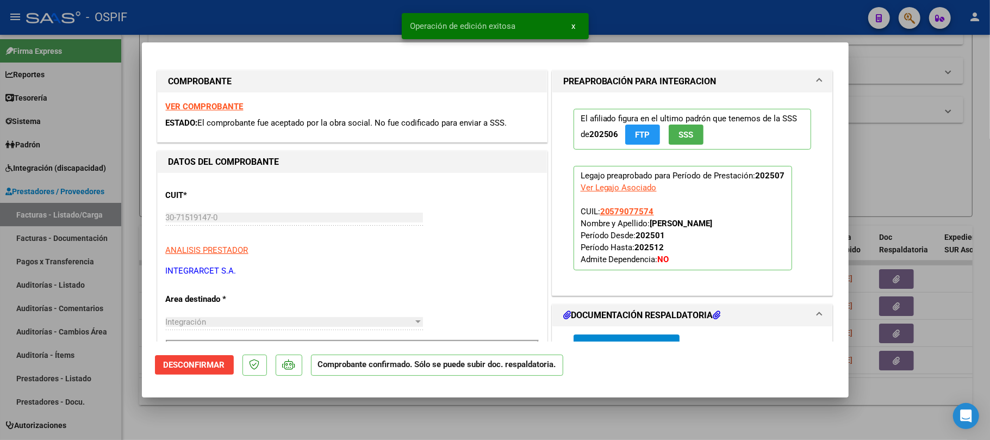
click at [427, 418] on div at bounding box center [495, 220] width 990 height 440
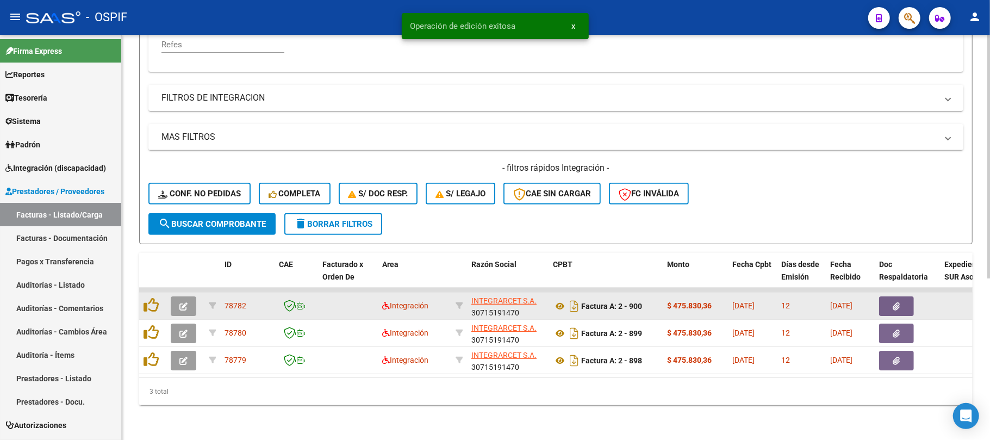
scroll to position [268, 0]
click at [184, 302] on icon "button" at bounding box center [183, 306] width 8 height 8
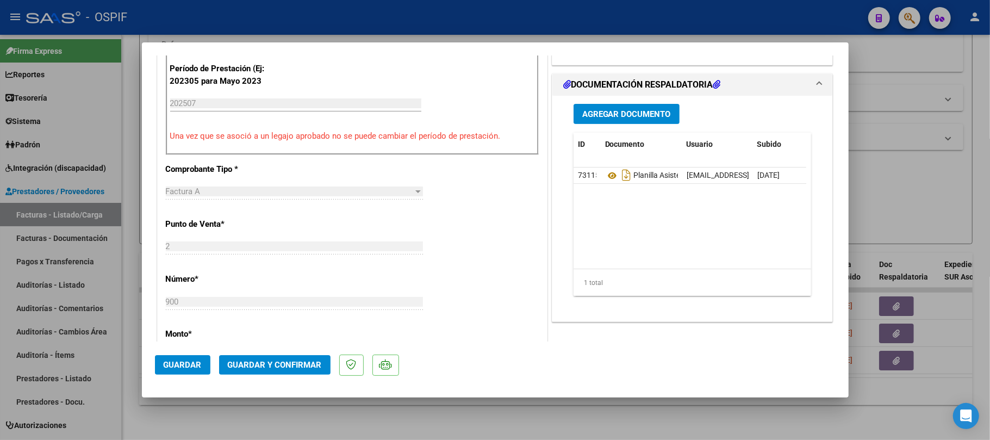
scroll to position [0, 0]
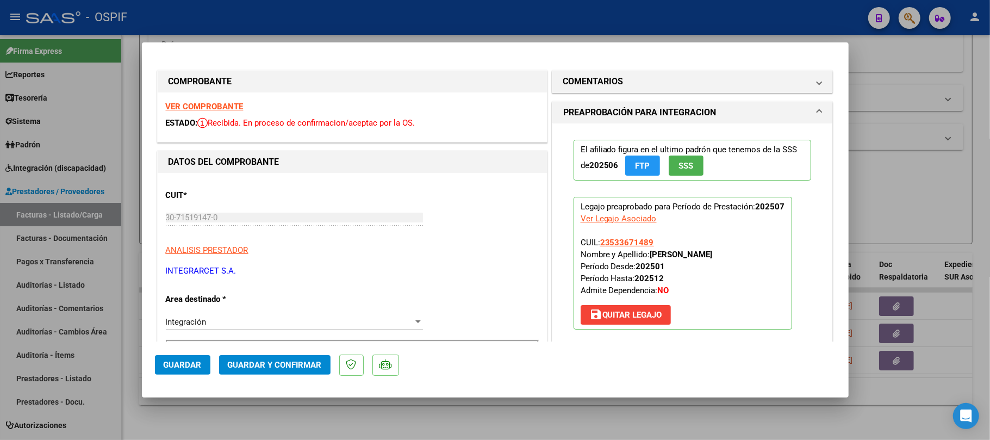
click at [287, 355] on mat-dialog-actions "Guardar Guardar y Confirmar" at bounding box center [495, 362] width 681 height 43
click at [303, 364] on span "Guardar y Confirmar" at bounding box center [275, 365] width 94 height 10
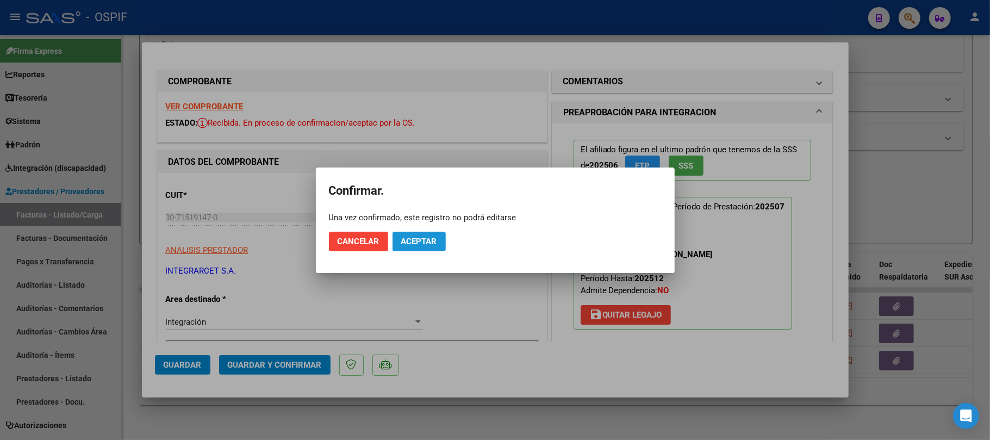
click at [409, 244] on span "Aceptar" at bounding box center [419, 242] width 36 height 10
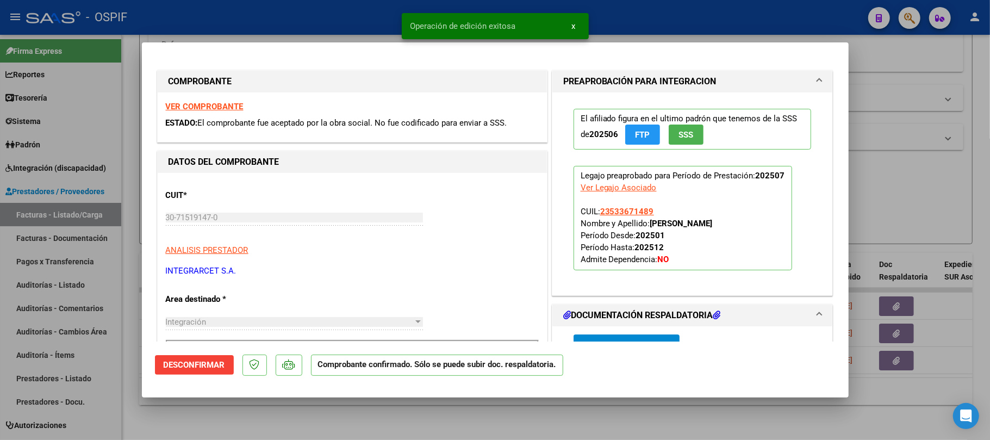
click at [412, 405] on div at bounding box center [495, 220] width 990 height 440
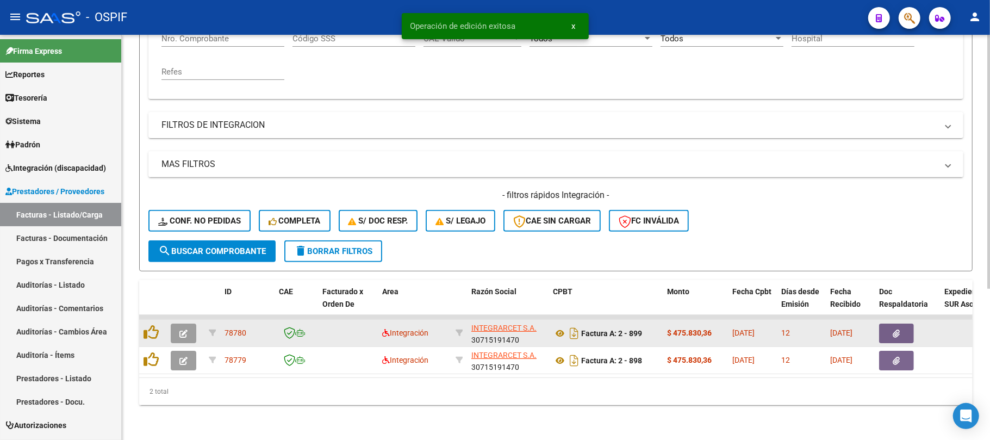
scroll to position [240, 0]
click at [188, 325] on button "button" at bounding box center [184, 334] width 26 height 20
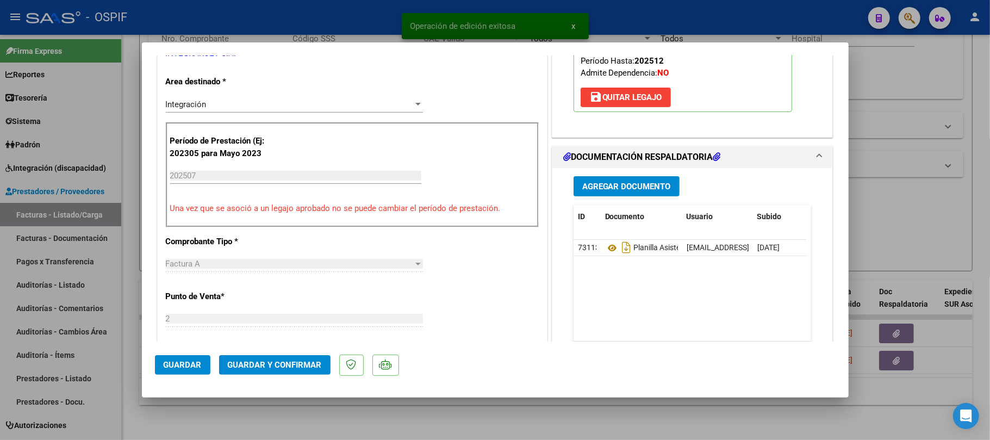
scroll to position [0, 0]
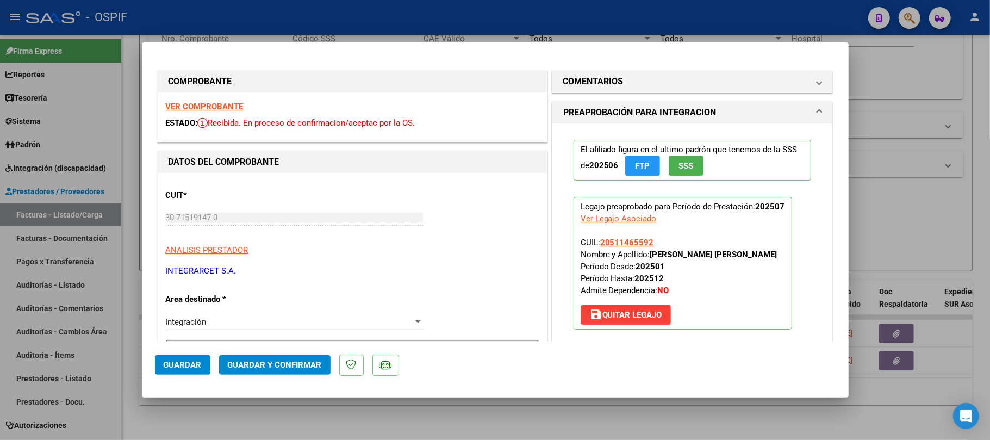
click at [278, 368] on span "Guardar y Confirmar" at bounding box center [275, 365] width 94 height 10
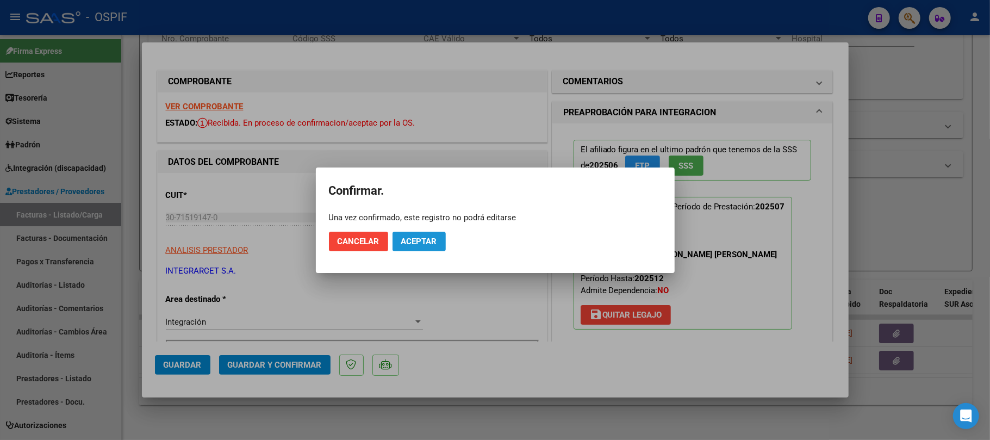
click at [418, 237] on span "Aceptar" at bounding box center [419, 242] width 36 height 10
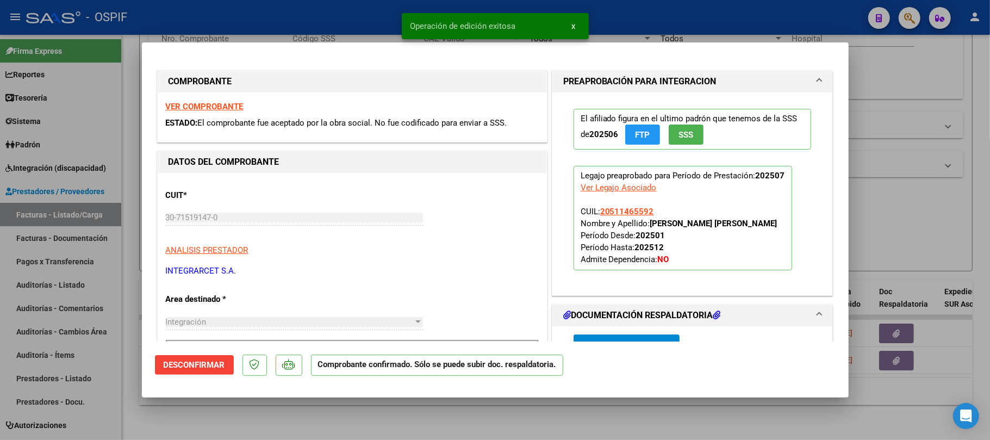
click at [462, 400] on div at bounding box center [495, 220] width 990 height 440
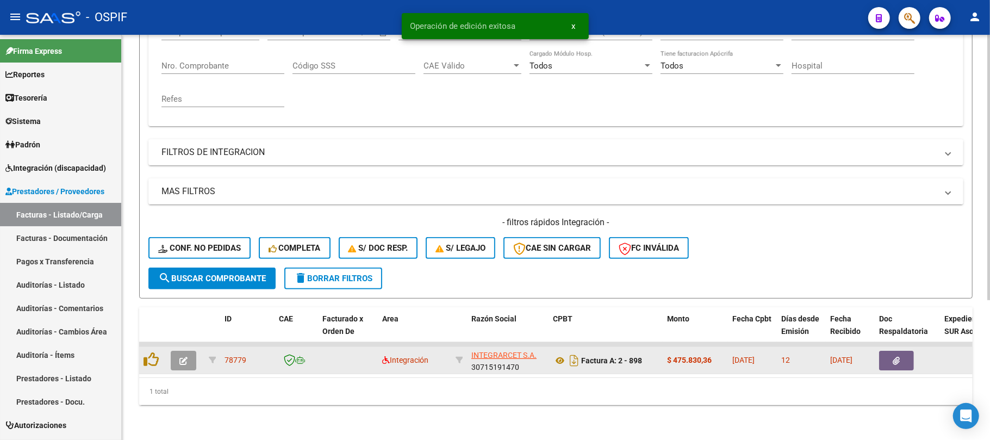
scroll to position [213, 0]
click at [185, 355] on button "button" at bounding box center [184, 361] width 26 height 20
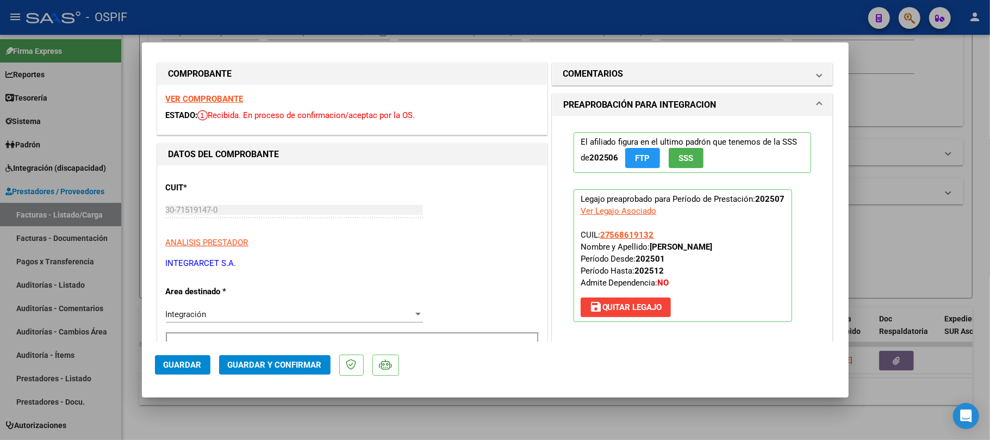
scroll to position [0, 0]
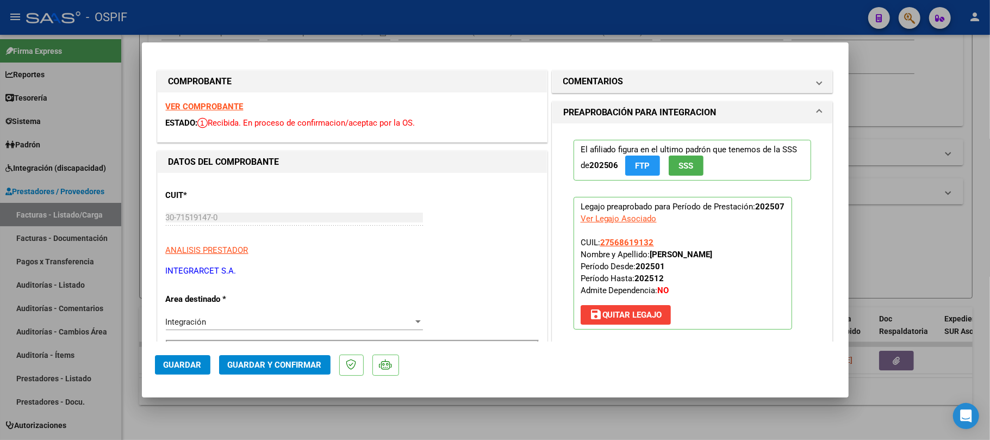
click at [273, 355] on mat-dialog-actions "Guardar Guardar y Confirmar" at bounding box center [495, 362] width 681 height 43
click at [273, 366] on span "Guardar y Confirmar" at bounding box center [275, 365] width 94 height 10
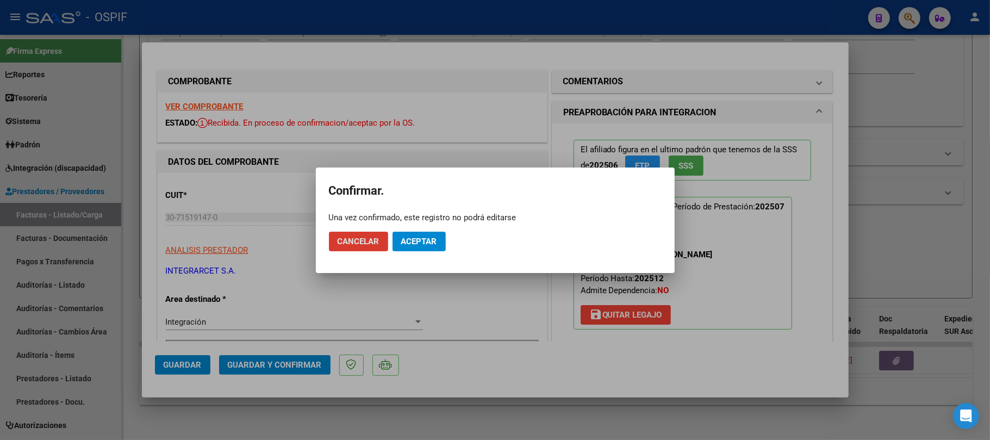
click at [427, 244] on span "Aceptar" at bounding box center [419, 242] width 36 height 10
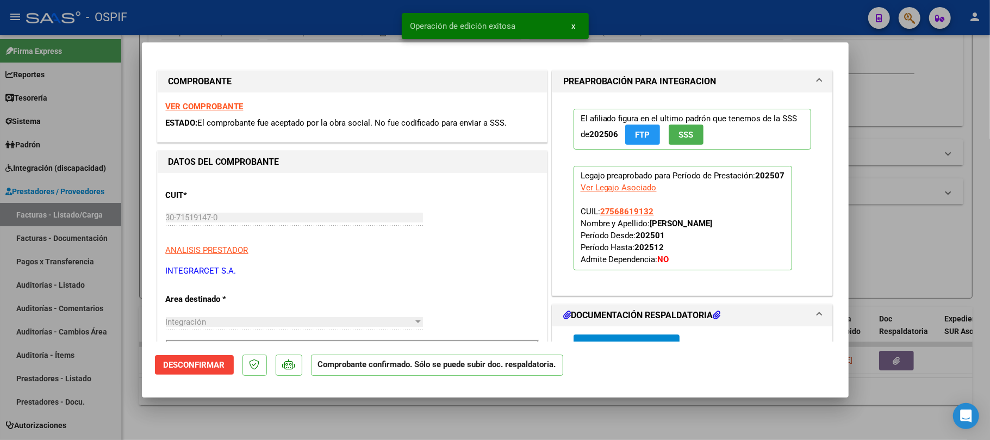
drag, startPoint x: 472, startPoint y: 416, endPoint x: 190, endPoint y: 303, distance: 303.8
click at [472, 413] on div at bounding box center [495, 220] width 990 height 440
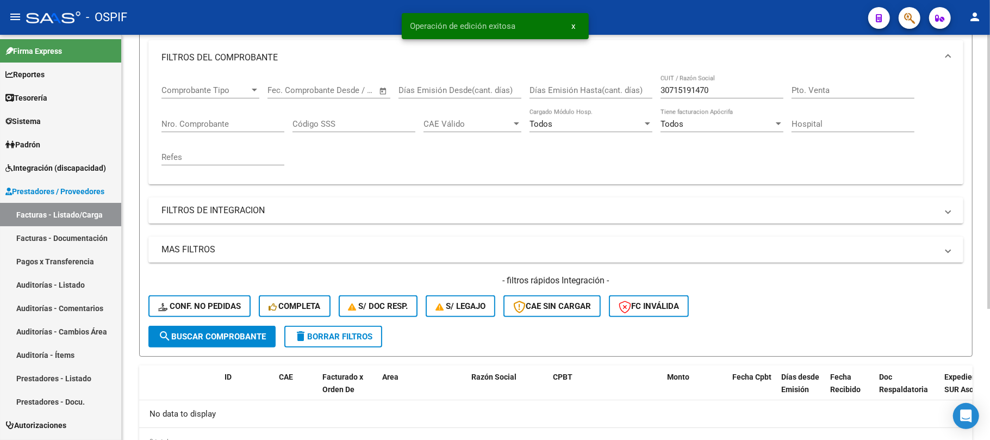
scroll to position [122, 0]
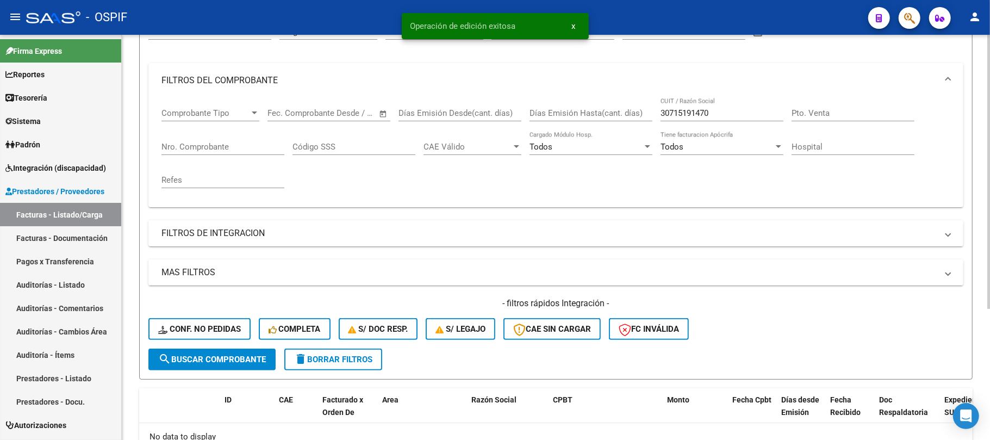
click at [753, 113] on input "30715191470" at bounding box center [722, 113] width 123 height 10
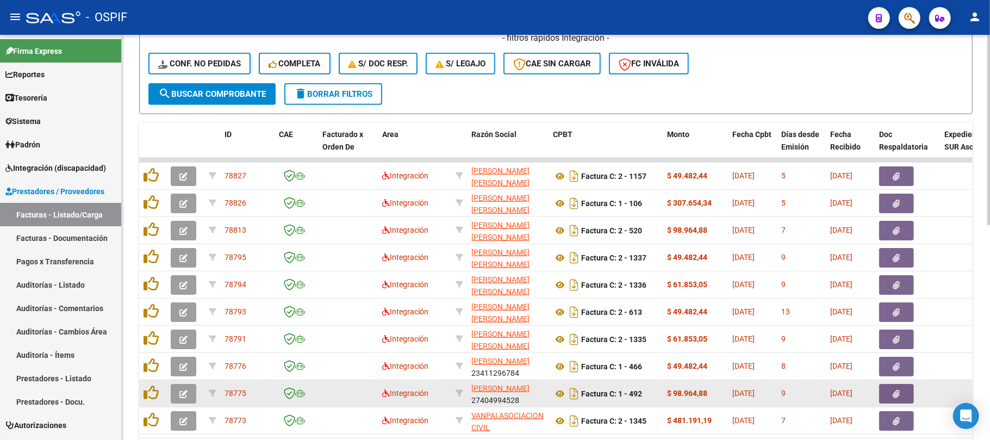
scroll to position [458, 0]
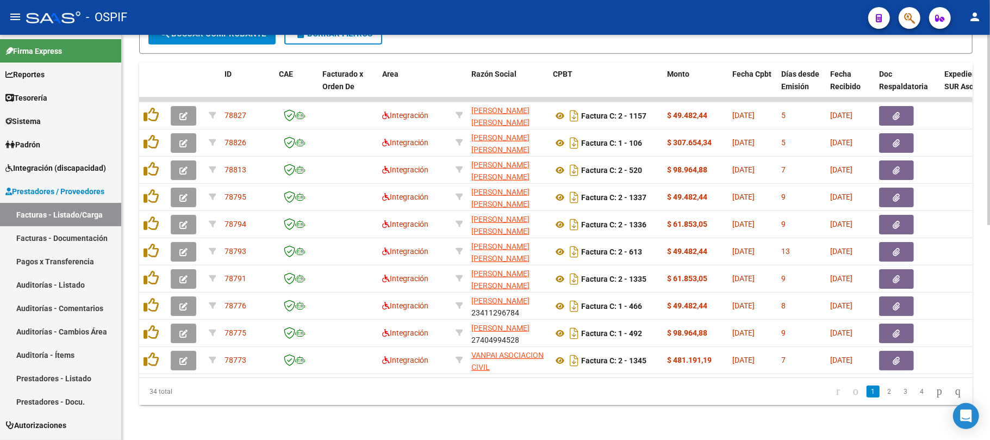
click at [885, 398] on li "2" at bounding box center [889, 391] width 16 height 18
click at [883, 396] on link "2" at bounding box center [889, 392] width 13 height 12
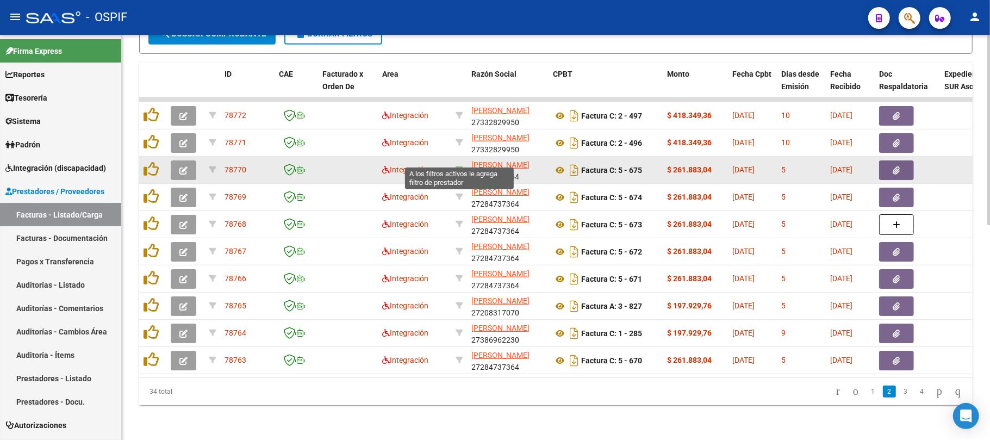
click at [456, 166] on icon at bounding box center [460, 170] width 8 height 8
type input "27284737364"
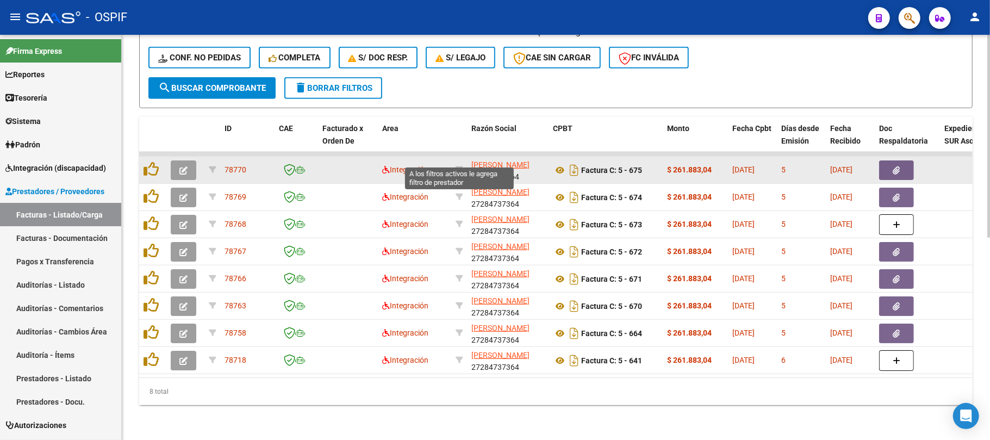
scroll to position [403, 0]
click at [181, 166] on icon "button" at bounding box center [183, 170] width 8 height 8
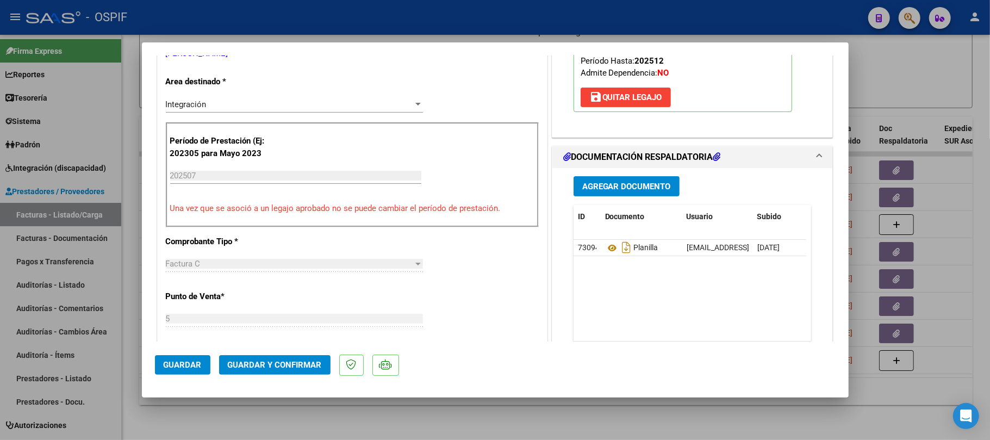
scroll to position [0, 0]
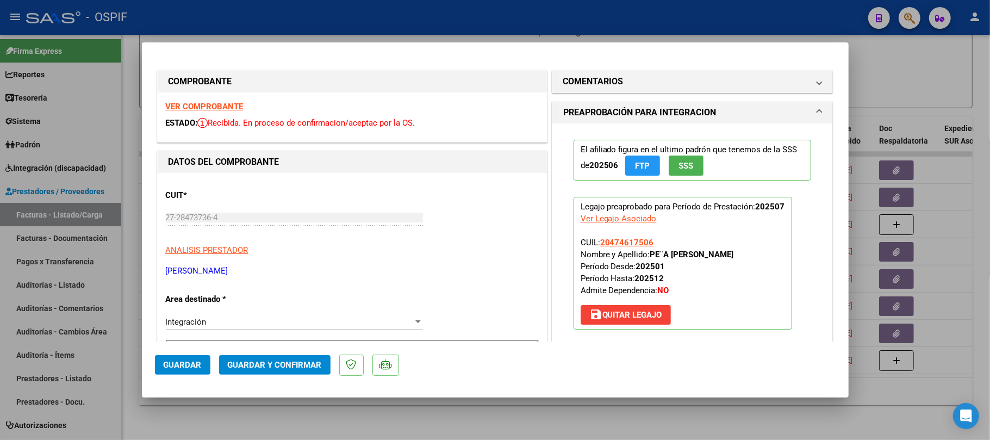
click at [310, 368] on span "Guardar y Confirmar" at bounding box center [275, 365] width 94 height 10
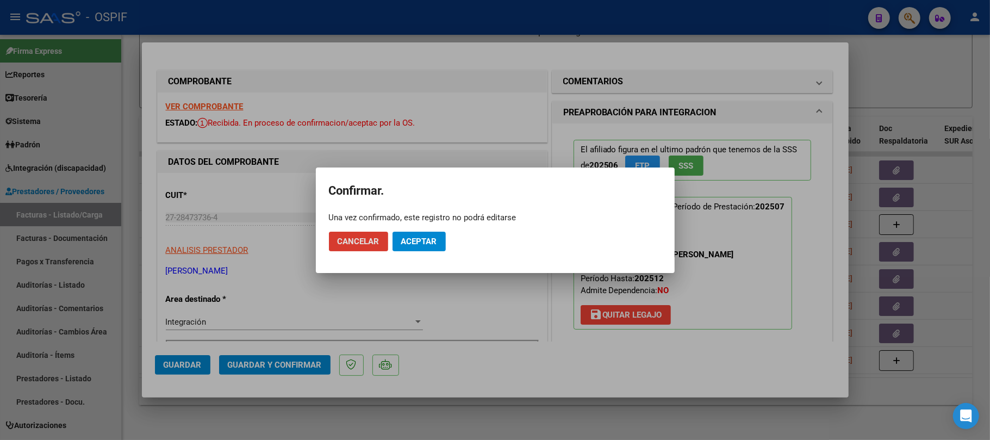
click at [405, 243] on span "Aceptar" at bounding box center [419, 242] width 36 height 10
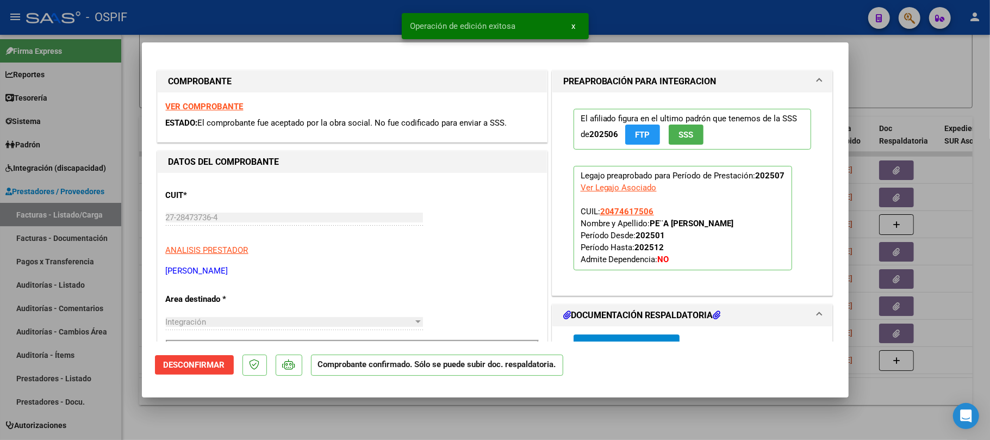
click at [402, 414] on div at bounding box center [495, 220] width 990 height 440
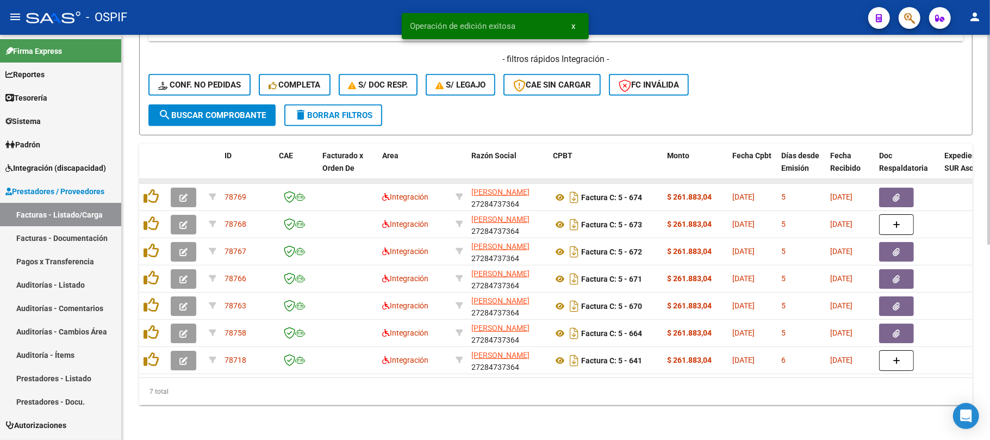
scroll to position [376, 0]
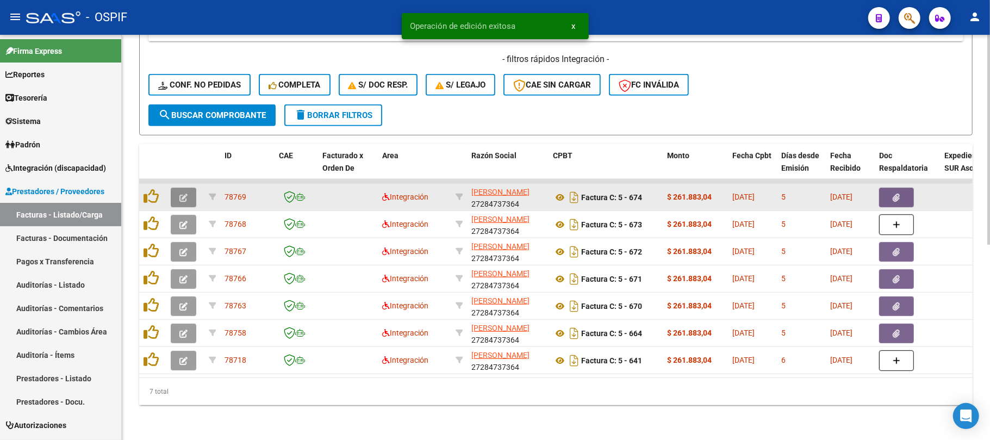
click at [182, 194] on icon "button" at bounding box center [183, 198] width 8 height 8
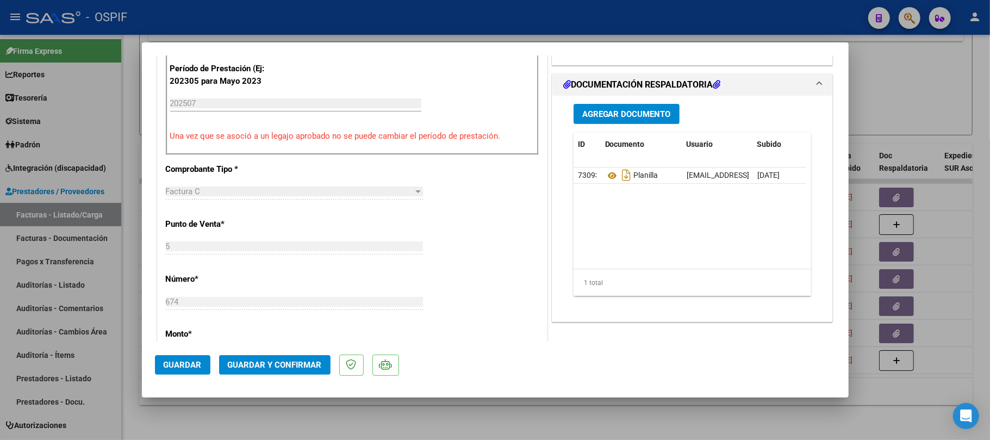
scroll to position [0, 0]
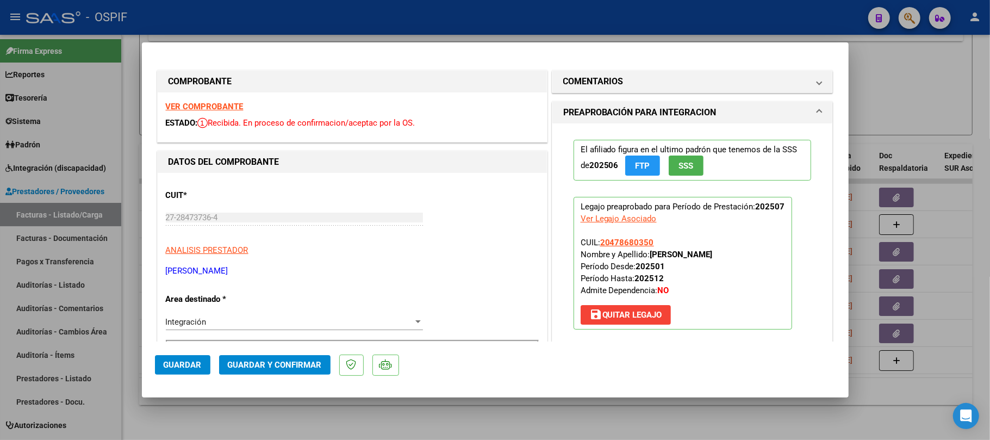
click at [265, 366] on span "Guardar y Confirmar" at bounding box center [275, 365] width 94 height 10
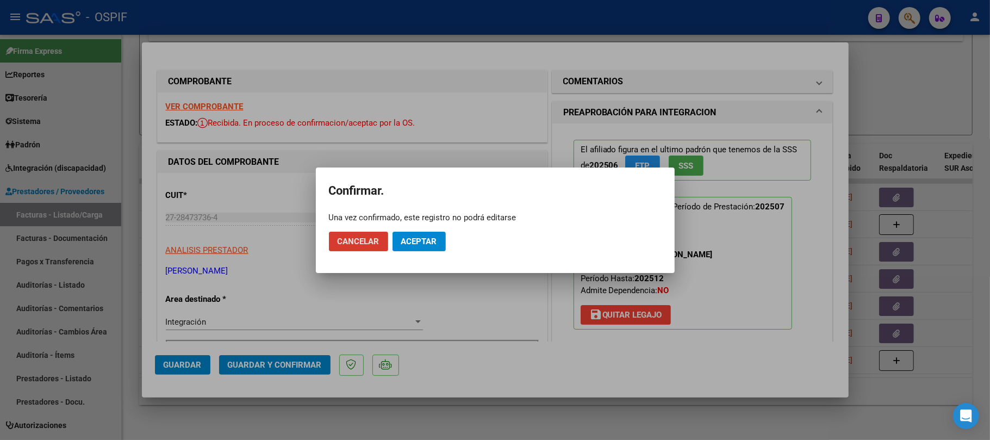
click at [400, 252] on mat-dialog-actions "Cancelar Aceptar" at bounding box center [495, 241] width 333 height 37
click at [413, 243] on span "Aceptar" at bounding box center [419, 242] width 36 height 10
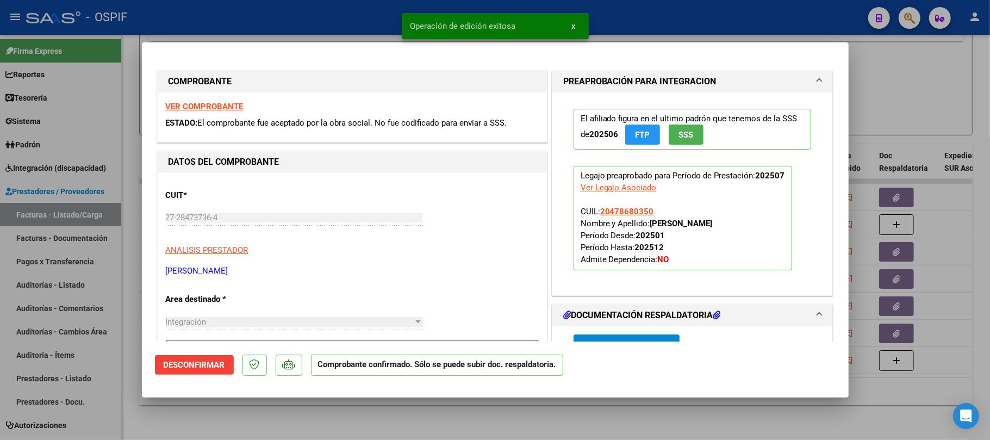
click at [353, 411] on div at bounding box center [495, 220] width 990 height 440
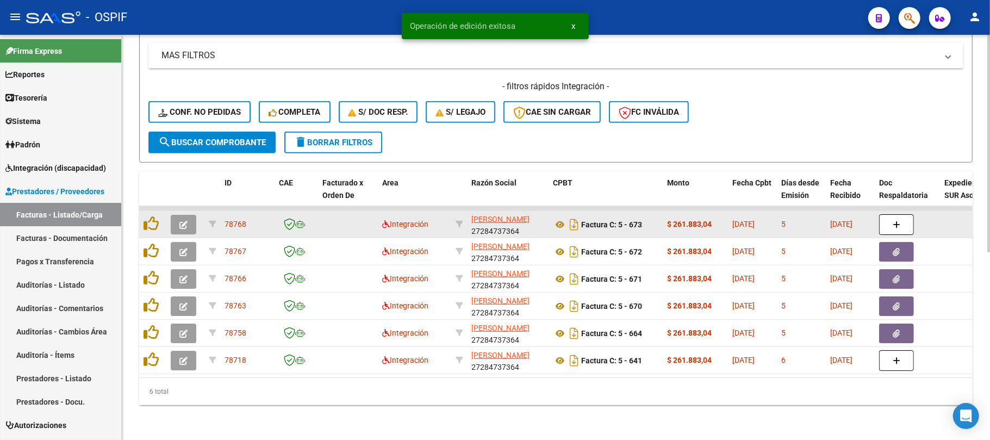
scroll to position [349, 0]
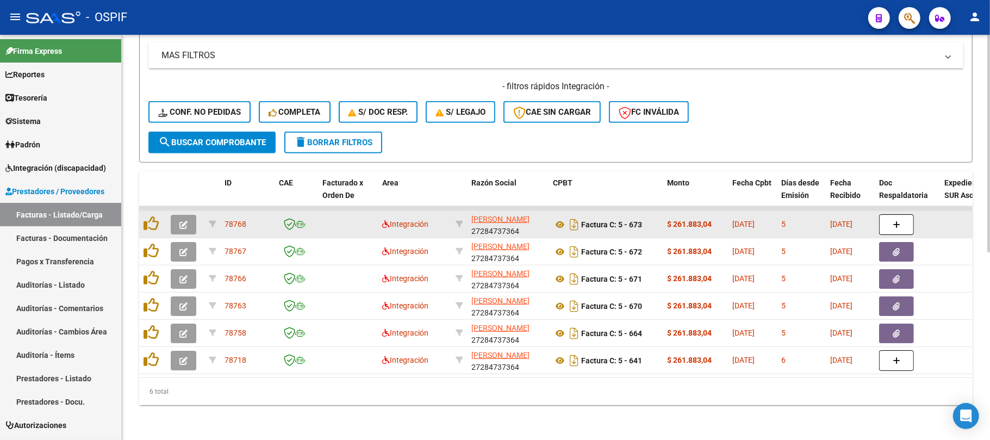
click at [182, 221] on icon "button" at bounding box center [183, 225] width 8 height 8
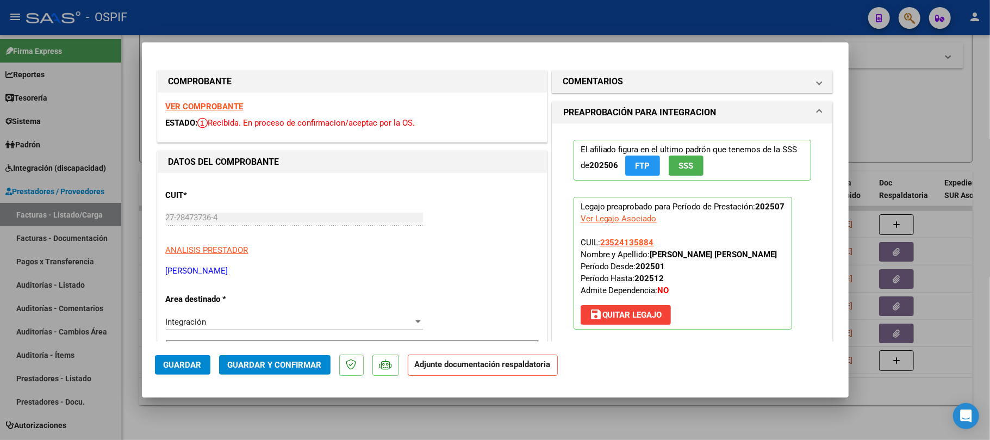
click at [327, 414] on div at bounding box center [495, 220] width 990 height 440
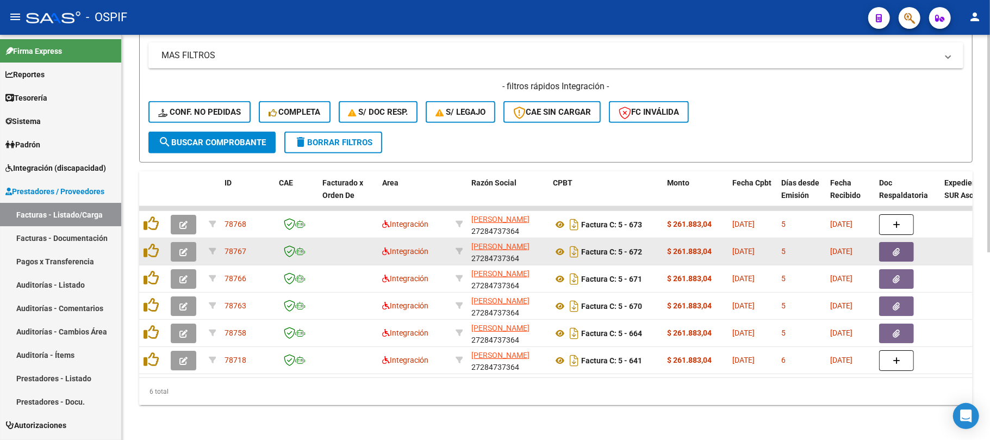
click at [900, 242] on button "button" at bounding box center [896, 252] width 35 height 20
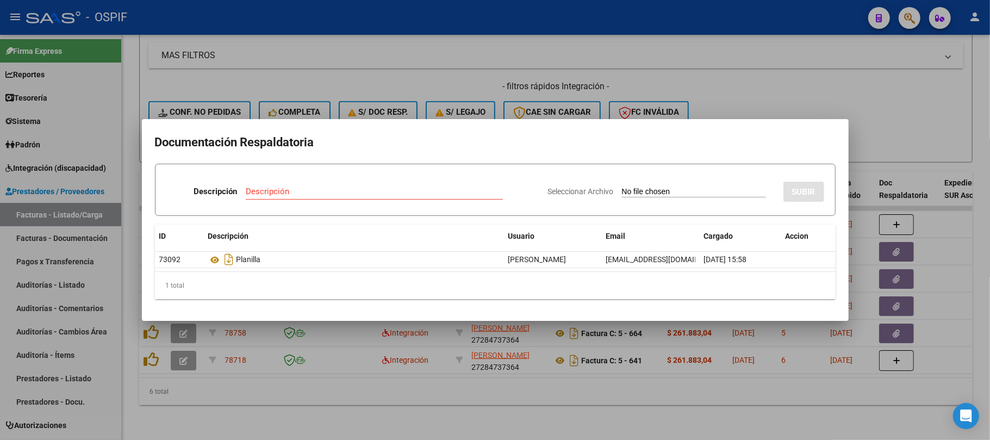
click at [380, 338] on div at bounding box center [495, 220] width 990 height 440
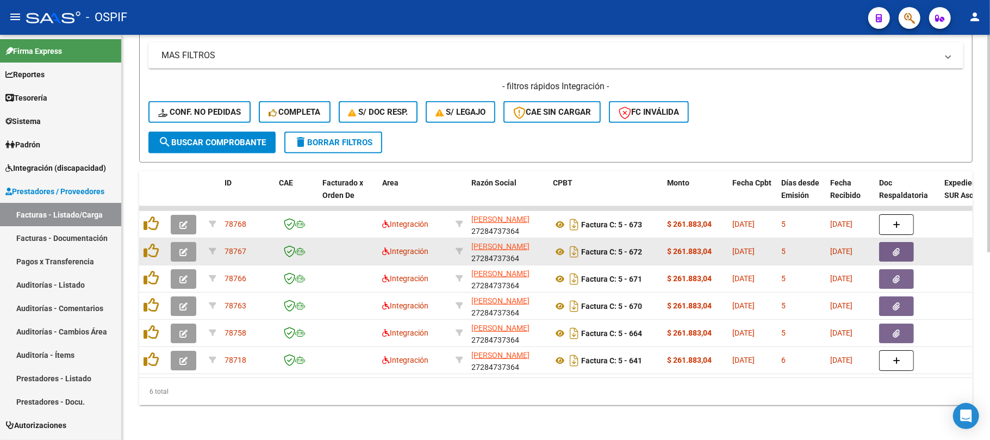
click at [181, 248] on icon "button" at bounding box center [183, 252] width 8 height 8
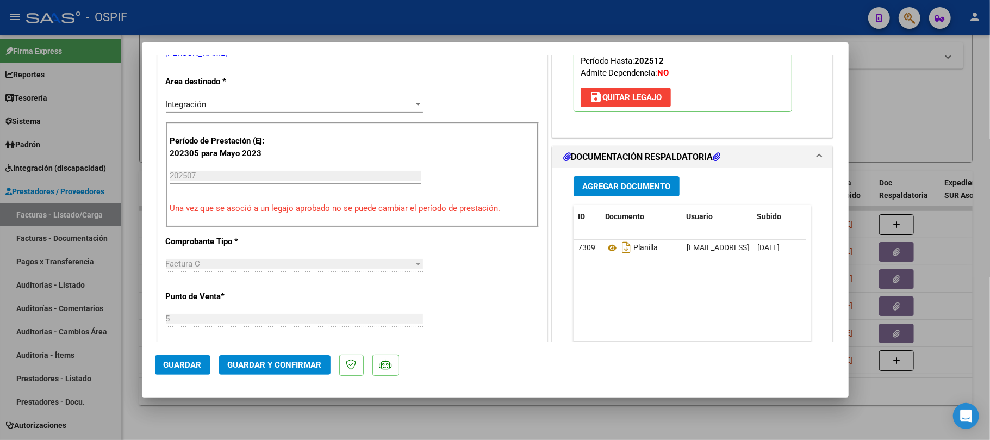
scroll to position [0, 0]
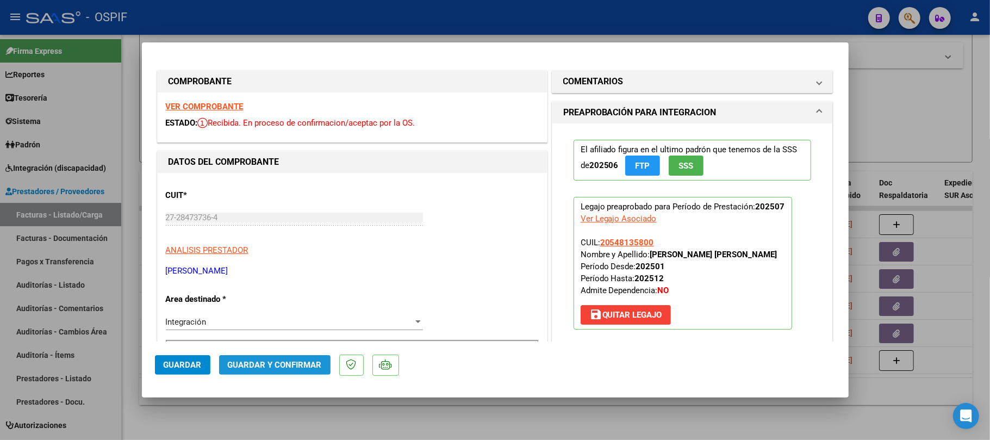
click at [275, 372] on button "Guardar y Confirmar" at bounding box center [274, 365] width 111 height 20
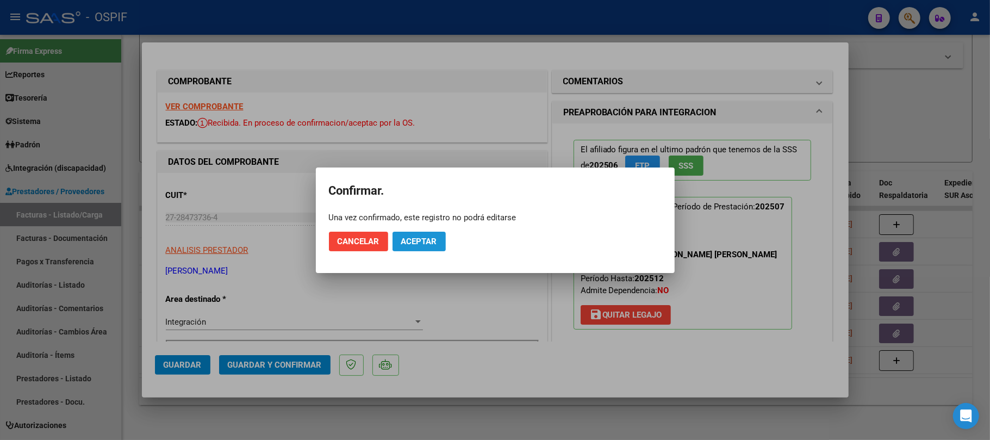
click at [418, 243] on span "Aceptar" at bounding box center [419, 242] width 36 height 10
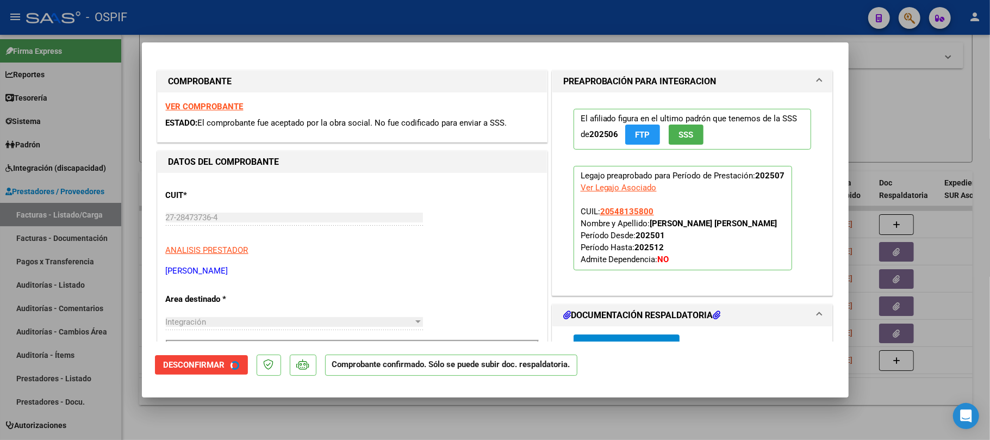
click at [349, 384] on div "Comprobante confirmado. Sólo se puede subir doc. respaldatoria." at bounding box center [455, 370] width 261 height 30
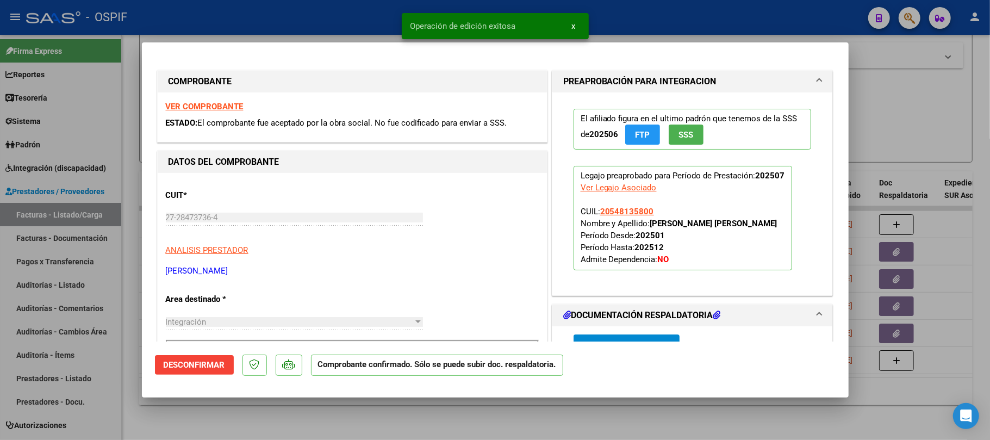
click at [344, 401] on div at bounding box center [495, 220] width 990 height 440
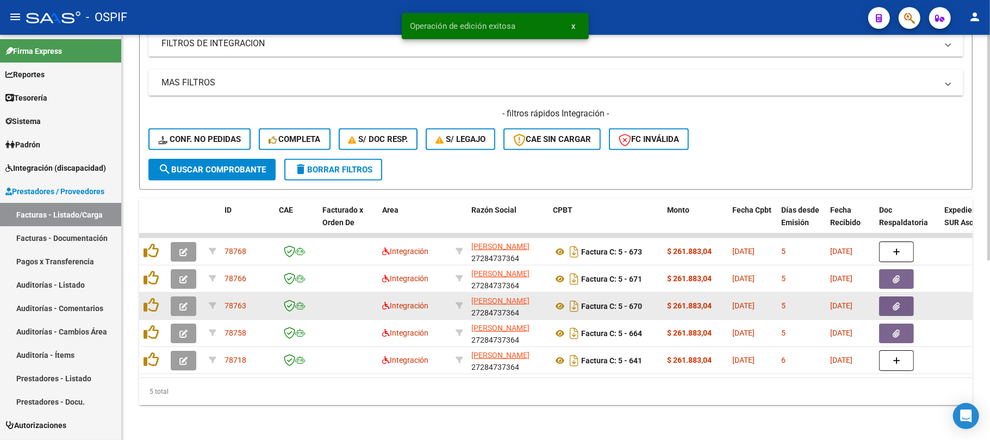
scroll to position [322, 0]
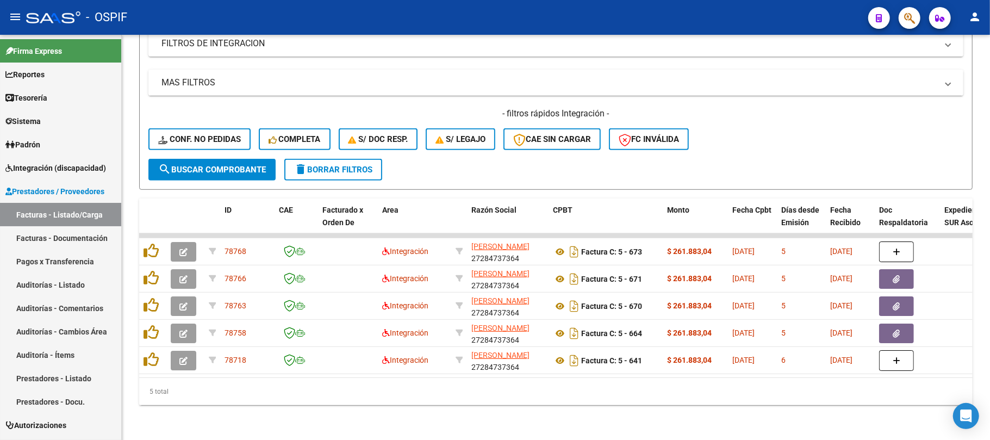
click at [457, 388] on div "5 total" at bounding box center [556, 391] width 834 height 27
